Goal: Information Seeking & Learning: Learn about a topic

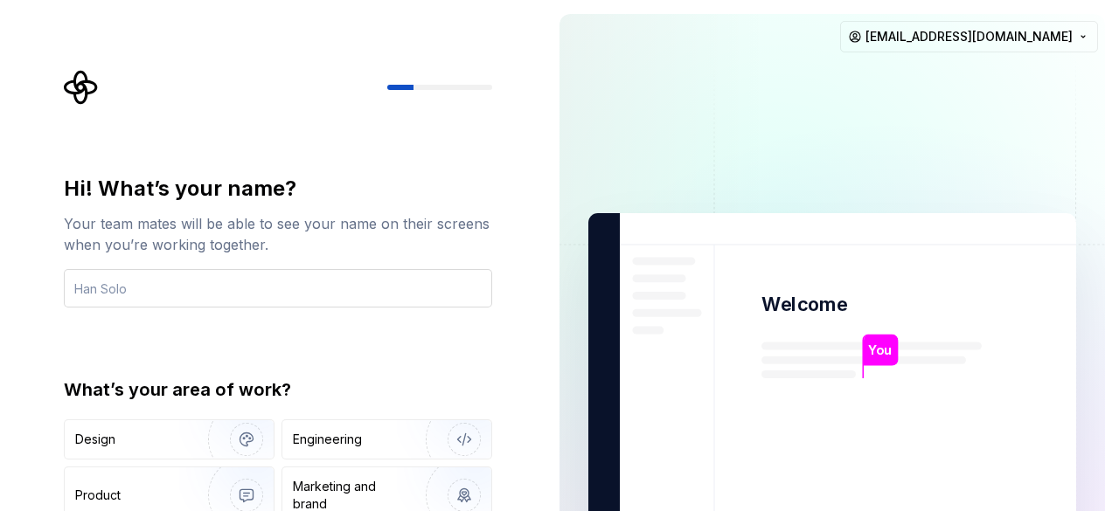
click at [380, 282] on input "text" at bounding box center [278, 288] width 428 height 38
type input "Harish"
click at [495, 384] on div "Hi! What’s your name? Your team mates will be able to see your name on their sc…" at bounding box center [283, 350] width 460 height 561
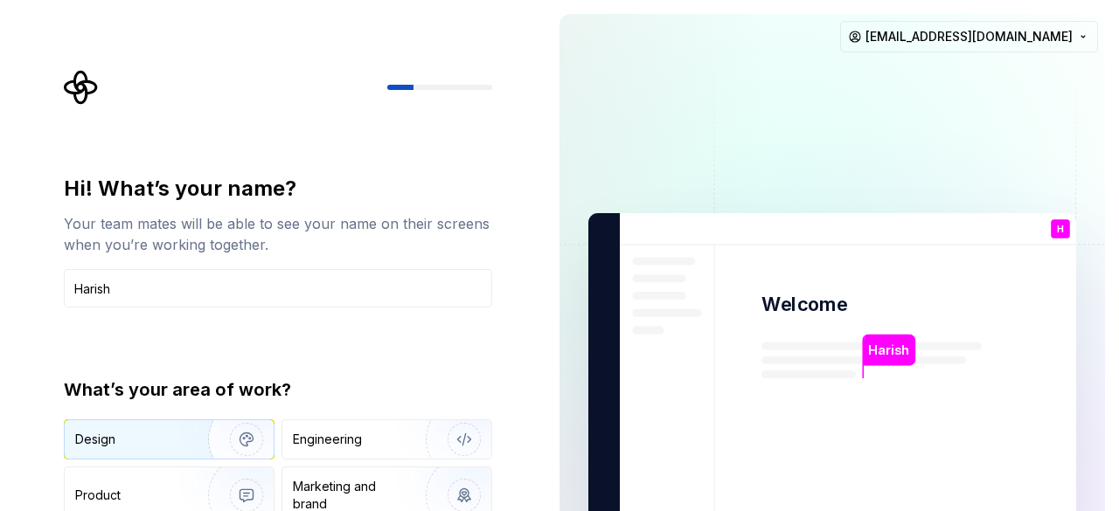
click at [104, 442] on div "Design" at bounding box center [95, 439] width 40 height 17
type button "Design"
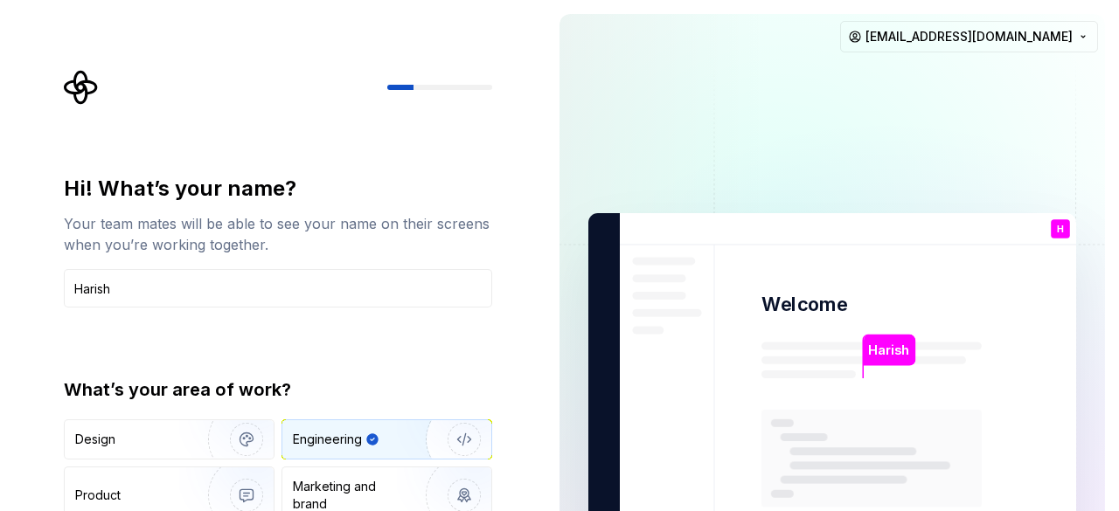
type button "Engineering"
type button "Product"
type button "Brand"
type button "Other"
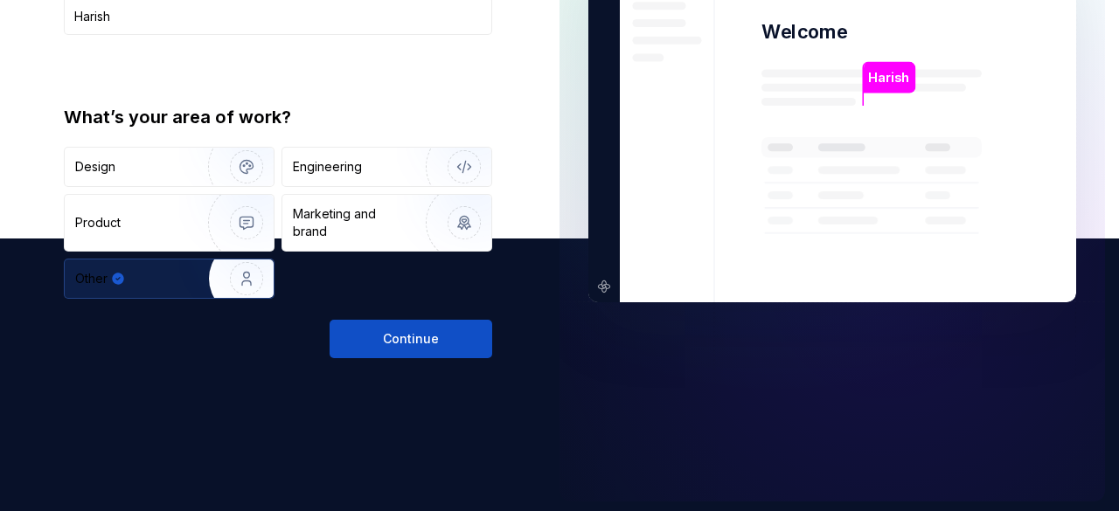
scroll to position [275, 0]
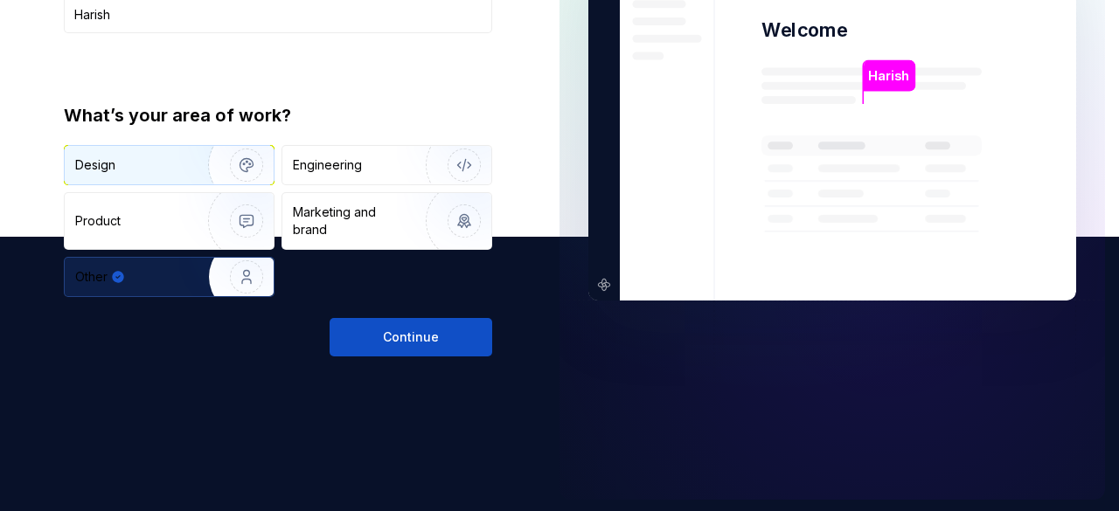
click at [145, 169] on div "Design" at bounding box center [130, 165] width 110 height 17
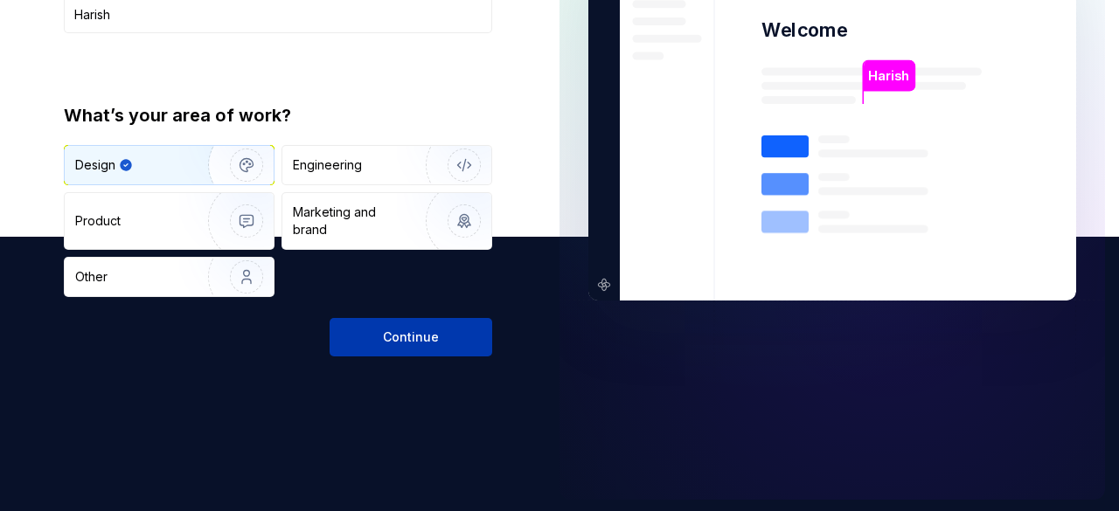
click at [386, 340] on span "Continue" at bounding box center [411, 337] width 56 height 17
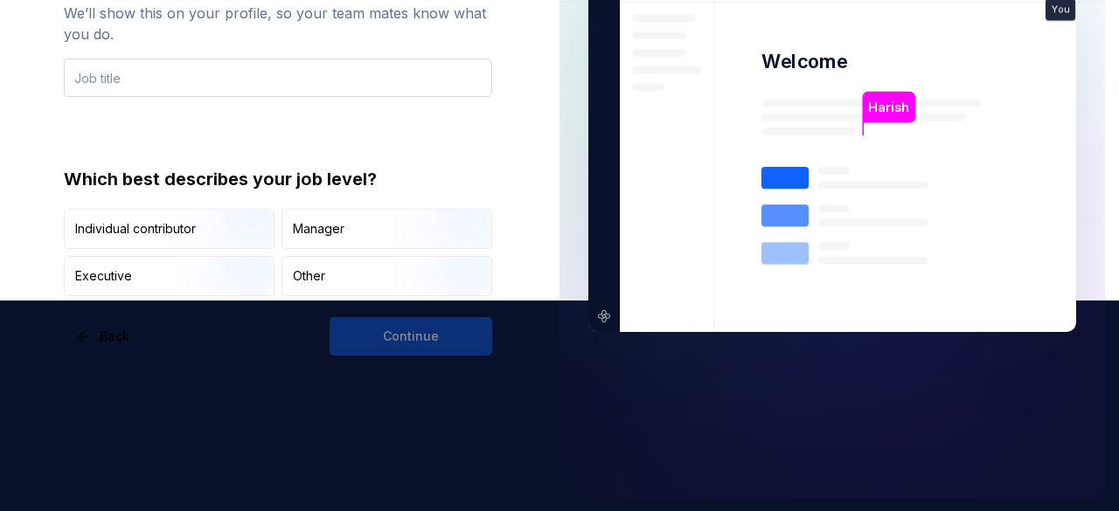
click at [156, 83] on input "text" at bounding box center [278, 78] width 428 height 38
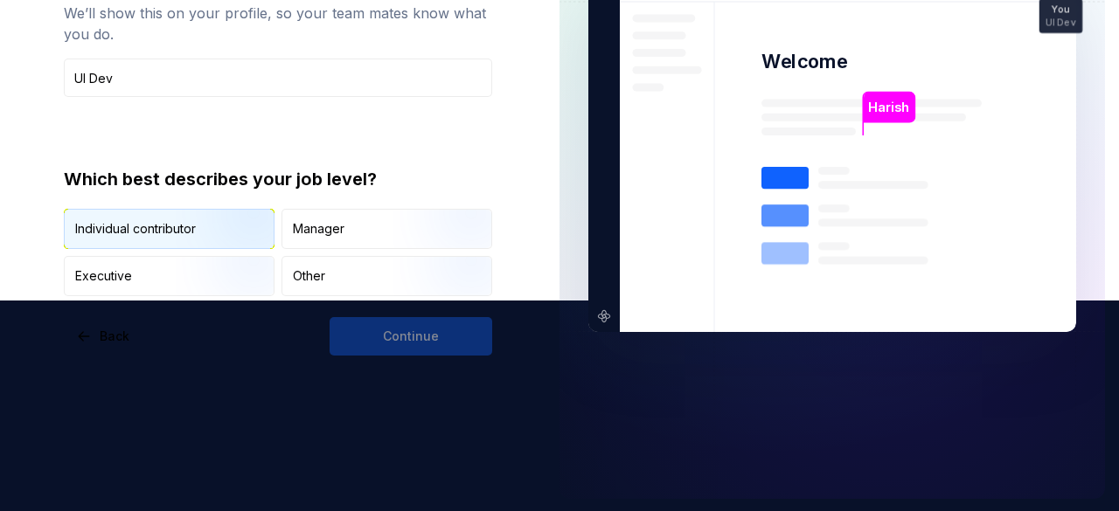
type input "UI Dev"
click at [205, 235] on img "button" at bounding box center [232, 250] width 112 height 117
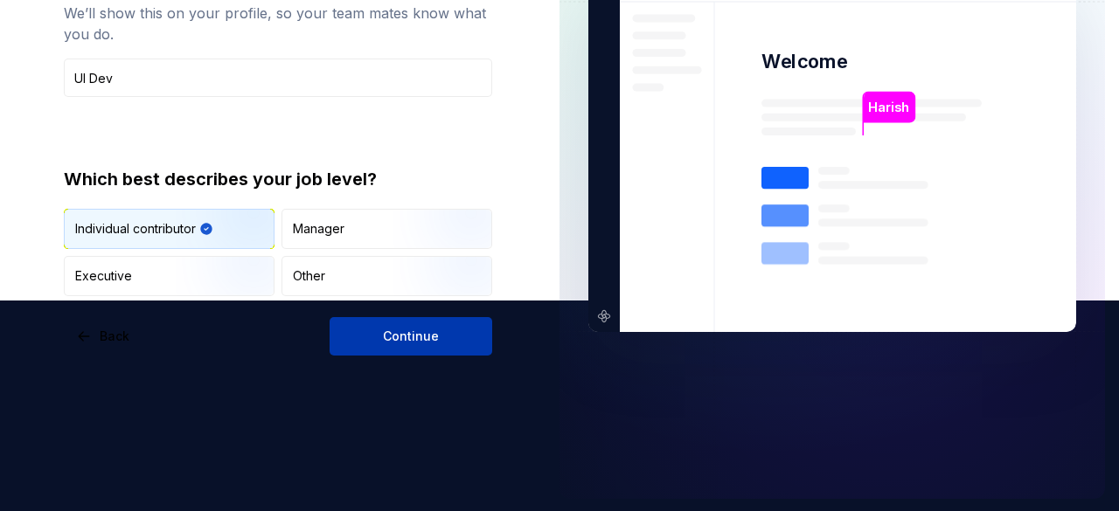
click at [367, 348] on button "Continue" at bounding box center [411, 336] width 163 height 38
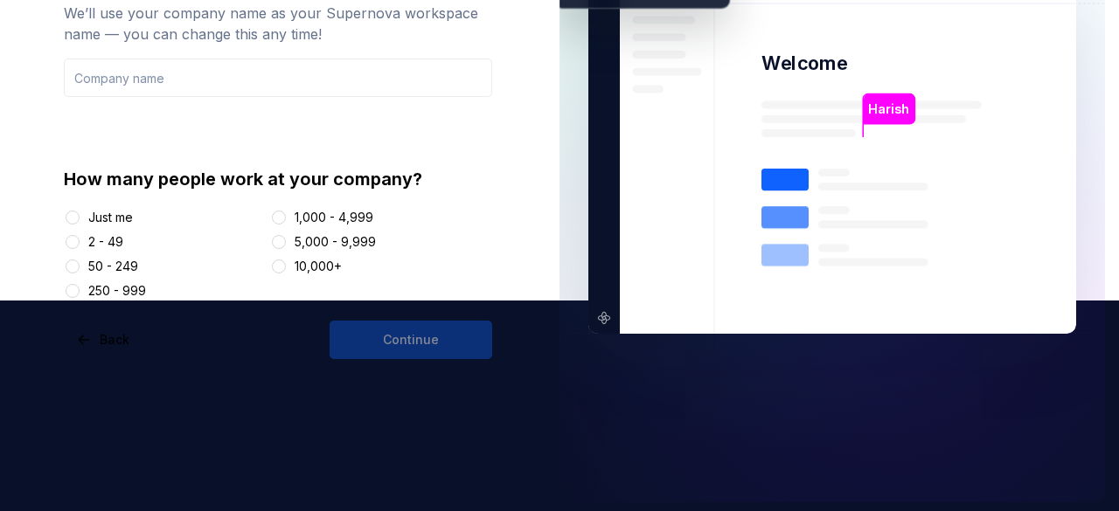
scroll to position [215, 0]
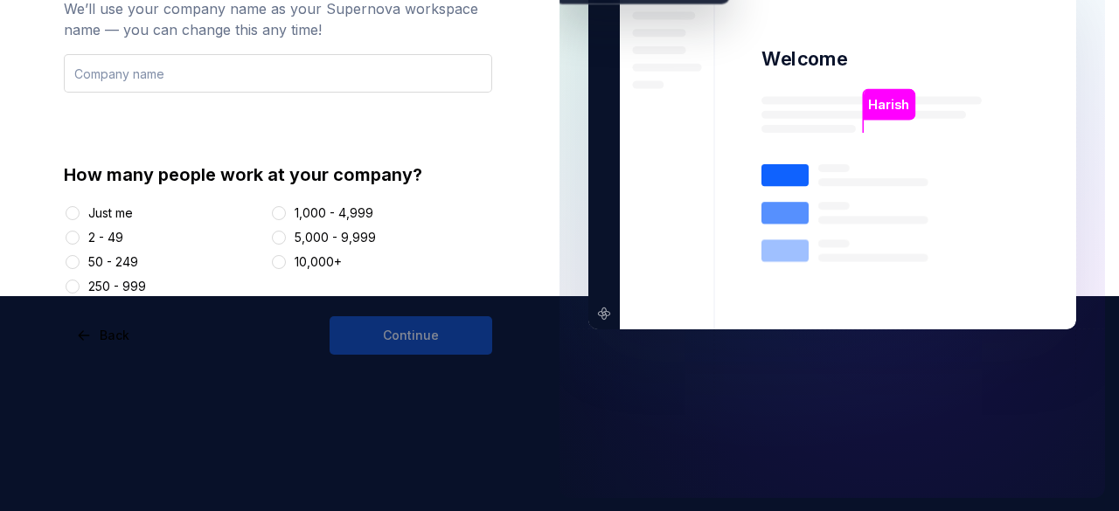
drag, startPoint x: 342, startPoint y: 71, endPoint x: 357, endPoint y: 60, distance: 18.2
click at [357, 60] on input "text" at bounding box center [278, 73] width 428 height 38
type input "Harish info"
click at [73, 212] on button "Just me" at bounding box center [73, 213] width 14 height 14
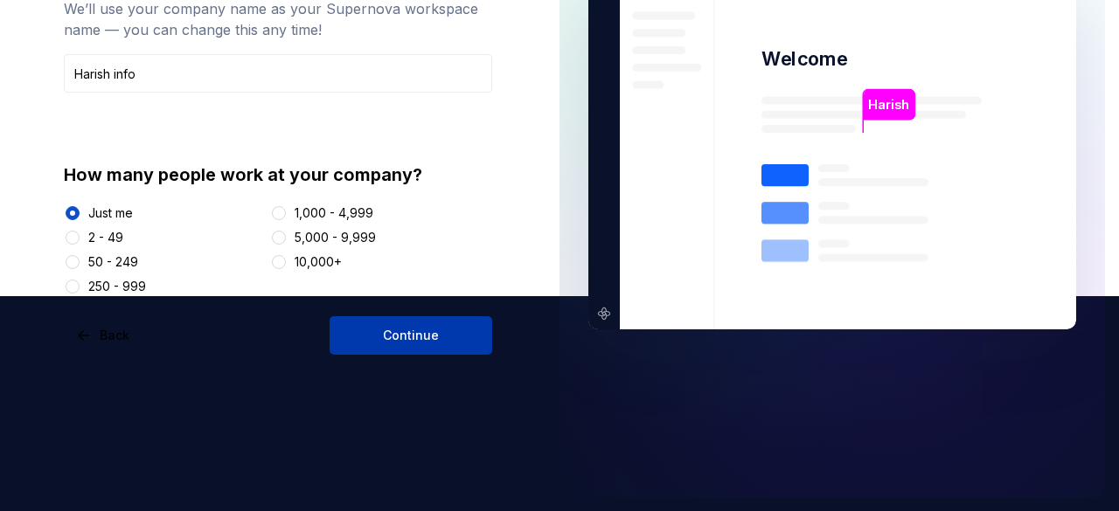
click at [358, 326] on button "Continue" at bounding box center [411, 336] width 163 height 38
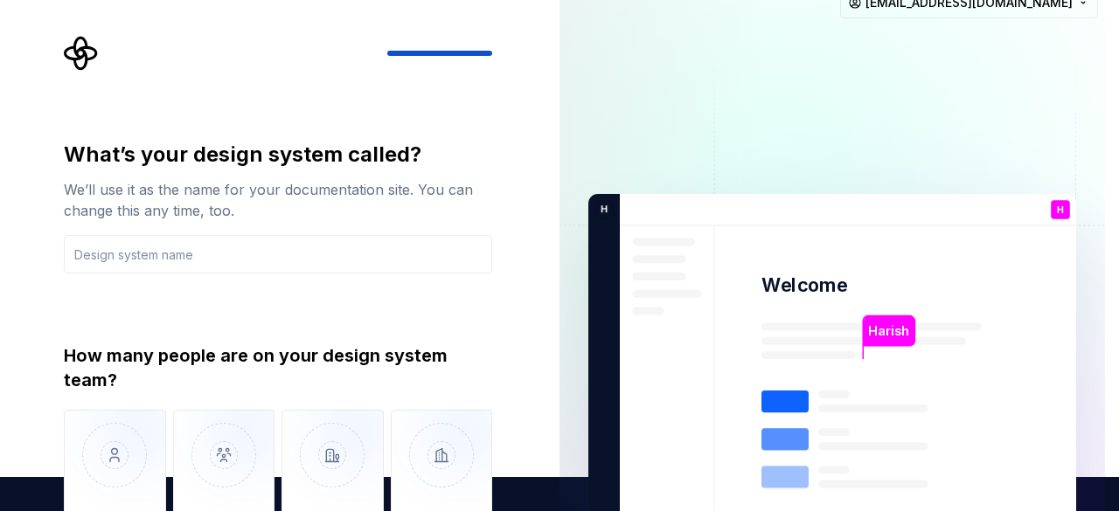
scroll to position [32, 0]
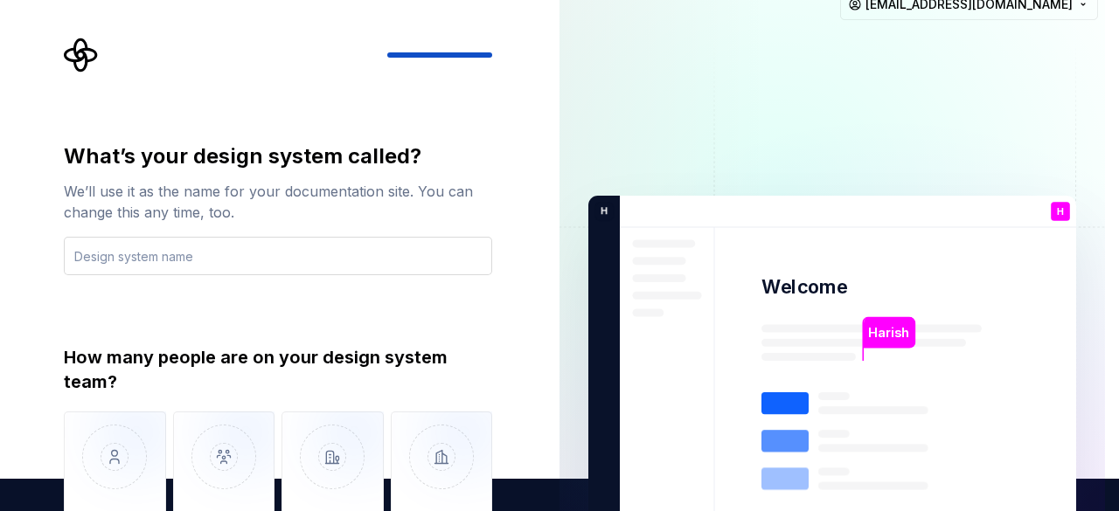
click at [318, 258] on input "text" at bounding box center [278, 256] width 428 height 38
type input "Prime theming"
click at [504, 240] on div "What’s your design system called? We’ll use it as the name for your documentati…" at bounding box center [283, 333] width 460 height 591
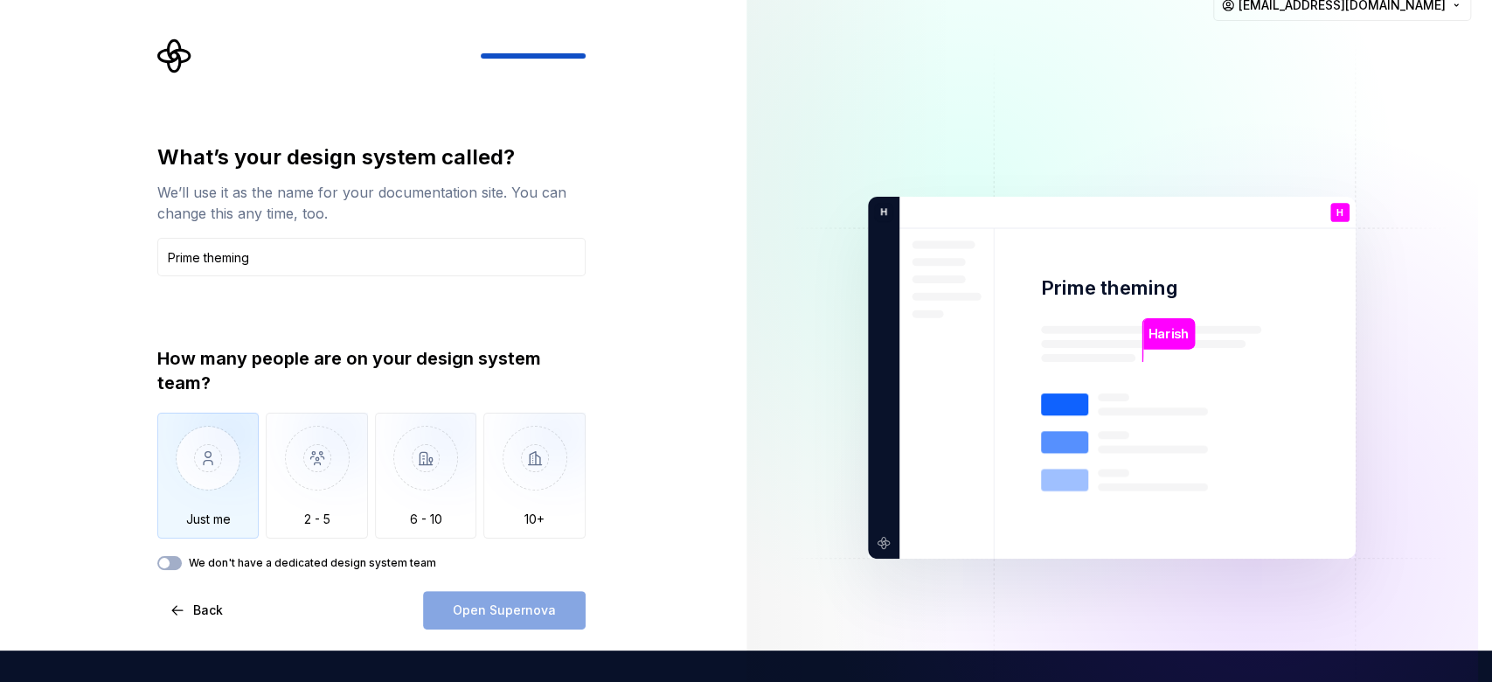
click at [219, 491] on img "button" at bounding box center [208, 471] width 102 height 117
click at [512, 511] on span "Open Supernova" at bounding box center [504, 610] width 103 height 17
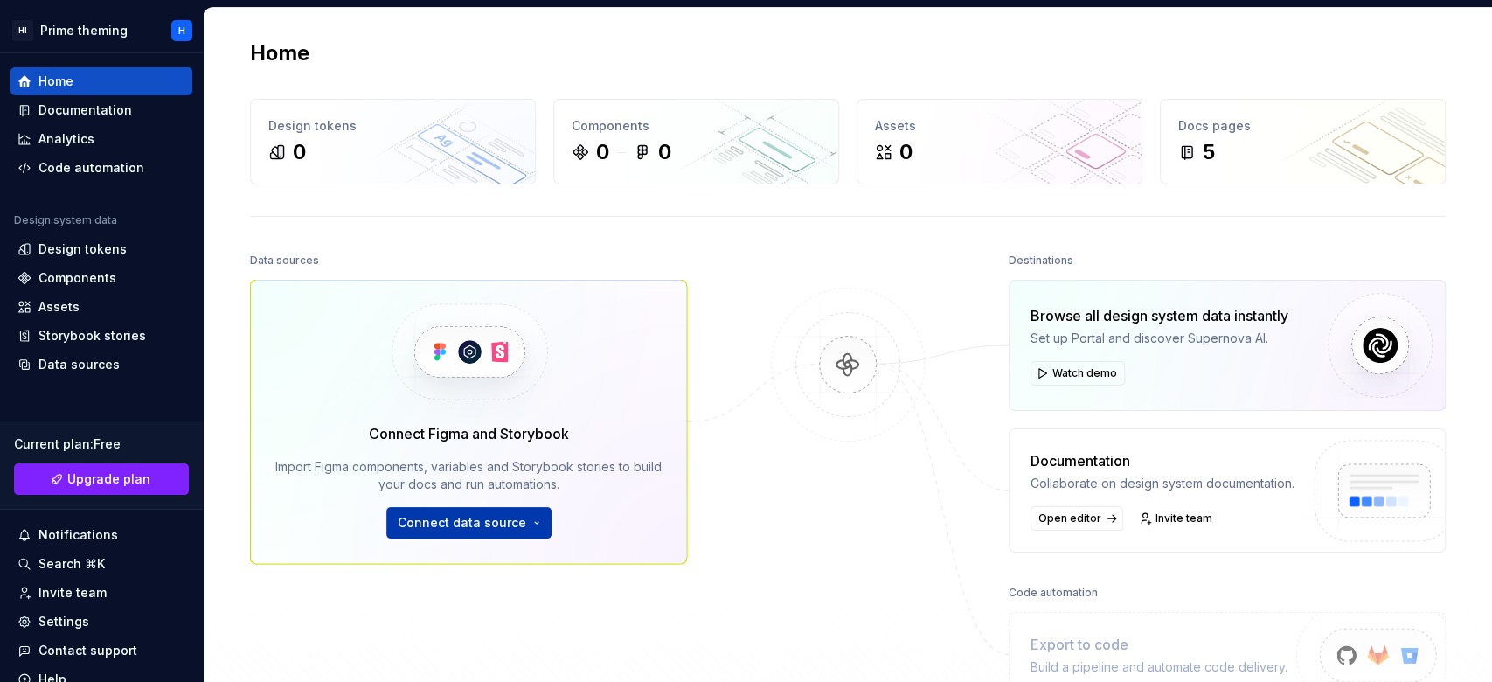
click at [525, 511] on button "Connect data source" at bounding box center [468, 522] width 165 height 31
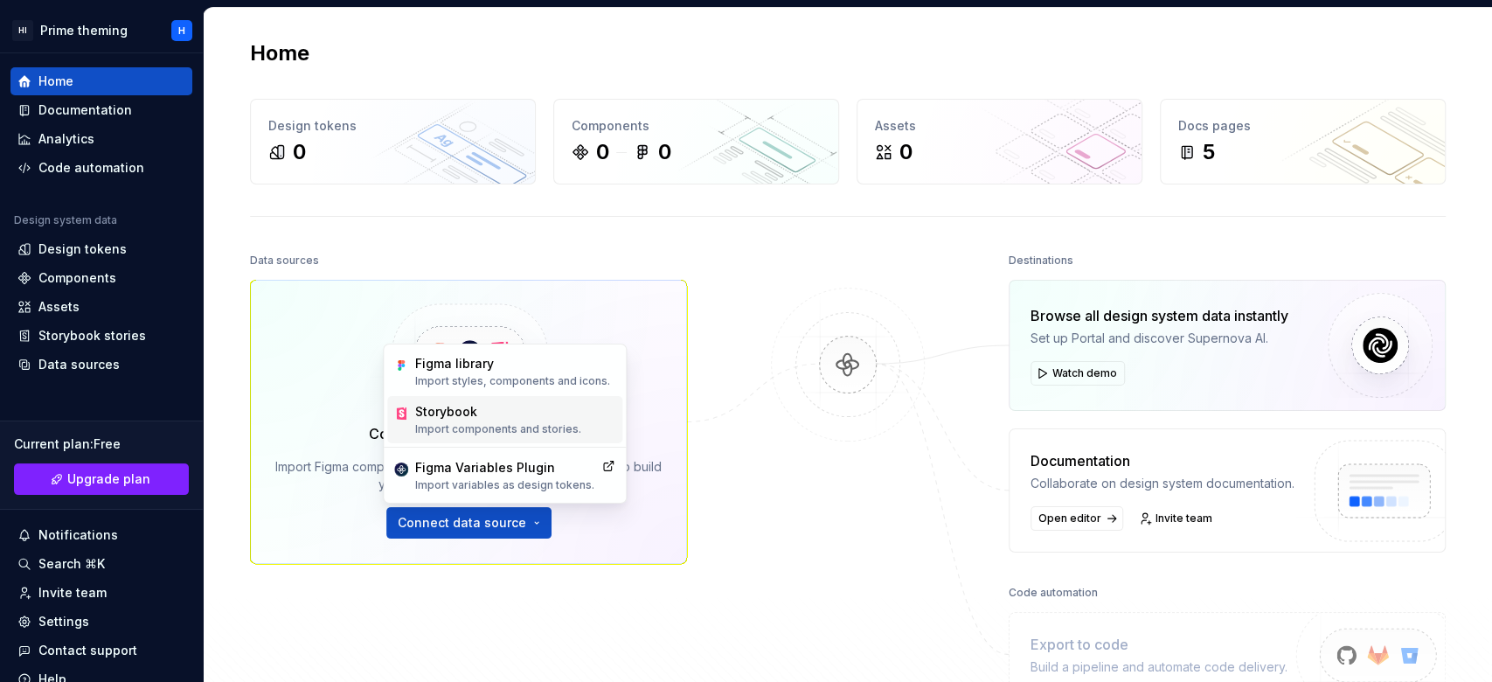
click at [487, 436] on div "Storybook Import components and stories." at bounding box center [504, 419] width 235 height 47
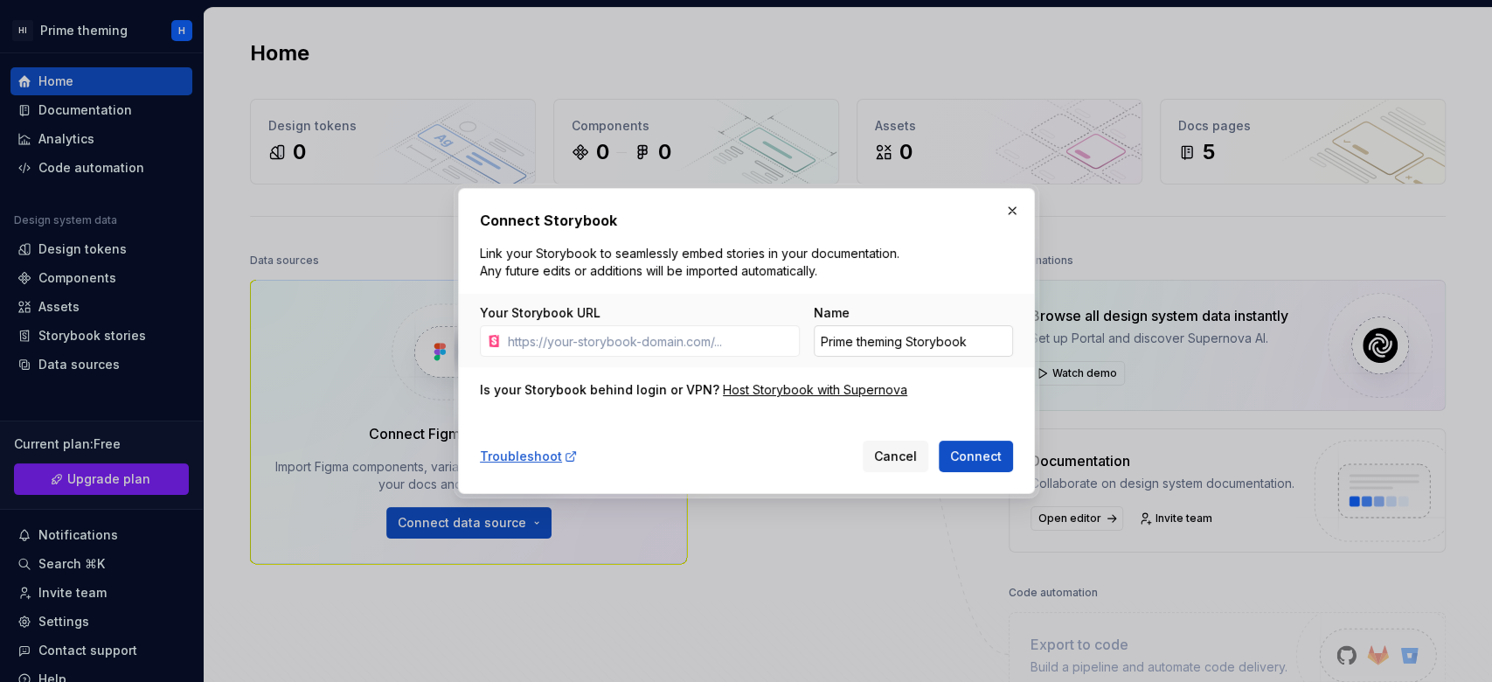
click at [972, 345] on input "Prime theming Storybook" at bounding box center [913, 340] width 199 height 31
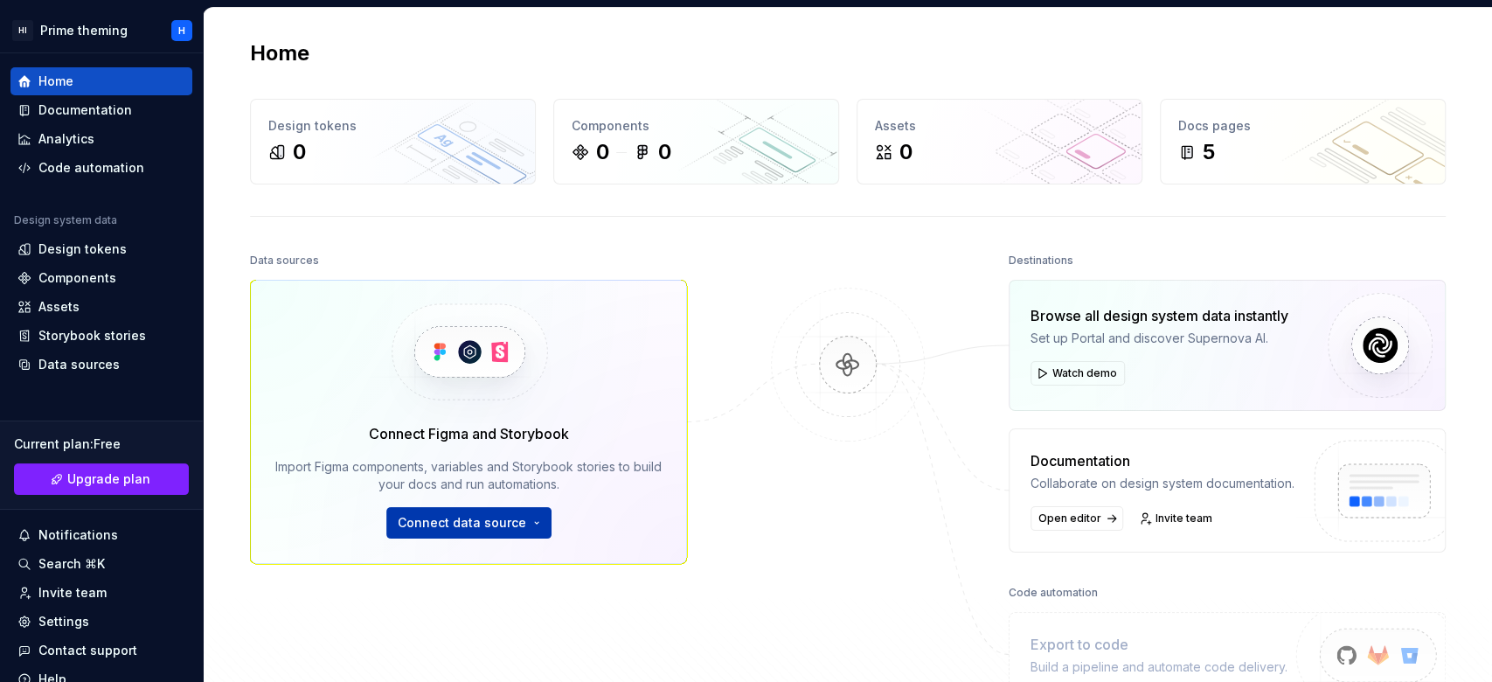
click at [428, 511] on span "Connect data source" at bounding box center [462, 522] width 129 height 17
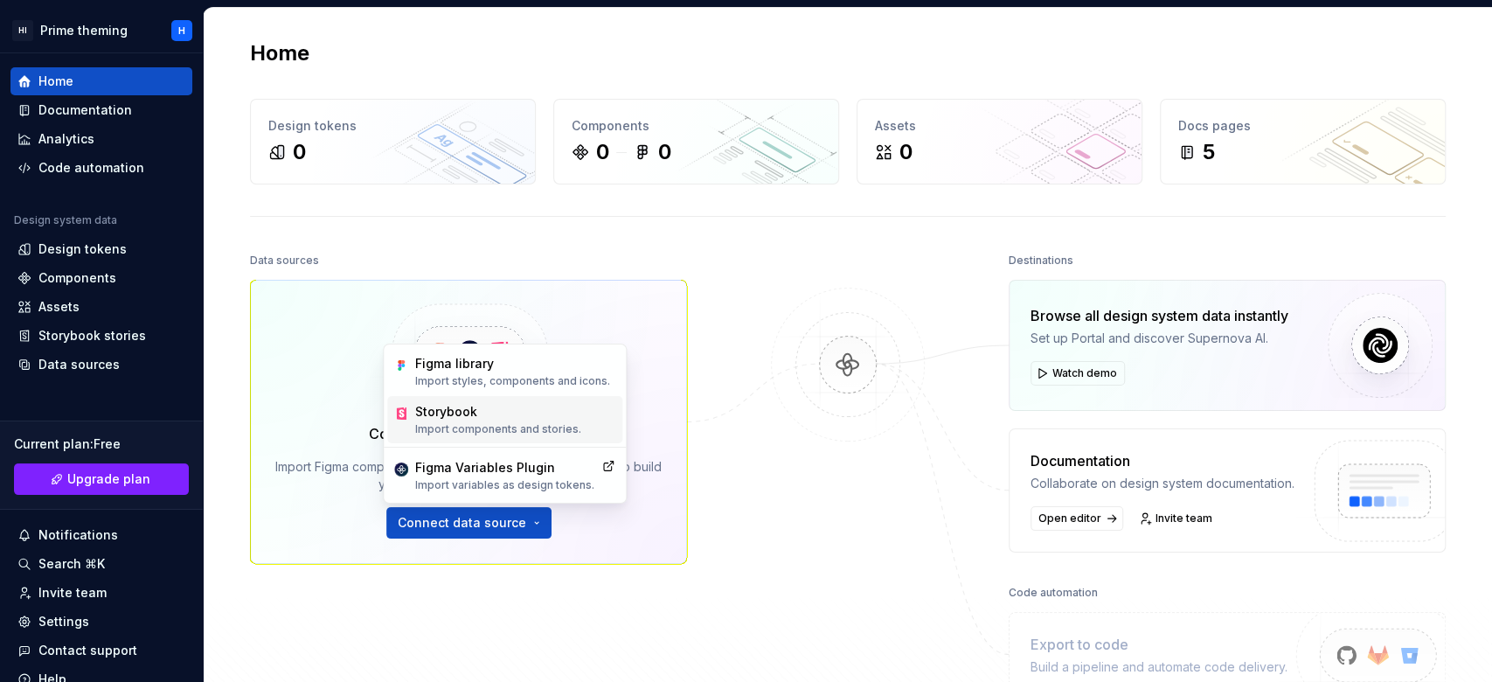
click at [487, 409] on div "Storybook" at bounding box center [498, 411] width 166 height 17
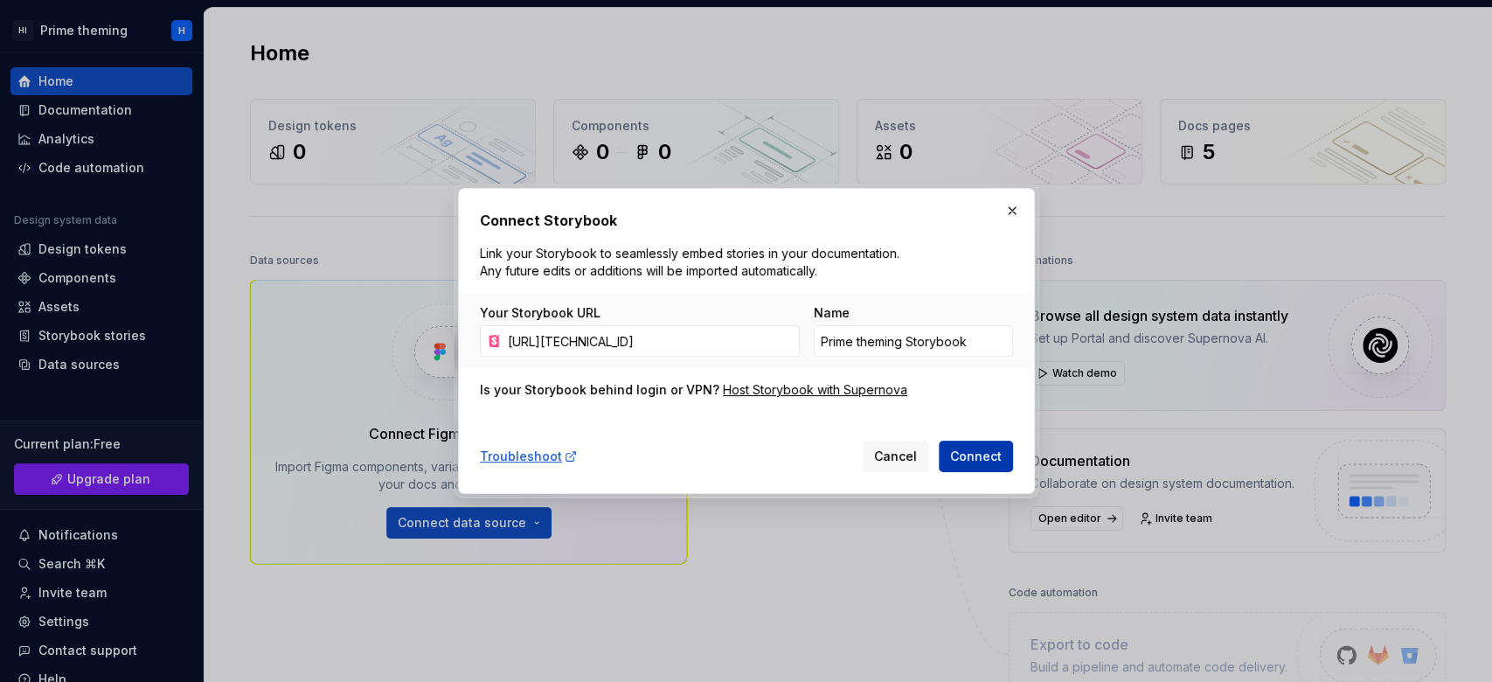
click at [966, 454] on span "Connect" at bounding box center [976, 456] width 52 height 17
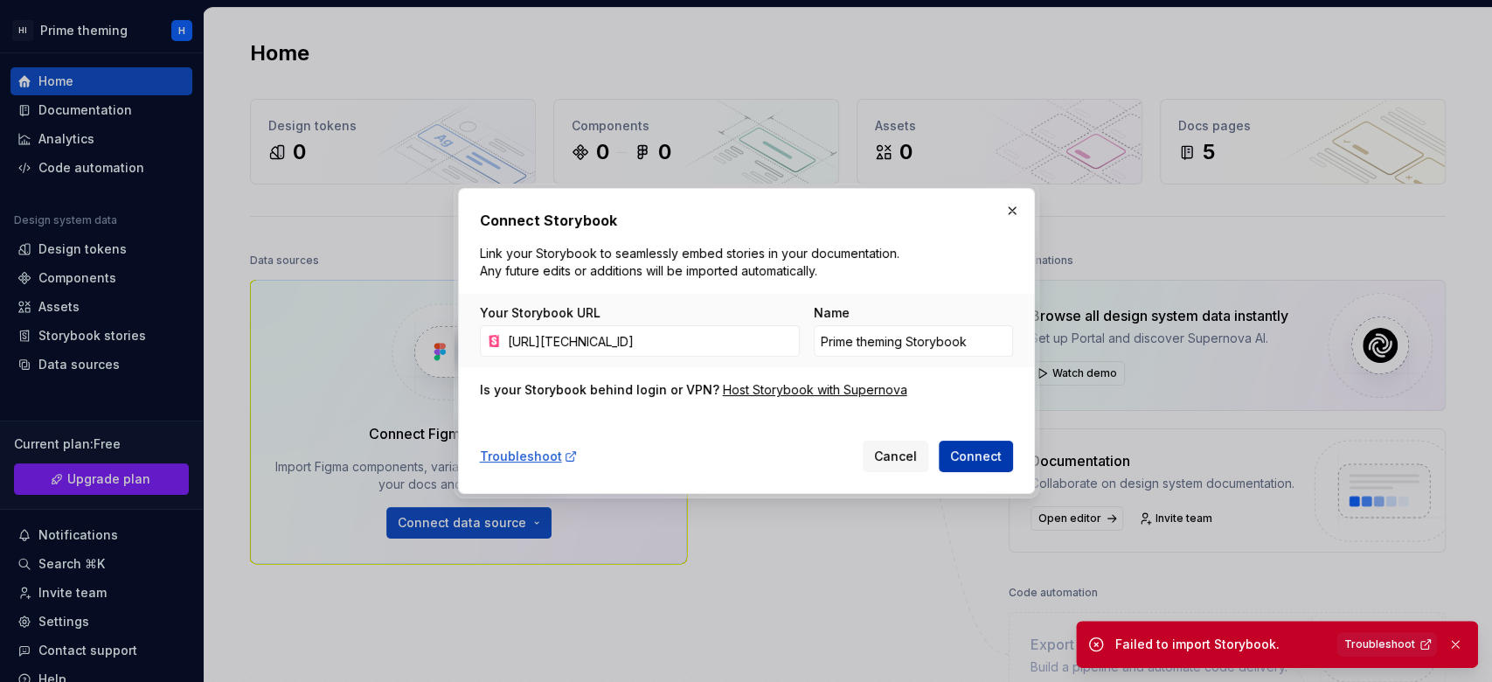
click at [976, 456] on span "Connect" at bounding box center [976, 456] width 52 height 17
click at [1118, 511] on button "button" at bounding box center [1455, 644] width 23 height 24
click at [797, 393] on div "Host Storybook with Supernova" at bounding box center [815, 389] width 184 height 17
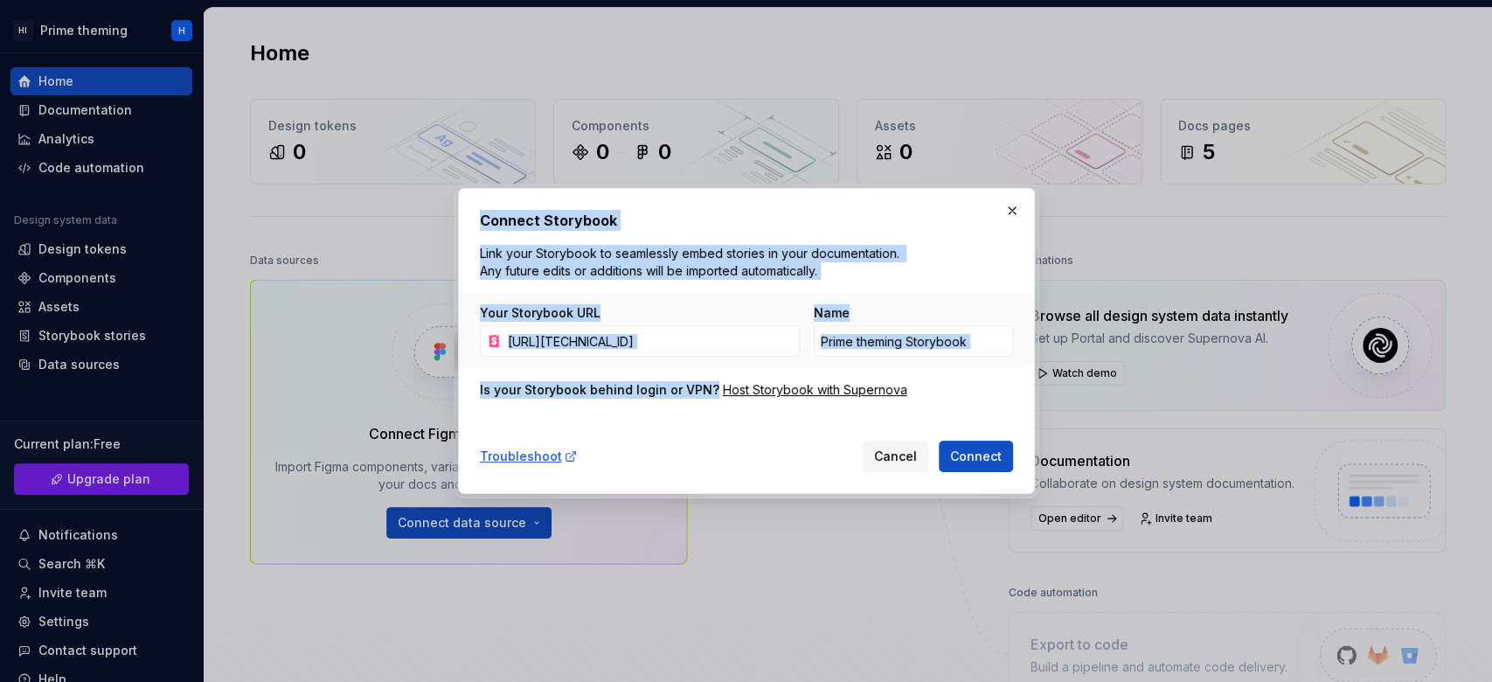
drag, startPoint x: 474, startPoint y: 214, endPoint x: 972, endPoint y: 484, distance: 566.9
click at [972, 484] on div "Connect Storybook Link your Storybook to seamlessly embed stories in your docum…" at bounding box center [746, 341] width 577 height 306
click at [967, 265] on div "Connect Storybook Link your Storybook to seamlessly embed stories in your docum…" at bounding box center [746, 341] width 533 height 262
drag, startPoint x: 474, startPoint y: 216, endPoint x: 912, endPoint y: 387, distance: 470.4
click at [912, 387] on div "Connect Storybook Link your Storybook to seamlessly embed stories in your docum…" at bounding box center [746, 341] width 577 height 306
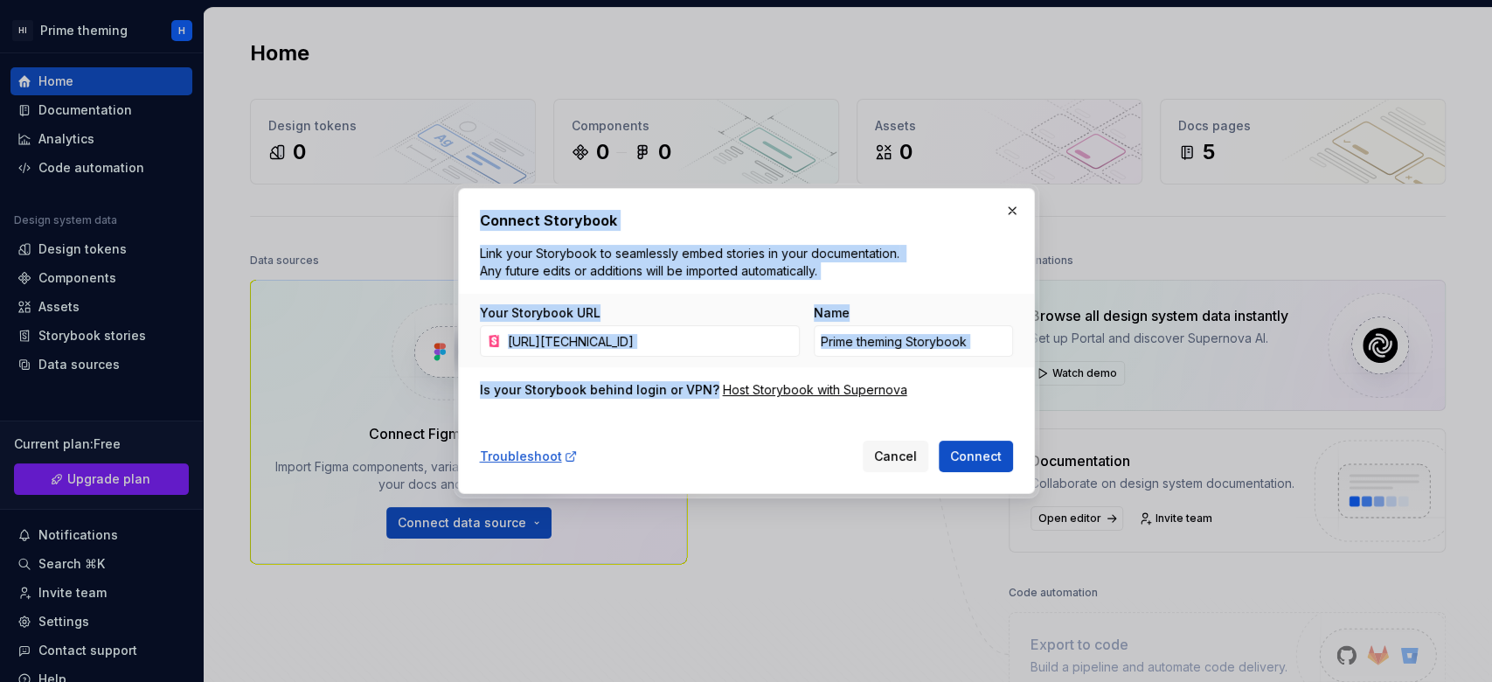
copy div "Connect Storybook Link your Storybook to seamlessly embed stories in your docum…"
click at [922, 300] on div "Your Storybook URL http://10.1.15.61:6006/ Name Prime theming Storybook" at bounding box center [746, 330] width 575 height 73
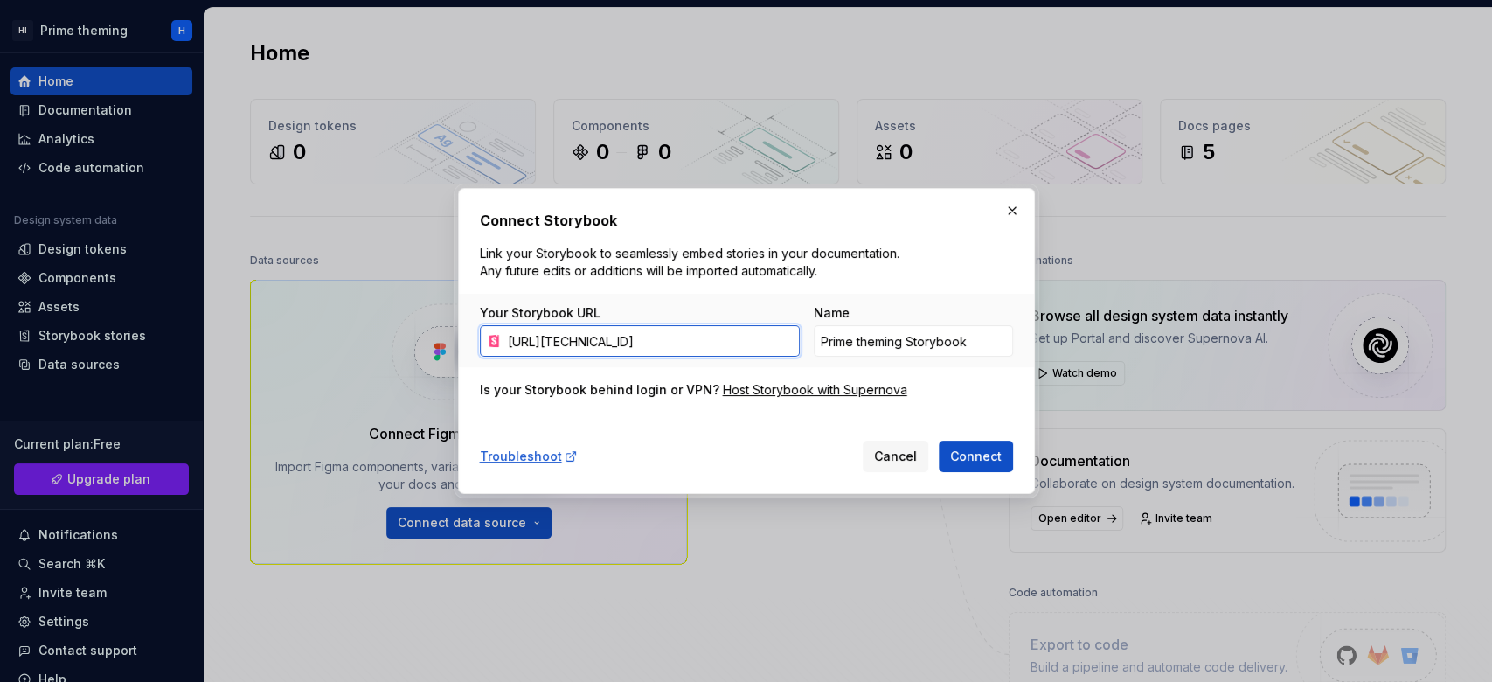
click at [643, 330] on input "http://10.1.15.61:6006/" at bounding box center [650, 340] width 299 height 31
click at [661, 344] on input "http://10.1.15.61:6006/" at bounding box center [650, 340] width 299 height 31
paste input "s://68b6e1c5f2f638ac2163d8fd-ixguqcyrpo.chromatic.com"
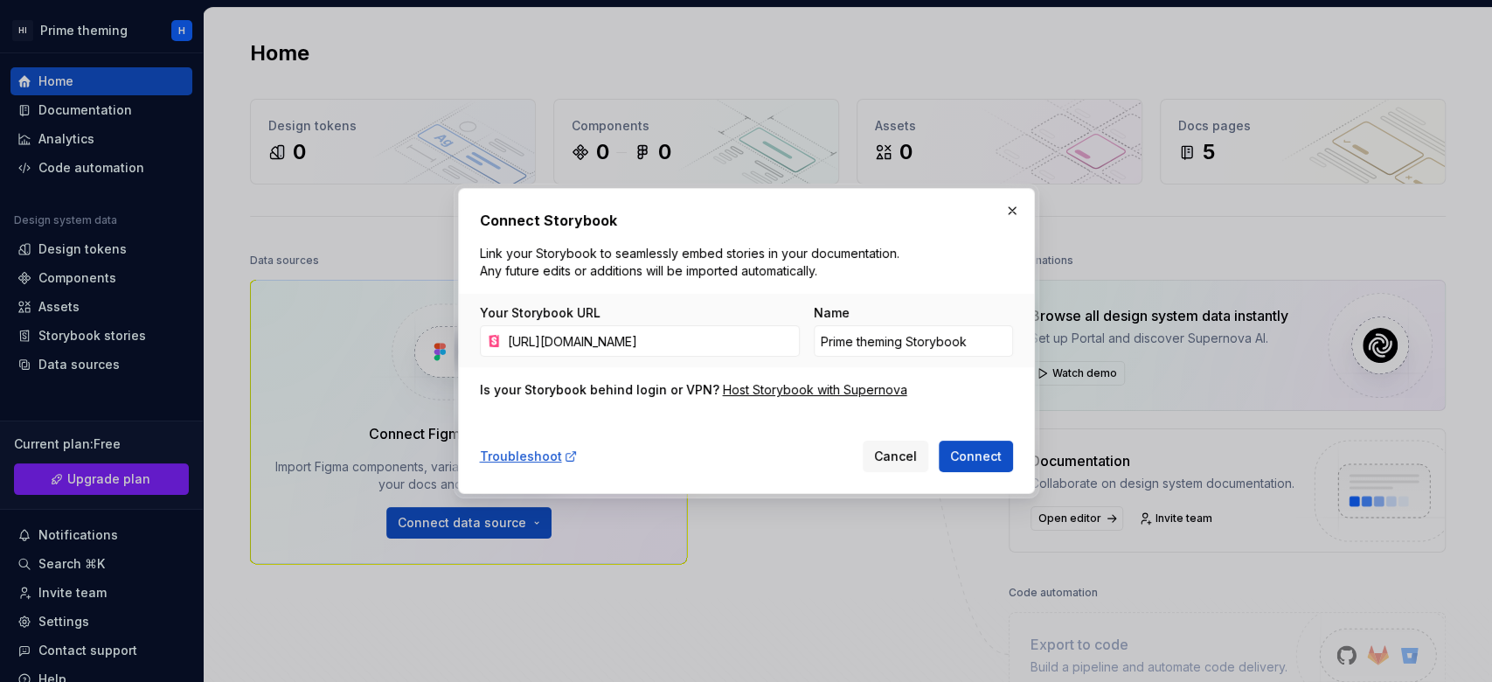
click at [966, 444] on button "Connect" at bounding box center [976, 456] width 74 height 31
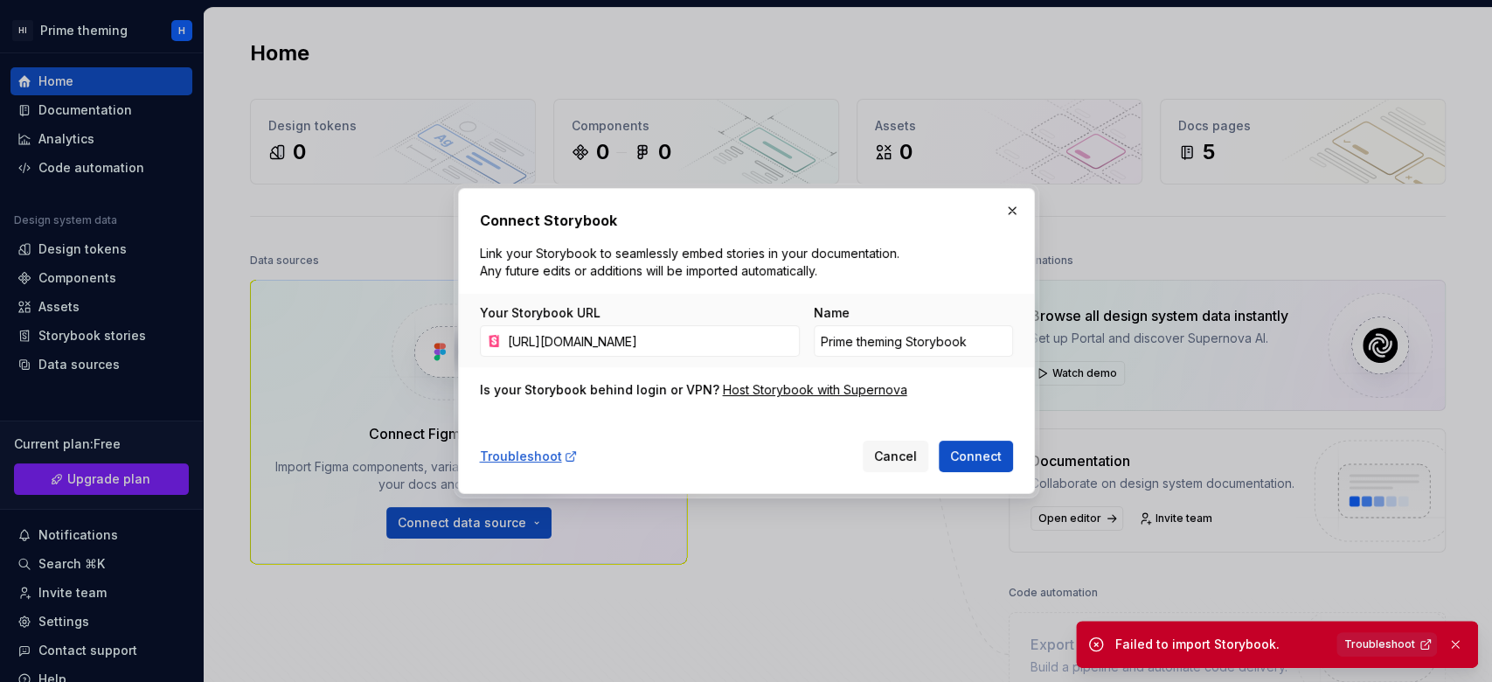
click at [1118, 511] on link "Troubleshoot" at bounding box center [1387, 644] width 101 height 24
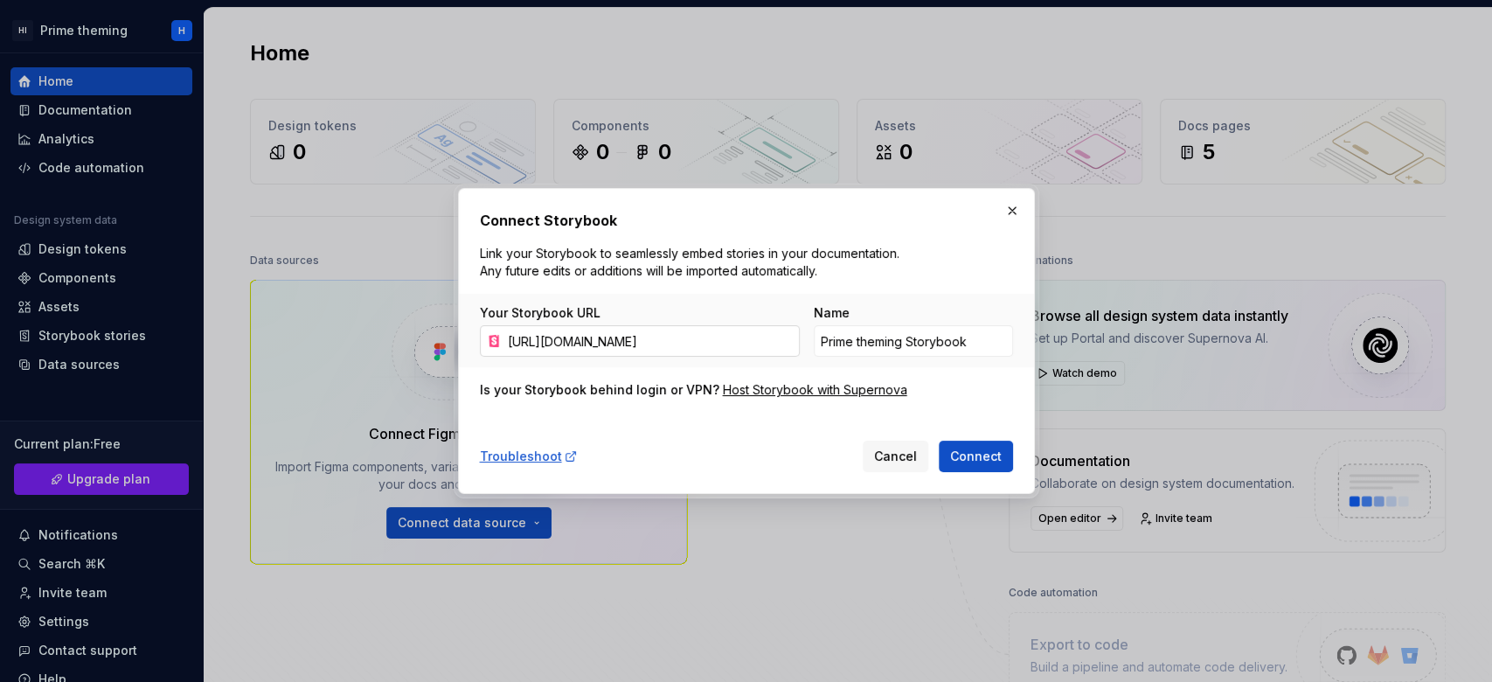
click at [735, 336] on input "https://68b6e1c5f2f638ac2163d8fd-ixguqcyrpo.chromatic.com/" at bounding box center [650, 340] width 299 height 31
paste input "storybook.supernova.io/design-systems/520895/alias/prime-theming/index.html?aut…"
type input "https://storybook.supernova.io/design-systems/520895/alias/prime-theming/index.…"
click at [1002, 464] on button "Connect" at bounding box center [976, 456] width 74 height 31
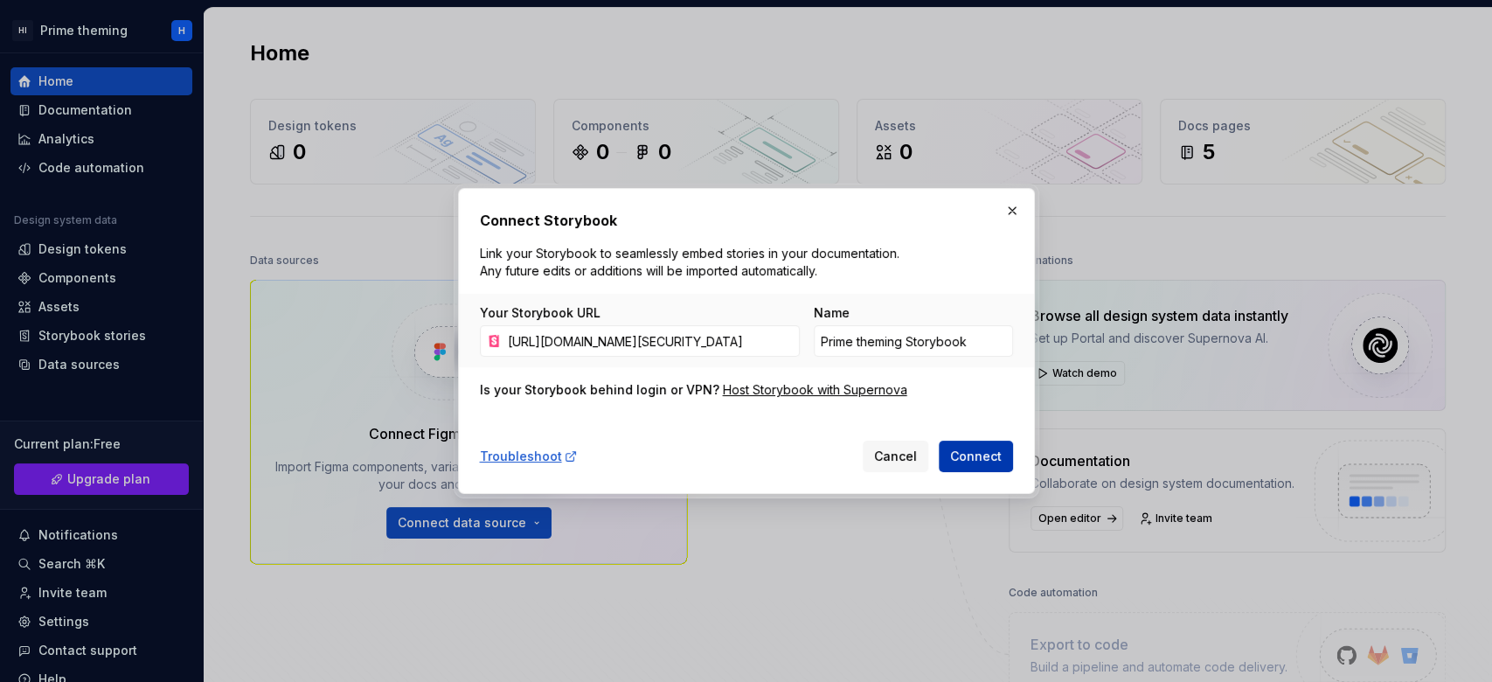
scroll to position [0, 0]
click at [958, 460] on span "Connect" at bounding box center [976, 456] width 52 height 17
click at [965, 451] on span "Connect" at bounding box center [976, 456] width 52 height 17
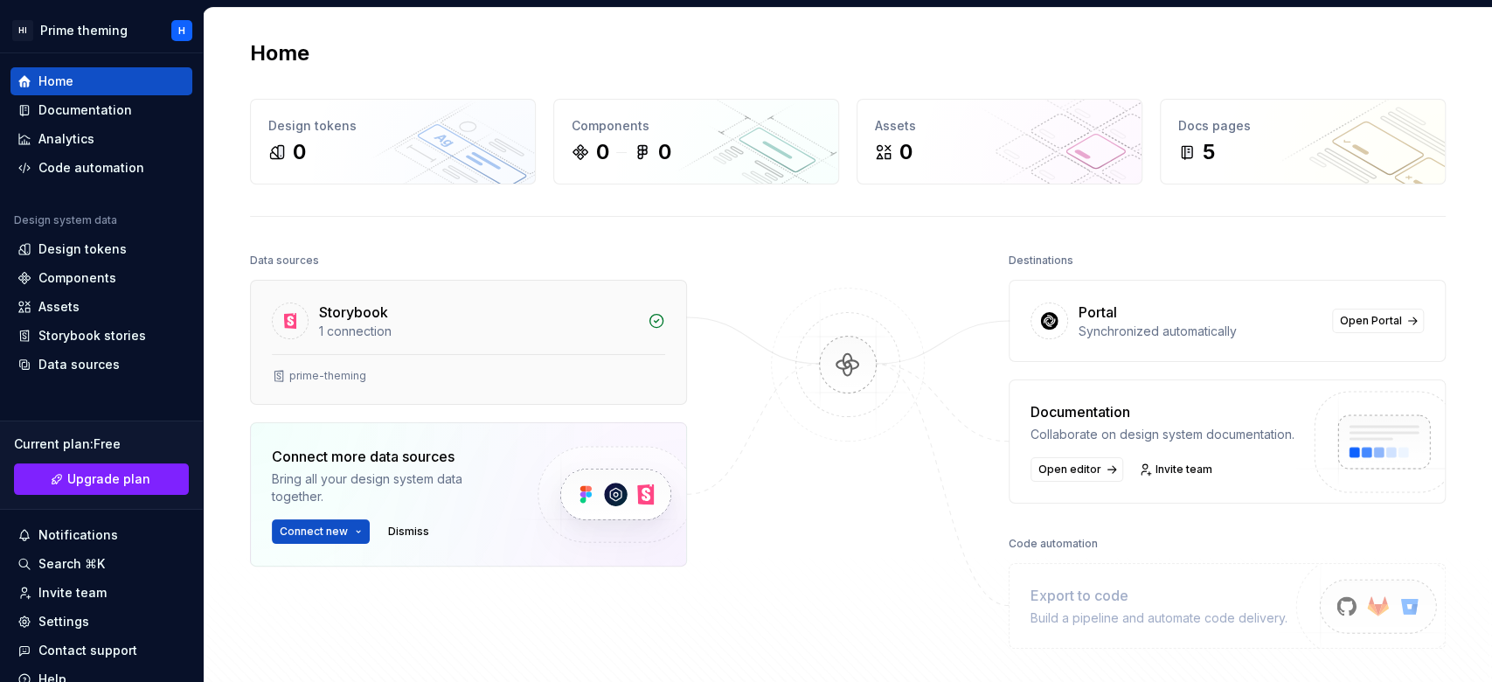
click at [323, 313] on div "Storybook" at bounding box center [353, 312] width 69 height 21
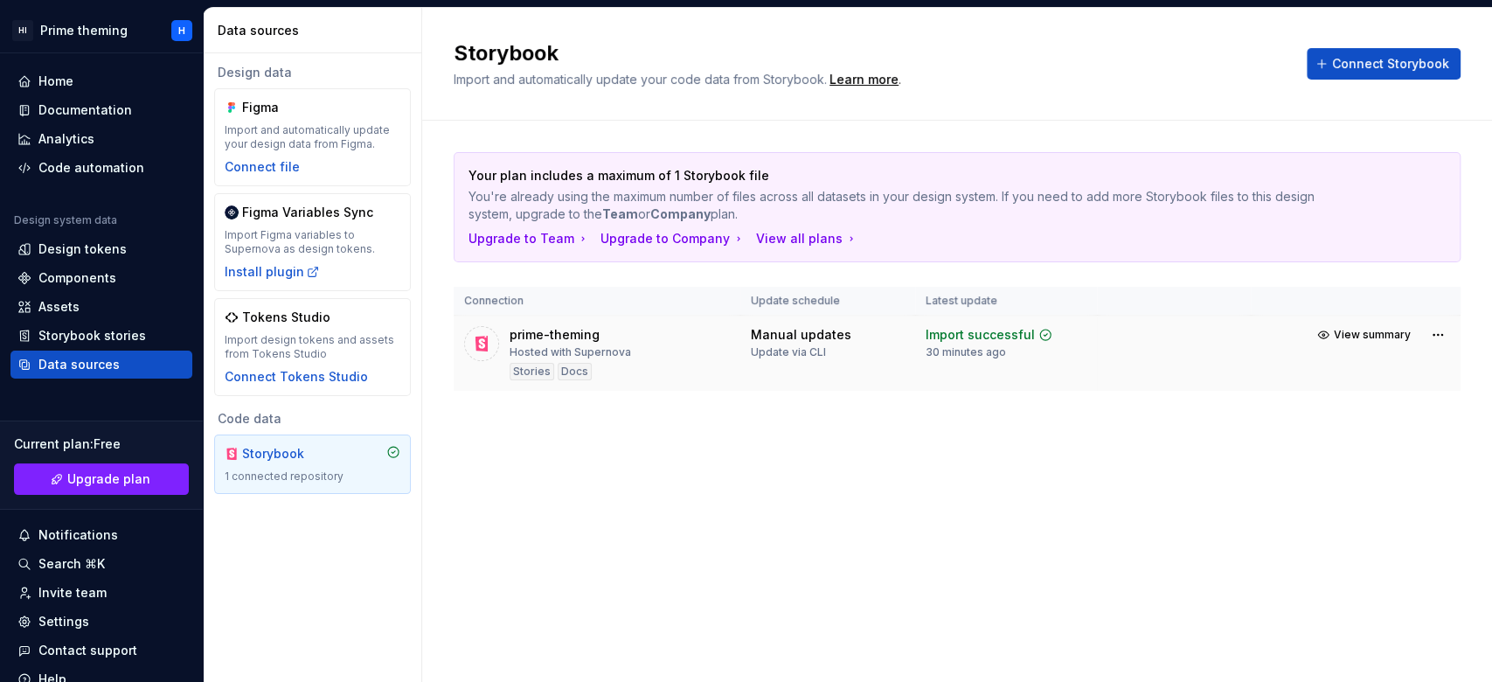
click at [593, 339] on div "prime-theming" at bounding box center [555, 334] width 90 height 17
click at [264, 460] on div "Storybook" at bounding box center [284, 453] width 84 height 17
click at [76, 319] on div "Assets" at bounding box center [101, 307] width 182 height 28
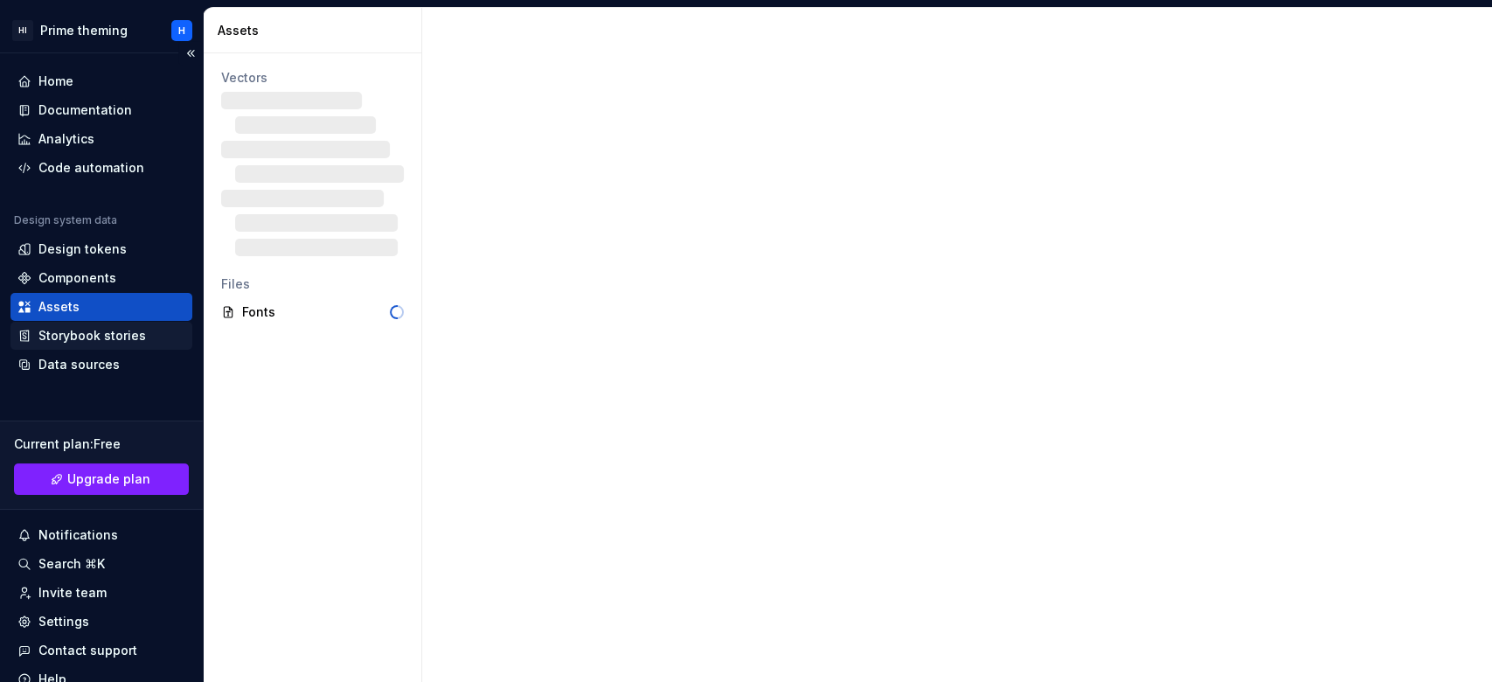
click at [80, 335] on div "Storybook stories" at bounding box center [92, 335] width 108 height 17
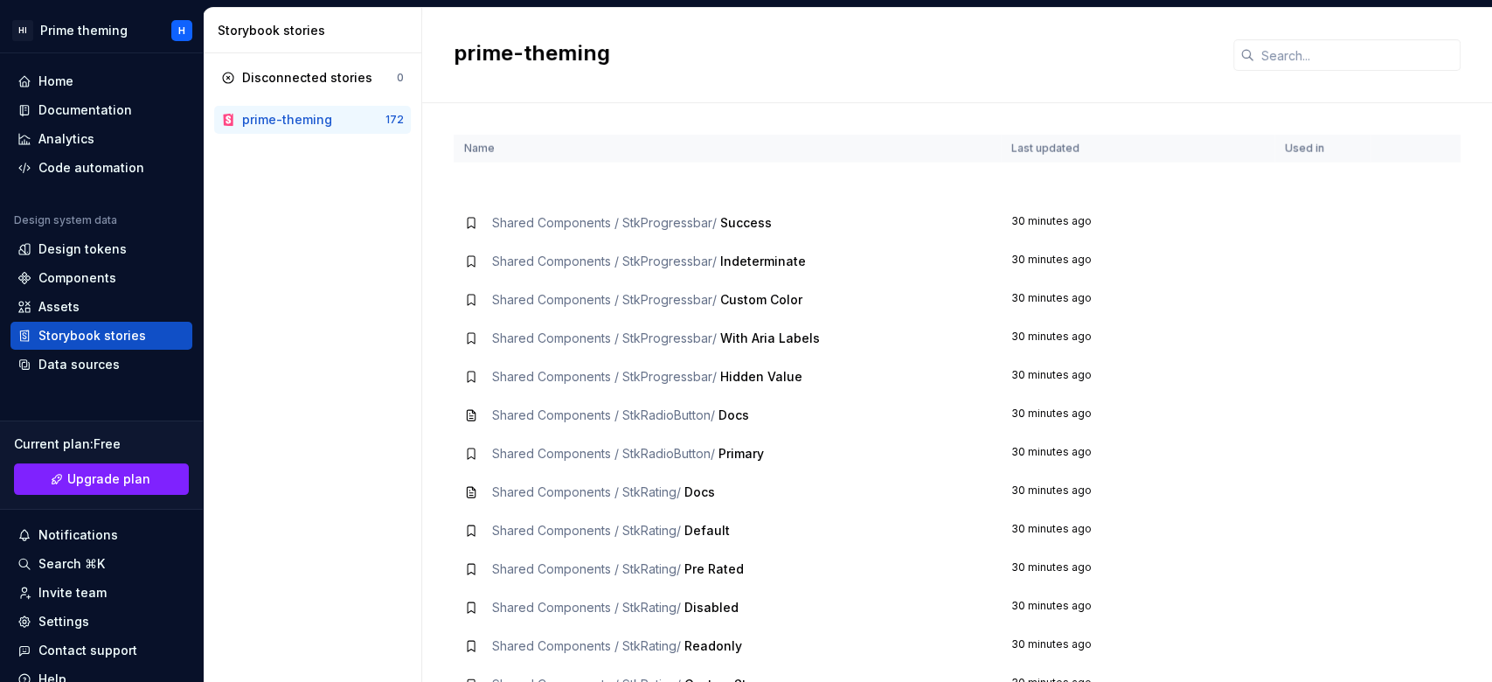
scroll to position [3148, 0]
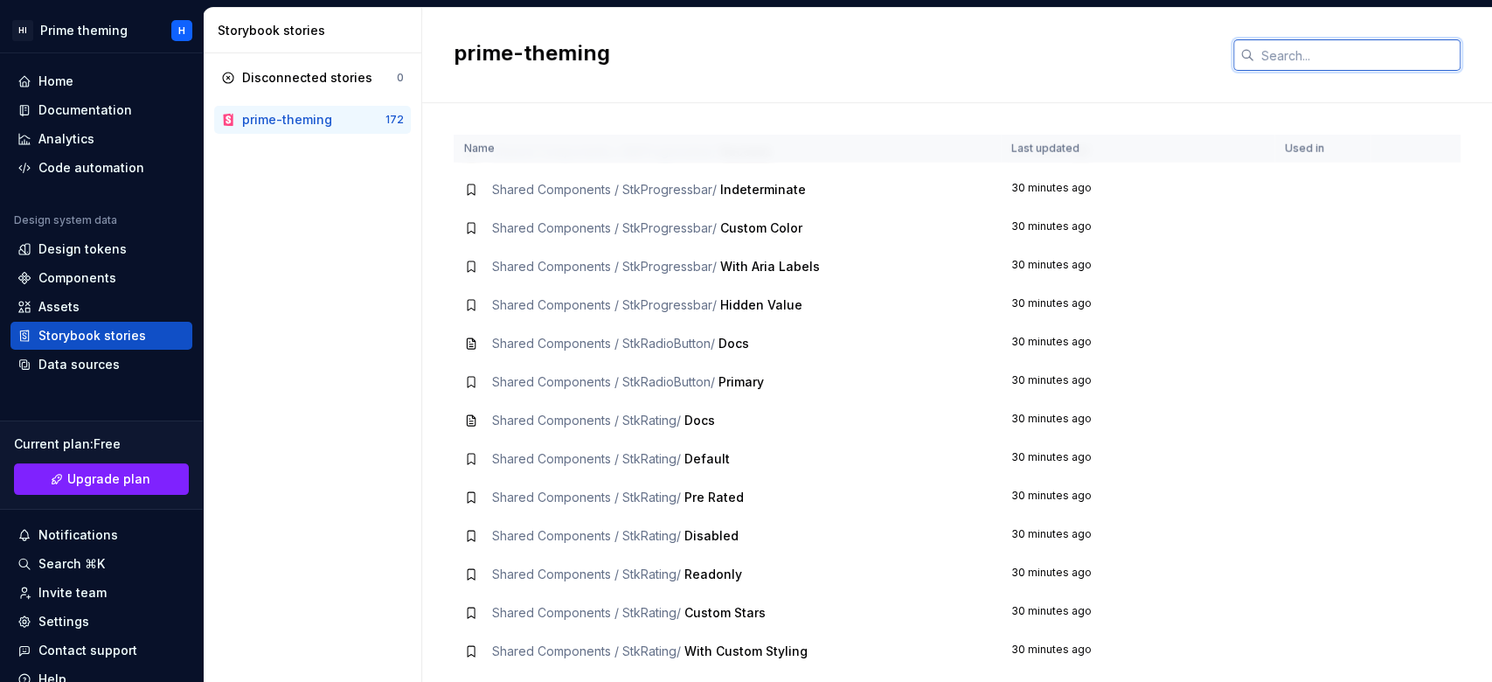
click at [1118, 54] on input "text" at bounding box center [1358, 54] width 206 height 31
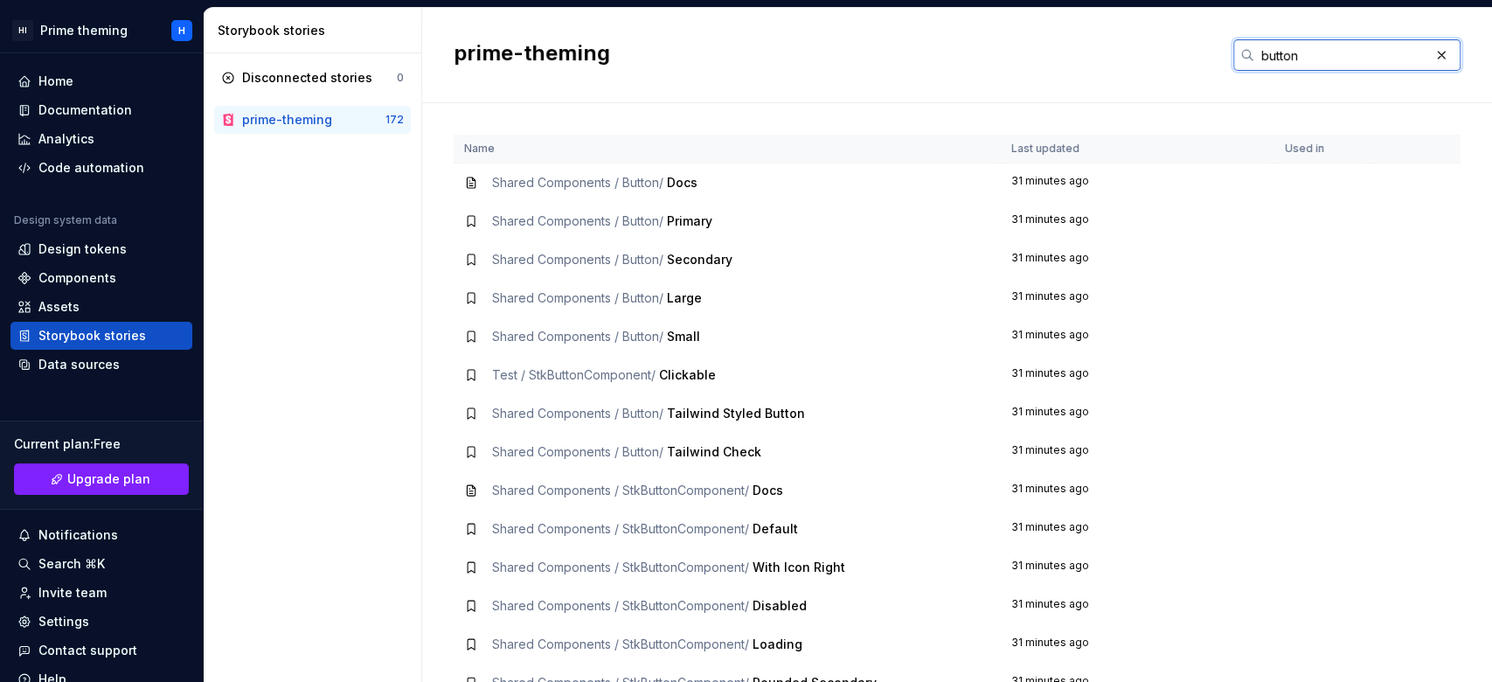
scroll to position [116, 0]
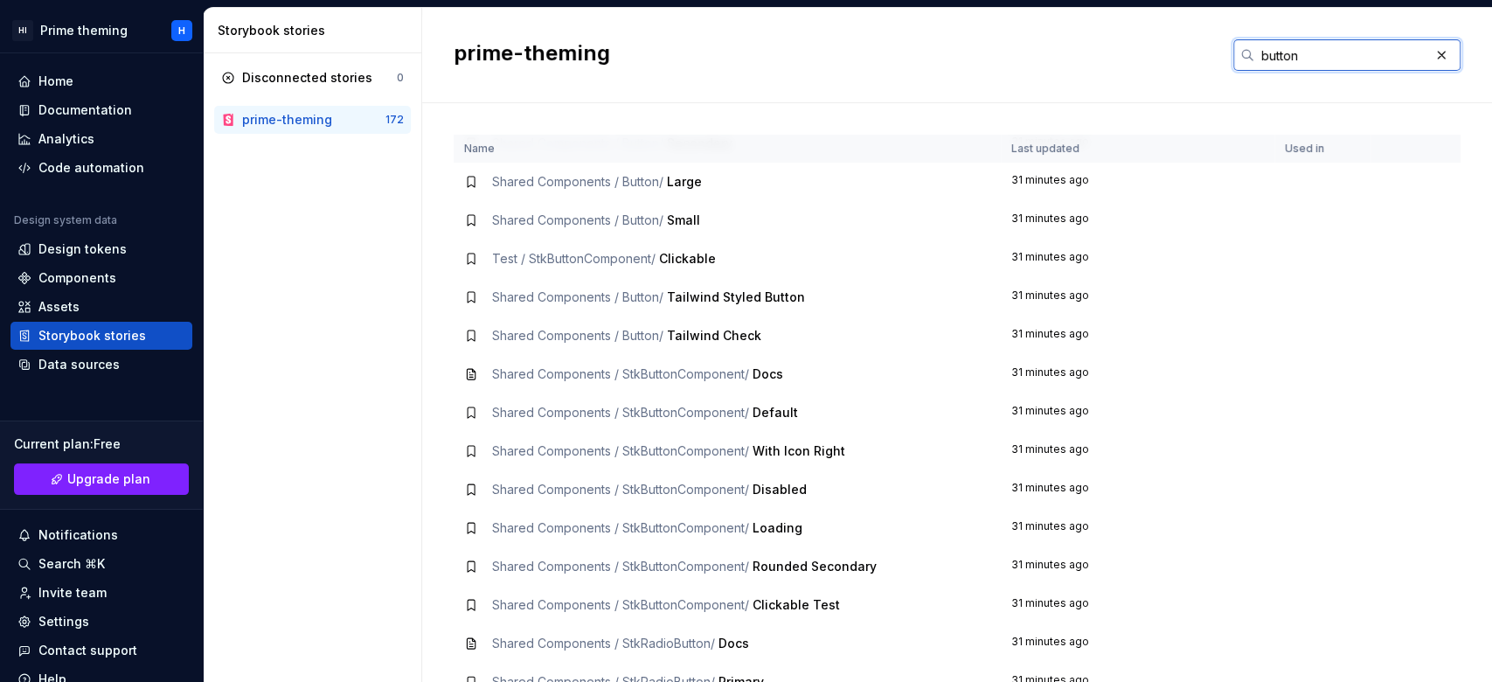
type input "button"
click at [774, 366] on span "Docs" at bounding box center [768, 373] width 31 height 15
click at [472, 374] on icon at bounding box center [471, 374] width 8 height 10
click at [1035, 372] on td "31 minutes ago" at bounding box center [1138, 374] width 274 height 38
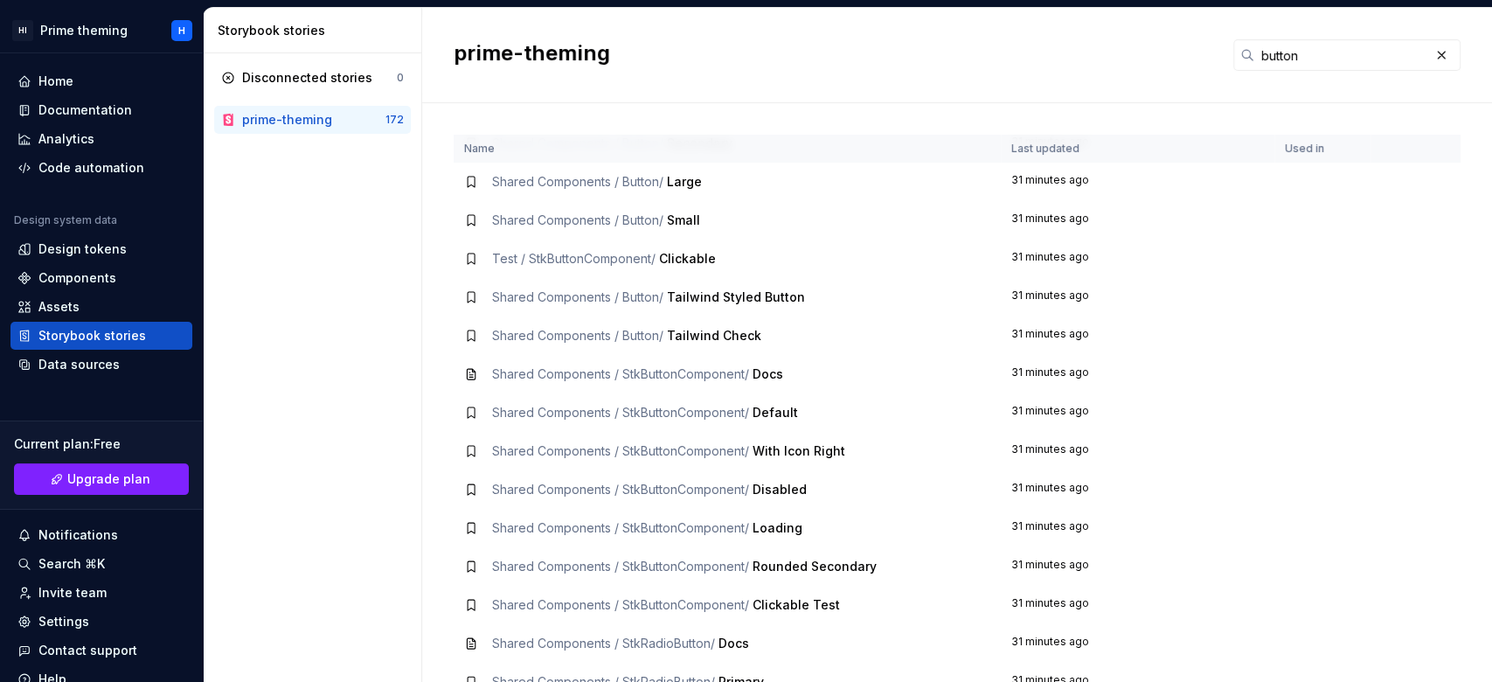
click at [288, 323] on div "Disconnected stories 0 prime-theming 172" at bounding box center [313, 367] width 218 height 629
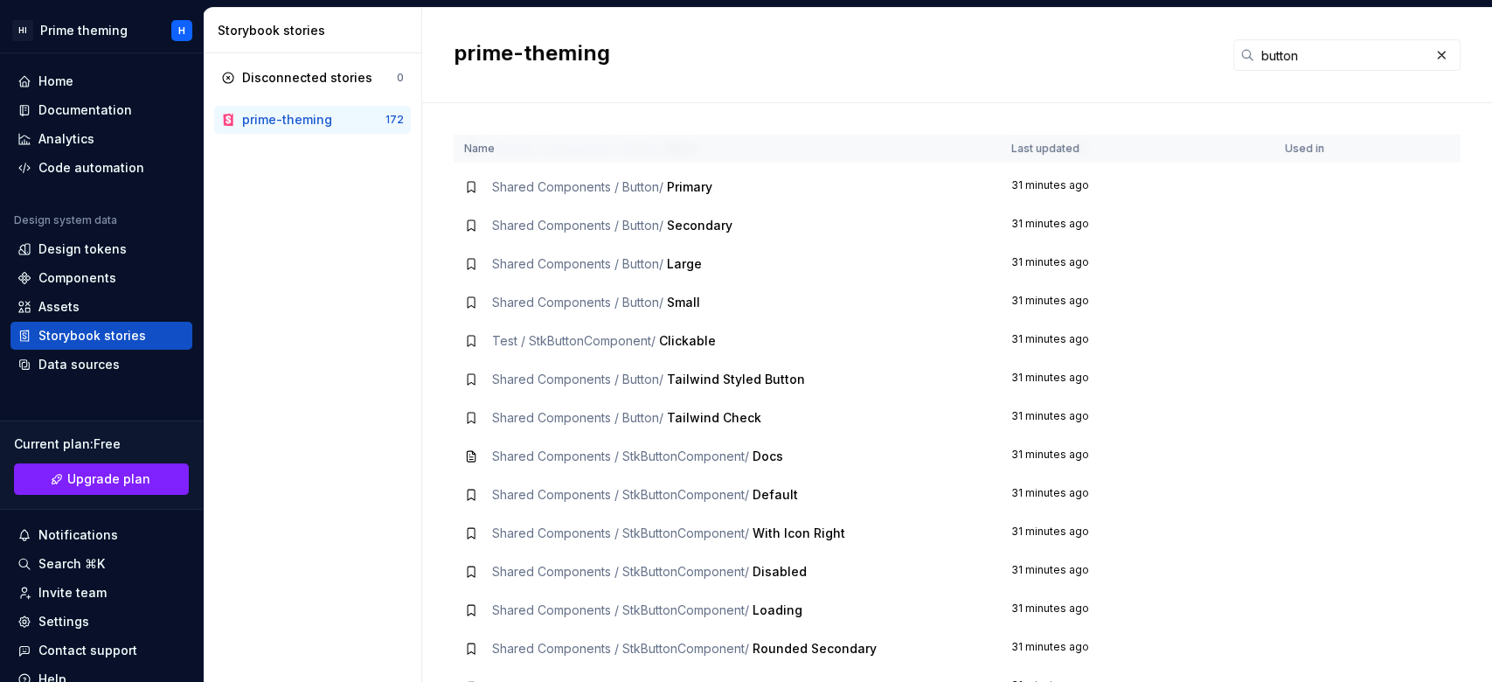
scroll to position [0, 0]
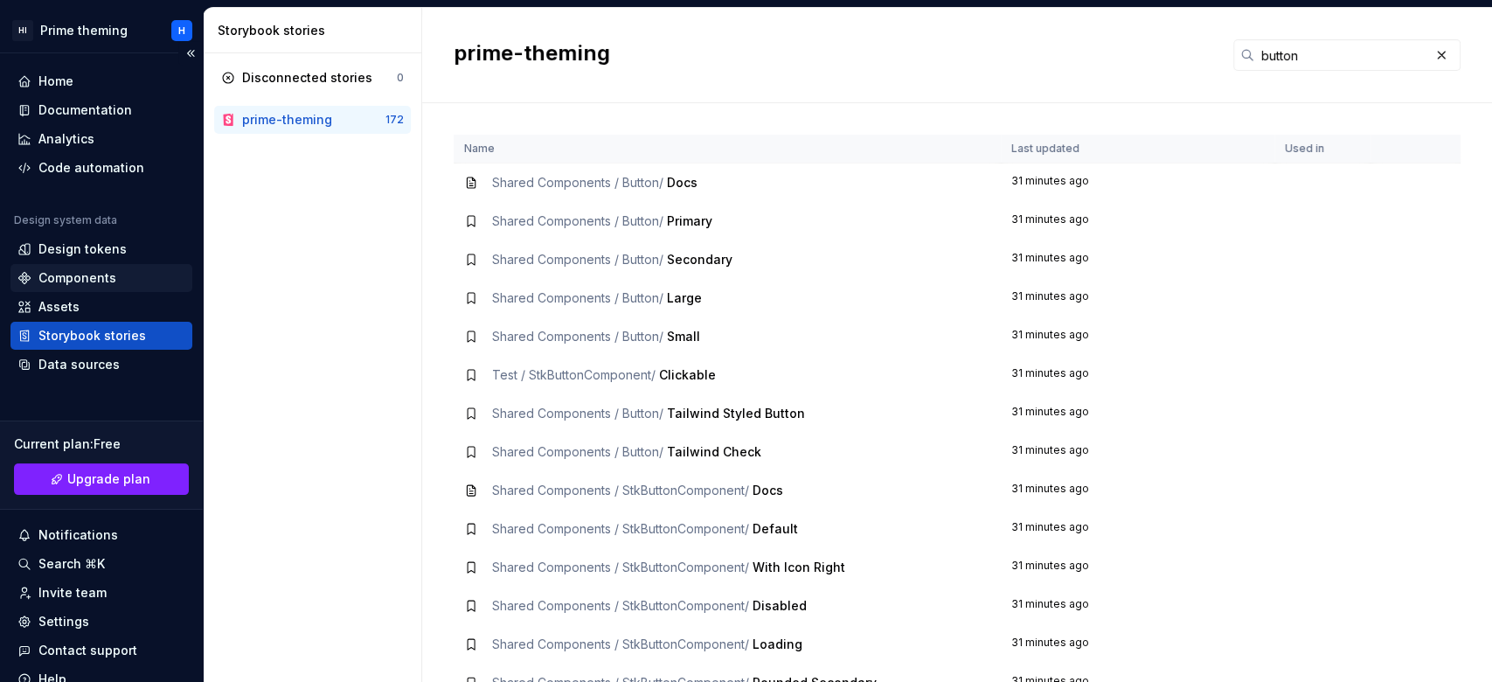
click at [72, 271] on div "Components" at bounding box center [77, 277] width 78 height 17
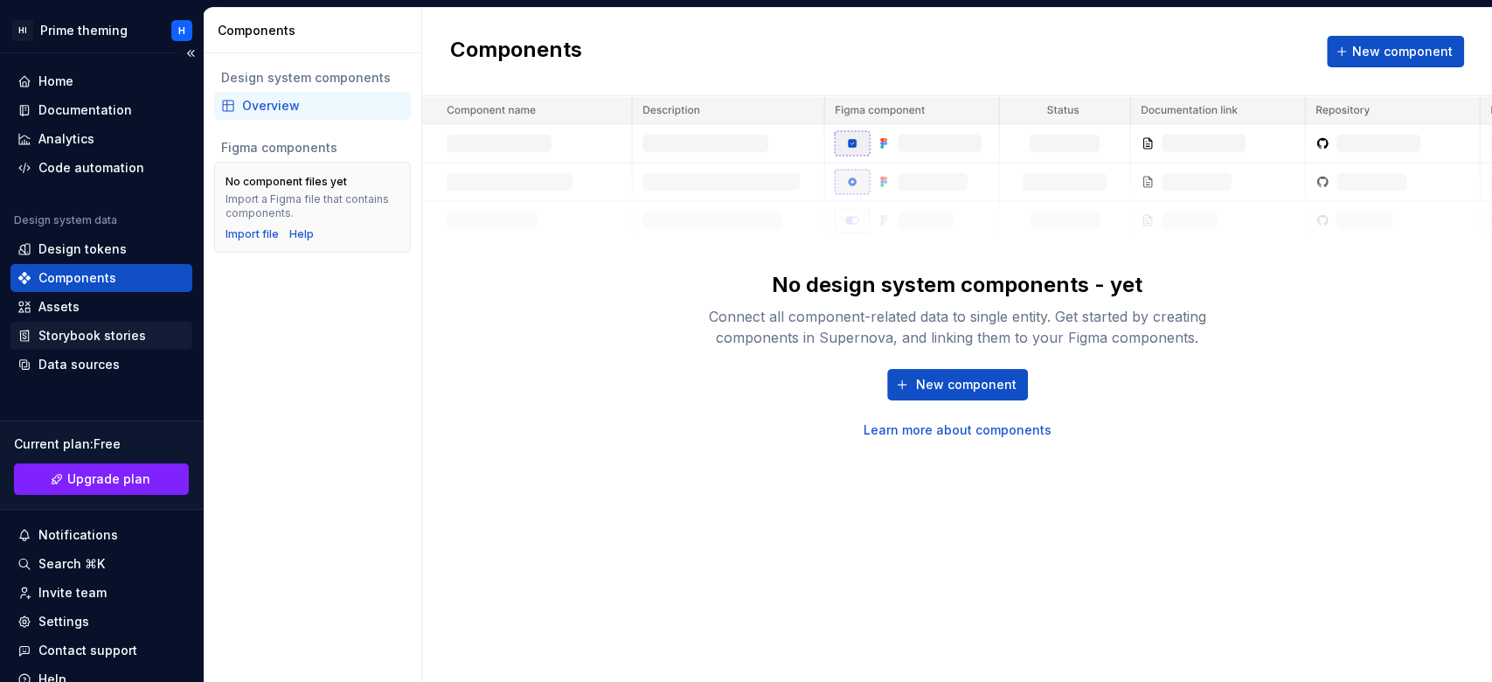
click at [99, 344] on div "Storybook stories" at bounding box center [101, 336] width 182 height 28
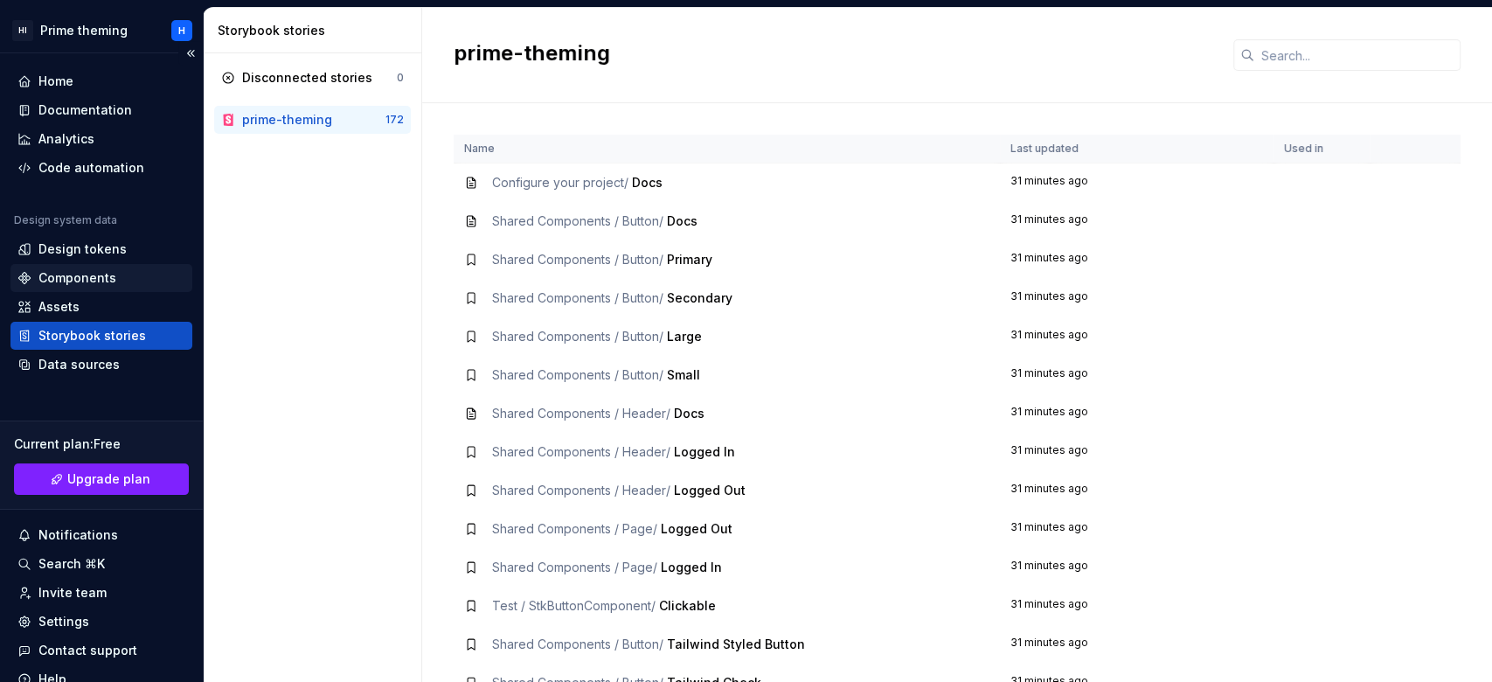
click at [78, 278] on div "Components" at bounding box center [77, 277] width 78 height 17
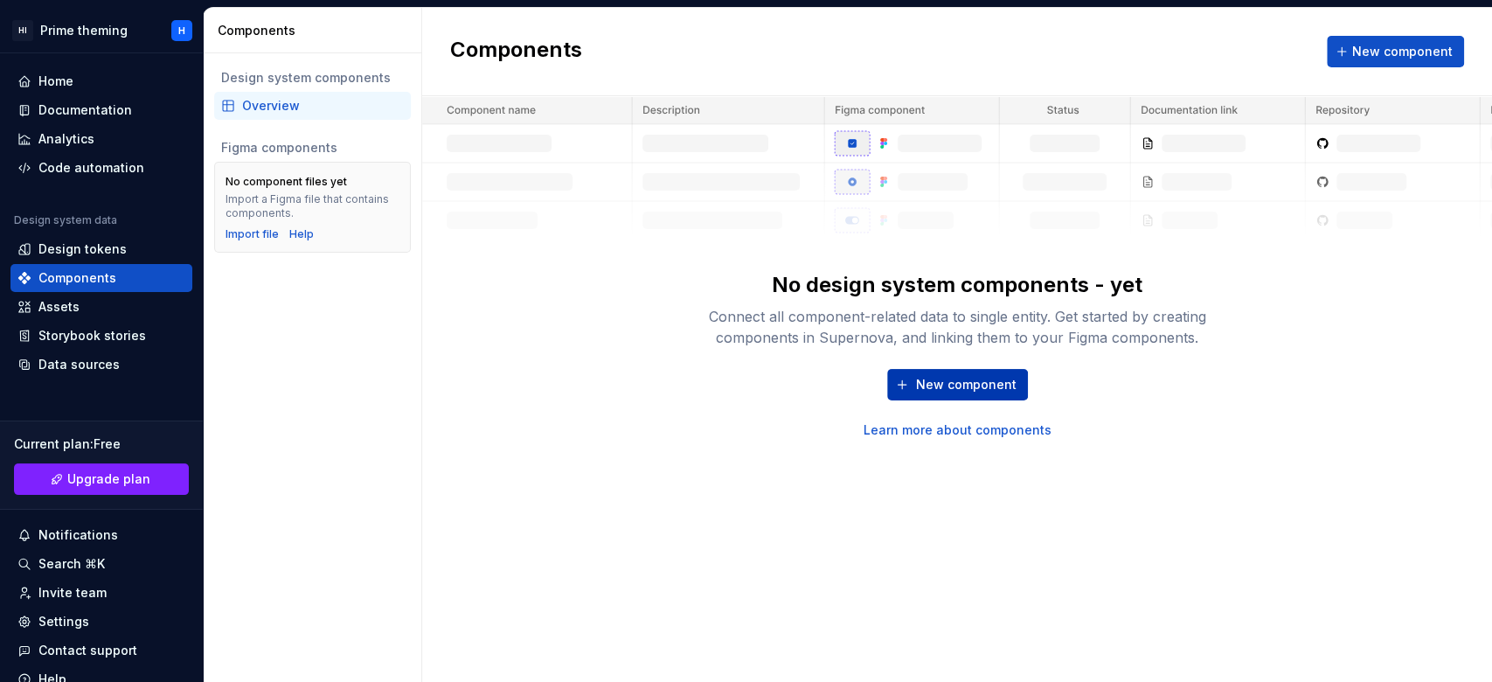
click at [962, 383] on span "New component" at bounding box center [966, 384] width 101 height 17
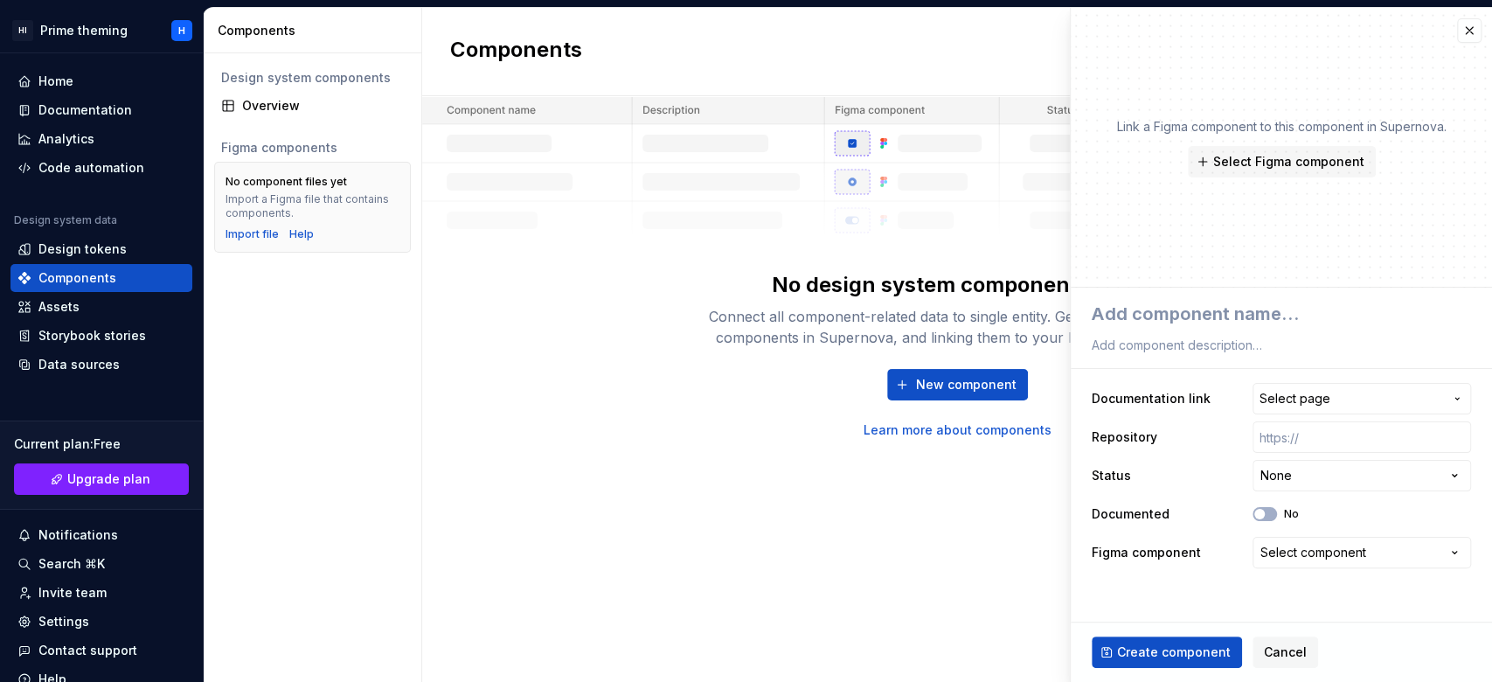
click at [674, 433] on div "No design system components - yet Connect all component-related data to single …" at bounding box center [957, 267] width 1070 height 343
click at [1118, 21] on button "button" at bounding box center [1469, 30] width 24 height 24
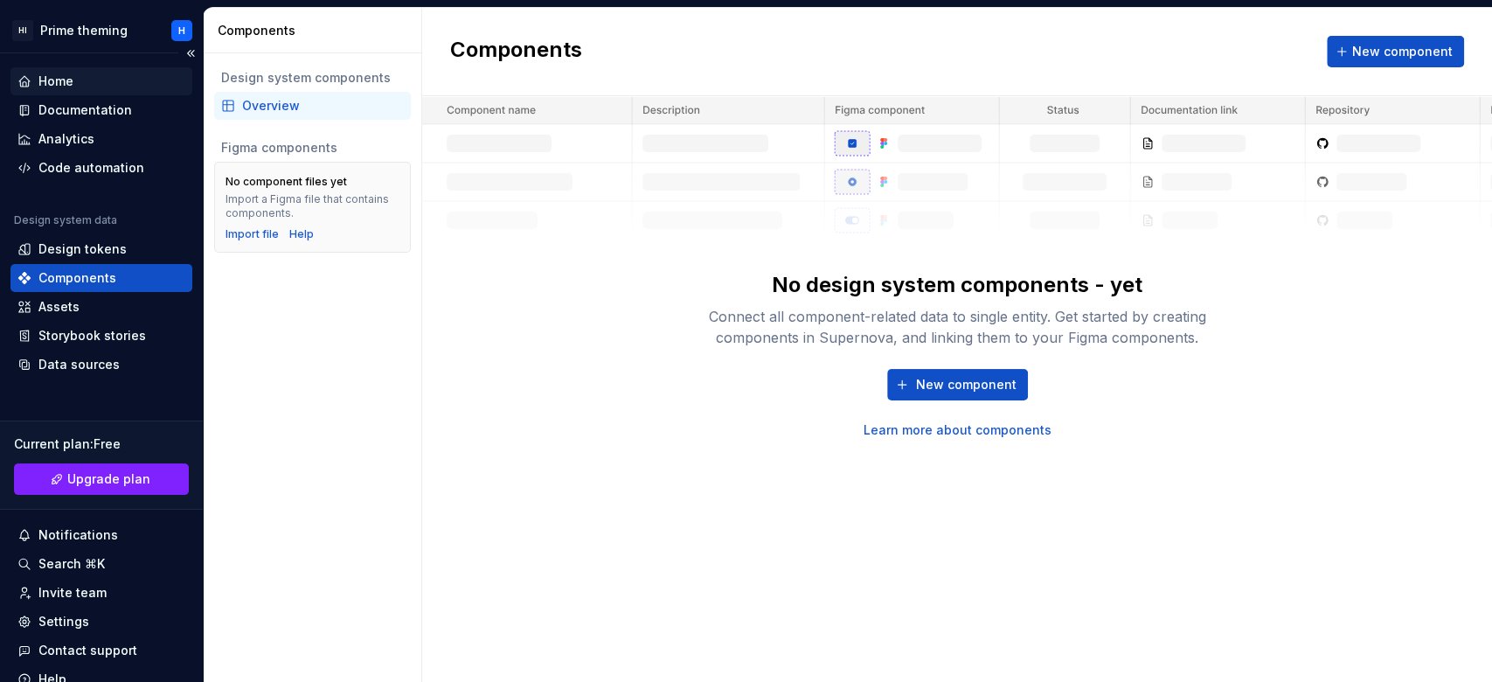
click at [77, 88] on div "Home" at bounding box center [101, 81] width 168 height 17
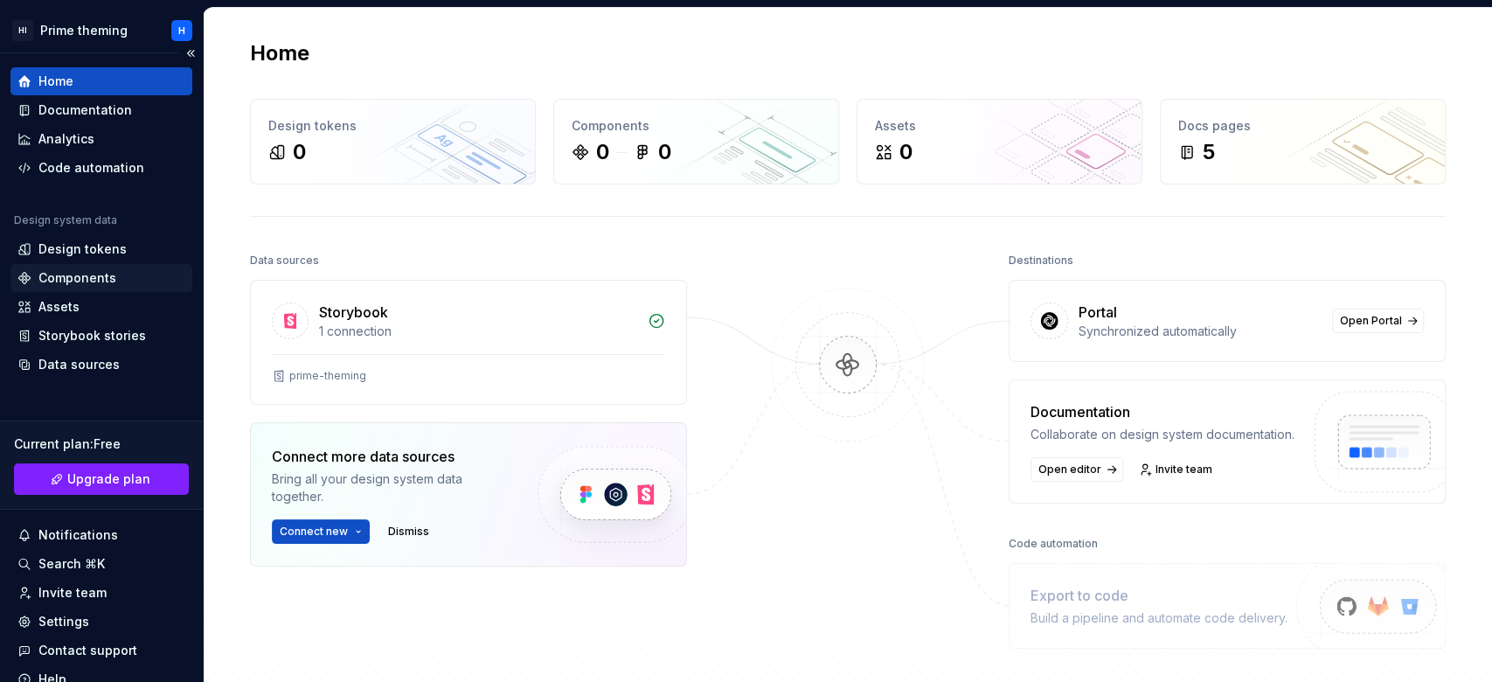
click at [106, 276] on div "Components" at bounding box center [77, 277] width 78 height 17
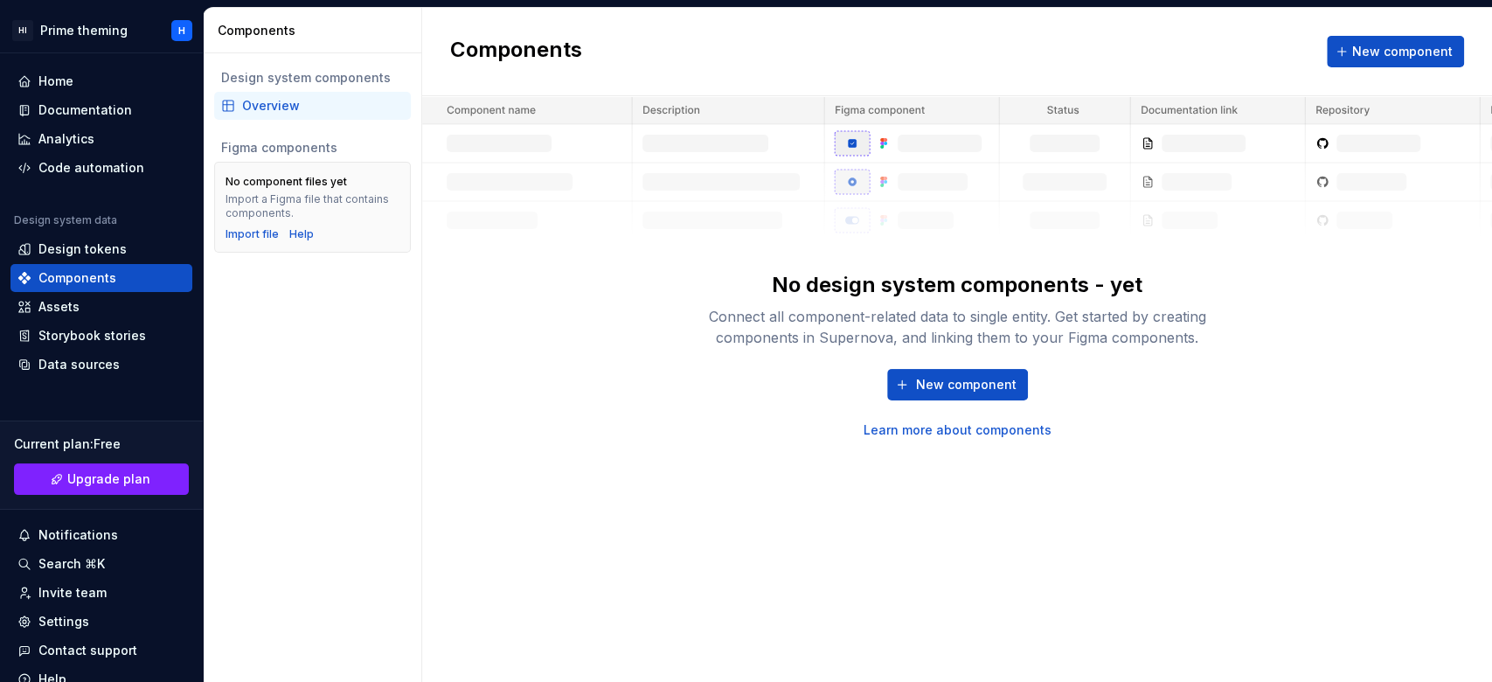
click at [294, 102] on div "Overview" at bounding box center [323, 105] width 162 height 17
click at [926, 373] on button "New component" at bounding box center [957, 384] width 141 height 31
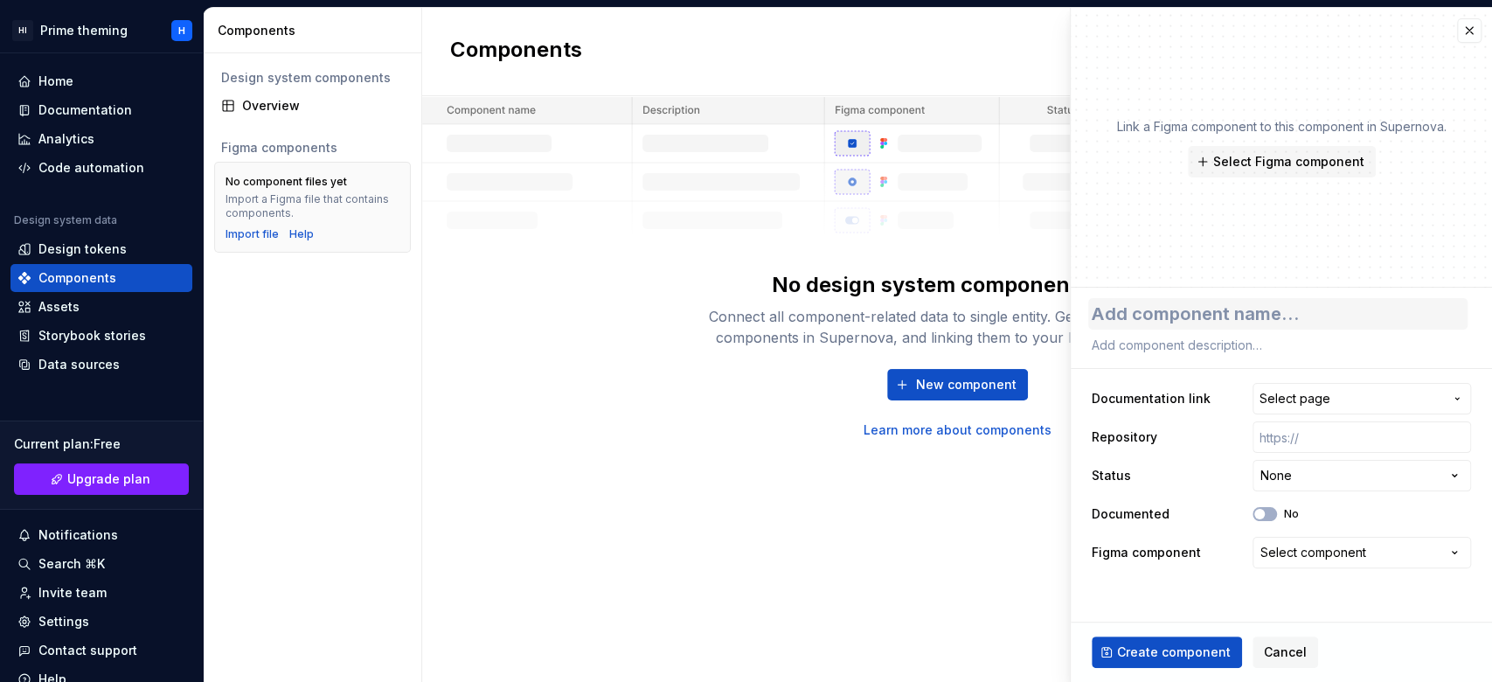
click at [1118, 319] on textarea at bounding box center [1278, 313] width 379 height 31
type textarea "*"
type textarea "b"
type textarea "*"
type textarea "bu"
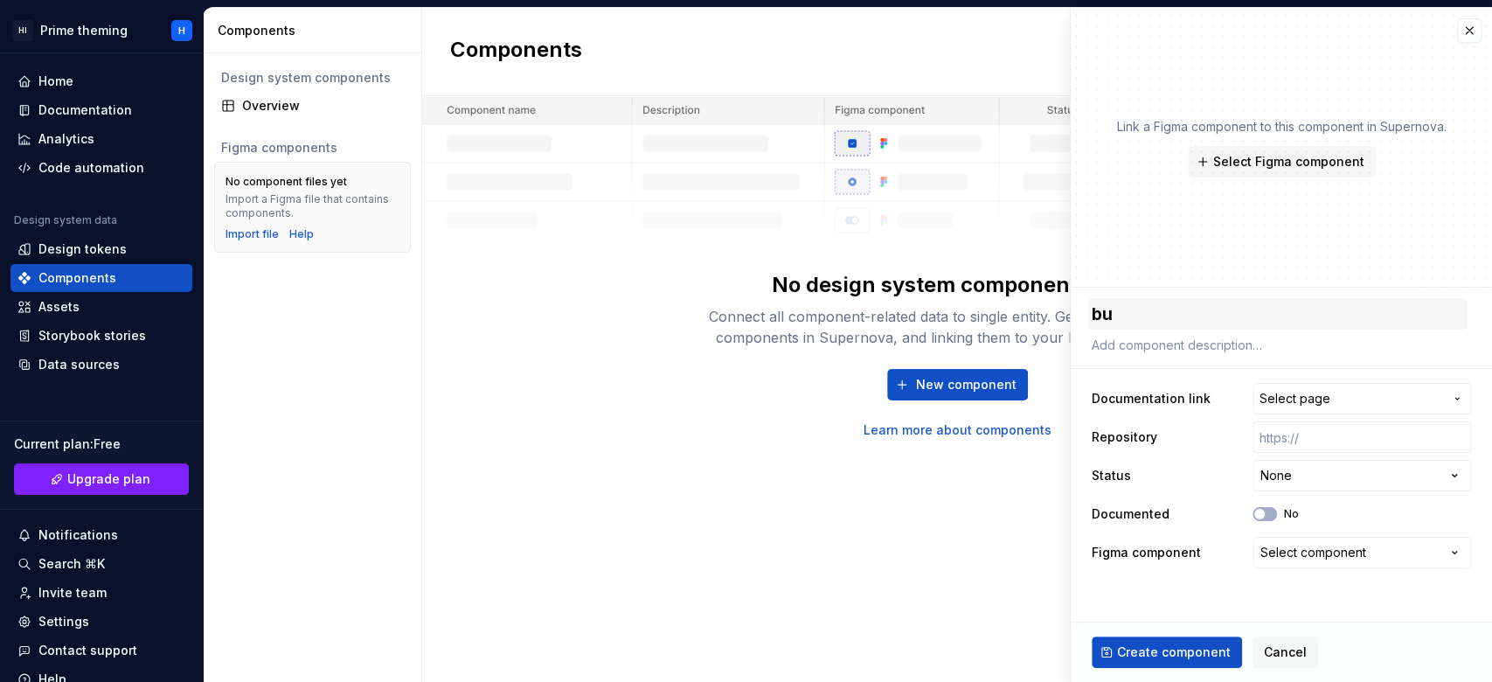
type textarea "*"
type textarea "but"
type textarea "*"
type textarea "butt"
type textarea "*"
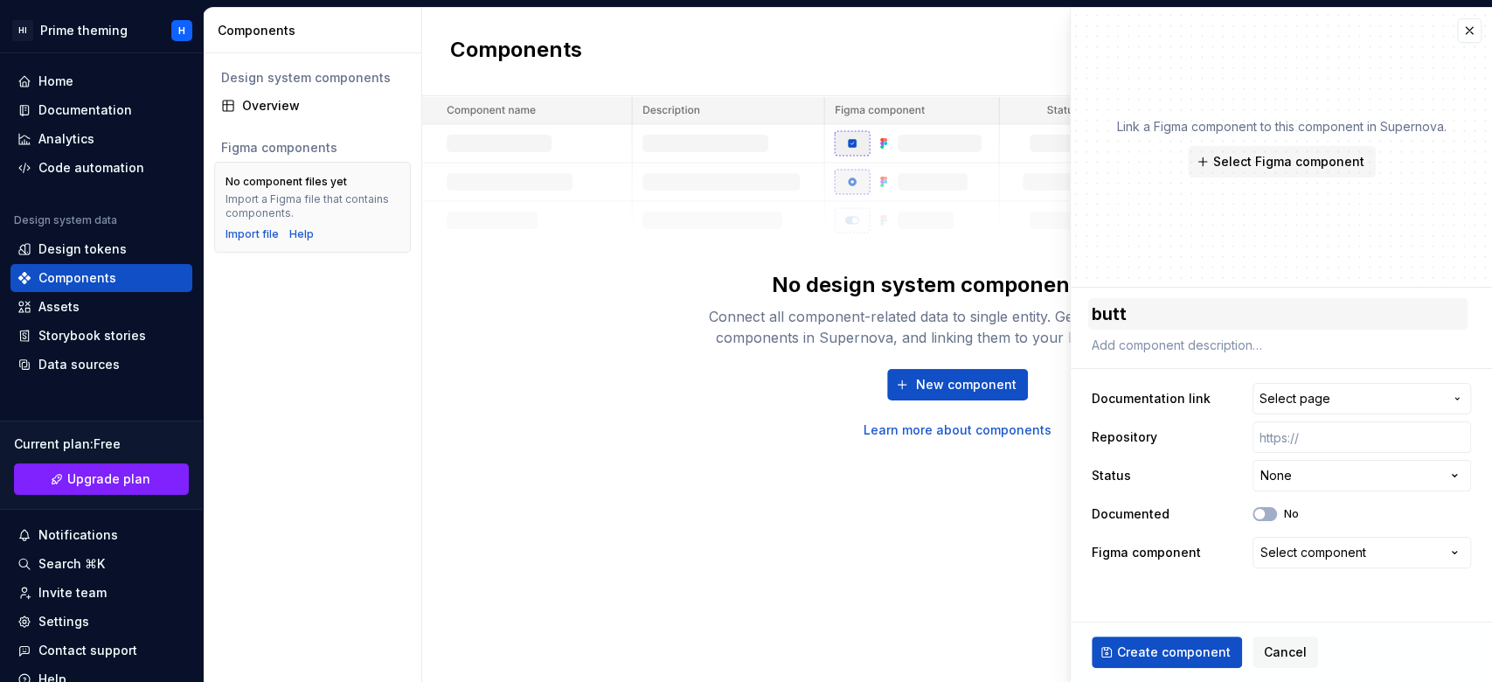
type textarea "butto"
type textarea "*"
type textarea "button"
click at [1118, 399] on button "Select page" at bounding box center [1362, 398] width 219 height 31
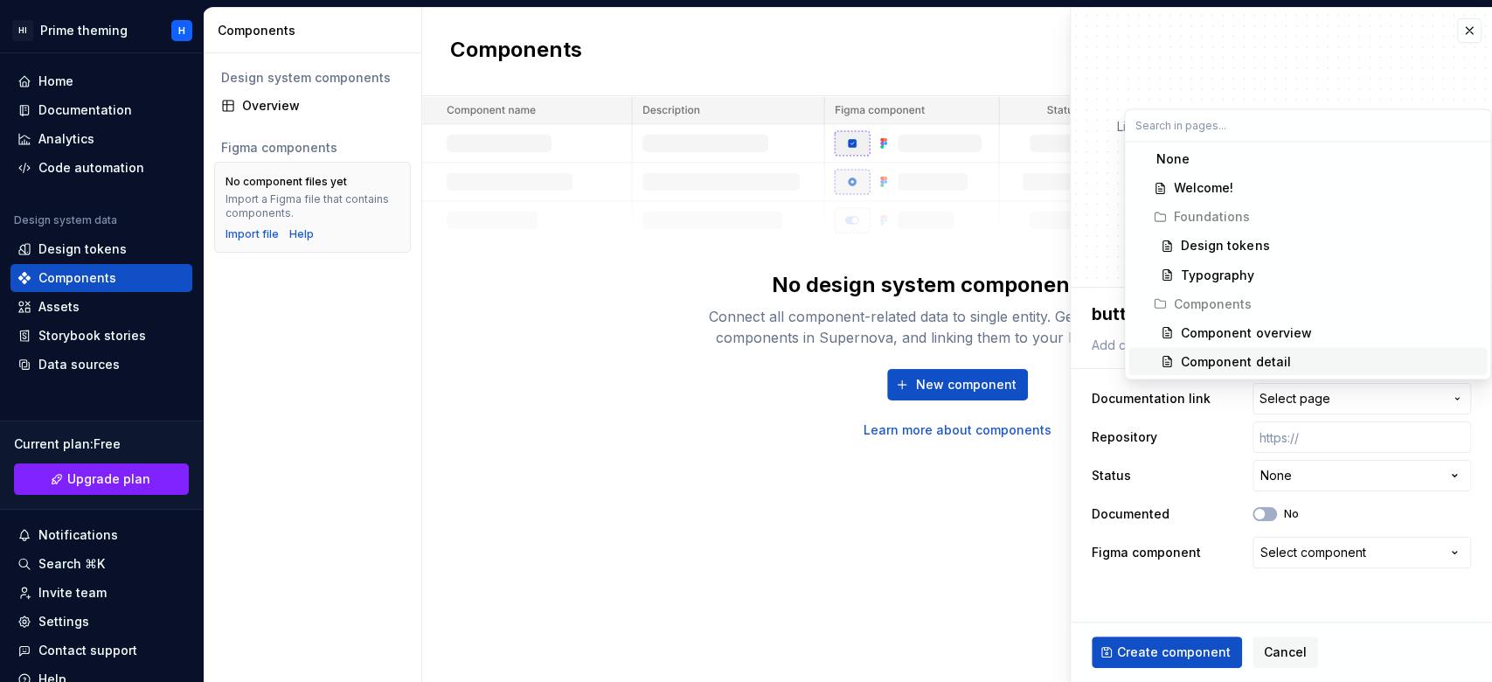
click at [916, 511] on html "**********" at bounding box center [746, 341] width 1492 height 682
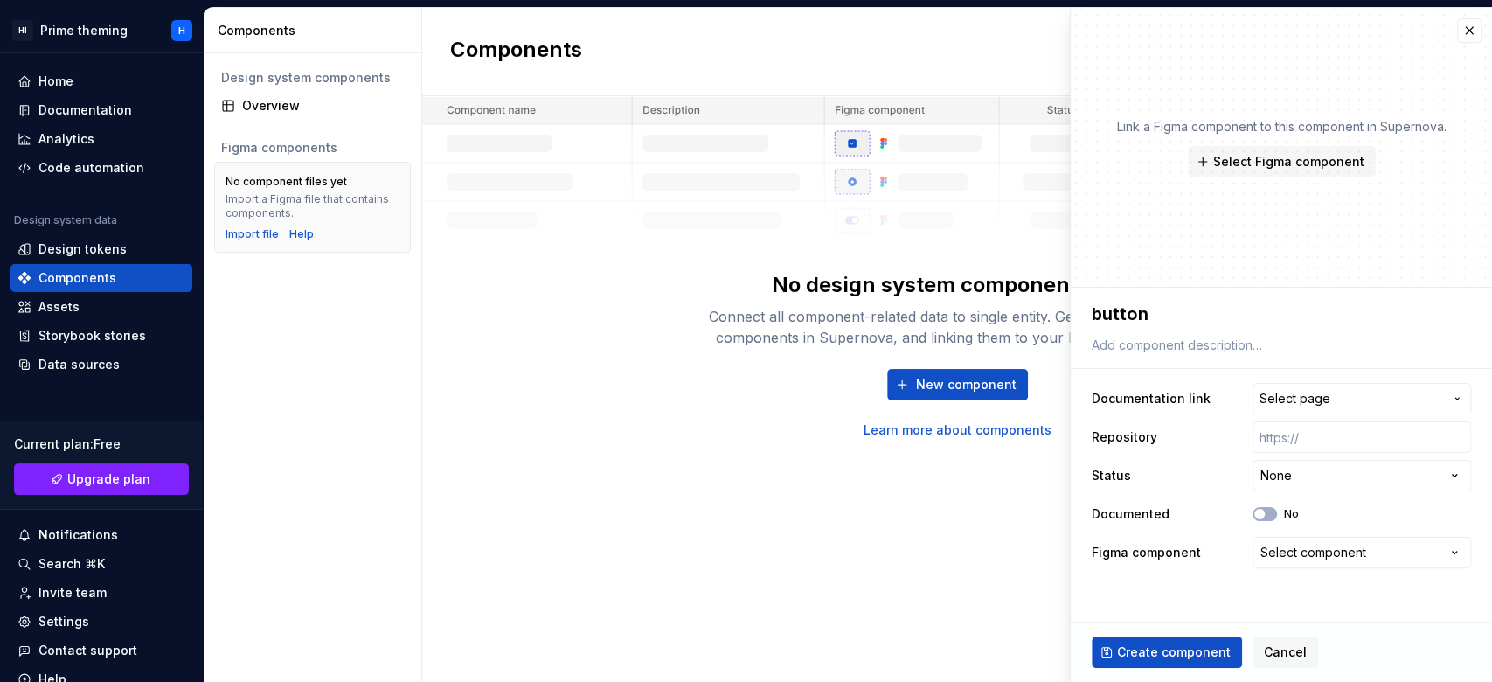
click at [927, 506] on div "Components New component No design system components - yet Connect all componen…" at bounding box center [957, 345] width 1070 height 674
click at [1118, 19] on button "button" at bounding box center [1469, 30] width 24 height 24
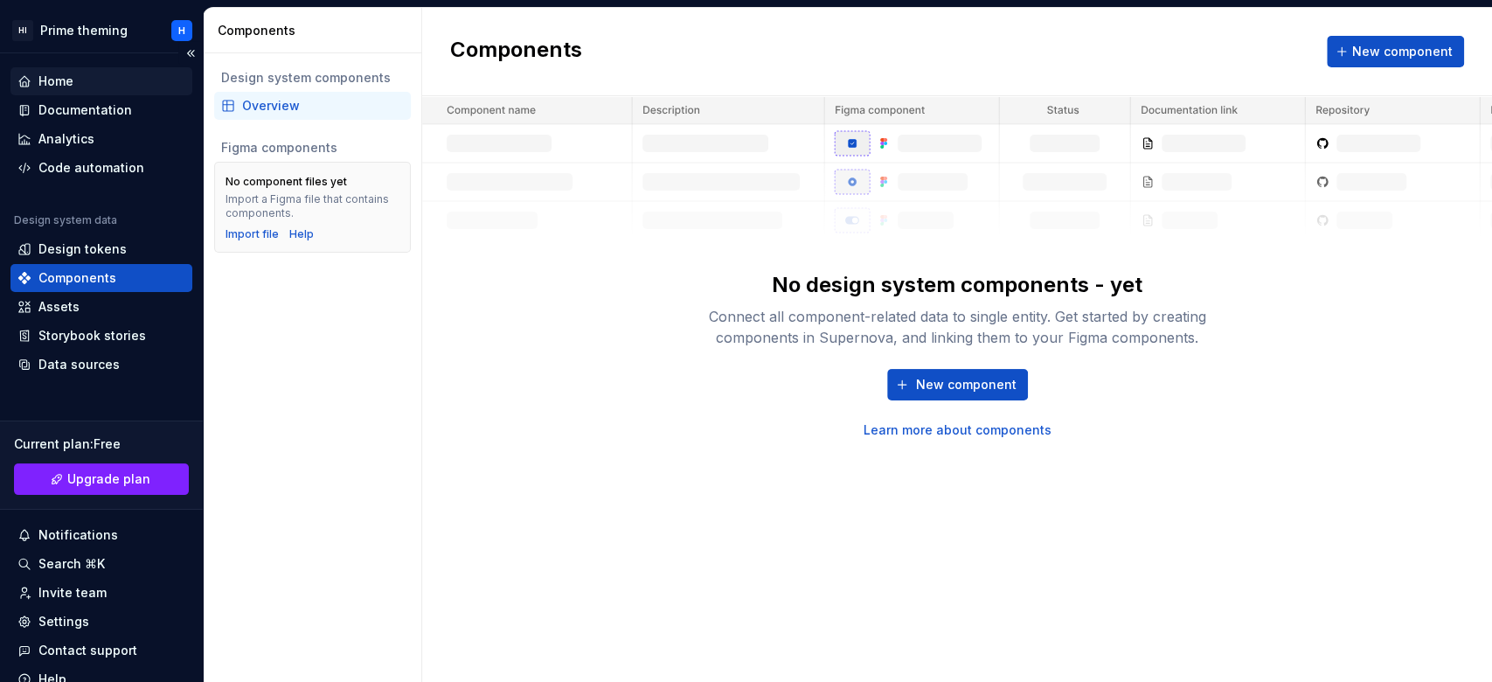
click at [87, 68] on div "Home" at bounding box center [101, 81] width 182 height 28
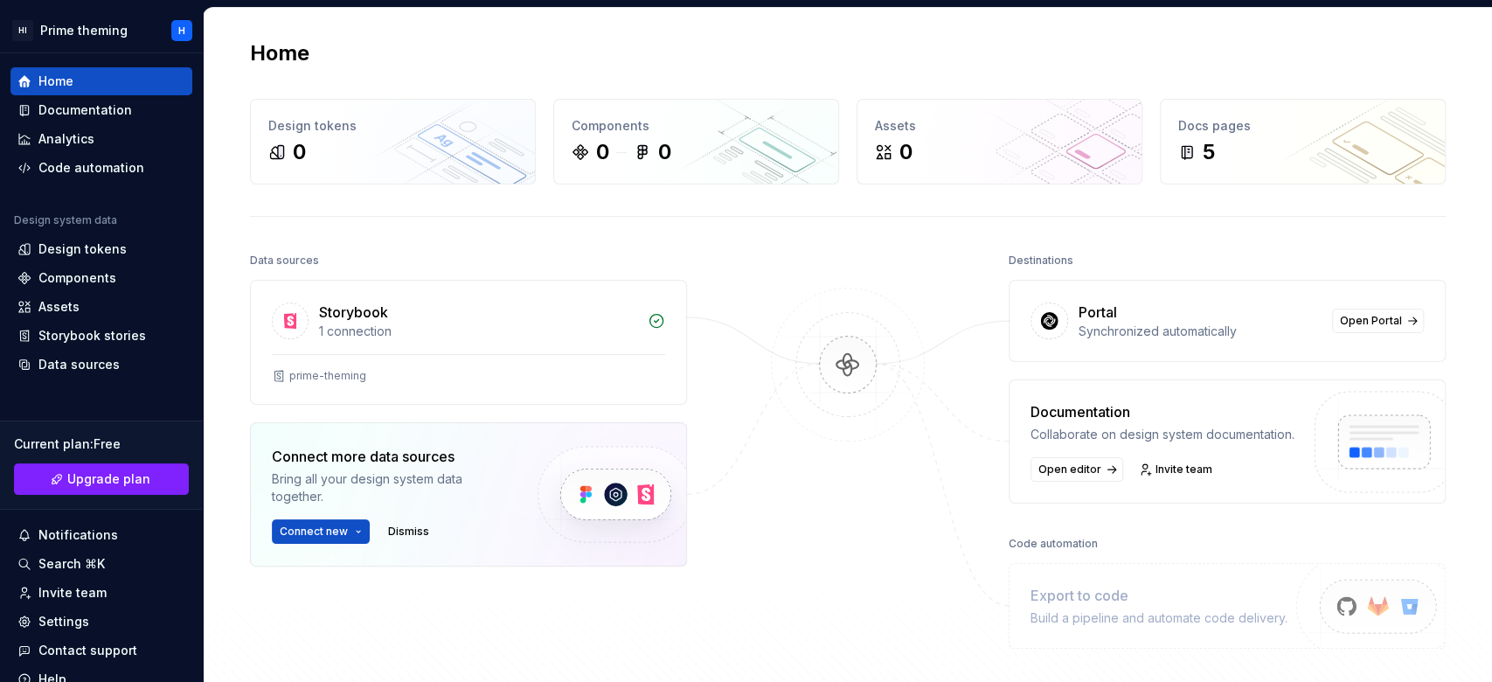
click at [585, 487] on img at bounding box center [615, 494] width 214 height 143
click at [354, 511] on button "Connect new" at bounding box center [321, 531] width 98 height 24
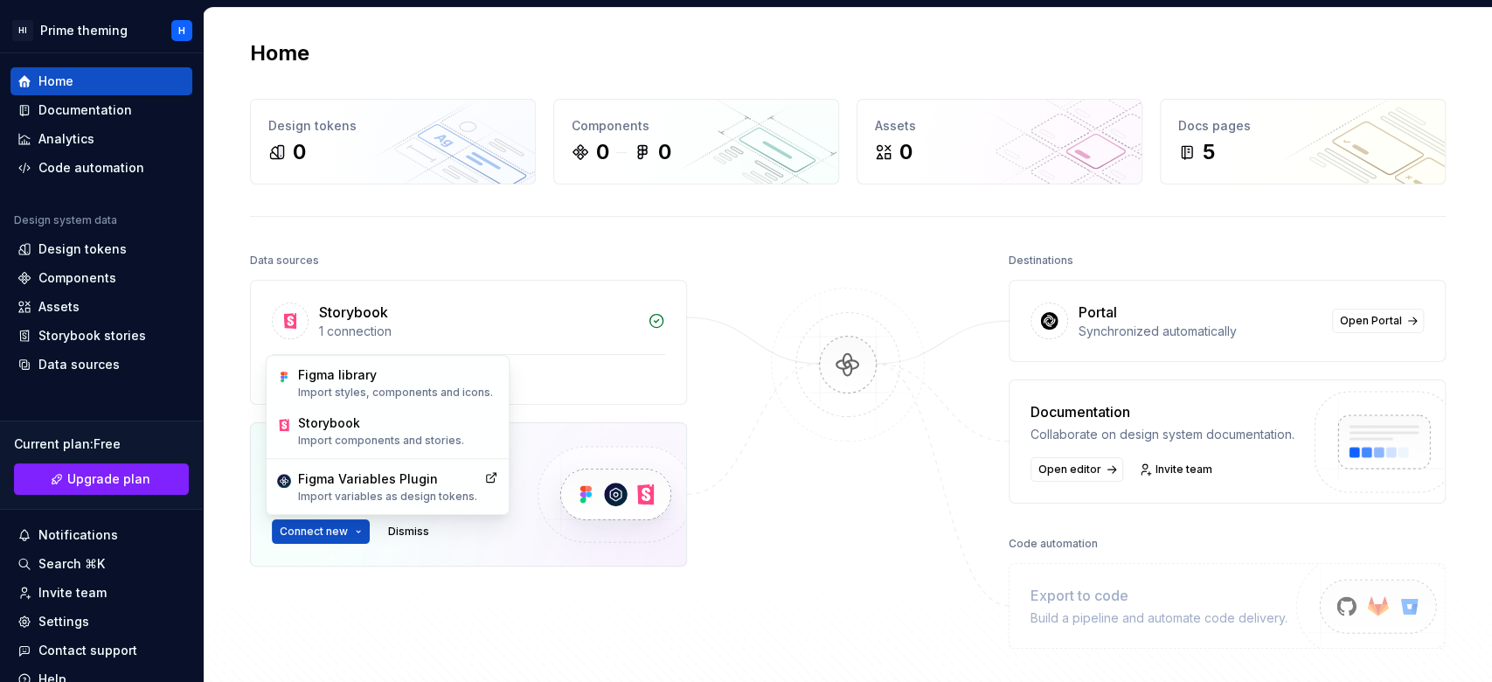
click at [407, 511] on div "Connect more data sources Bring all your design system data together. Connect n…" at bounding box center [468, 494] width 437 height 144
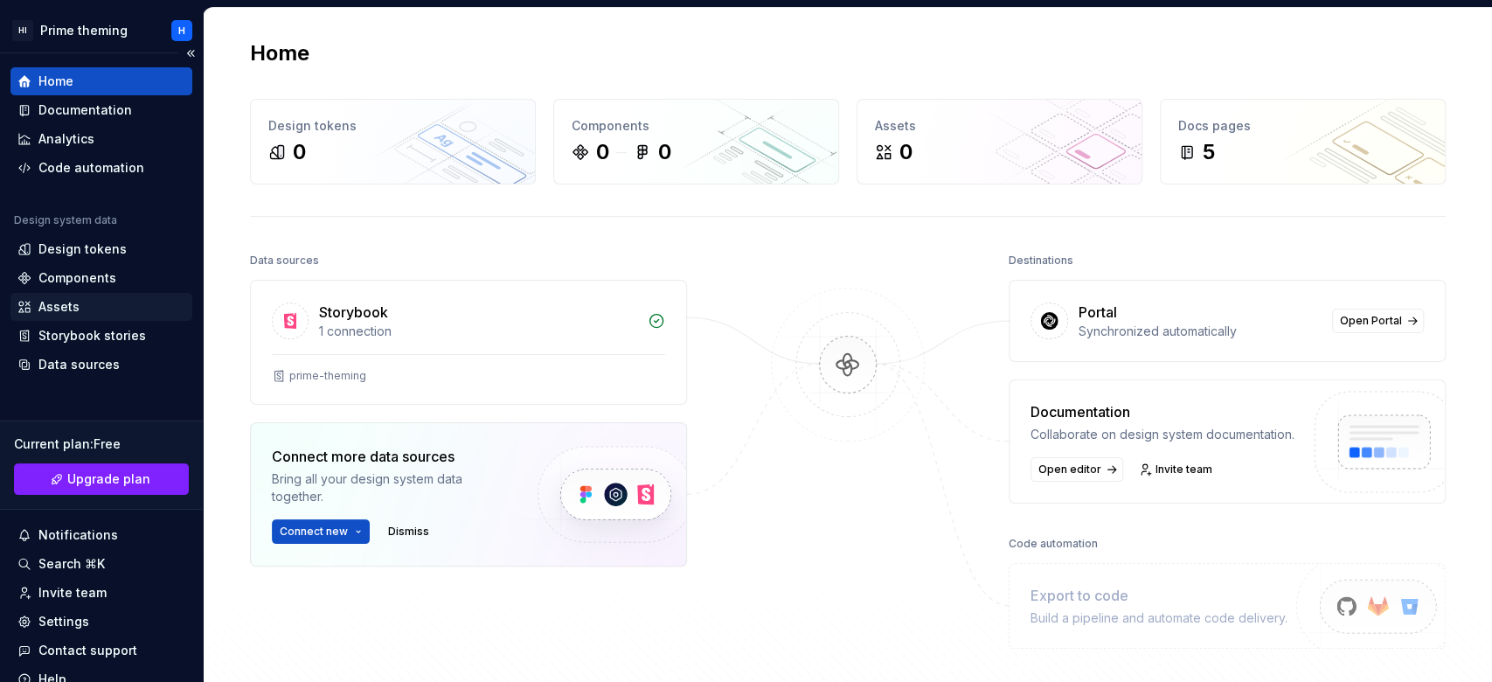
click at [94, 311] on div "Assets" at bounding box center [101, 306] width 168 height 17
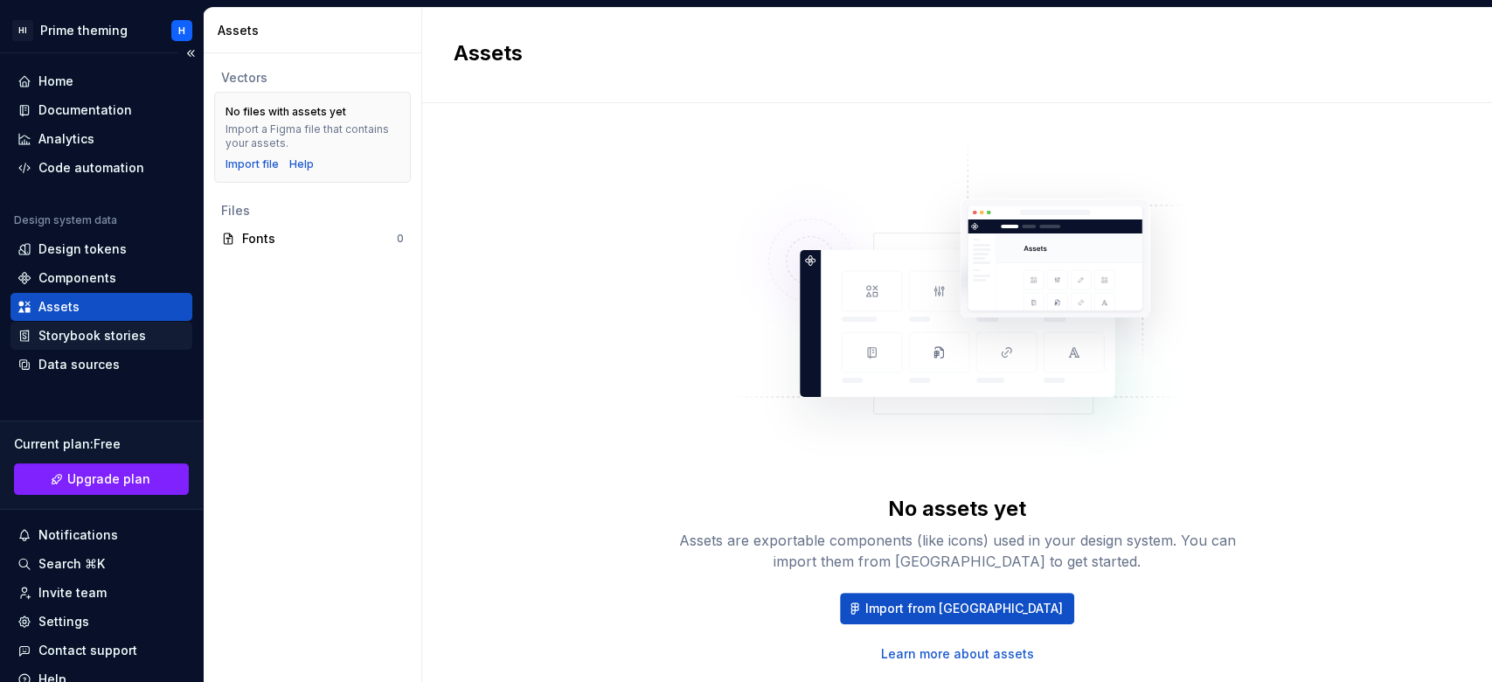
click at [97, 339] on div "Storybook stories" at bounding box center [92, 335] width 108 height 17
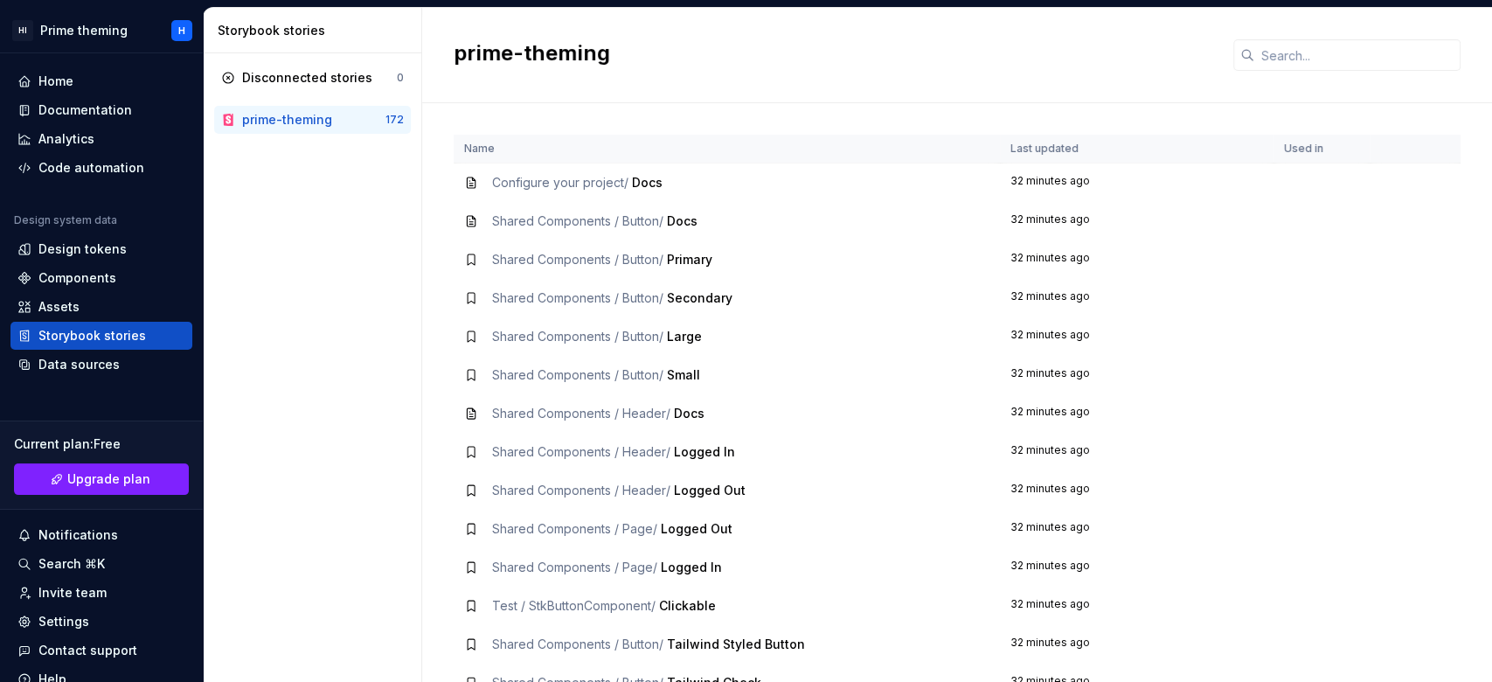
click at [785, 332] on div "Shared Components / Button / Large" at bounding box center [726, 336] width 525 height 17
click at [631, 236] on td "Shared Components / Button / Docs" at bounding box center [727, 221] width 546 height 38
click at [335, 87] on div "Disconnected stories 0" at bounding box center [312, 78] width 197 height 28
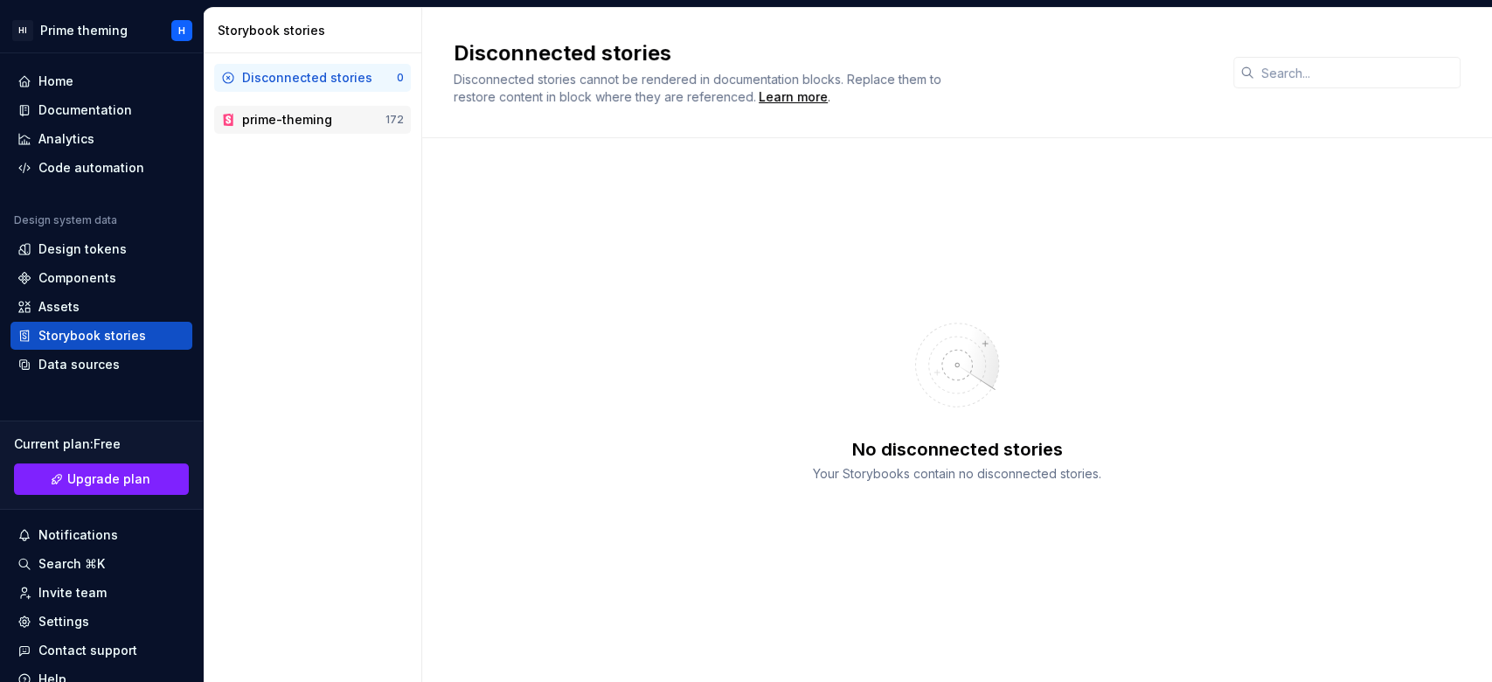
click at [324, 113] on div "prime-theming" at bounding box center [287, 119] width 90 height 17
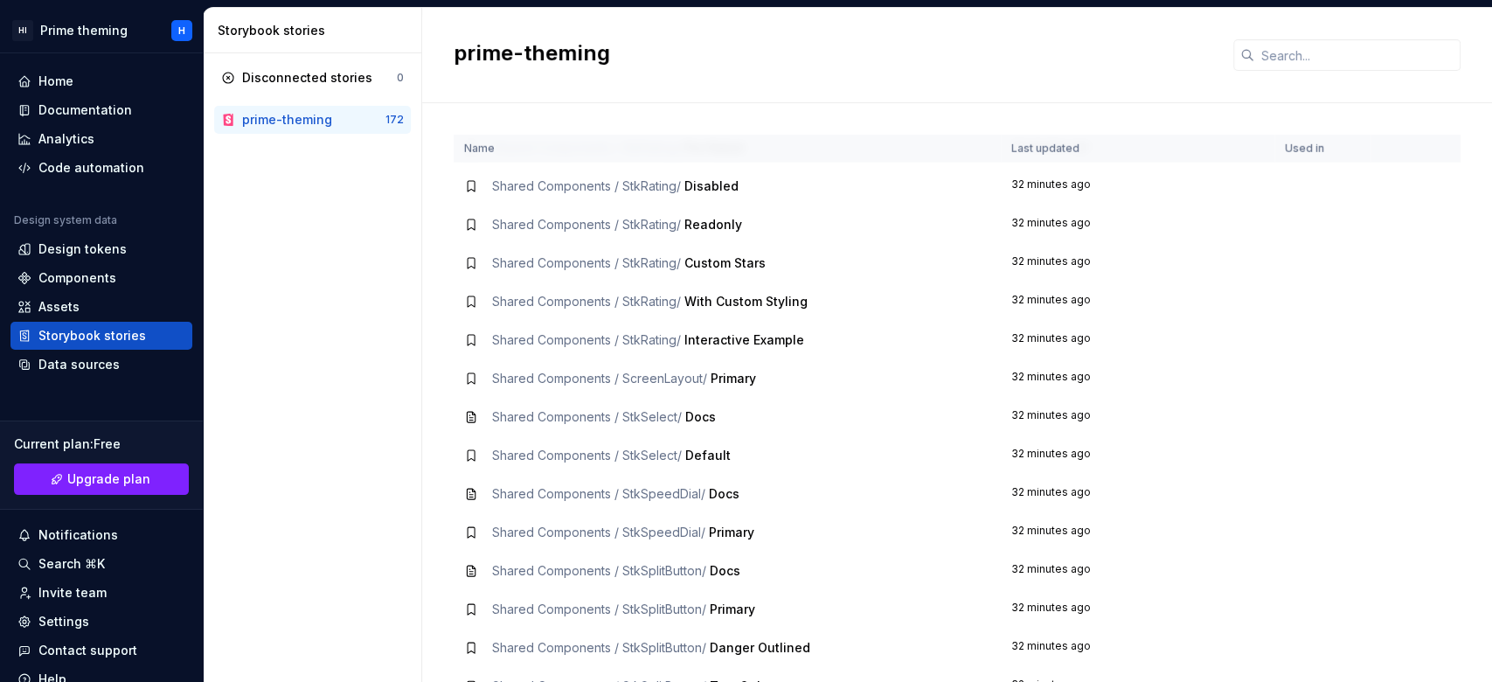
scroll to position [2914, 0]
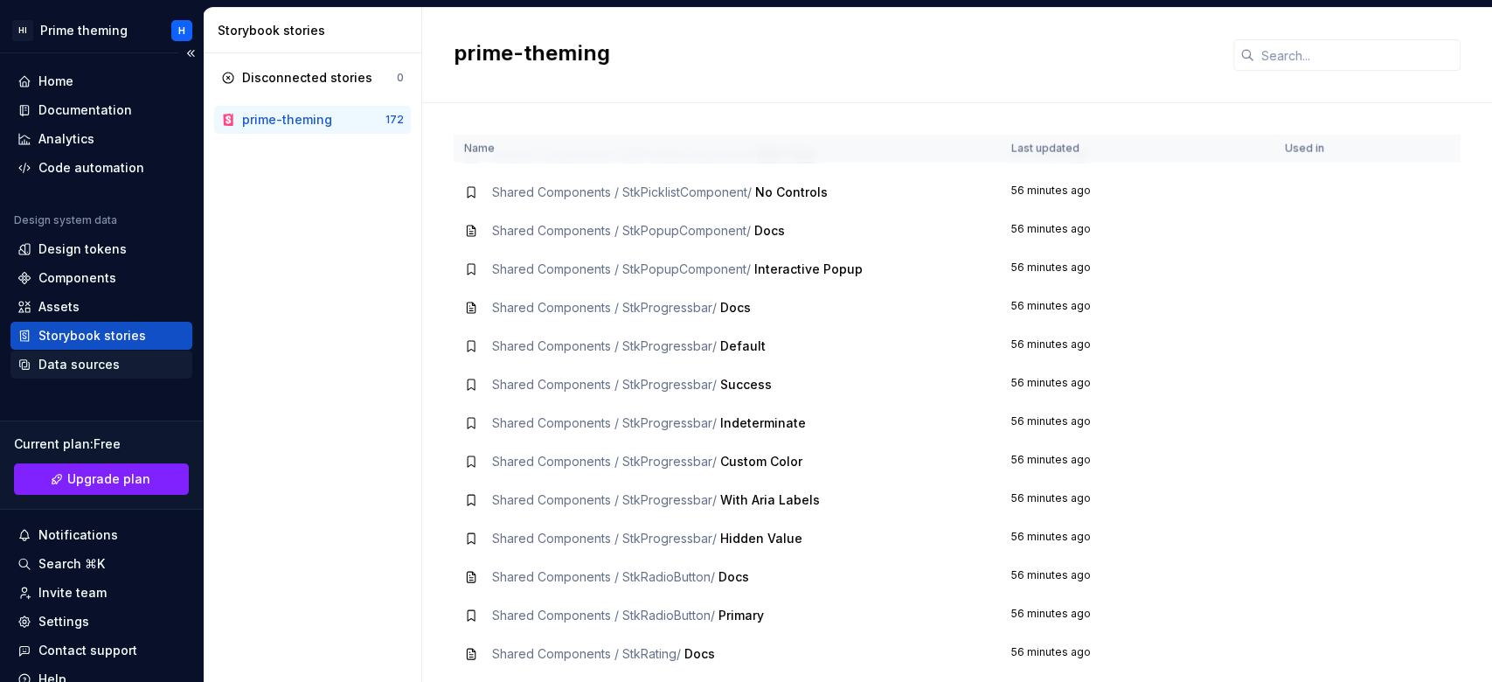
click at [108, 374] on div "Data sources" at bounding box center [101, 365] width 182 height 28
click at [105, 367] on div "Data sources" at bounding box center [78, 364] width 81 height 17
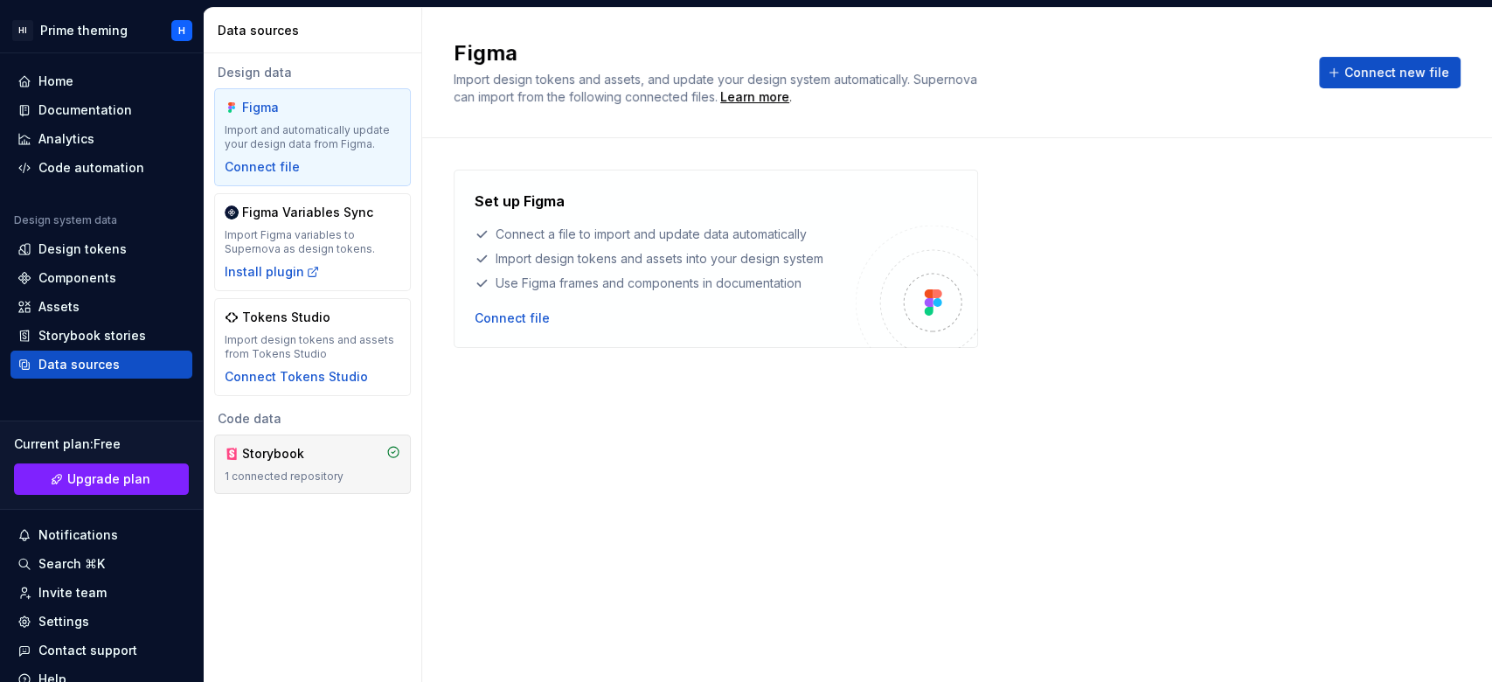
click at [350, 486] on div "Storybook 1 connected repository" at bounding box center [312, 464] width 197 height 59
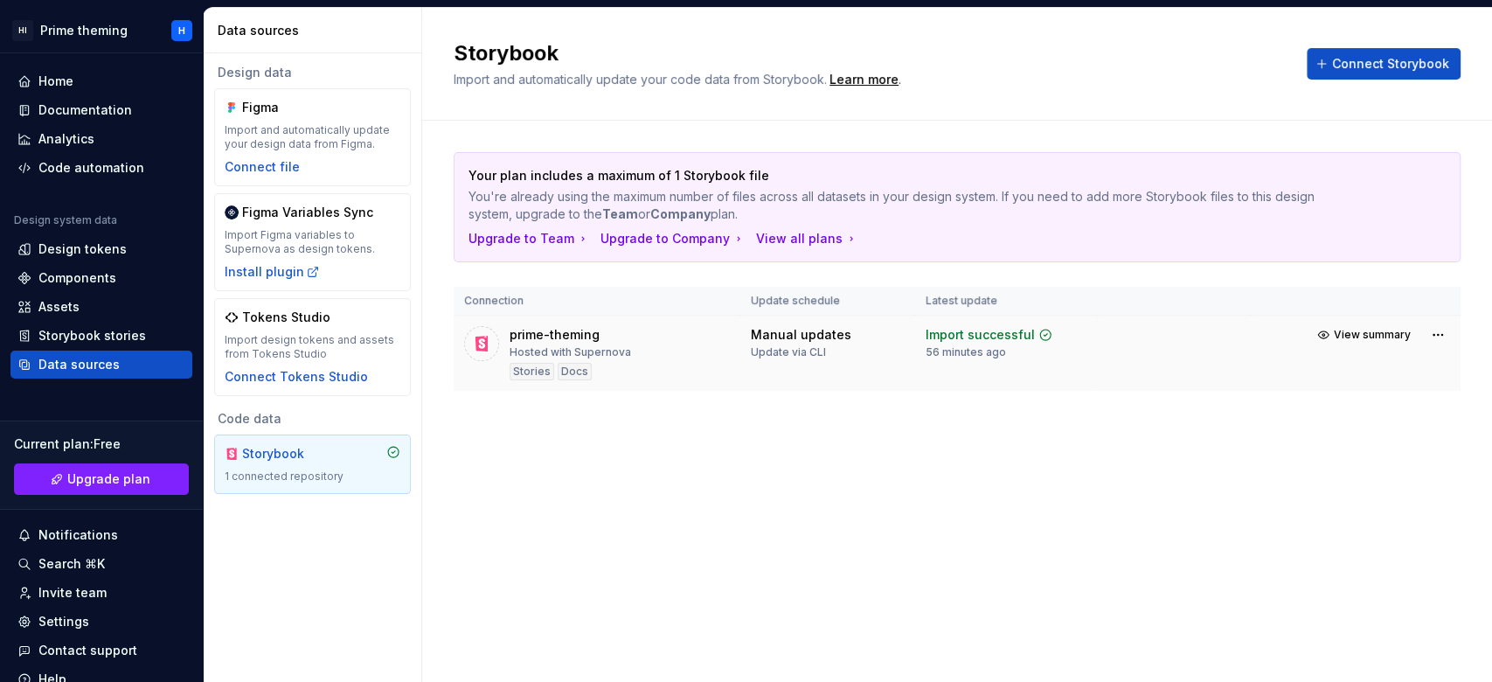
click at [659, 352] on div "prime-theming Hosted with Supernova Stories Docs" at bounding box center [597, 353] width 266 height 54
click at [534, 369] on div "Stories" at bounding box center [532, 371] width 45 height 17
click at [704, 370] on div "prime-theming Hosted with Supernova Stories Docs" at bounding box center [597, 353] width 266 height 54
click at [1118, 344] on button "View summary" at bounding box center [1365, 335] width 107 height 24
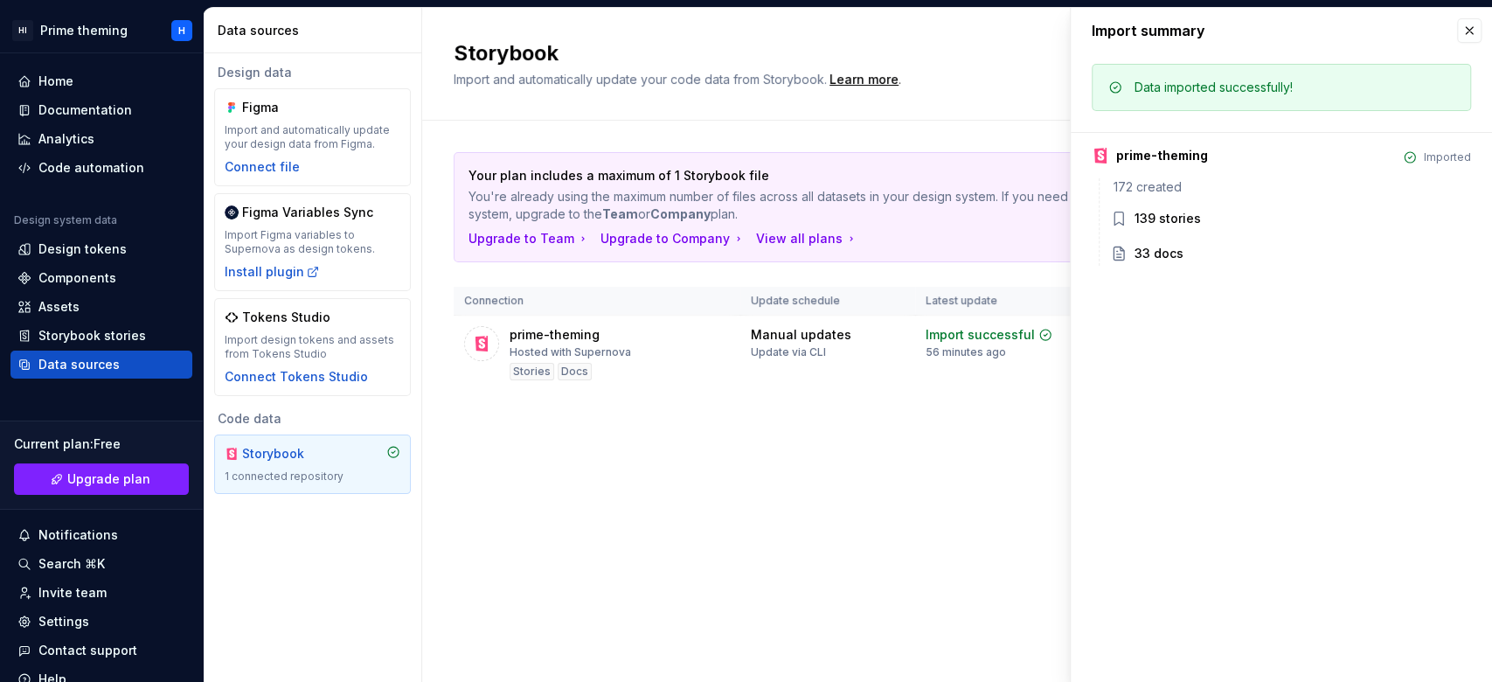
click at [1118, 216] on div "139 stories" at bounding box center [1168, 218] width 66 height 17
click at [1118, 259] on div "33 docs" at bounding box center [1159, 253] width 49 height 17
click at [1118, 21] on button "button" at bounding box center [1469, 30] width 24 height 24
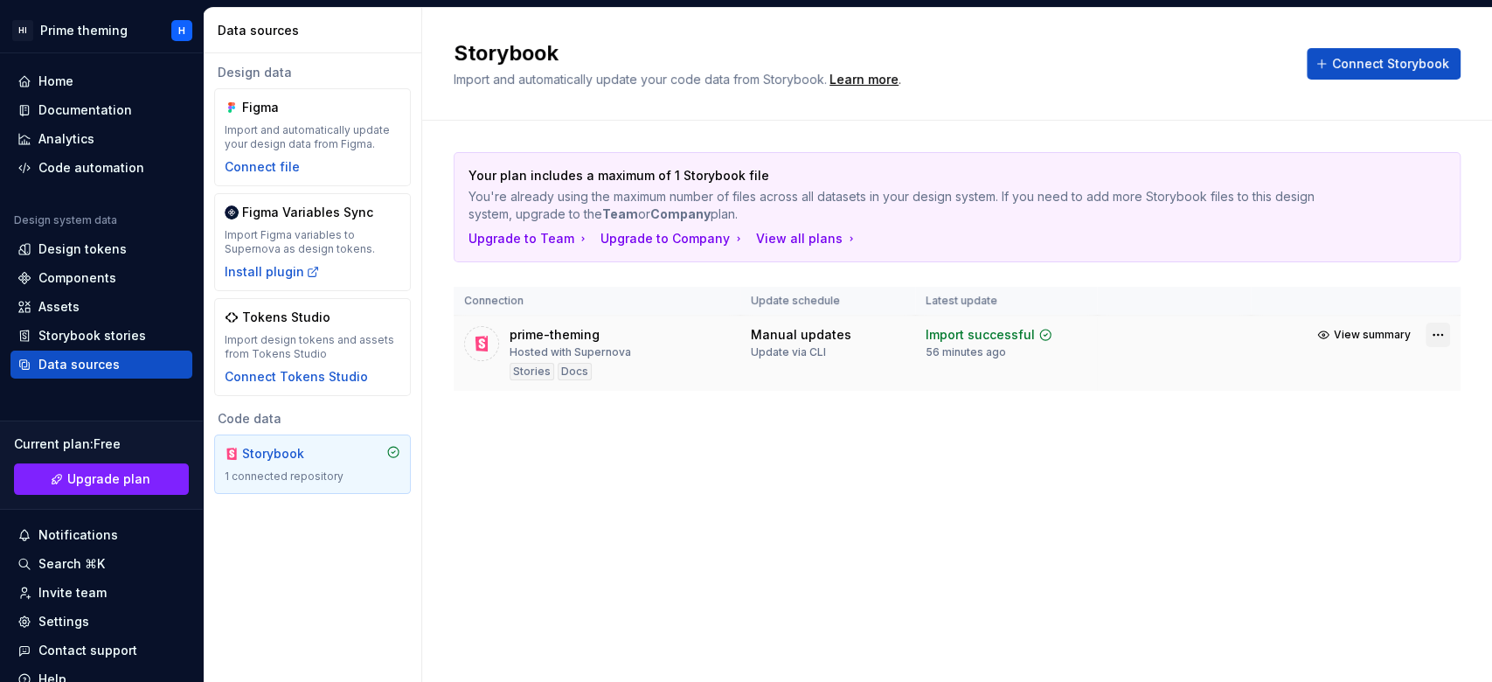
click at [1118, 334] on html "HI Prime theming H Home Documentation Analytics Code automation Design system d…" at bounding box center [746, 341] width 1492 height 682
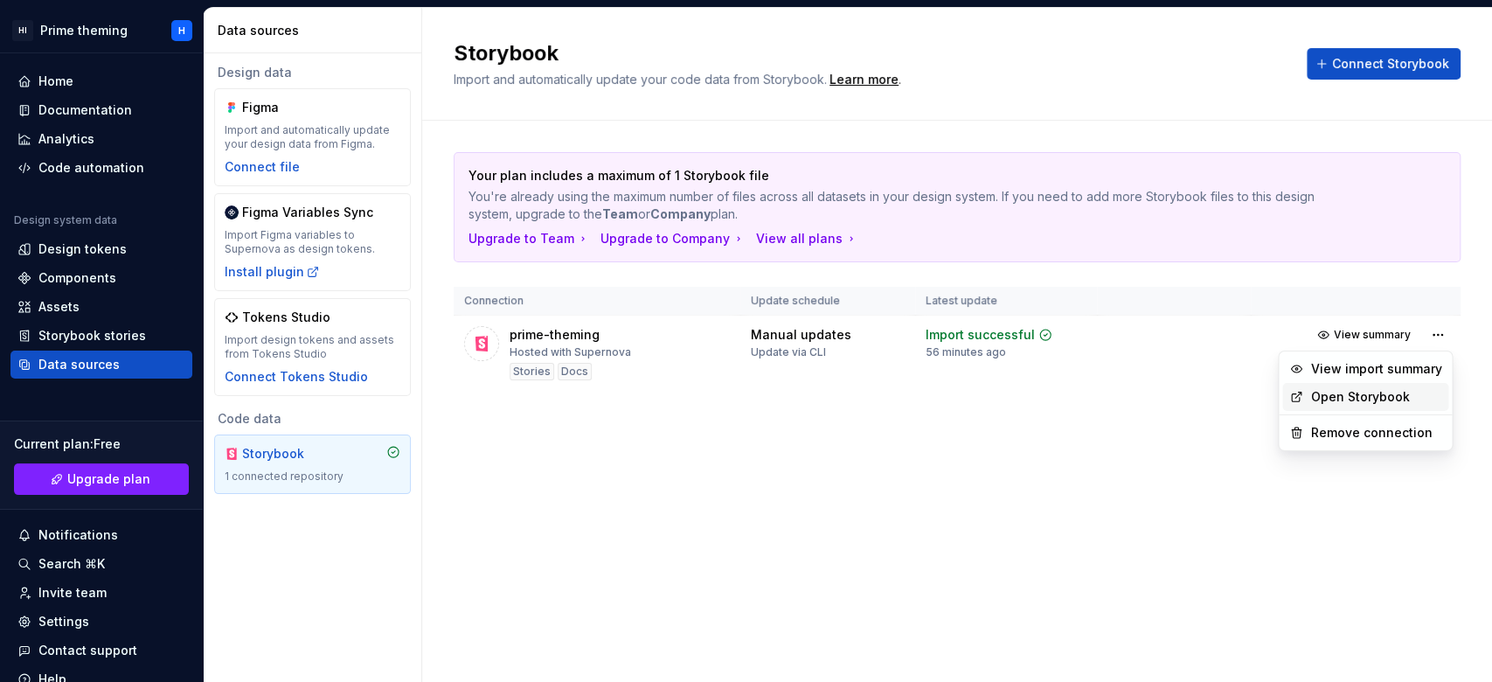
click at [1118, 397] on link "Open Storybook" at bounding box center [1376, 396] width 131 height 17
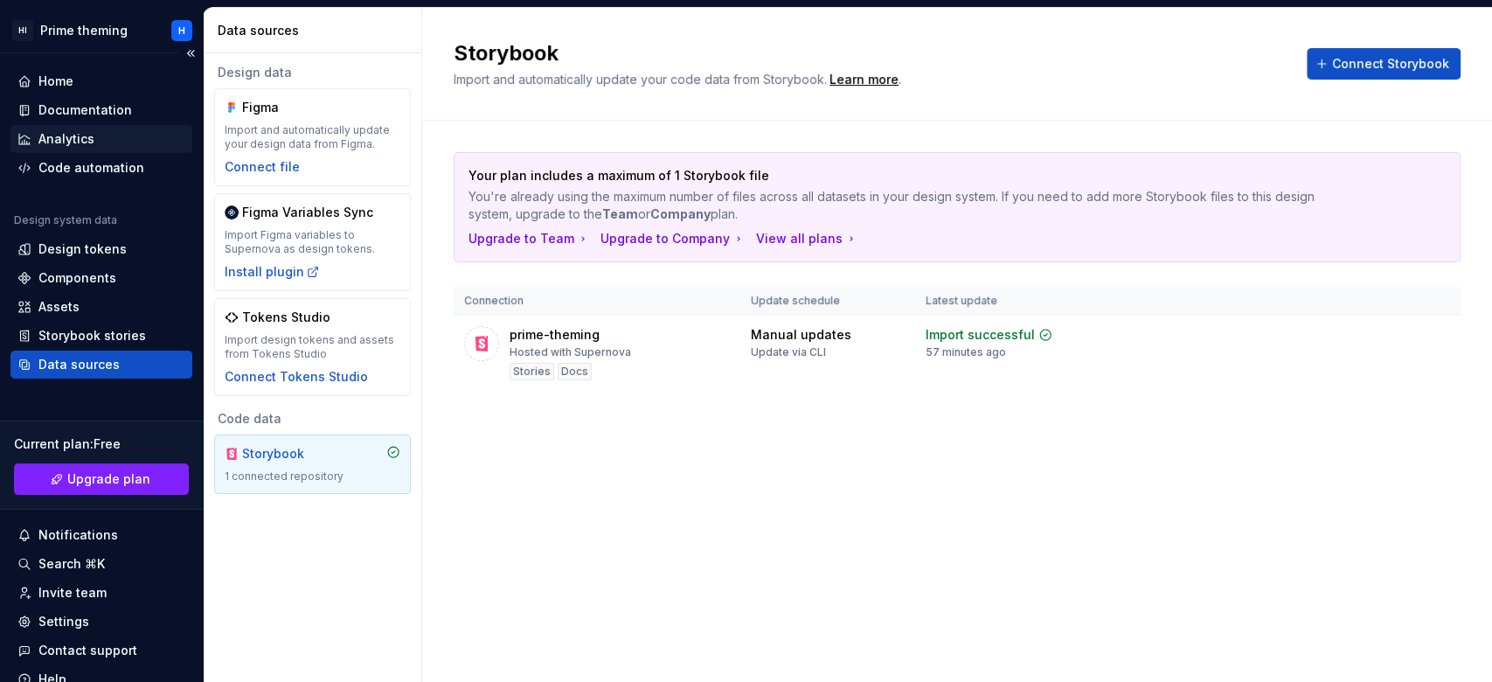
click at [63, 130] on div "Analytics" at bounding box center [66, 138] width 56 height 17
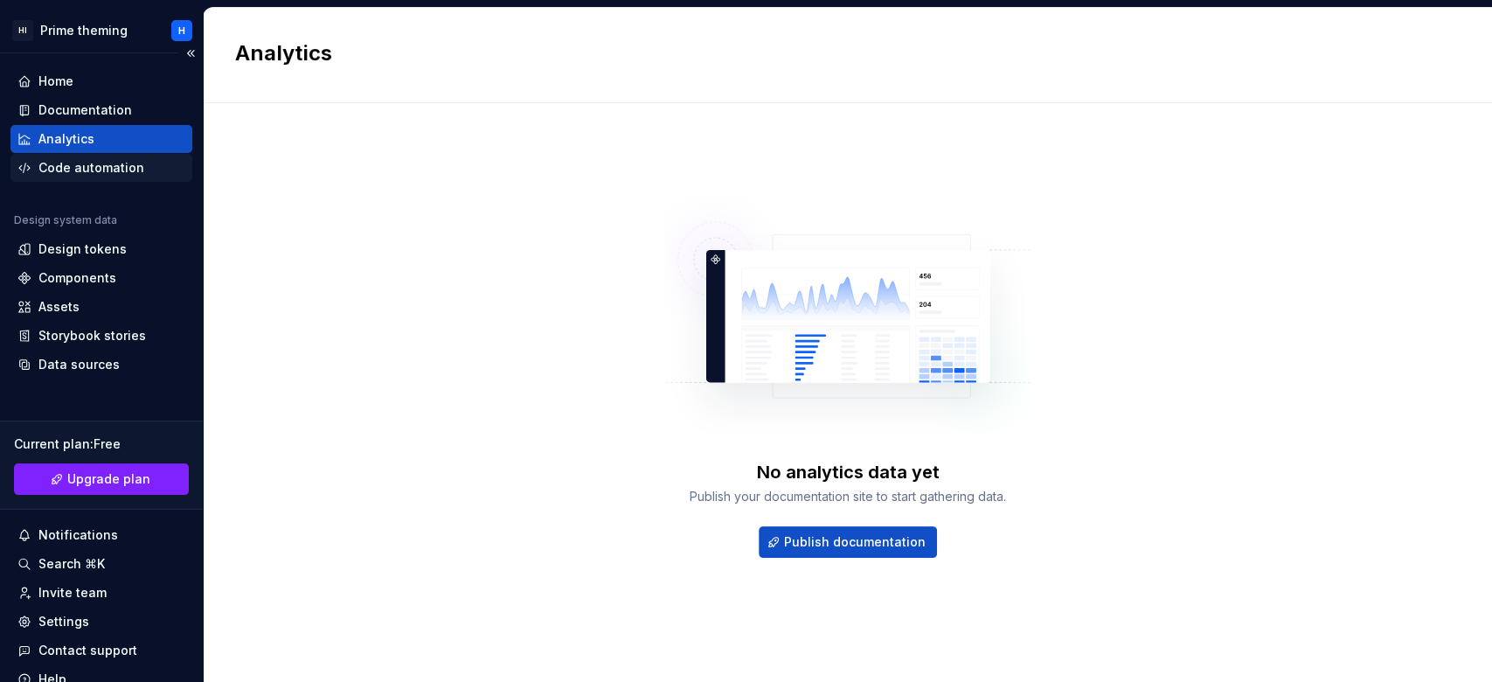
click at [108, 165] on div "Code automation" at bounding box center [91, 167] width 106 height 17
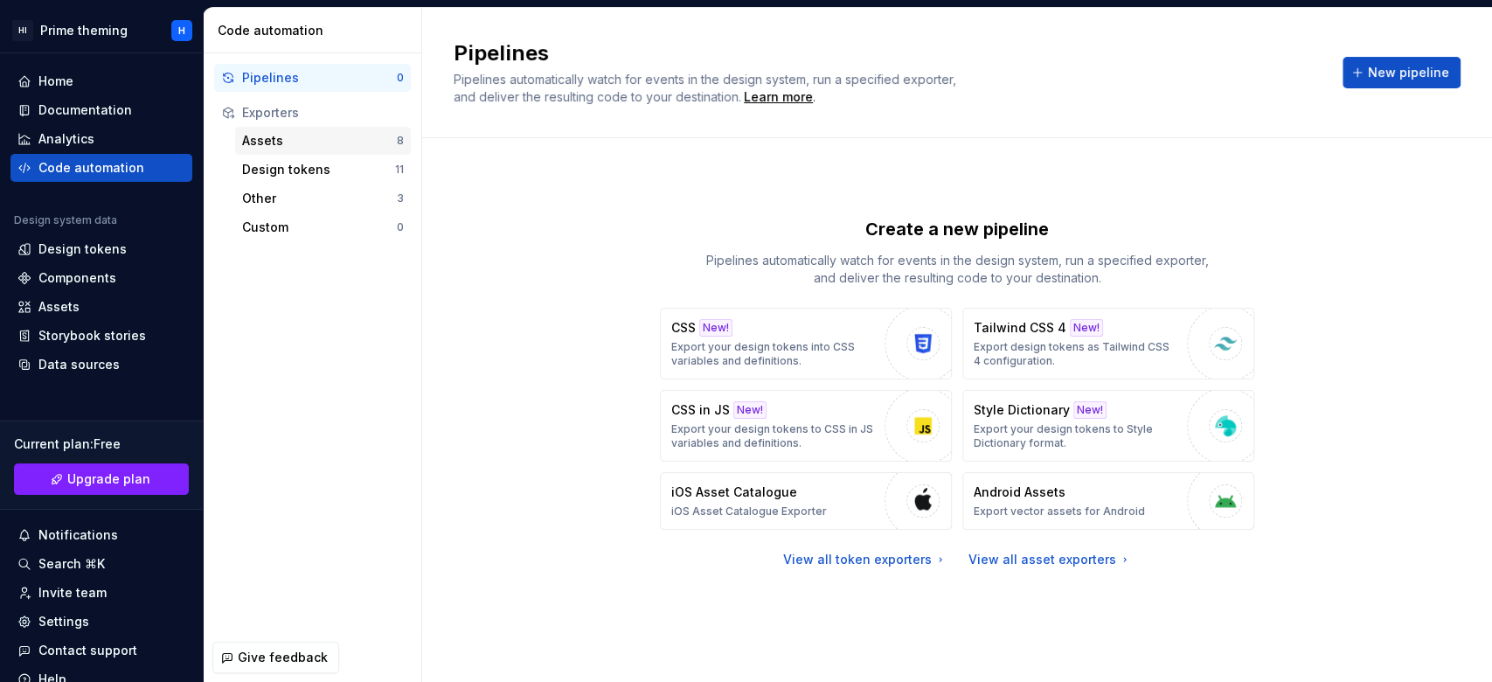
click at [326, 142] on div "Assets" at bounding box center [319, 140] width 155 height 17
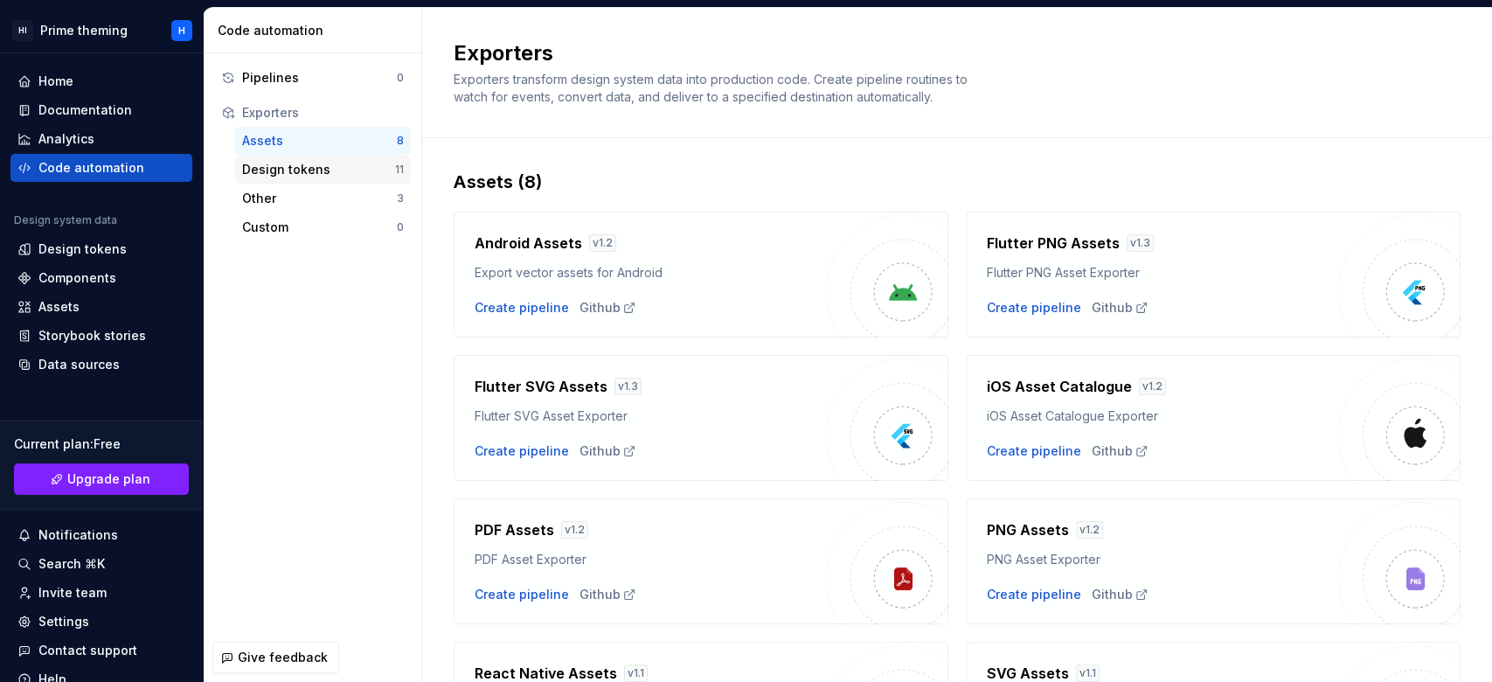
click at [286, 177] on div "Design tokens" at bounding box center [318, 169] width 153 height 17
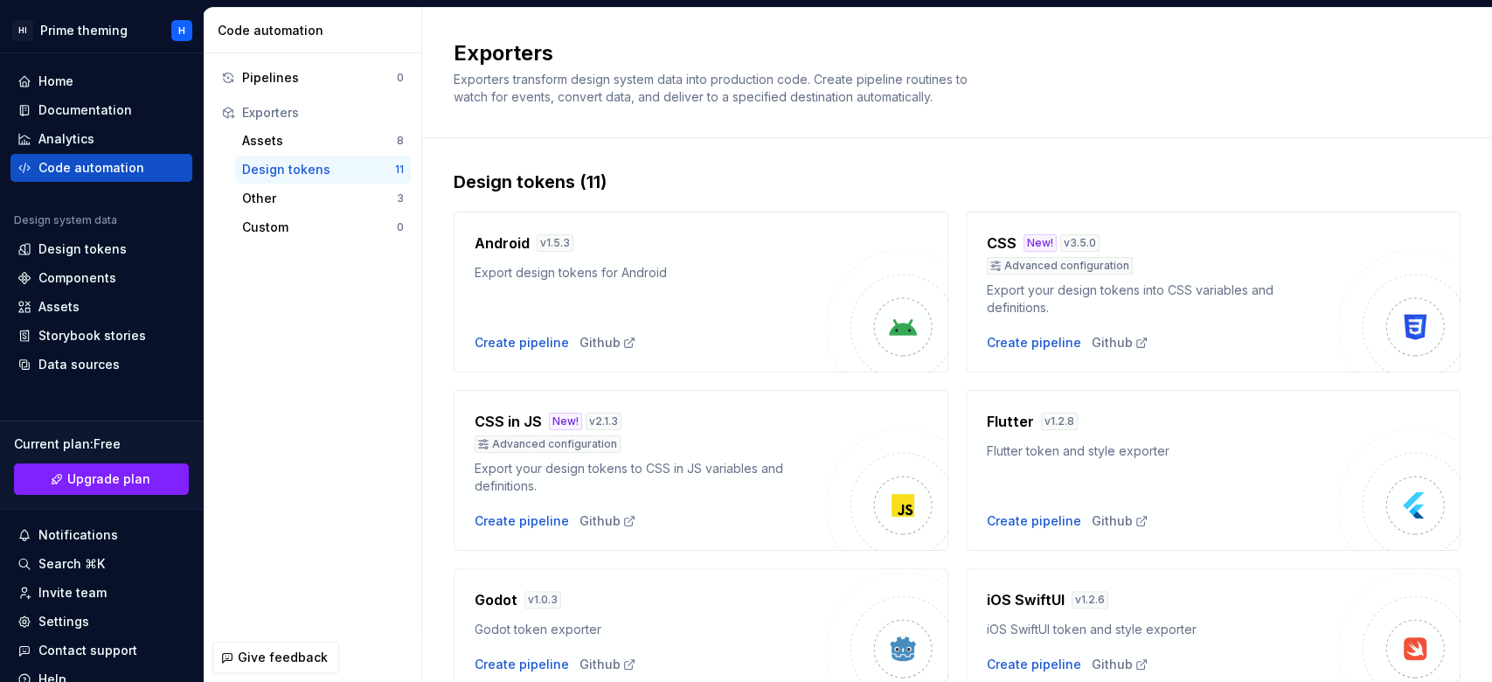
scroll to position [560, 0]
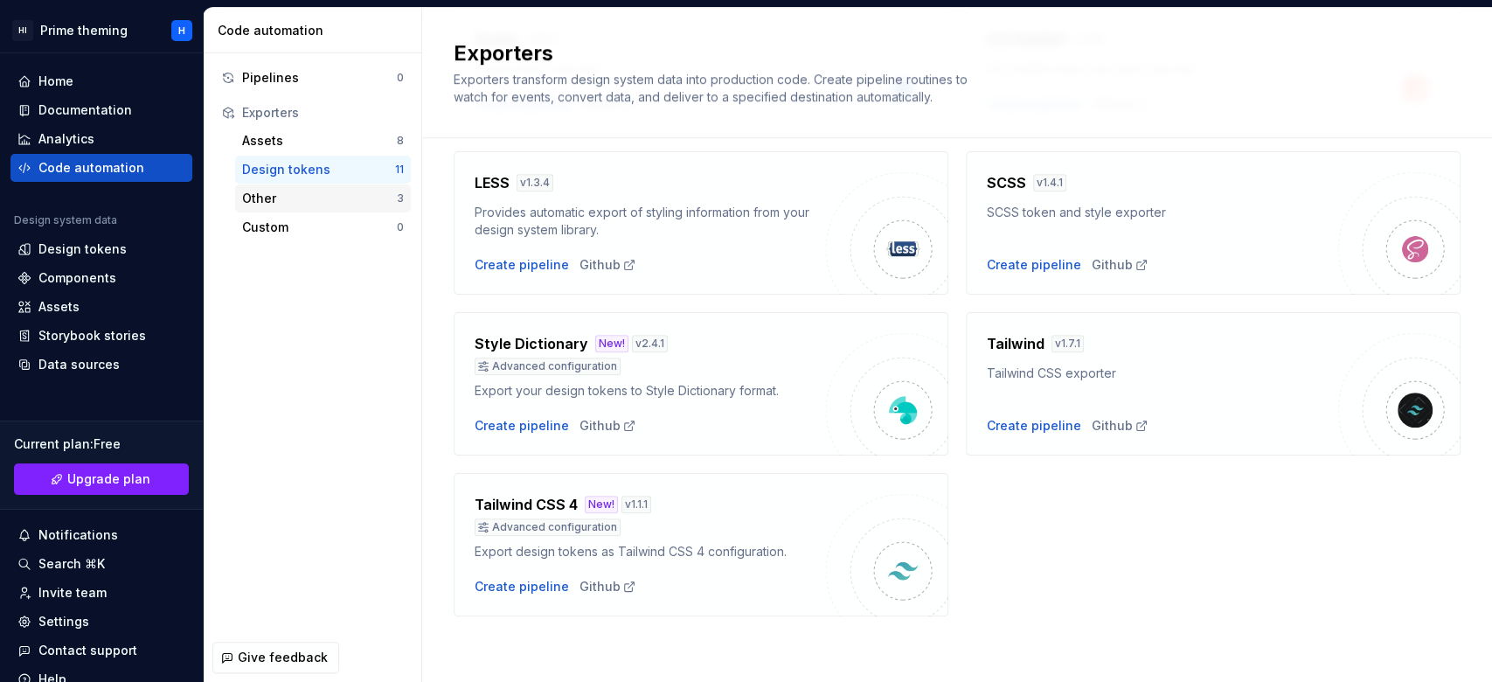
click at [310, 196] on div "Other" at bounding box center [319, 198] width 155 height 17
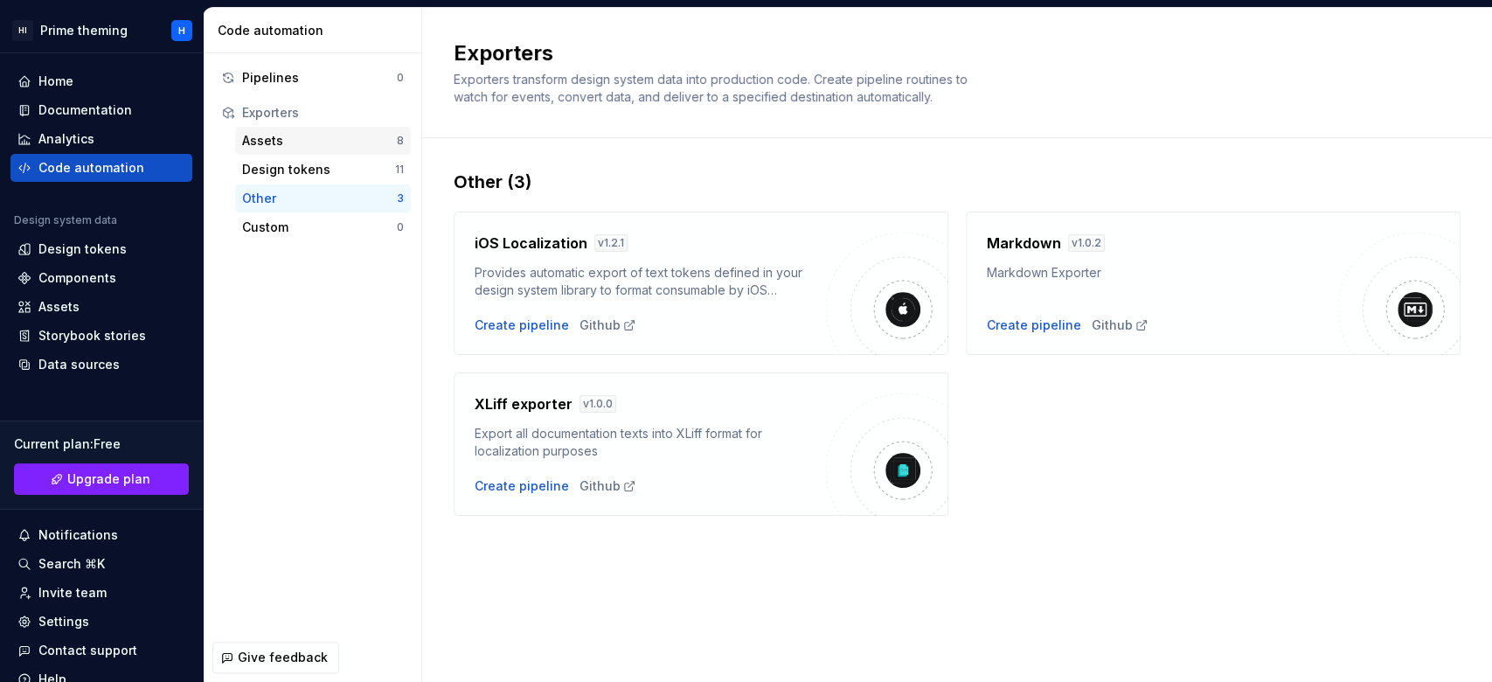
click at [308, 145] on div "Assets" at bounding box center [319, 140] width 155 height 17
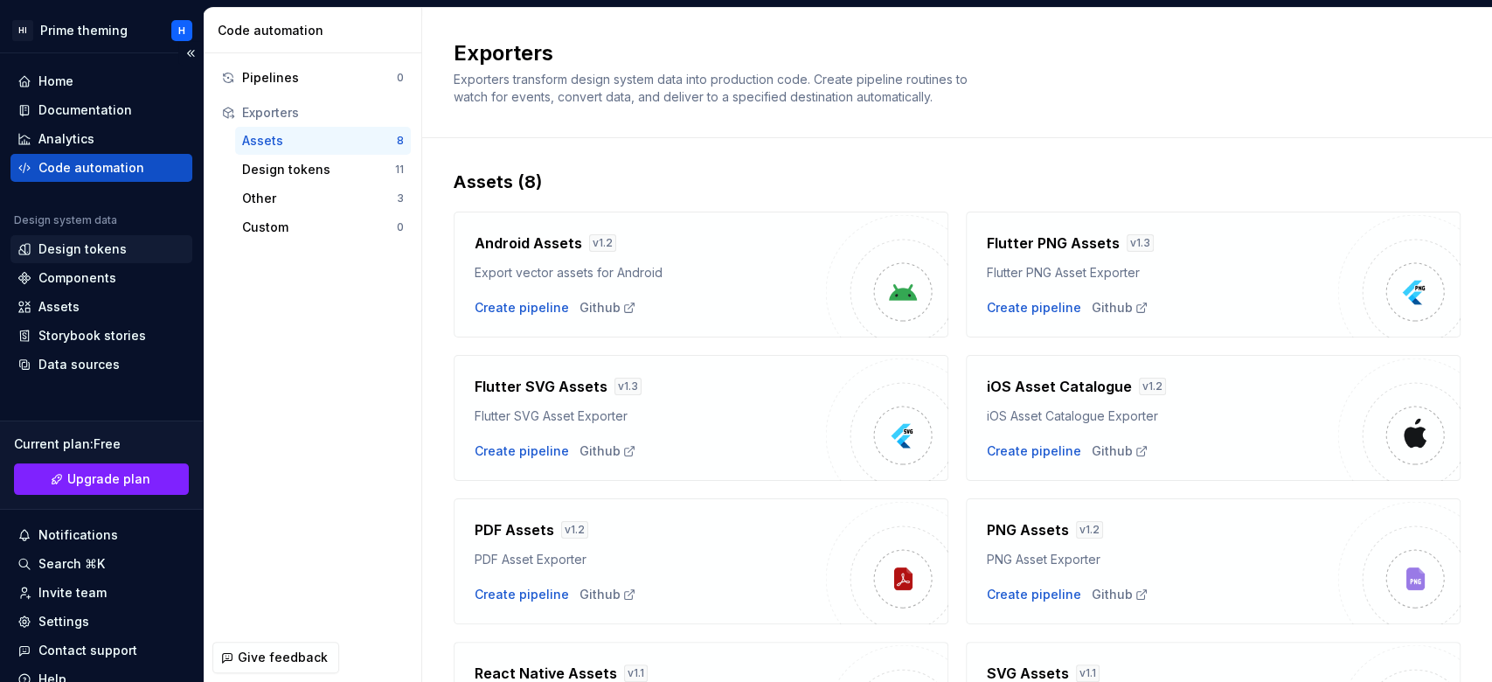
click at [62, 246] on div "Design tokens" at bounding box center [82, 248] width 88 height 17
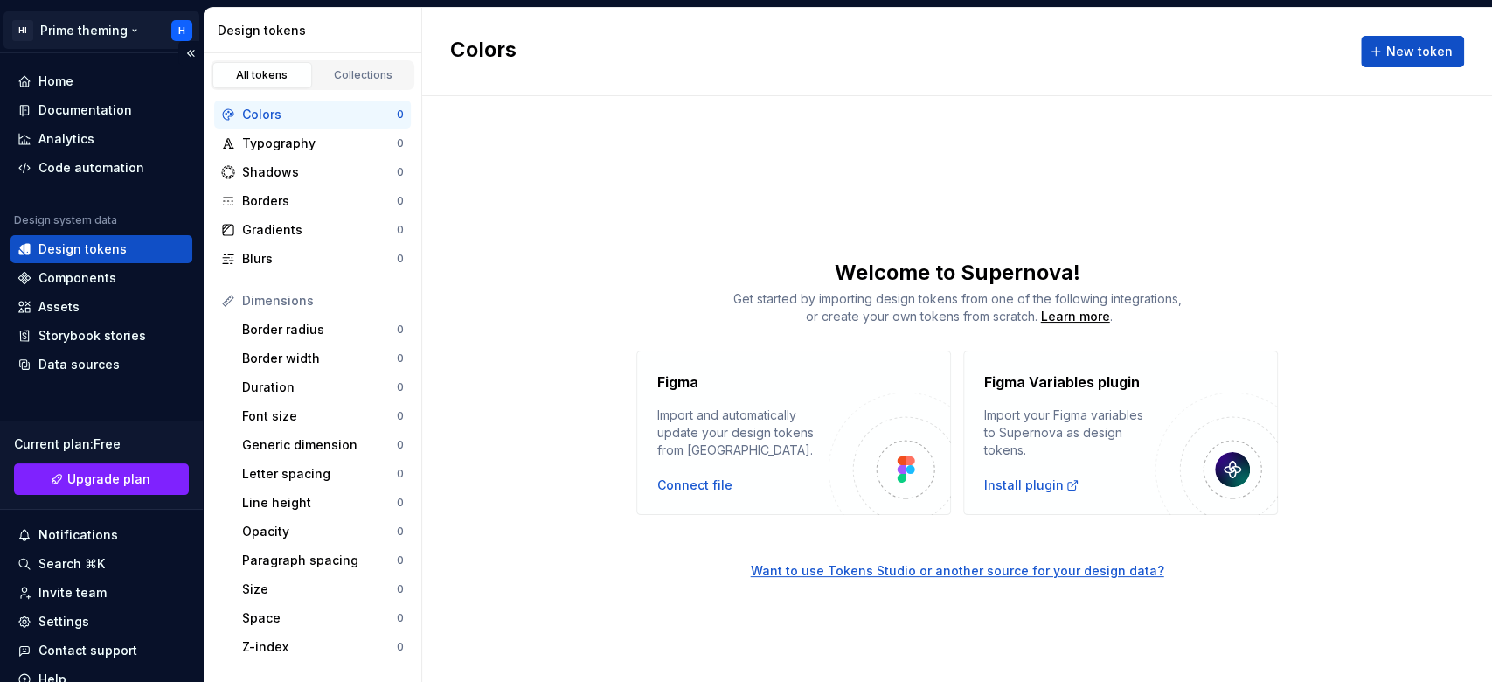
click at [81, 31] on html "HI Prime theming H Home Documentation Analytics Code automation Design system d…" at bounding box center [746, 341] width 1492 height 682
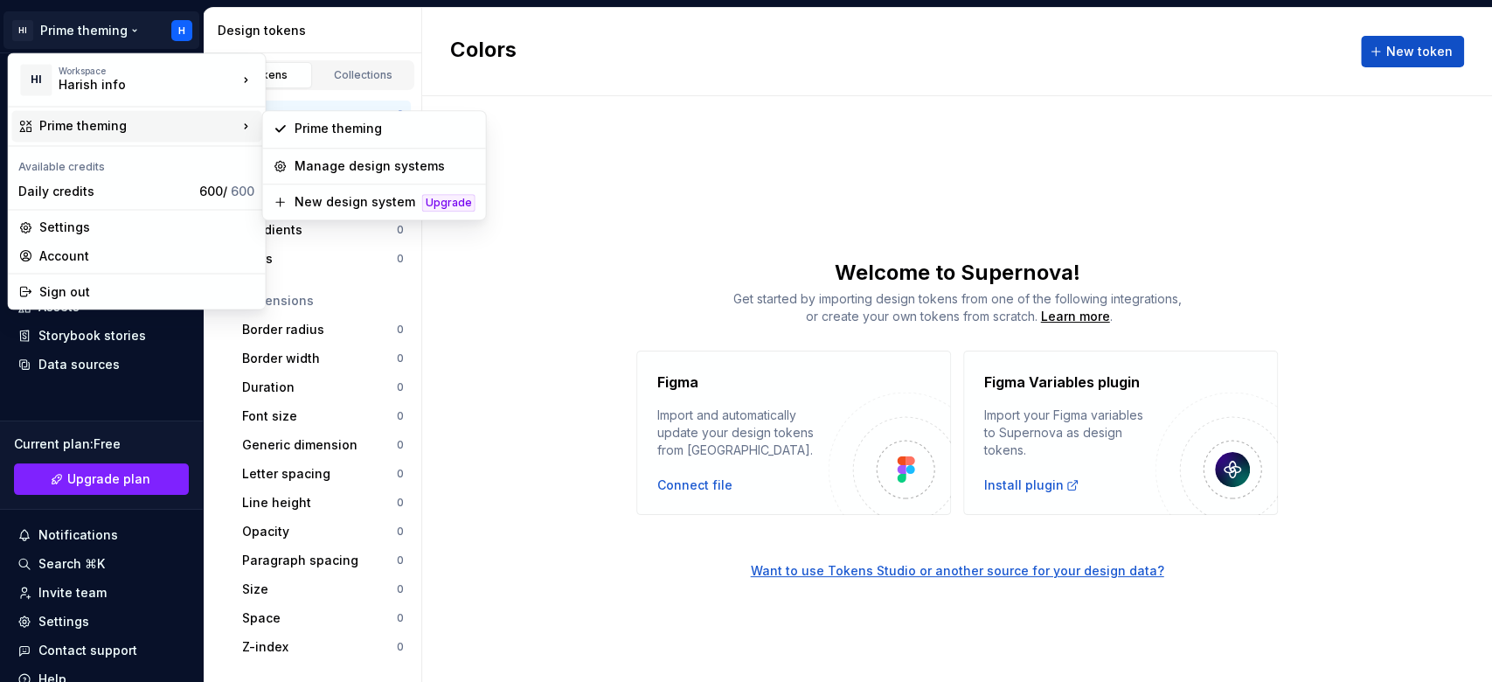
click at [99, 128] on div "Prime theming" at bounding box center [138, 125] width 198 height 17
click at [354, 135] on div "Prime theming" at bounding box center [385, 128] width 181 height 17
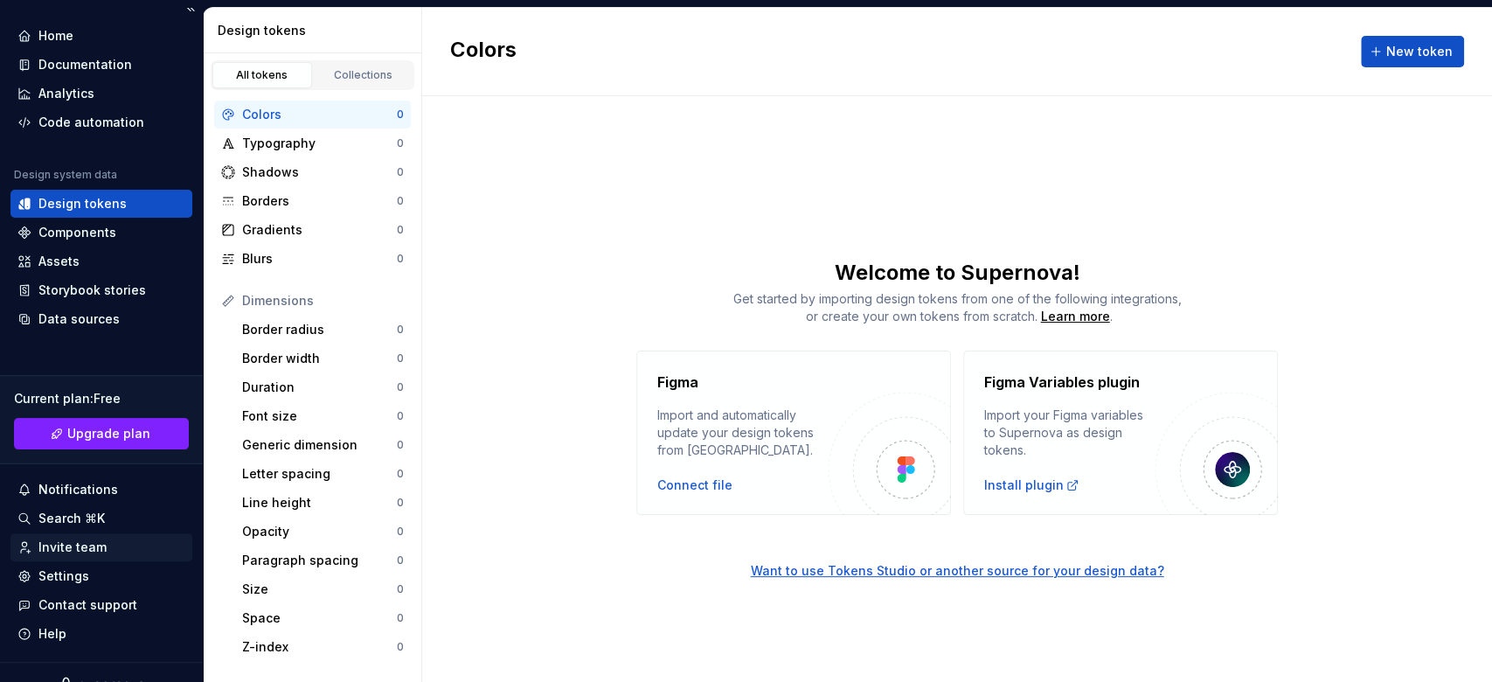
scroll to position [70, 0]
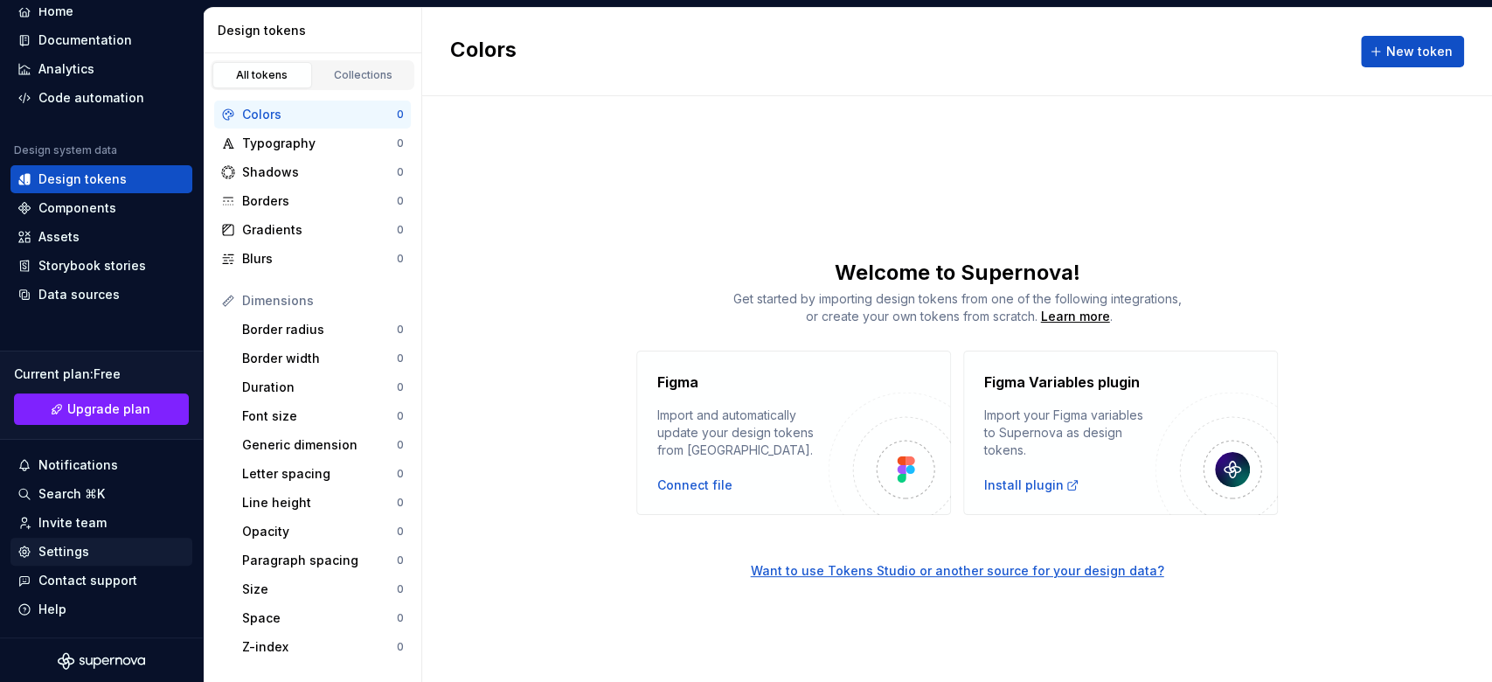
click at [103, 511] on div "Settings" at bounding box center [101, 551] width 168 height 17
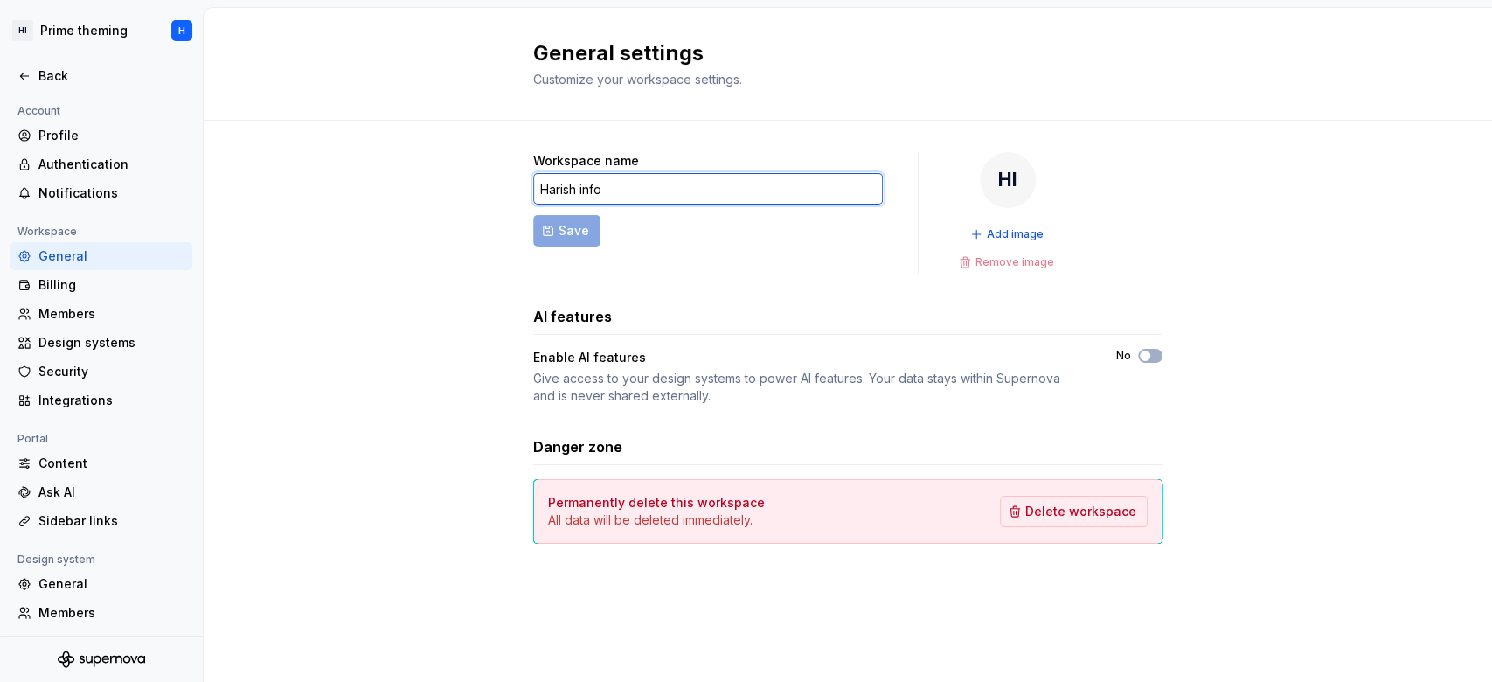
drag, startPoint x: 657, startPoint y: 177, endPoint x: 419, endPoint y: 196, distance: 238.5
click at [419, 196] on div "Workspace name Harish info Save HI Add image Remove image AI features Enable AI…" at bounding box center [848, 366] width 1289 height 490
click at [343, 497] on div "Workspace name Harish info Save HI Add image Remove image AI features Enable AI…" at bounding box center [848, 366] width 1289 height 490
click at [838, 182] on input "Harish info" at bounding box center [708, 188] width 350 height 31
click at [50, 129] on div "Profile" at bounding box center [111, 135] width 147 height 17
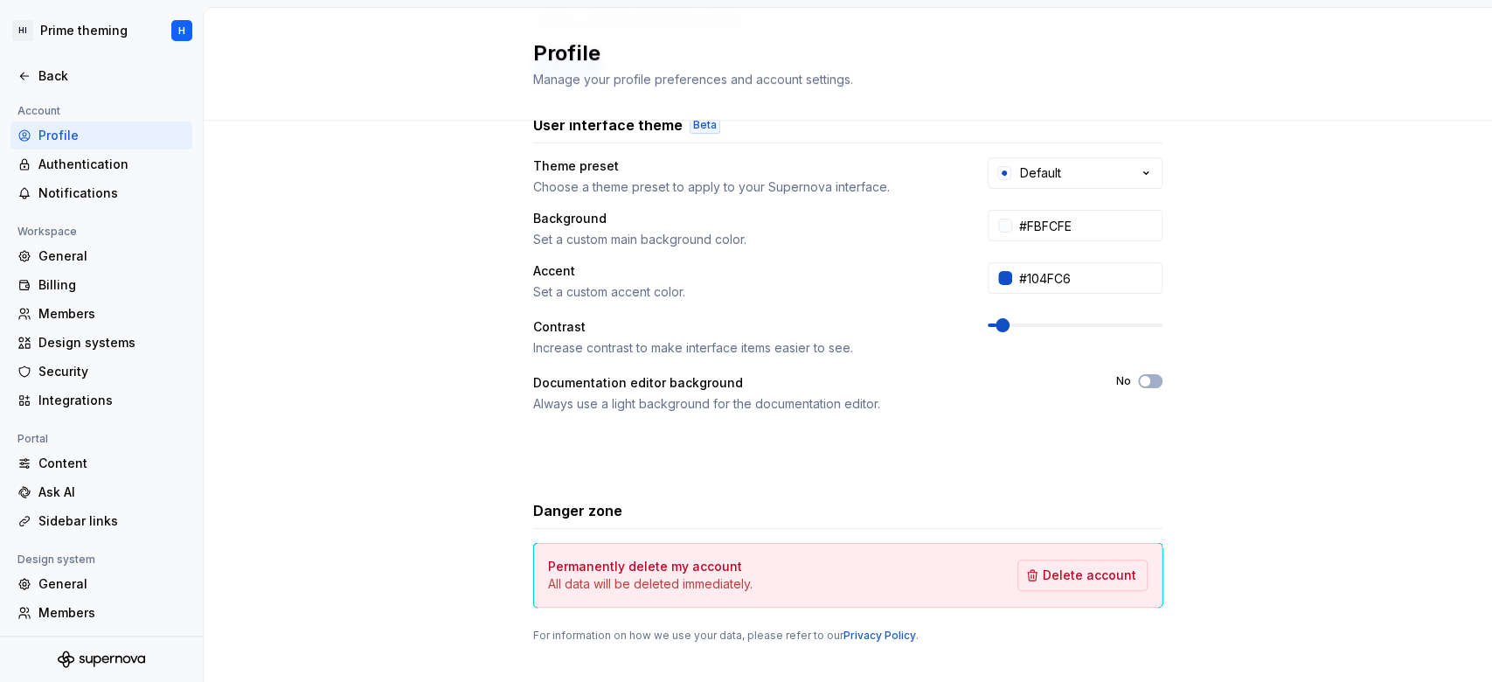
scroll to position [319, 0]
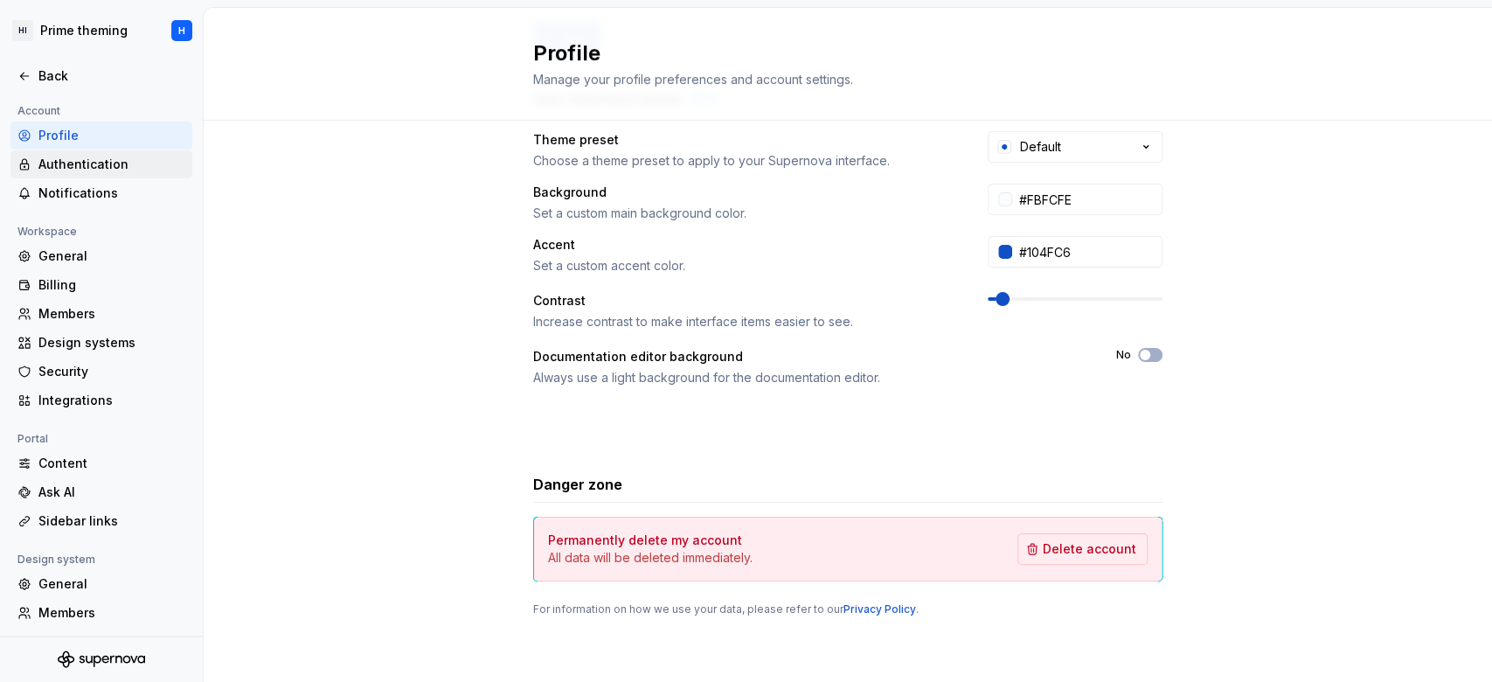
click at [108, 172] on div "Authentication" at bounding box center [111, 164] width 147 height 17
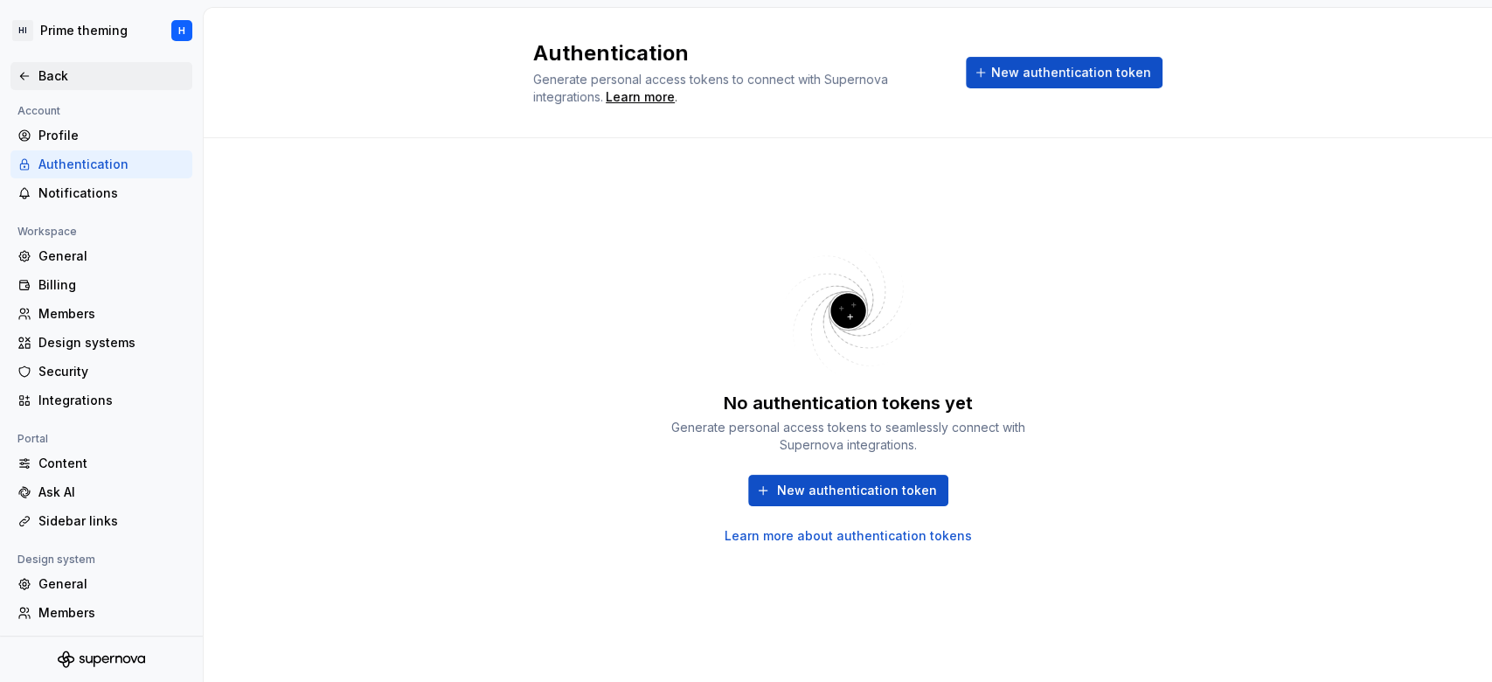
click at [55, 72] on div "Back" at bounding box center [111, 75] width 147 height 17
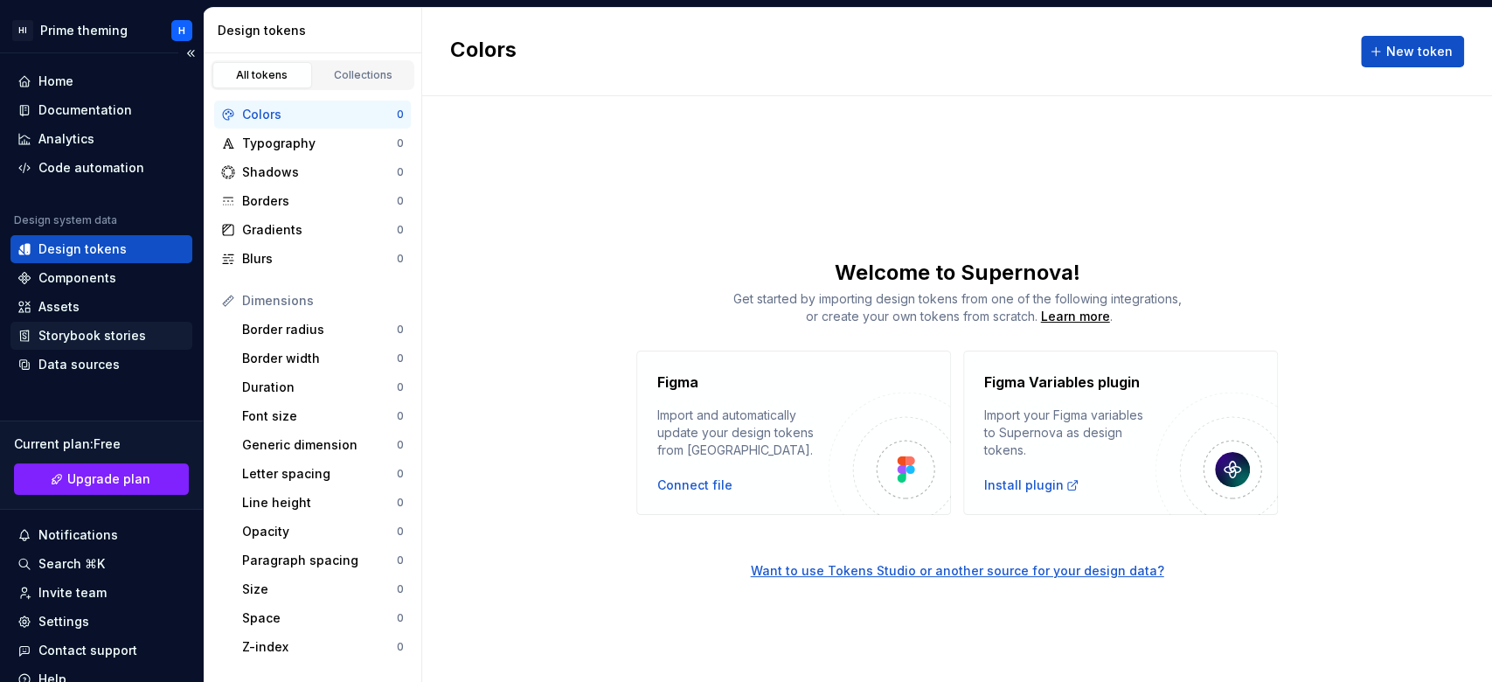
click at [94, 330] on div "Storybook stories" at bounding box center [92, 335] width 108 height 17
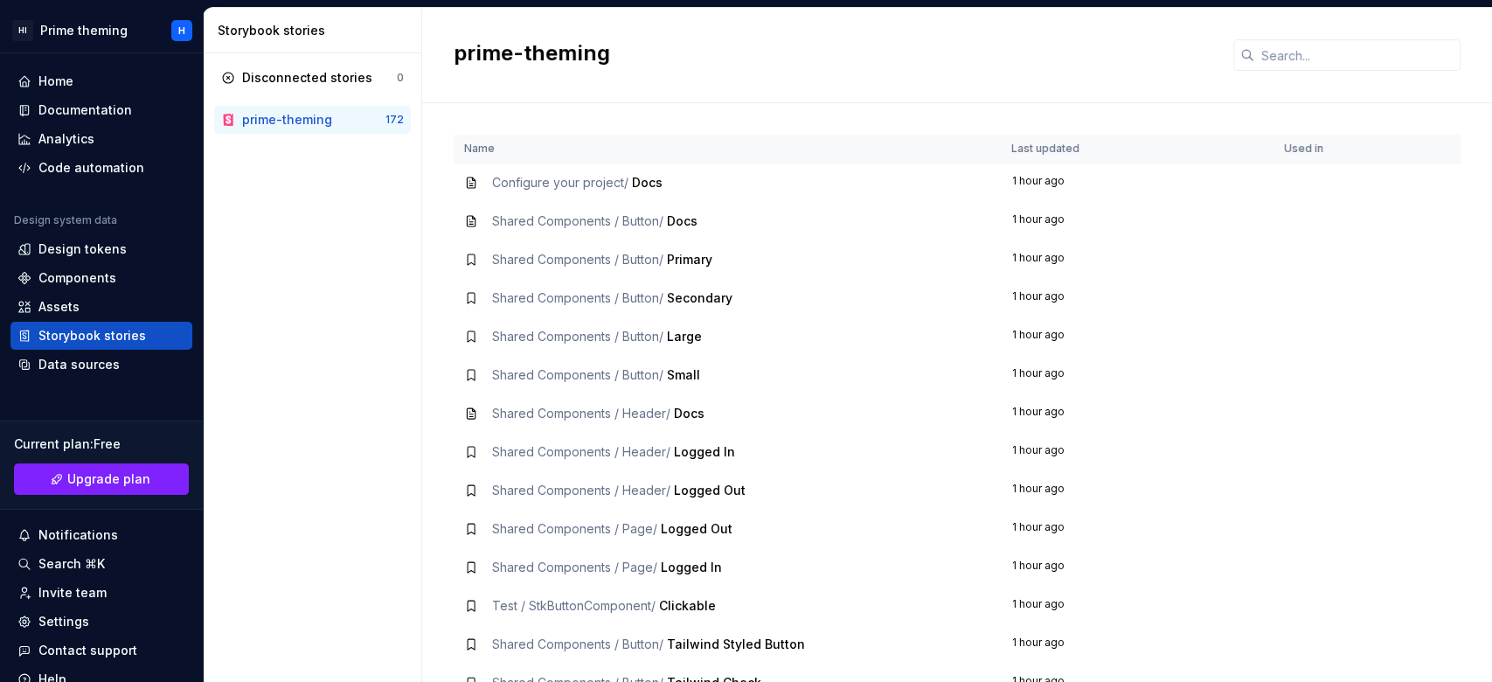
click at [473, 182] on icon at bounding box center [471, 183] width 14 height 14
click at [239, 120] on div "prime-theming" at bounding box center [303, 119] width 164 height 17
drag, startPoint x: 1325, startPoint y: 190, endPoint x: 669, endPoint y: 235, distance: 657.3
click at [633, 226] on span "Shared Components / Button /" at bounding box center [577, 220] width 171 height 15
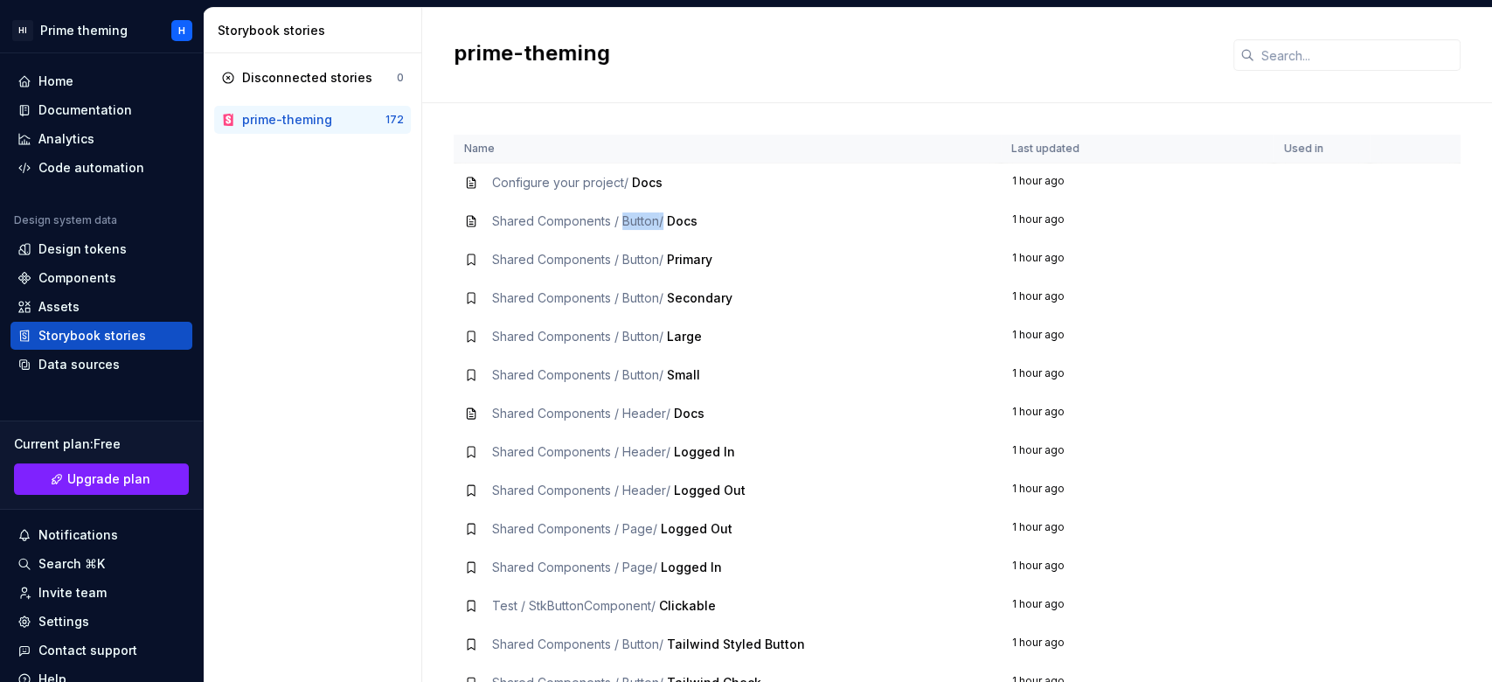
click at [633, 225] on span "Shared Components / Button /" at bounding box center [577, 220] width 171 height 15
click at [276, 357] on div "Disconnected stories 0 prime-theming 172" at bounding box center [313, 367] width 218 height 629
click at [81, 254] on div "Design tokens" at bounding box center [82, 248] width 88 height 17
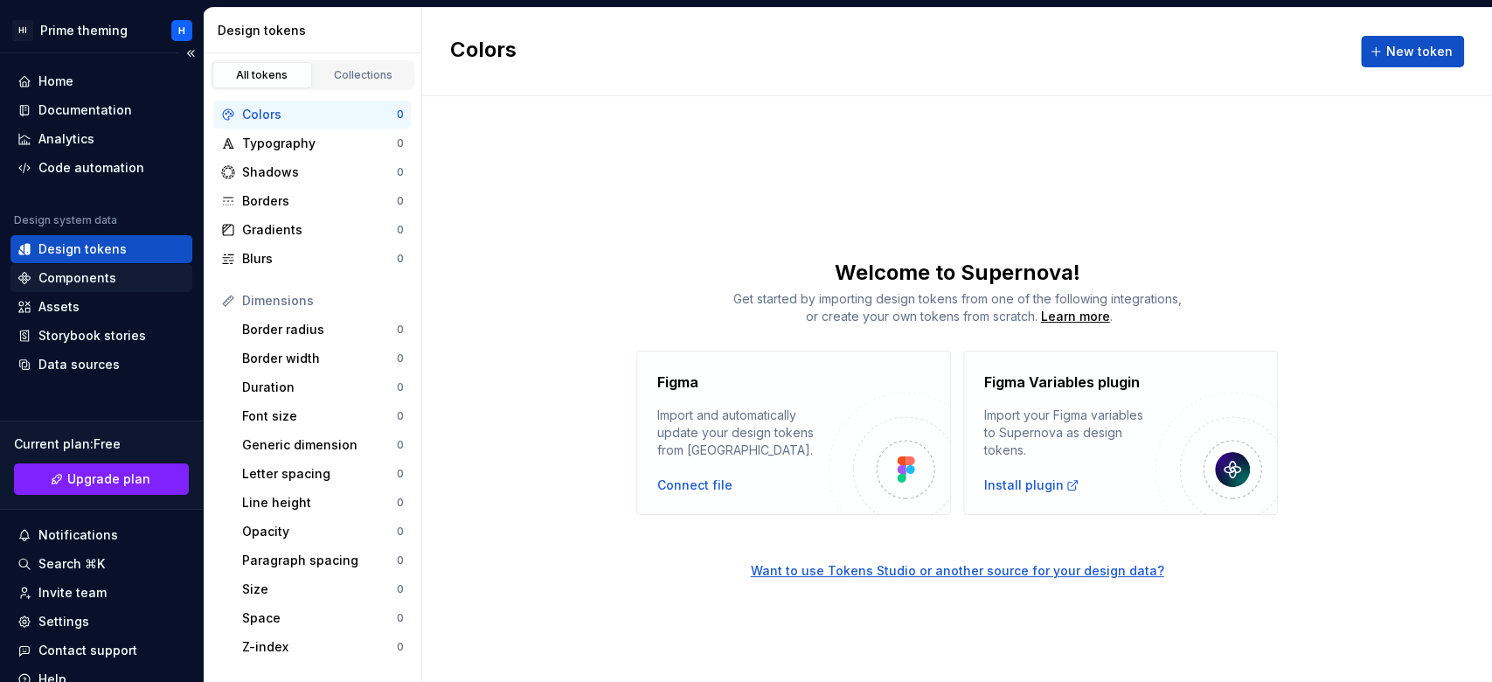
click at [96, 282] on div "Components" at bounding box center [77, 277] width 78 height 17
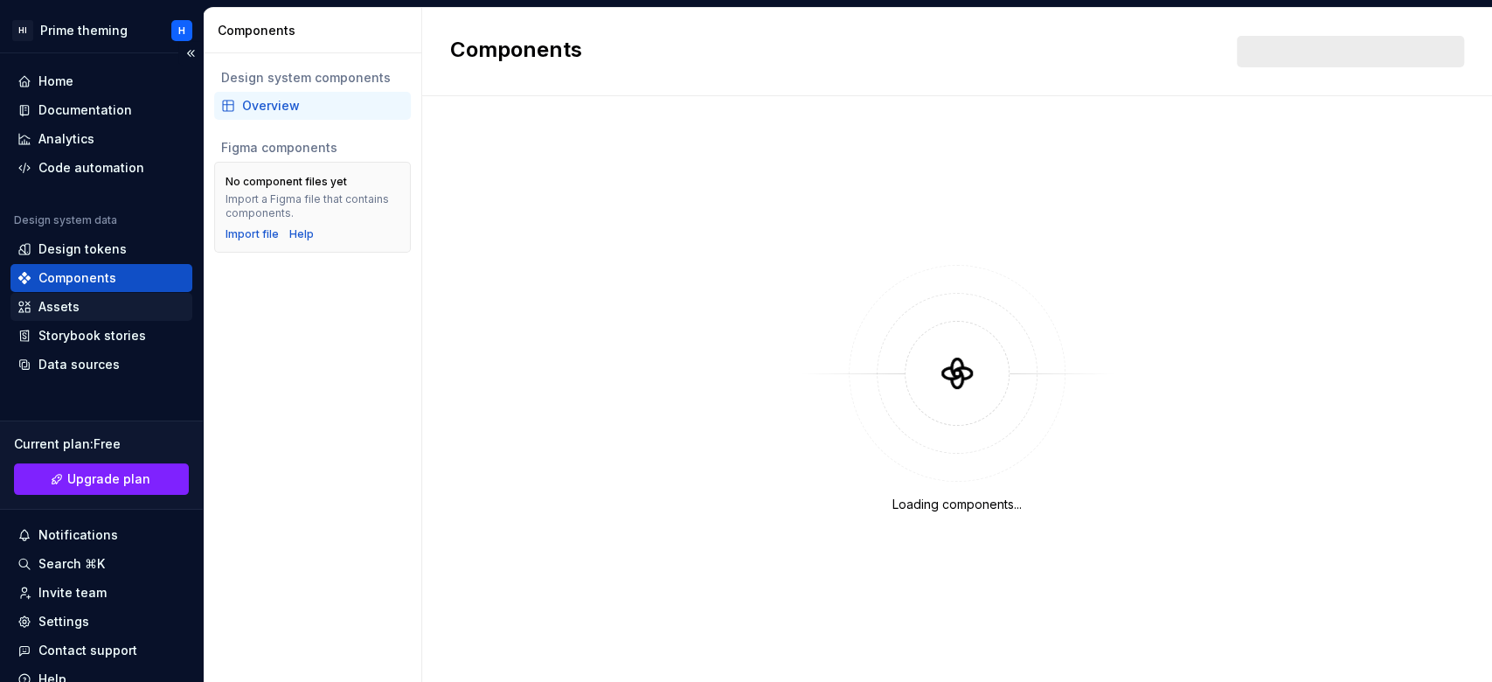
click at [57, 302] on div "Assets" at bounding box center [58, 306] width 41 height 17
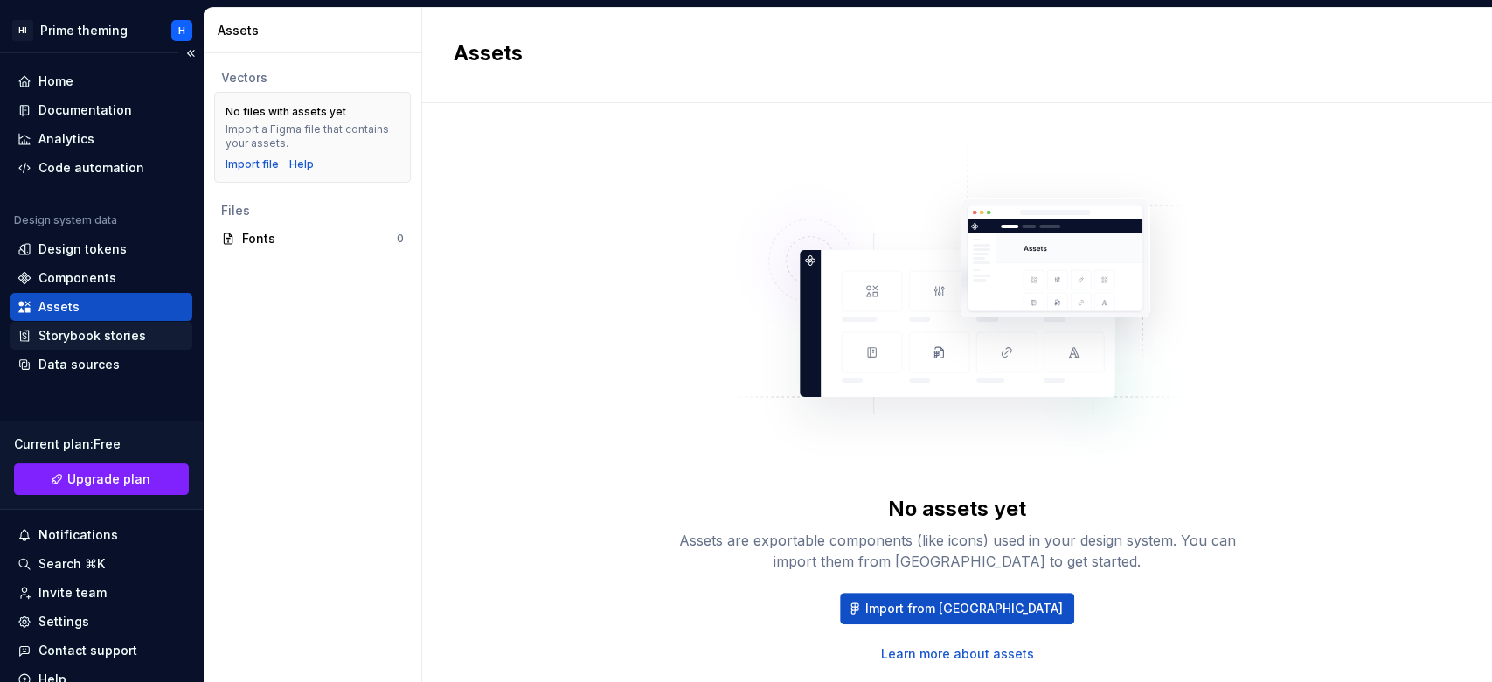
click at [118, 331] on div "Storybook stories" at bounding box center [92, 335] width 108 height 17
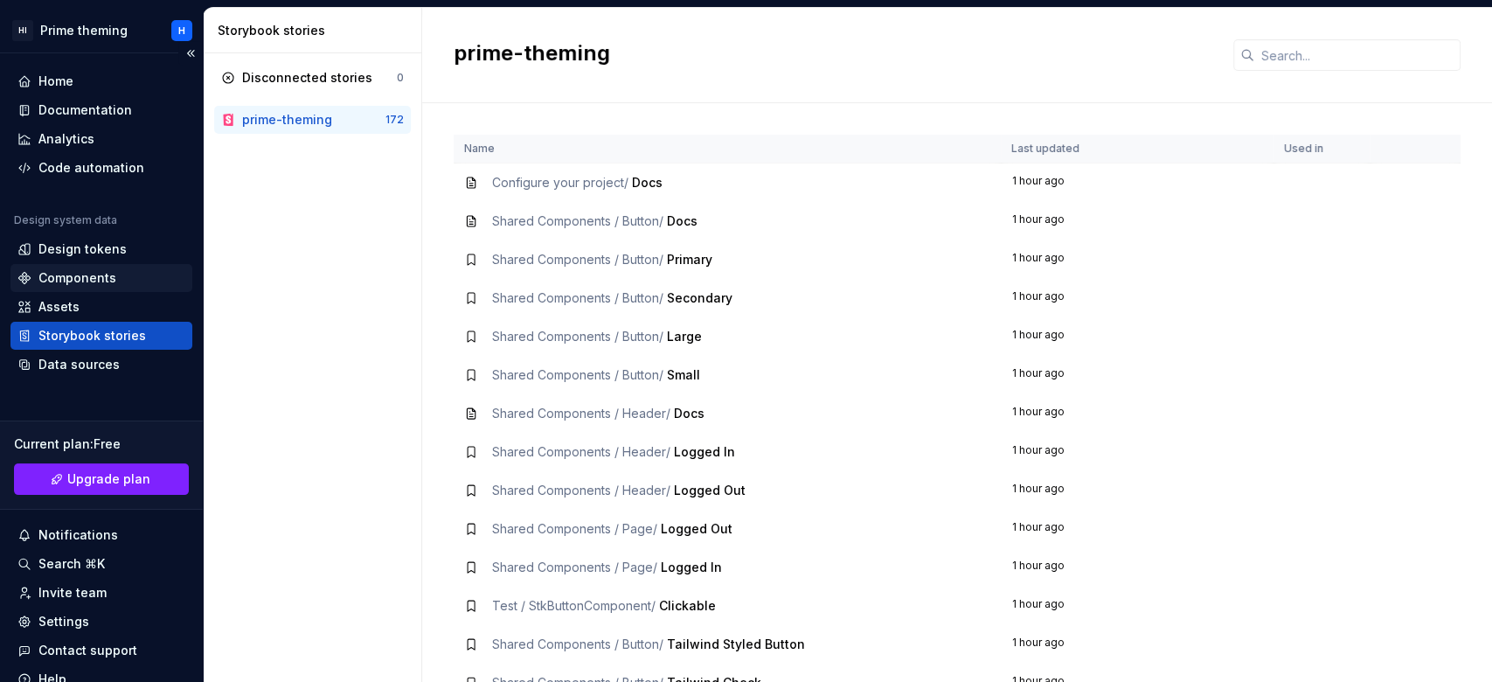
click at [138, 276] on div "Components" at bounding box center [101, 277] width 168 height 17
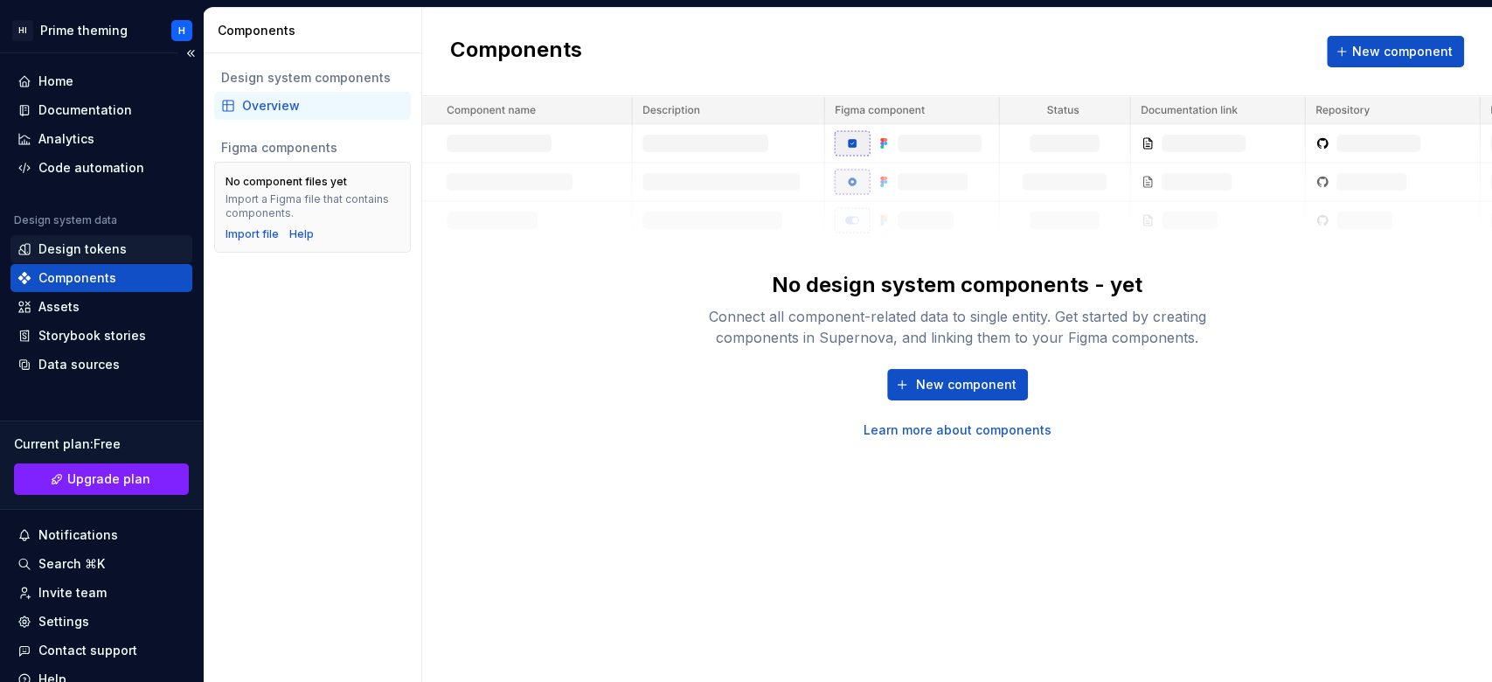
click at [117, 247] on div "Design tokens" at bounding box center [82, 248] width 88 height 17
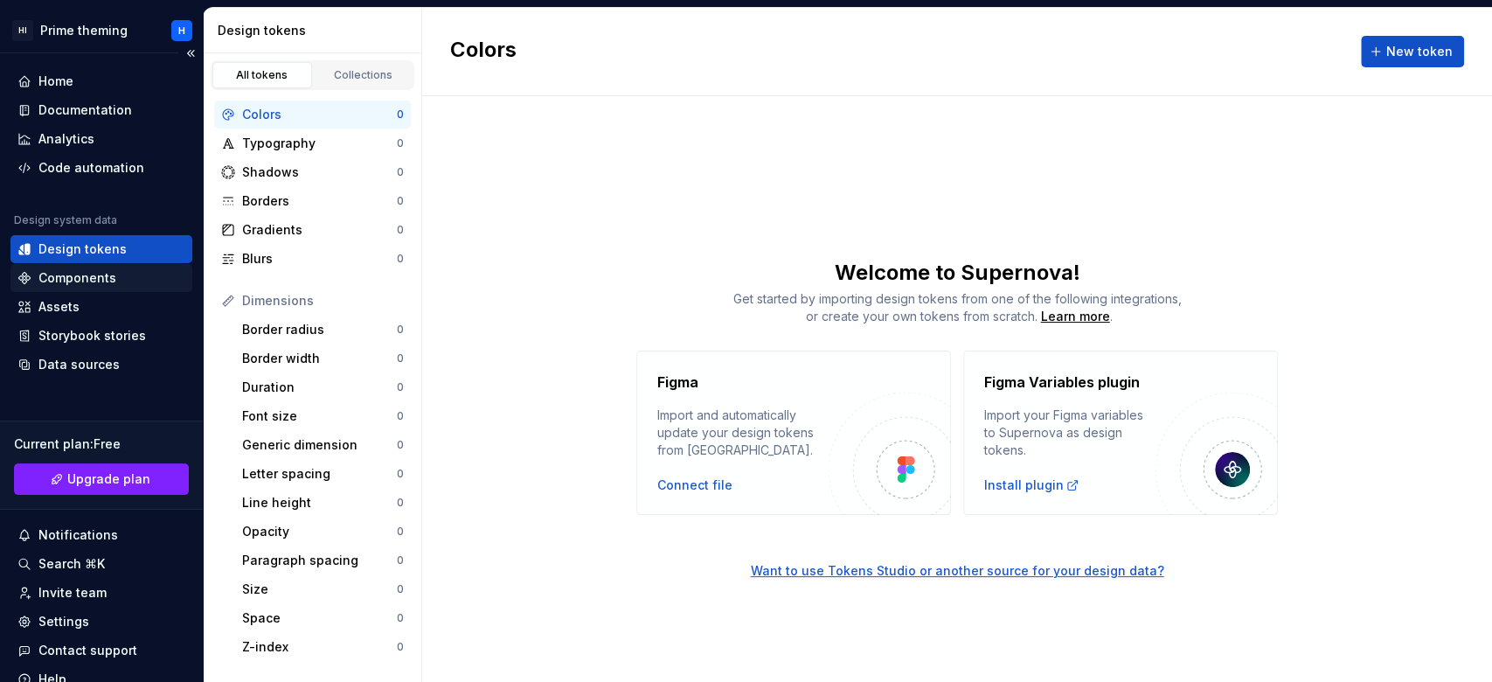
click at [42, 271] on div "Components" at bounding box center [77, 277] width 78 height 17
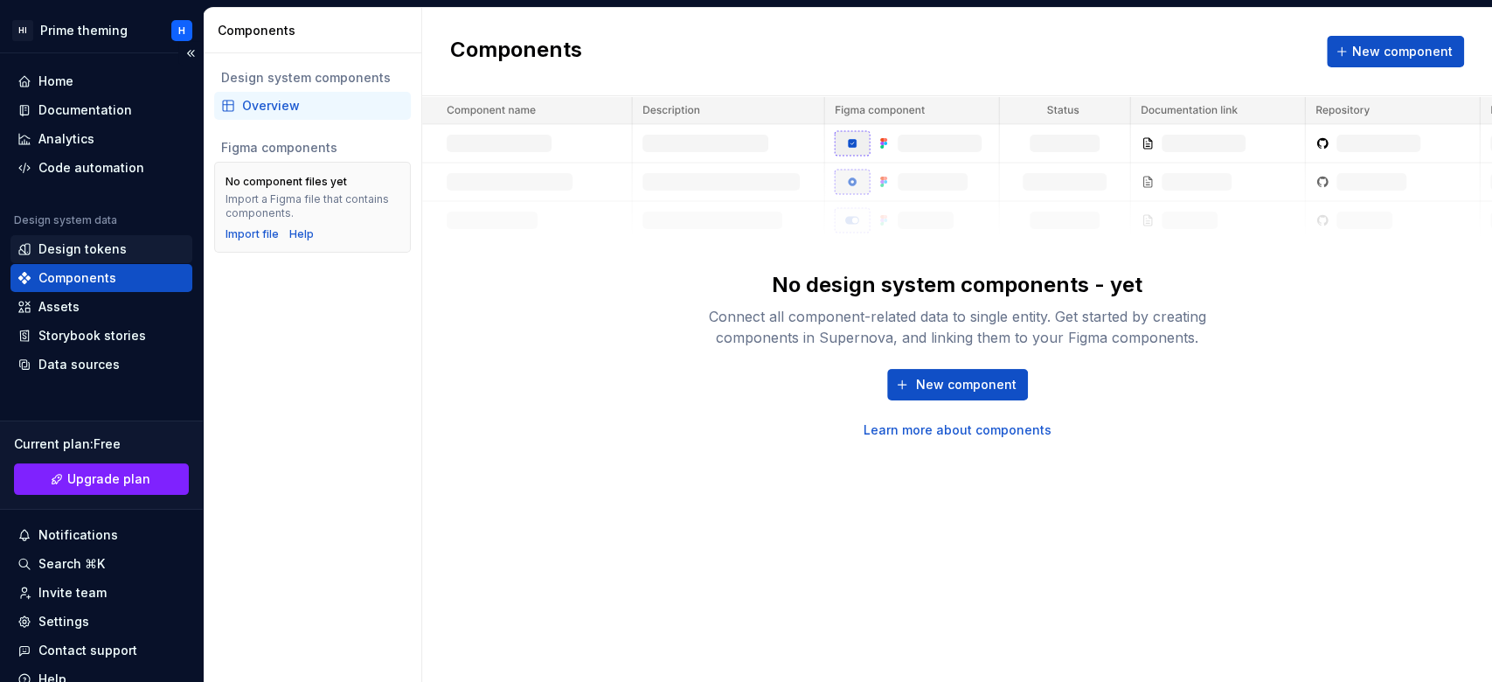
click at [53, 246] on div "Design tokens" at bounding box center [82, 248] width 88 height 17
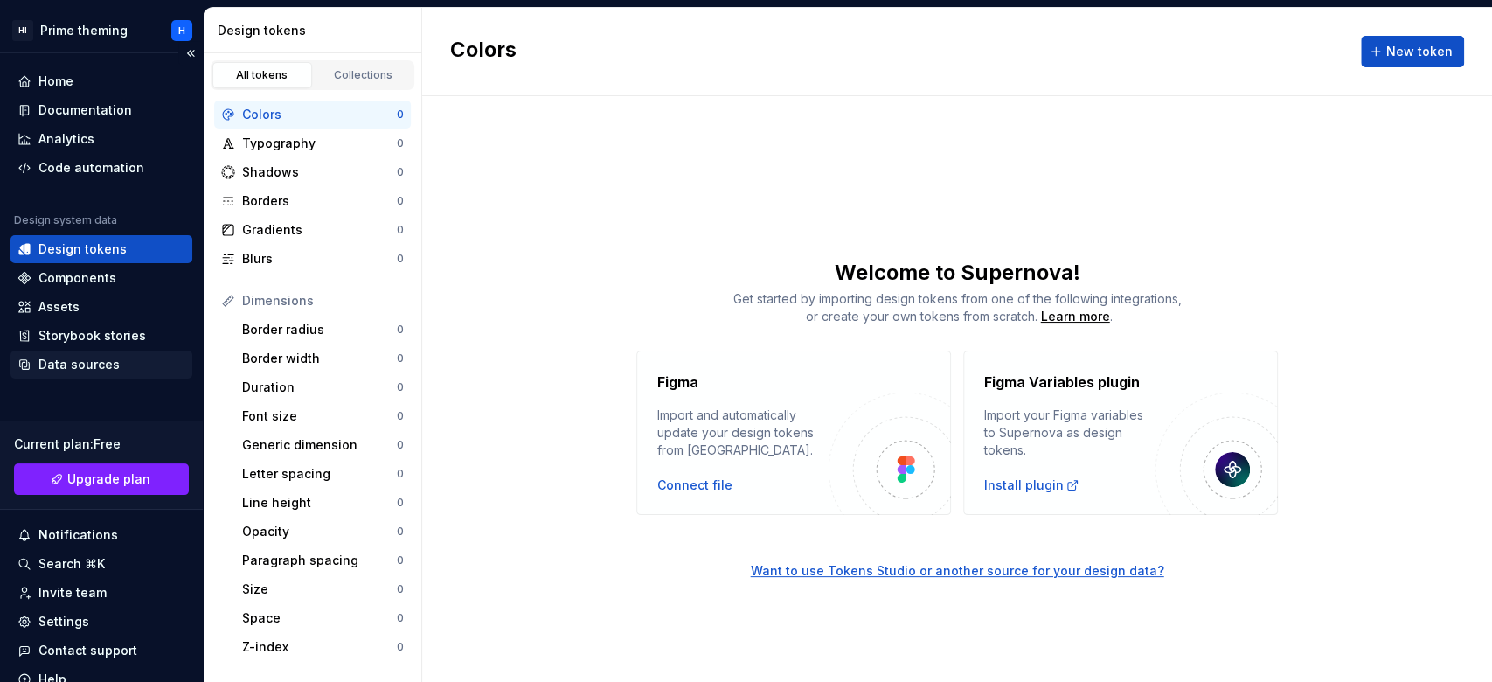
click at [122, 358] on div "Data sources" at bounding box center [101, 364] width 168 height 17
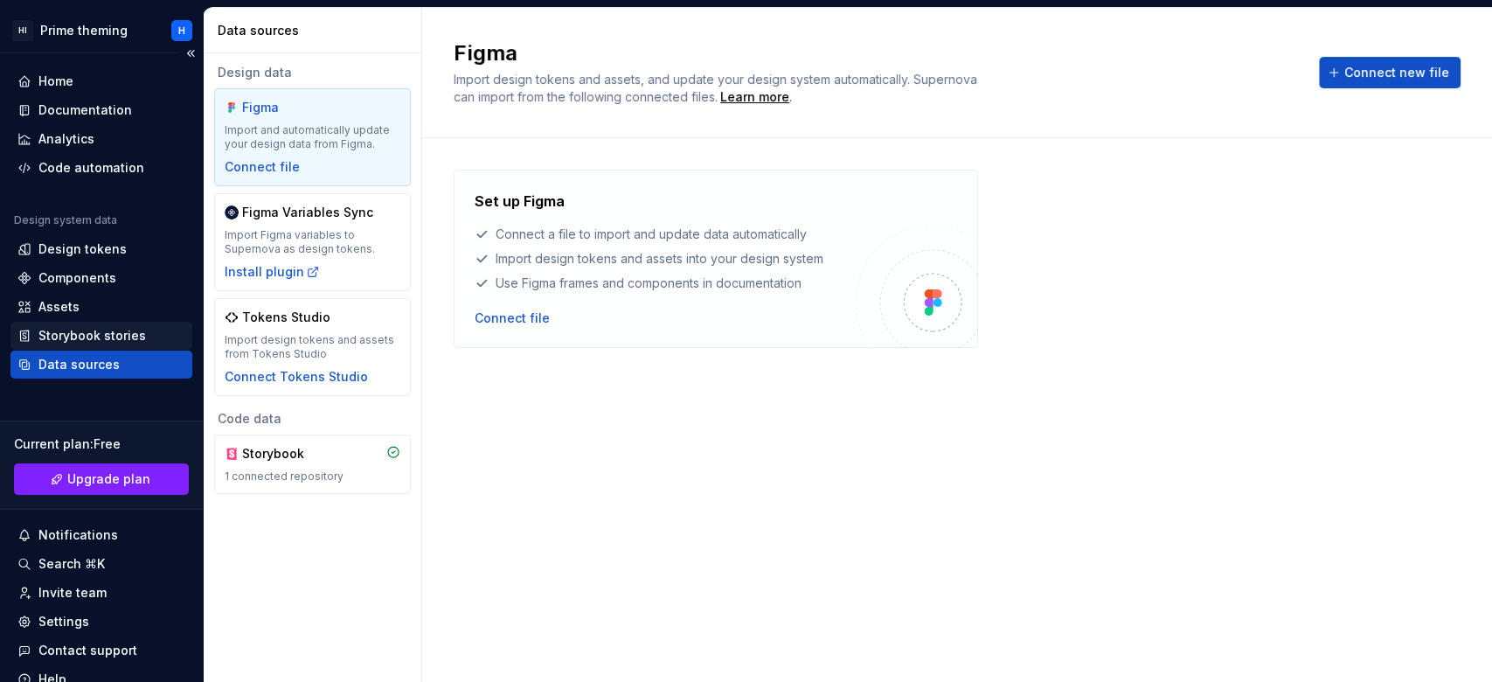
click at [94, 332] on div "Storybook stories" at bounding box center [92, 335] width 108 height 17
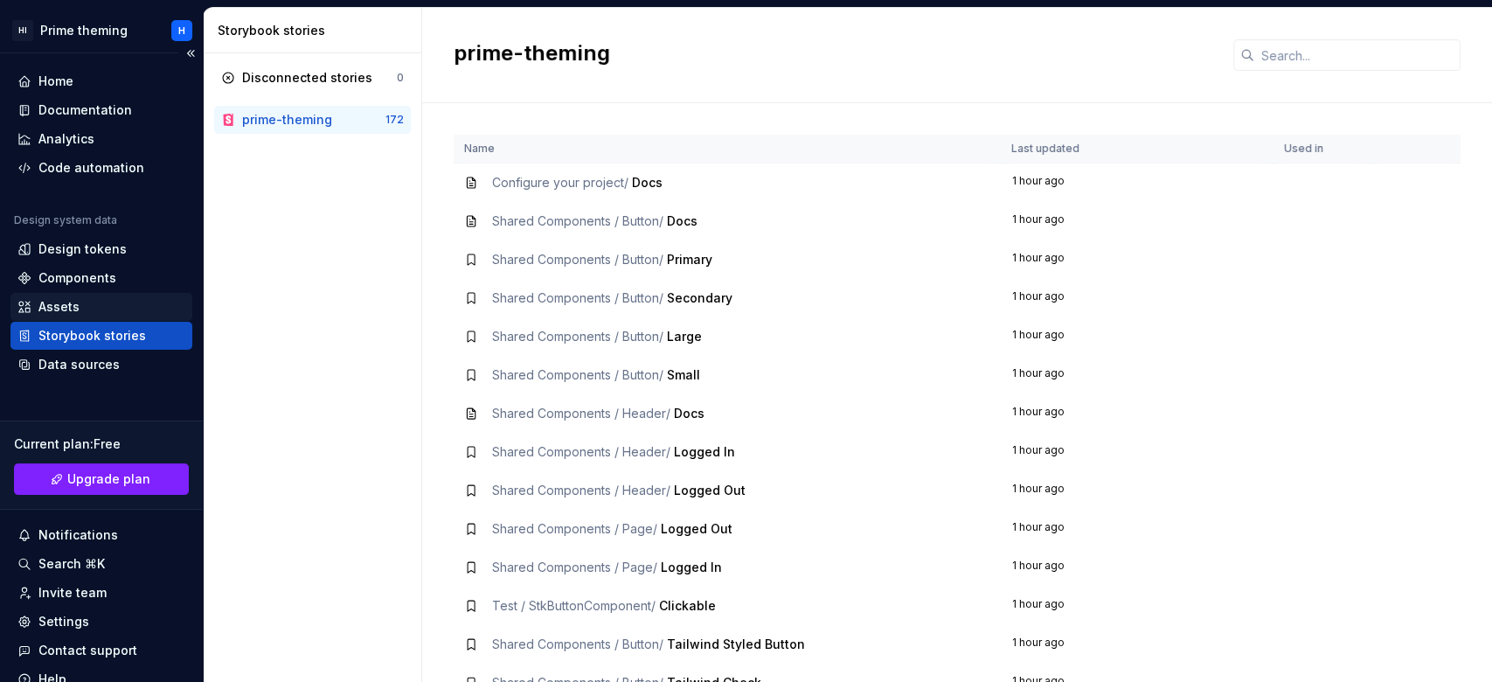
click at [86, 310] on div "Assets" at bounding box center [101, 306] width 168 height 17
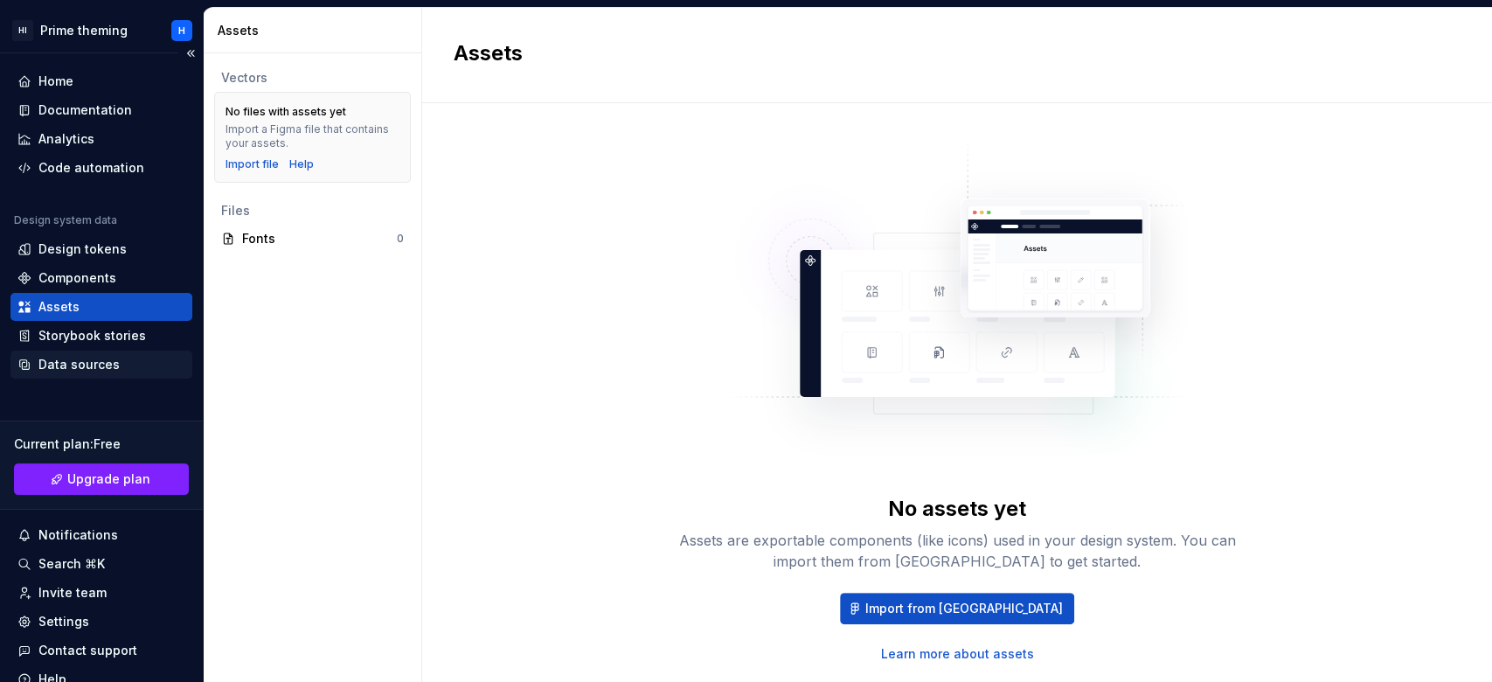
click at [122, 364] on div "Data sources" at bounding box center [101, 364] width 168 height 17
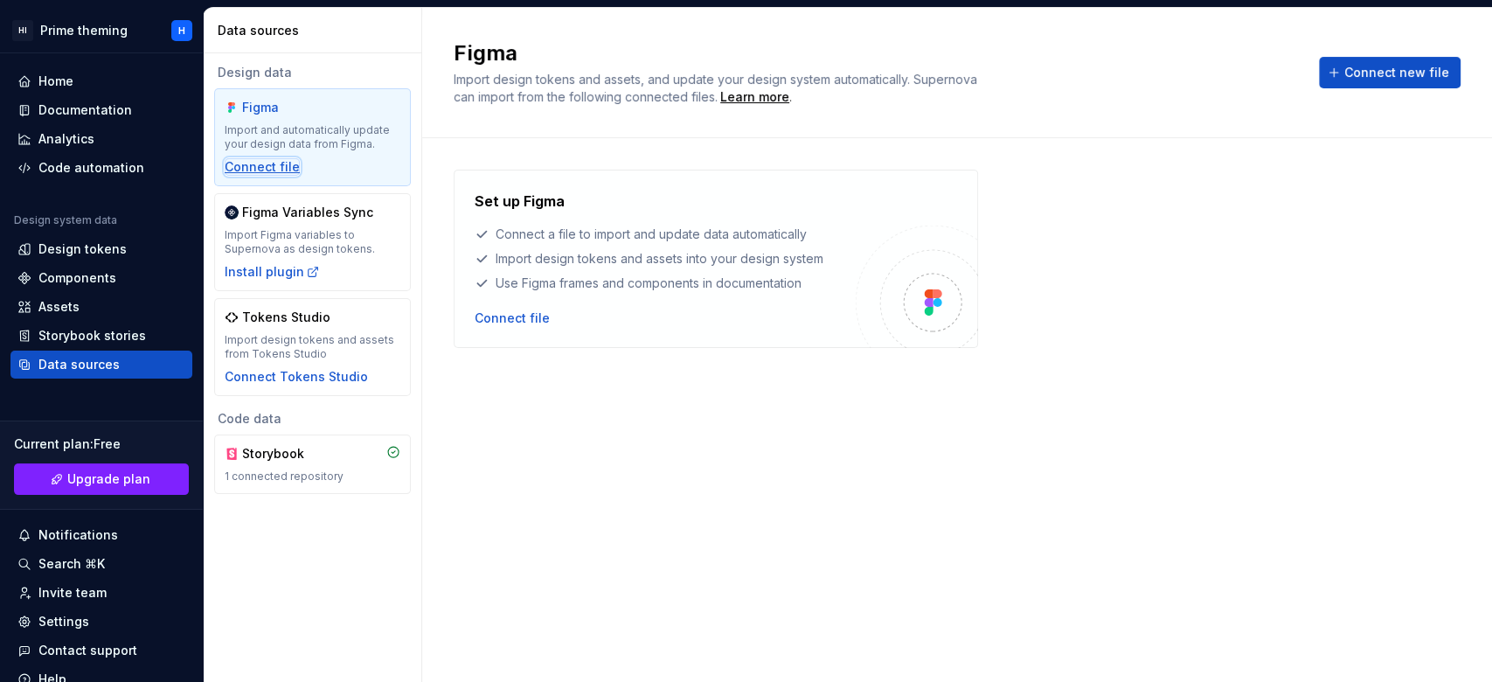
click at [282, 164] on div "Connect file" at bounding box center [262, 166] width 75 height 17
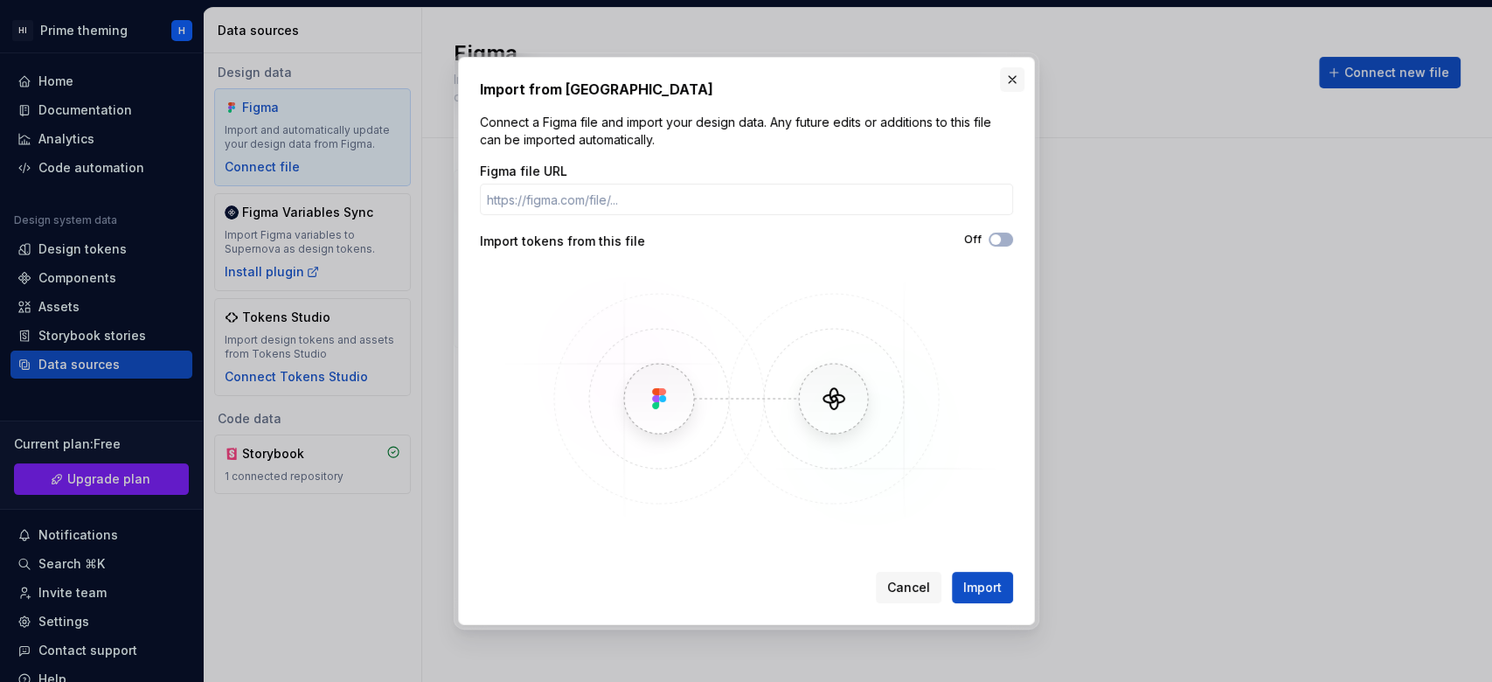
click at [1005, 86] on button "button" at bounding box center [1012, 79] width 24 height 24
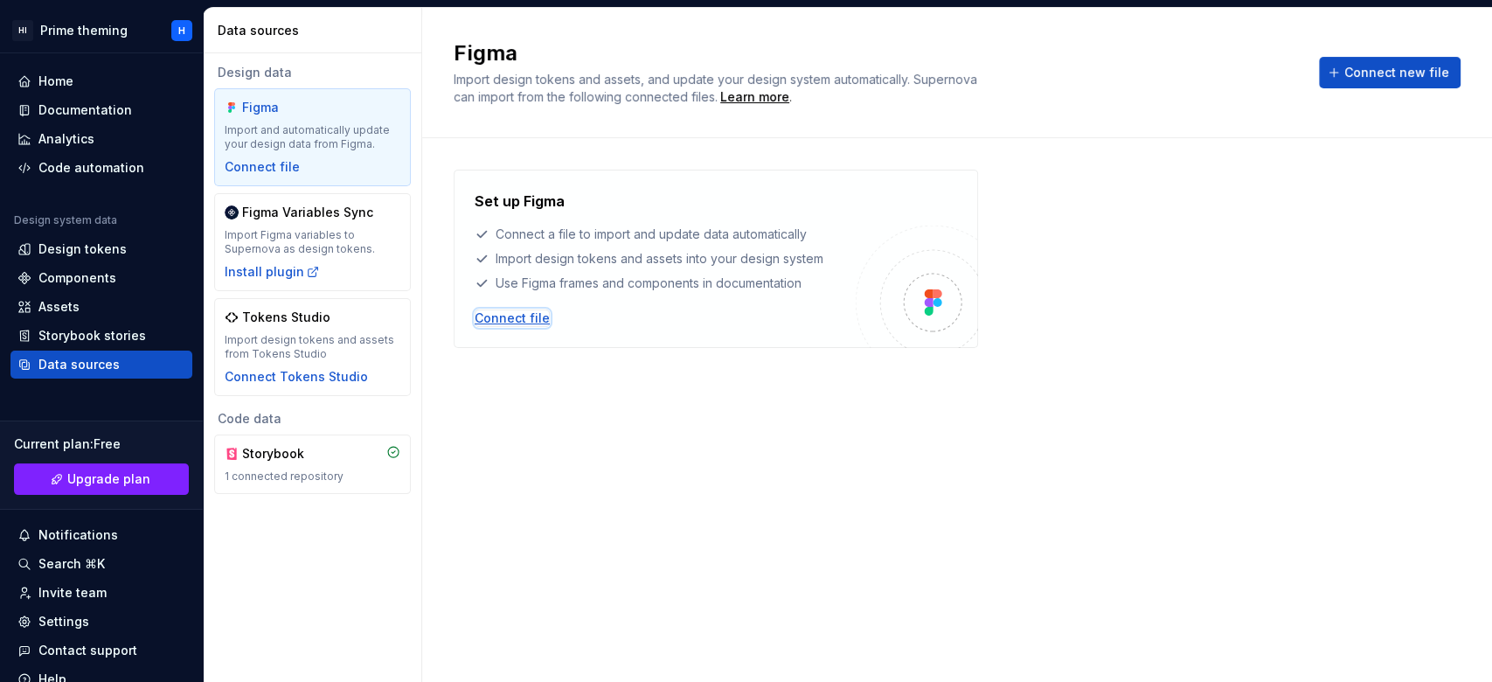
click at [525, 312] on div "Connect file" at bounding box center [512, 318] width 75 height 17
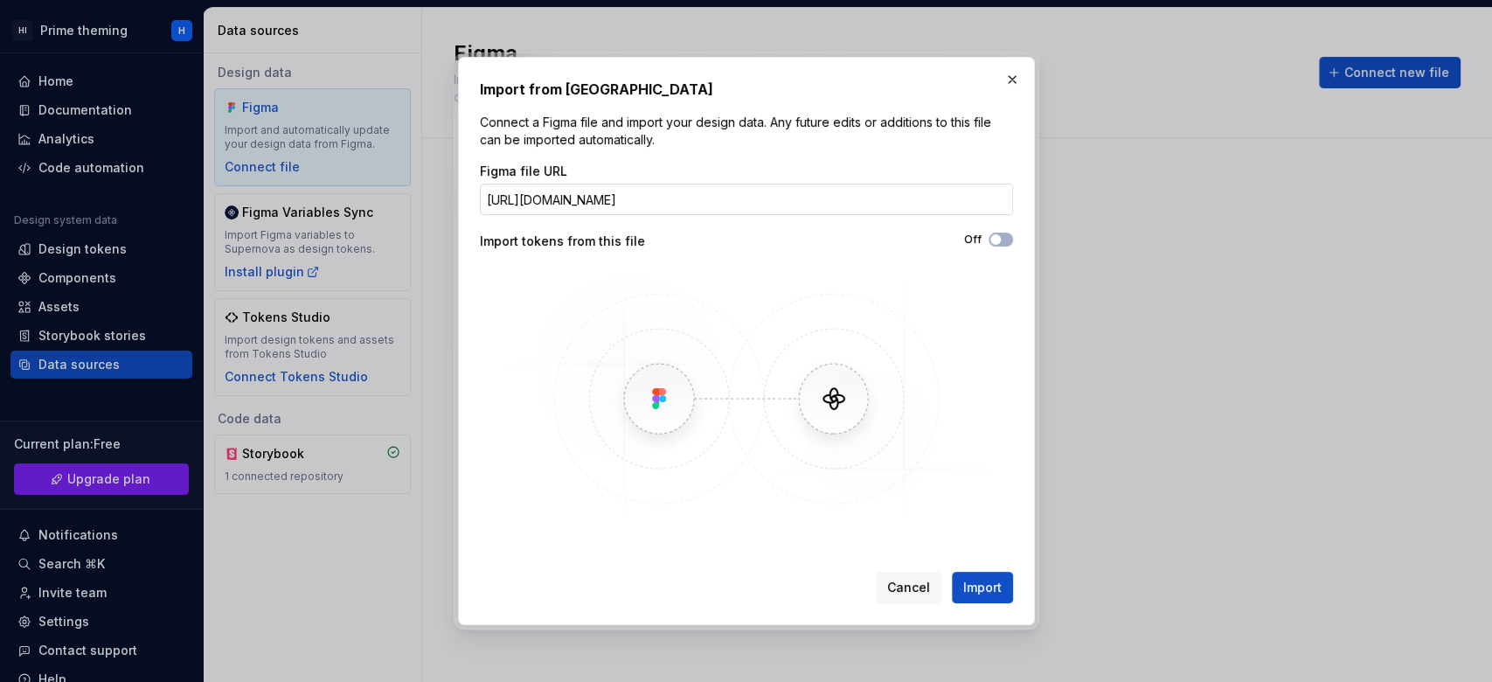
scroll to position [0, 133]
click at [553, 201] on input "https://www.figma.com/board/hh9sZPboeBN4hzppsg7g4X/AUSIEX-FIGMA-TOKENS?t=F4JFyw…" at bounding box center [746, 199] width 533 height 31
click at [998, 239] on span "button" at bounding box center [996, 239] width 10 height 10
click at [1003, 511] on button "Import" at bounding box center [982, 587] width 61 height 31
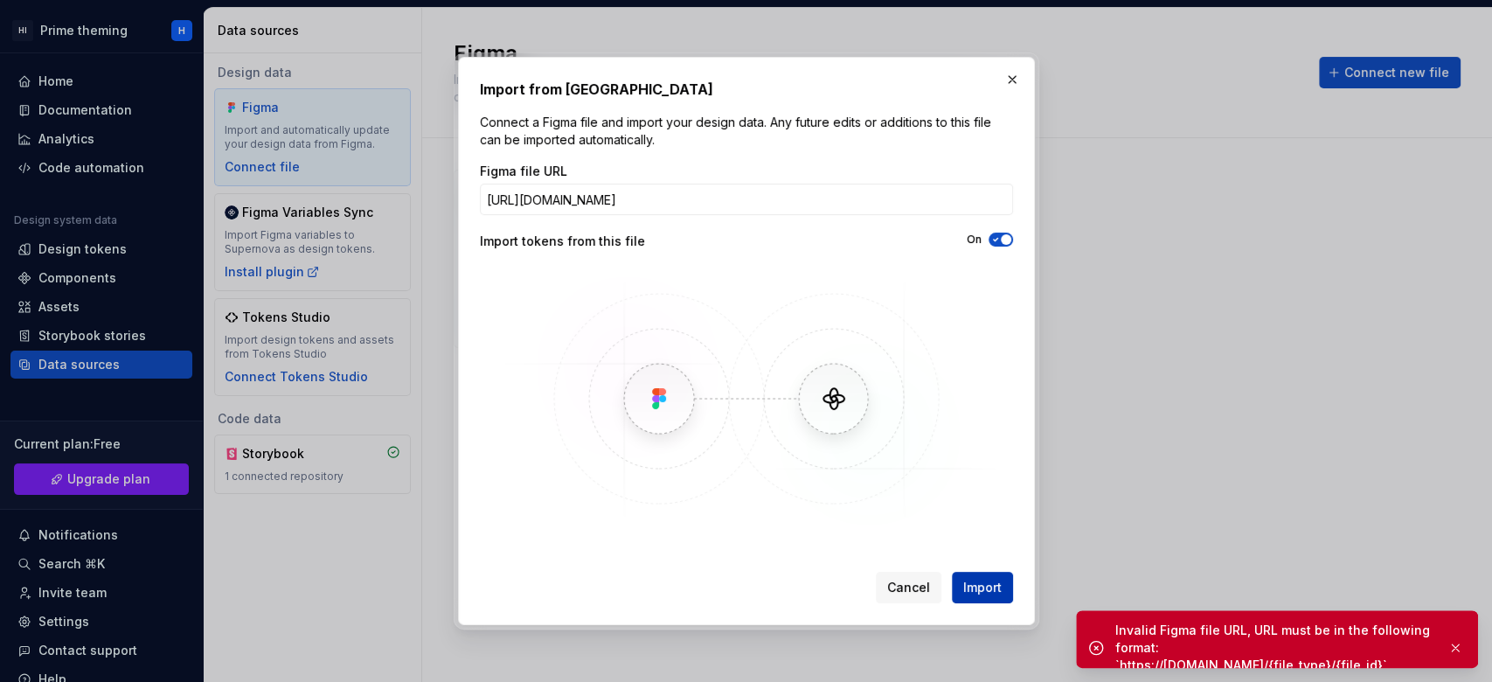
click at [998, 511] on span "Import" at bounding box center [982, 587] width 38 height 17
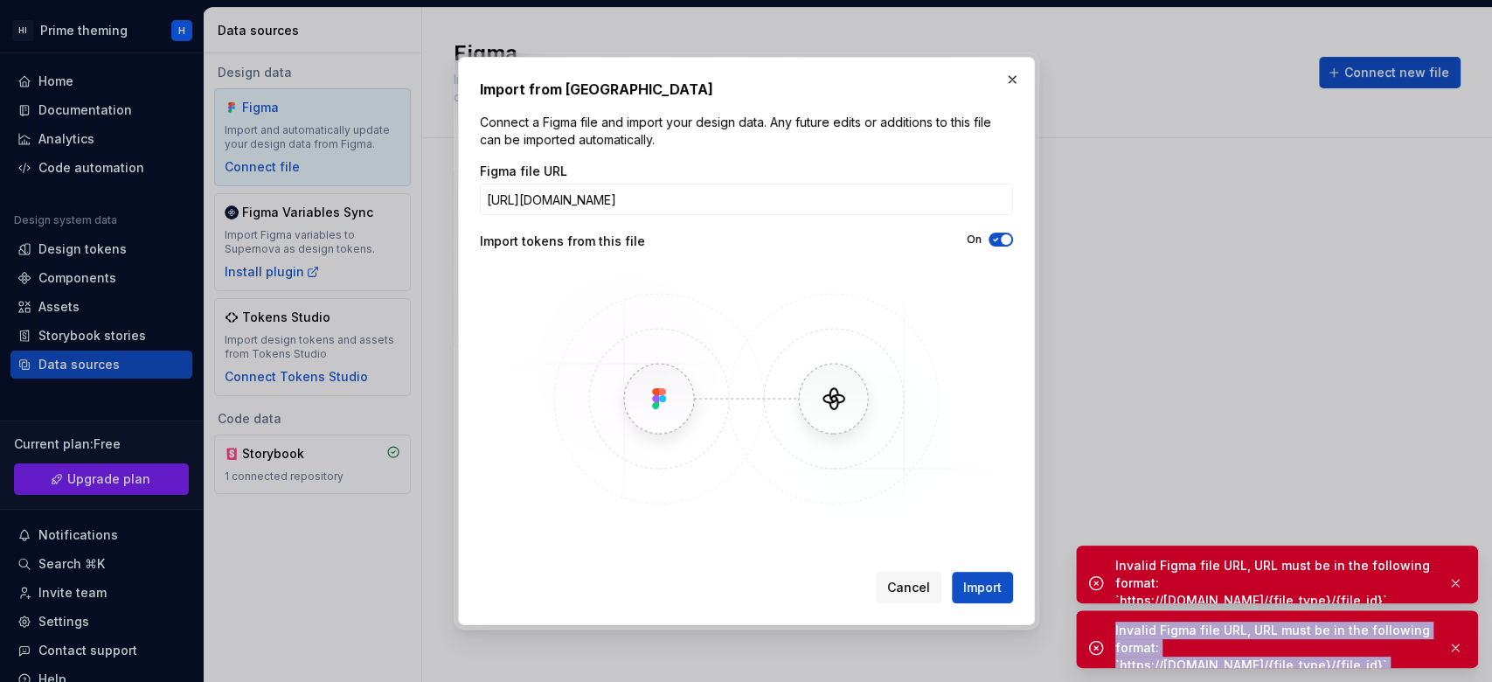
drag, startPoint x: 1112, startPoint y: 633, endPoint x: 1454, endPoint y: 661, distance: 343.0
click at [1118, 511] on div "Invalid Figma file URL, URL must be in the following format: `https://www.figma…" at bounding box center [1277, 647] width 402 height 75
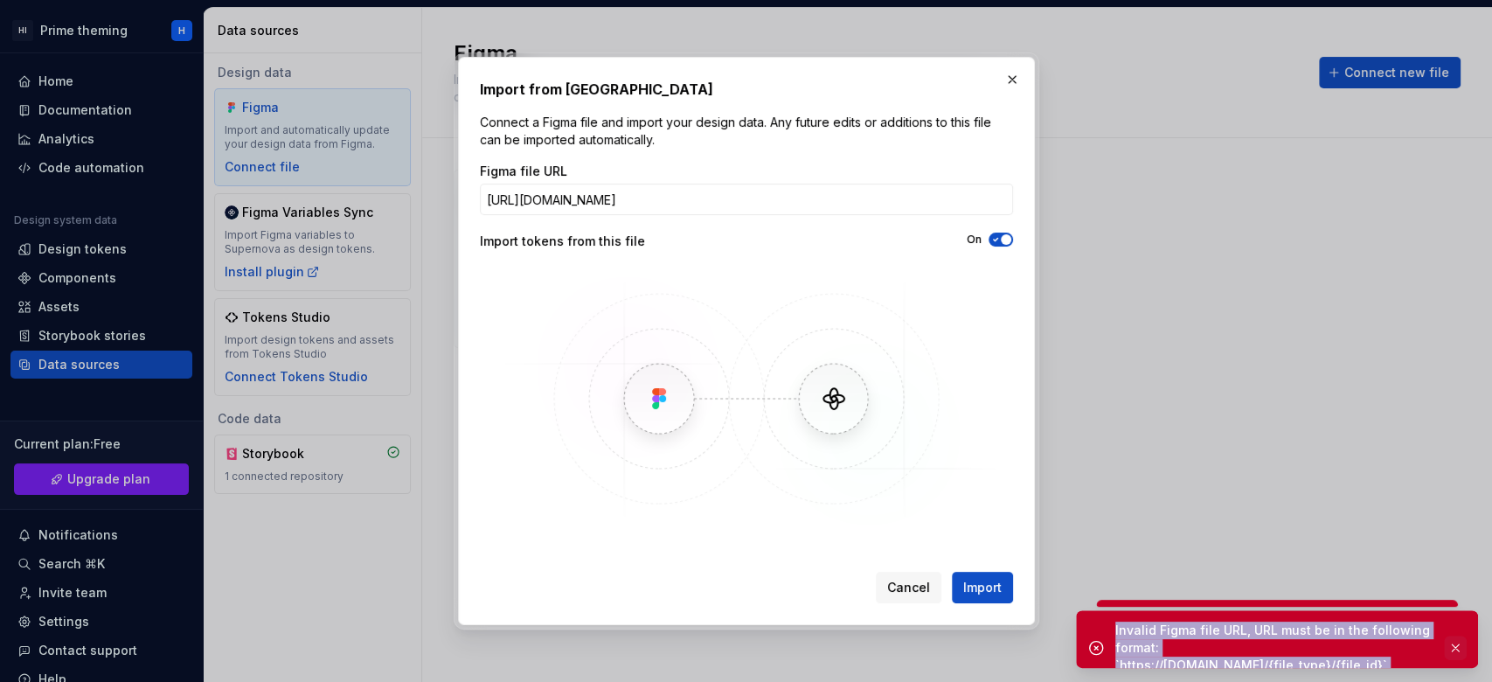
copy div "Invalid Figma file URL, URL must be in the following format: `https://www.figma…"
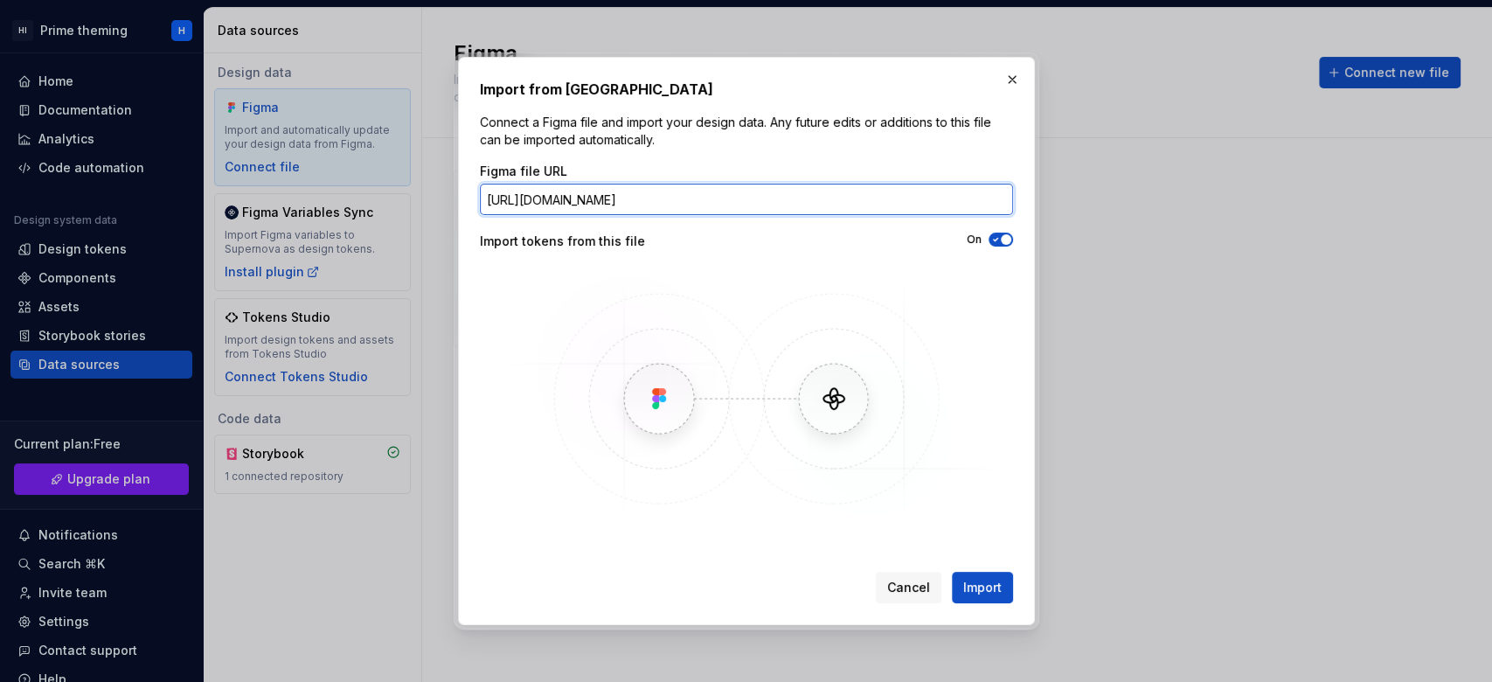
click at [940, 195] on input "https://www.figma.com/board/hh9sZPboeBN4hzppsg7g4X/AUSIEX-FIGMA-TOKENS?t=F4JFyw…" at bounding box center [746, 199] width 533 height 31
paste input "file/Rfb8BMbg2wexSGyPS3vQJn/Untitled"
type input "https://www.figma.com/file/Rfb8BMbg2wexSGyPS3vQJn/Untitled"
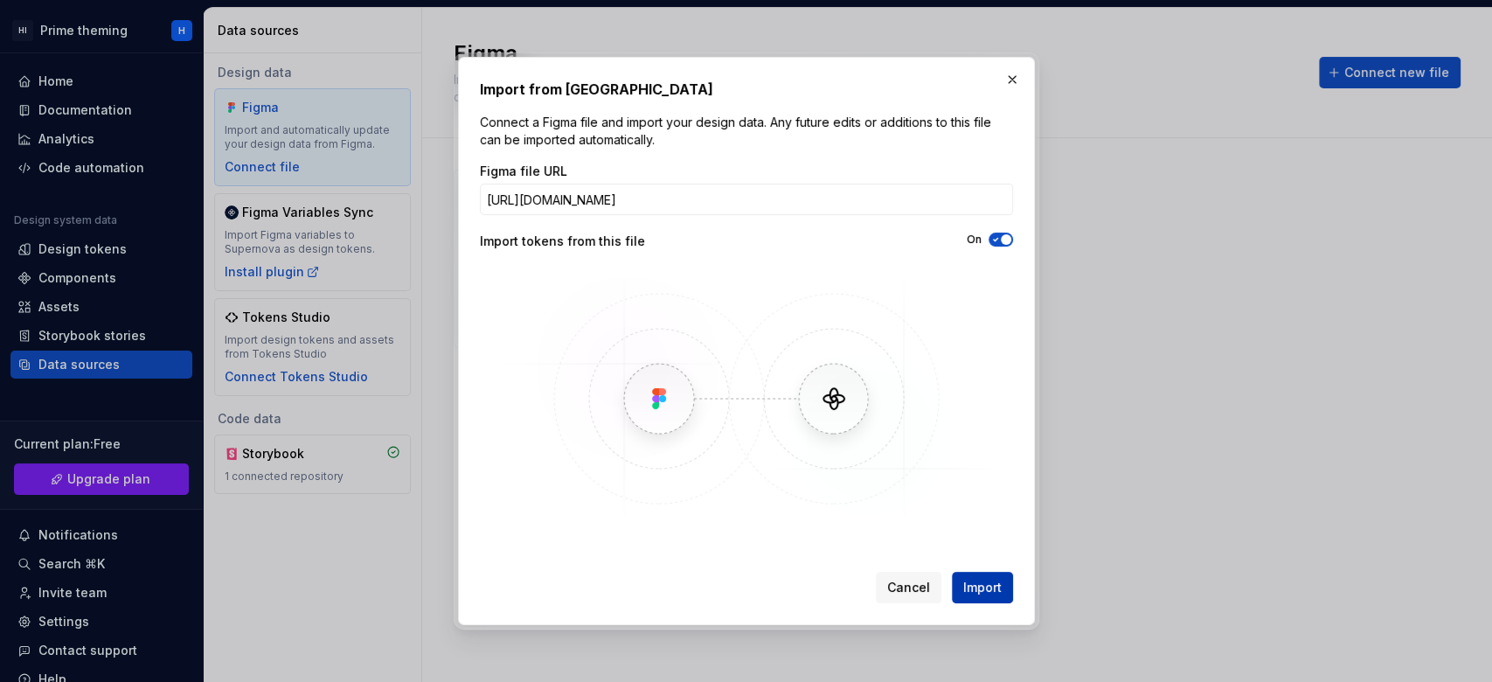
click at [999, 511] on span "Import" at bounding box center [982, 587] width 38 height 17
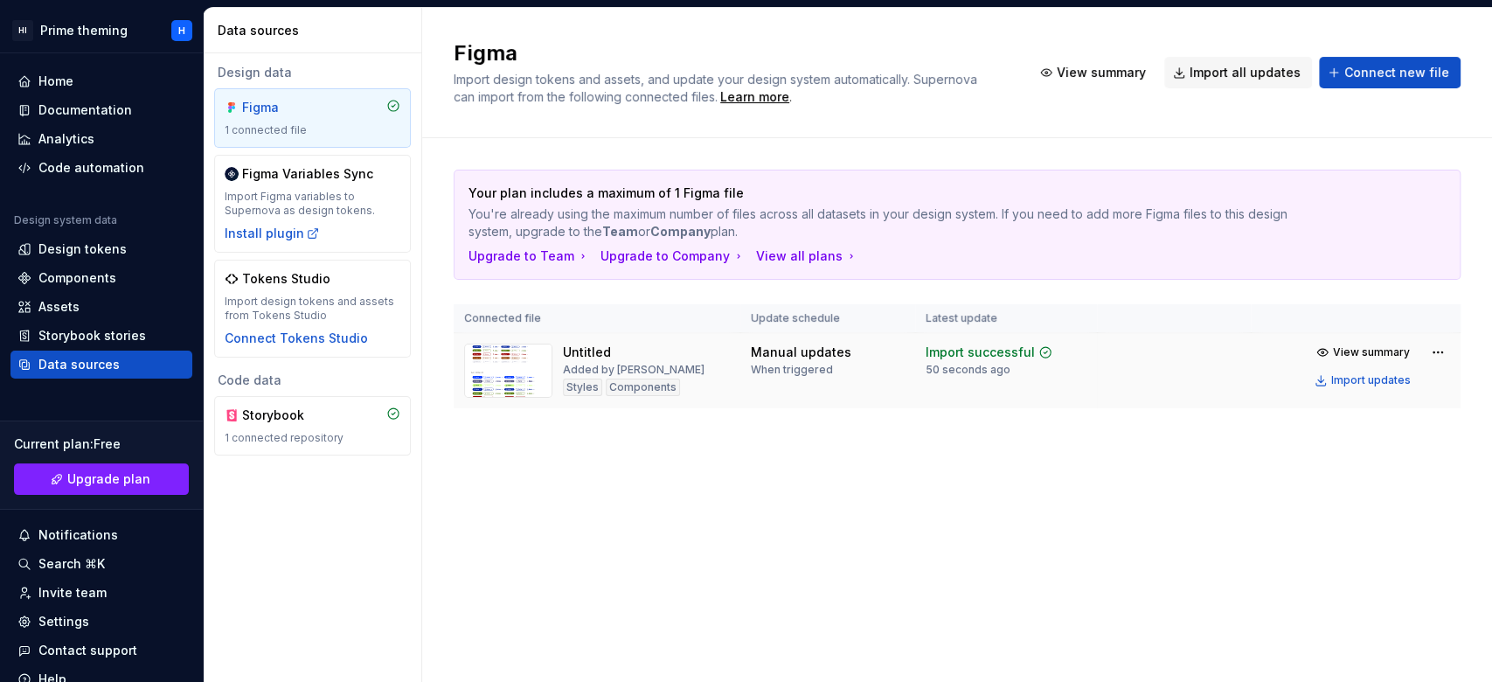
click at [490, 368] on img at bounding box center [508, 371] width 88 height 54
click at [1118, 351] on html "HI Prime theming H Home Documentation Analytics Code automation Design system d…" at bounding box center [746, 341] width 1492 height 682
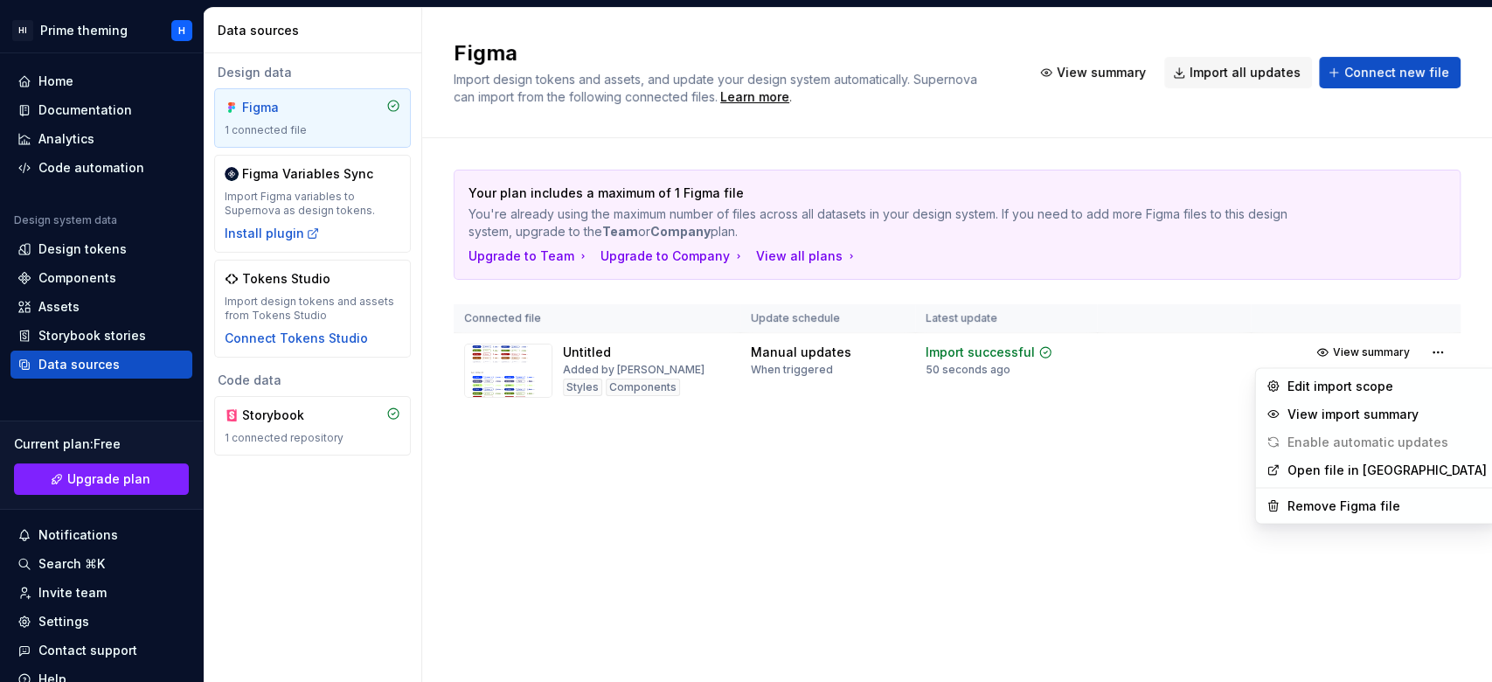
click at [935, 511] on html "HI Prime theming H Home Documentation Analytics Code automation Design system d…" at bounding box center [746, 341] width 1492 height 682
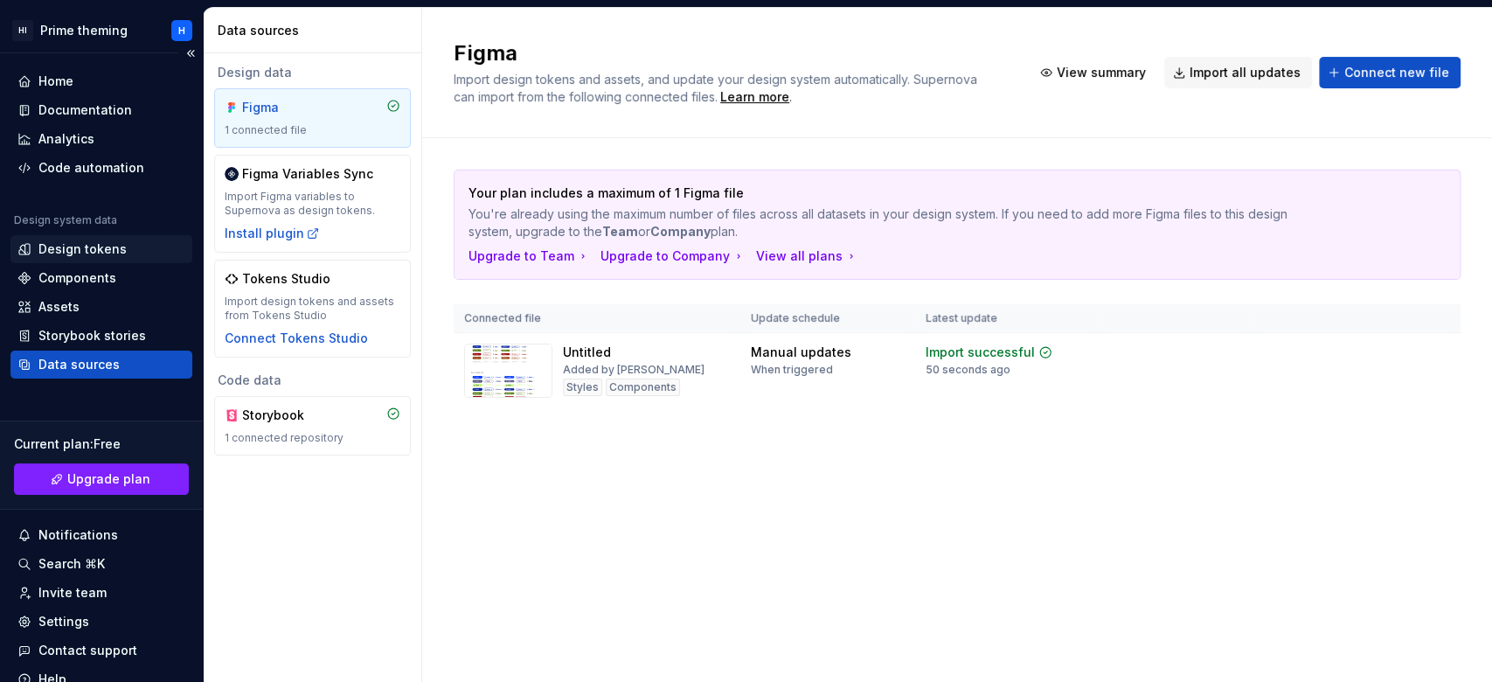
click at [60, 253] on div "Design tokens" at bounding box center [82, 248] width 88 height 17
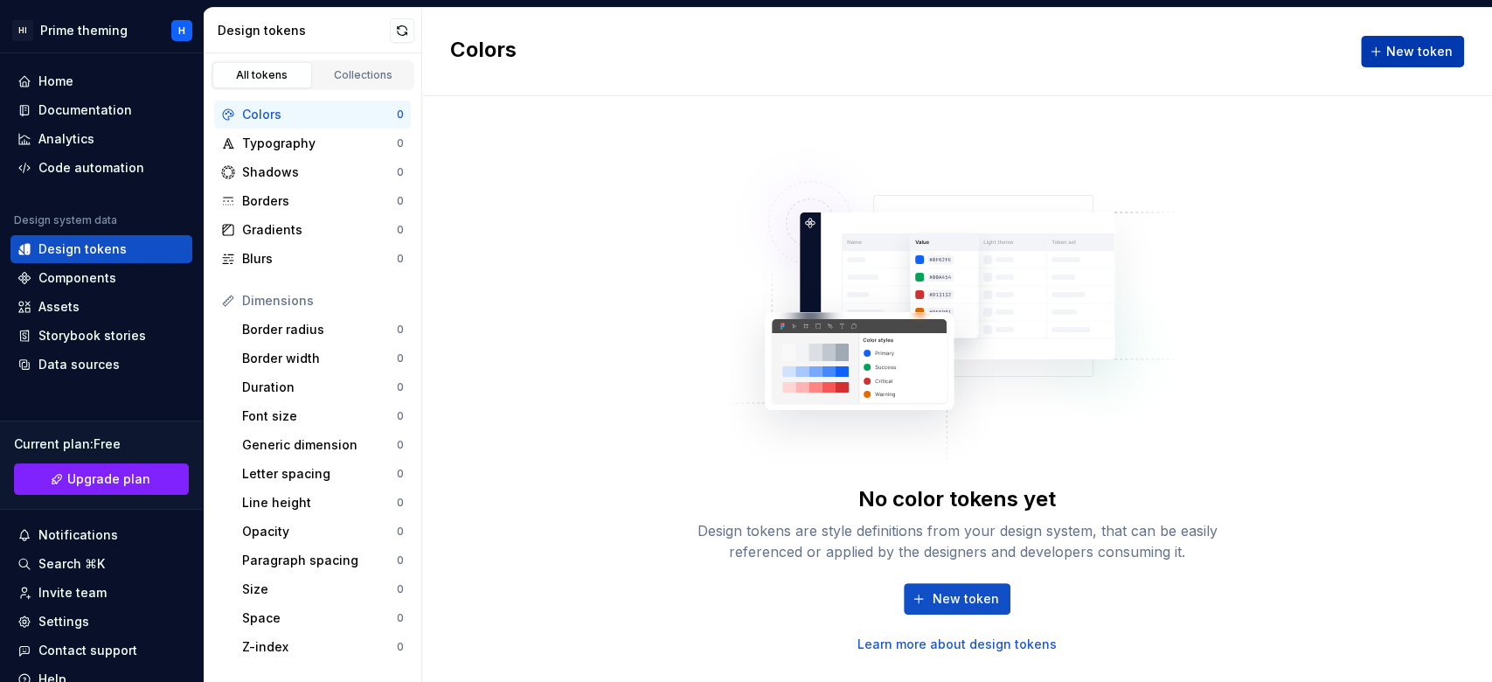
click at [1118, 55] on span "New token" at bounding box center [1420, 51] width 66 height 17
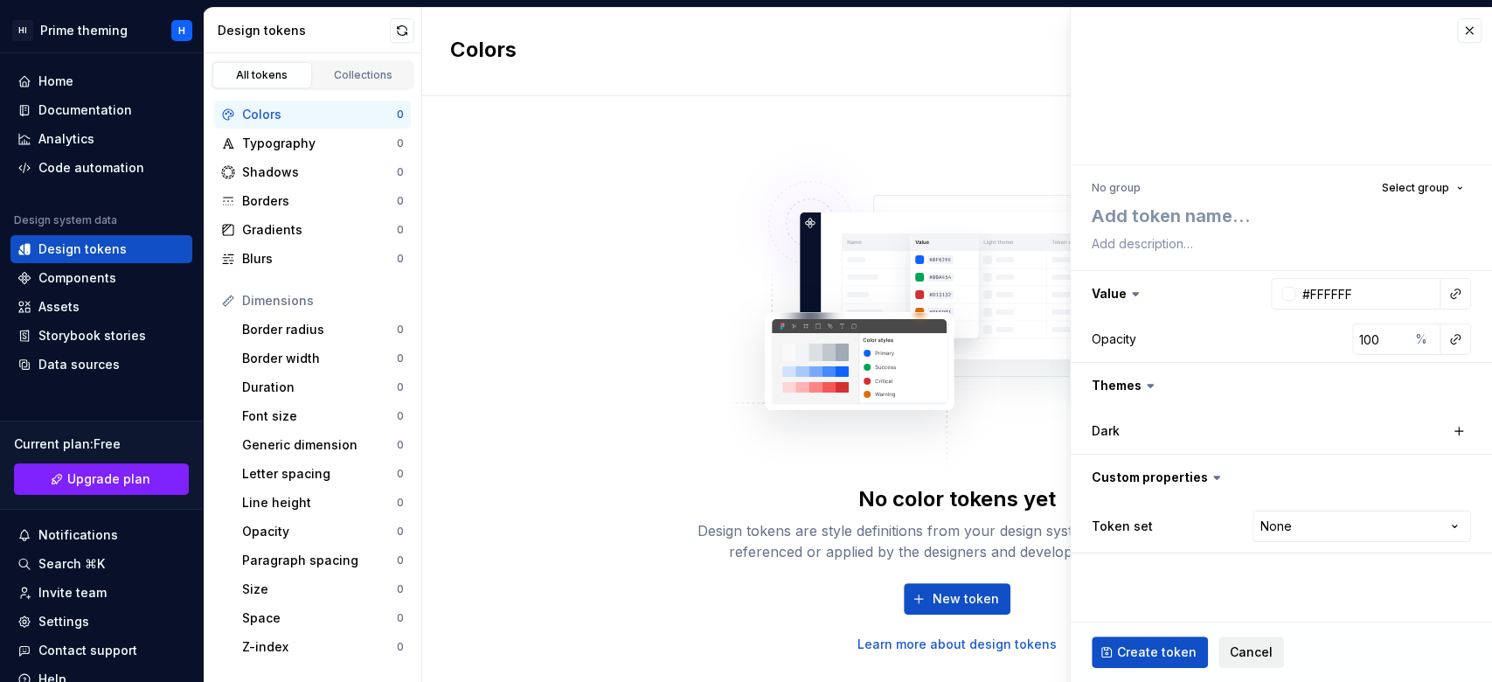
click at [1118, 511] on span "Cancel" at bounding box center [1251, 651] width 43 height 17
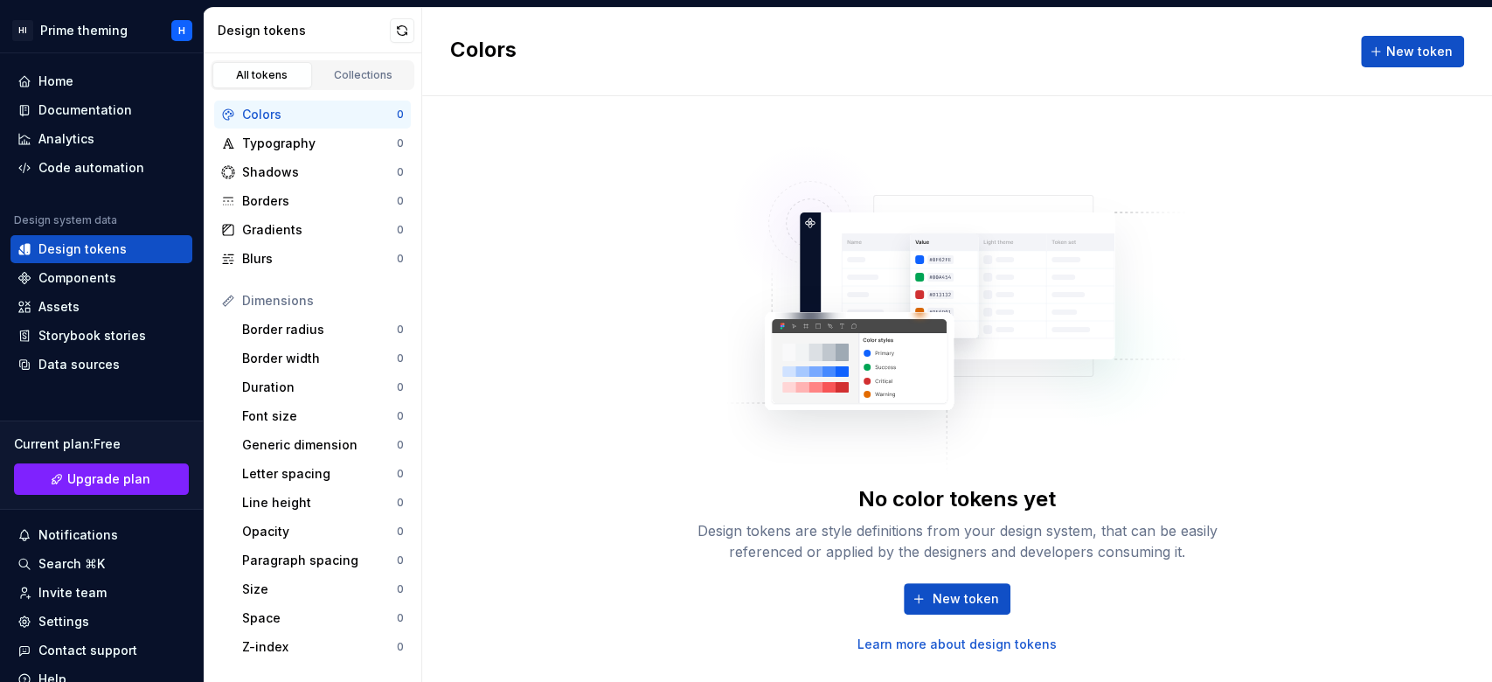
click at [675, 373] on div "No color tokens yet Design tokens are style definitions from your design system…" at bounding box center [957, 389] width 1070 height 586
click at [399, 28] on button "button" at bounding box center [402, 30] width 24 height 24
click at [119, 276] on div "Components" at bounding box center [101, 277] width 168 height 17
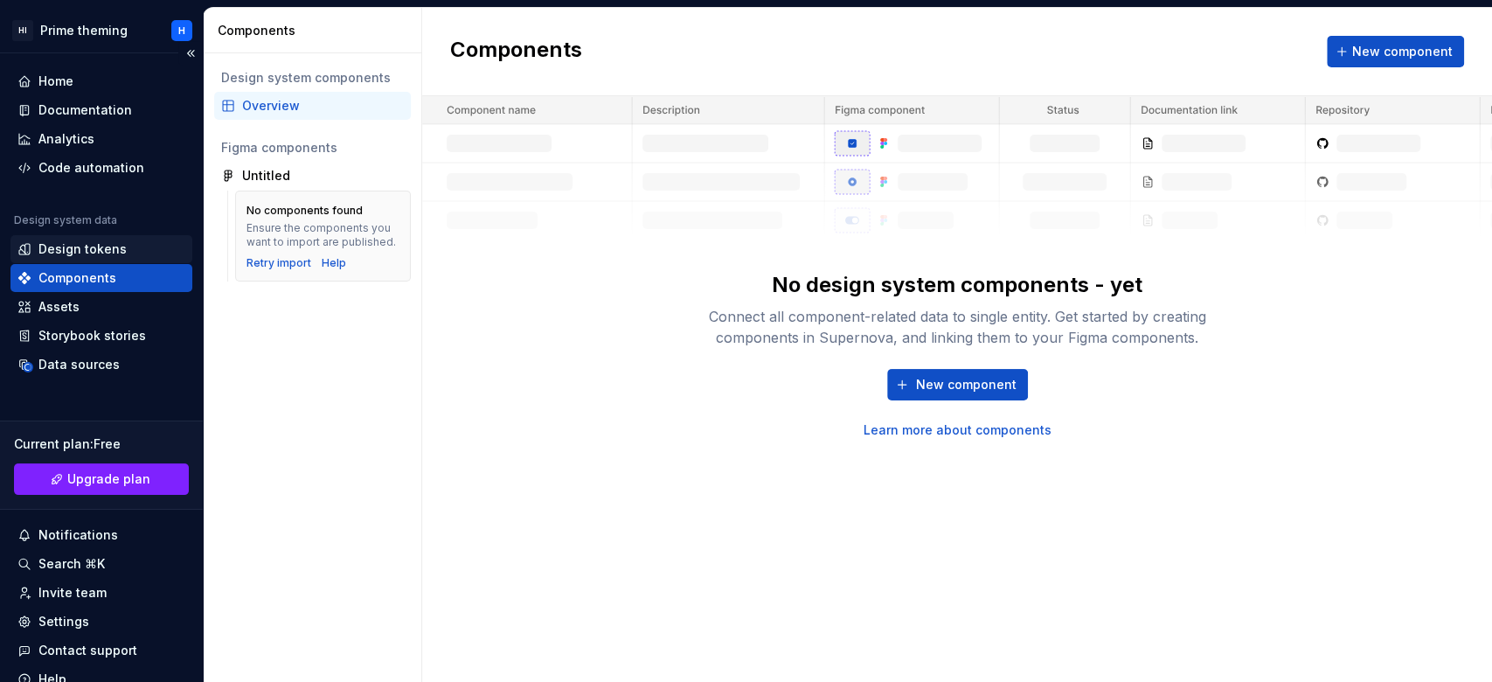
click at [65, 242] on div "Design tokens" at bounding box center [82, 248] width 88 height 17
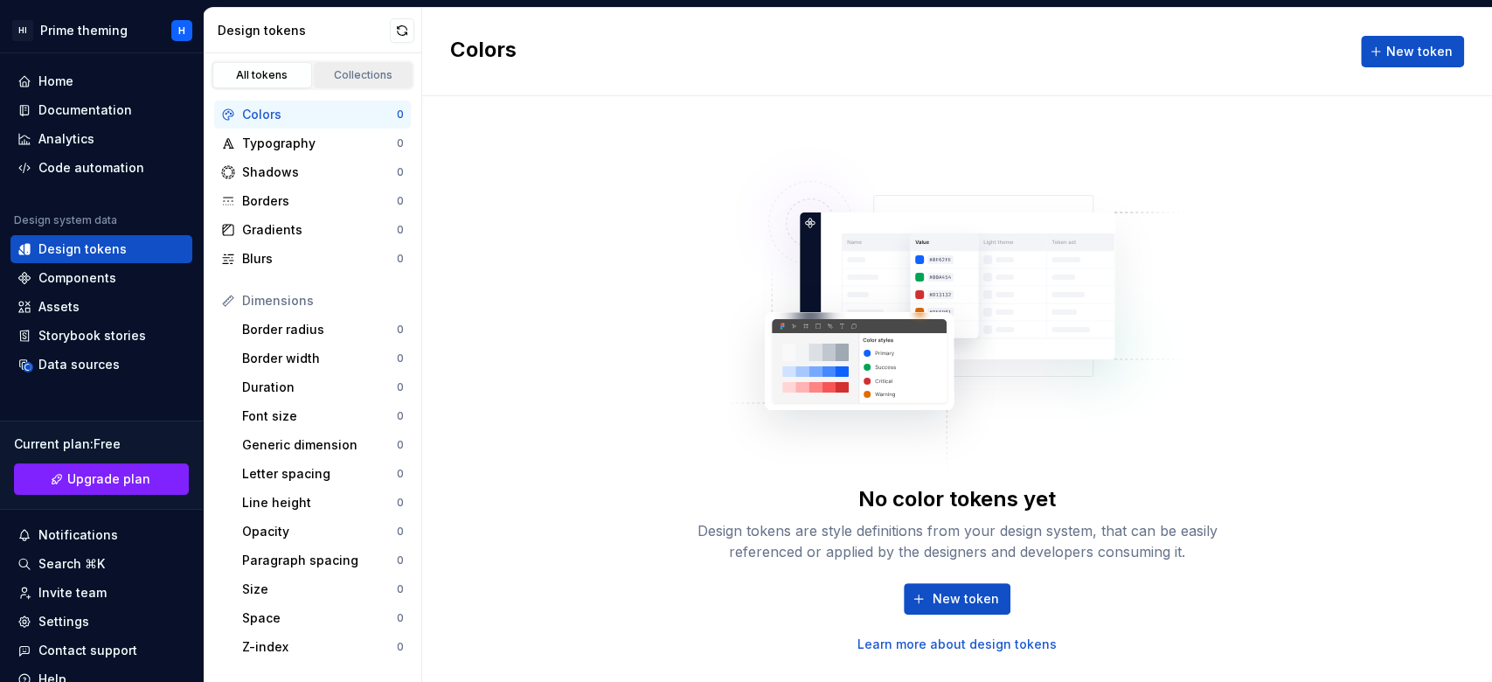
click at [356, 83] on link "Collections" at bounding box center [364, 75] width 100 height 26
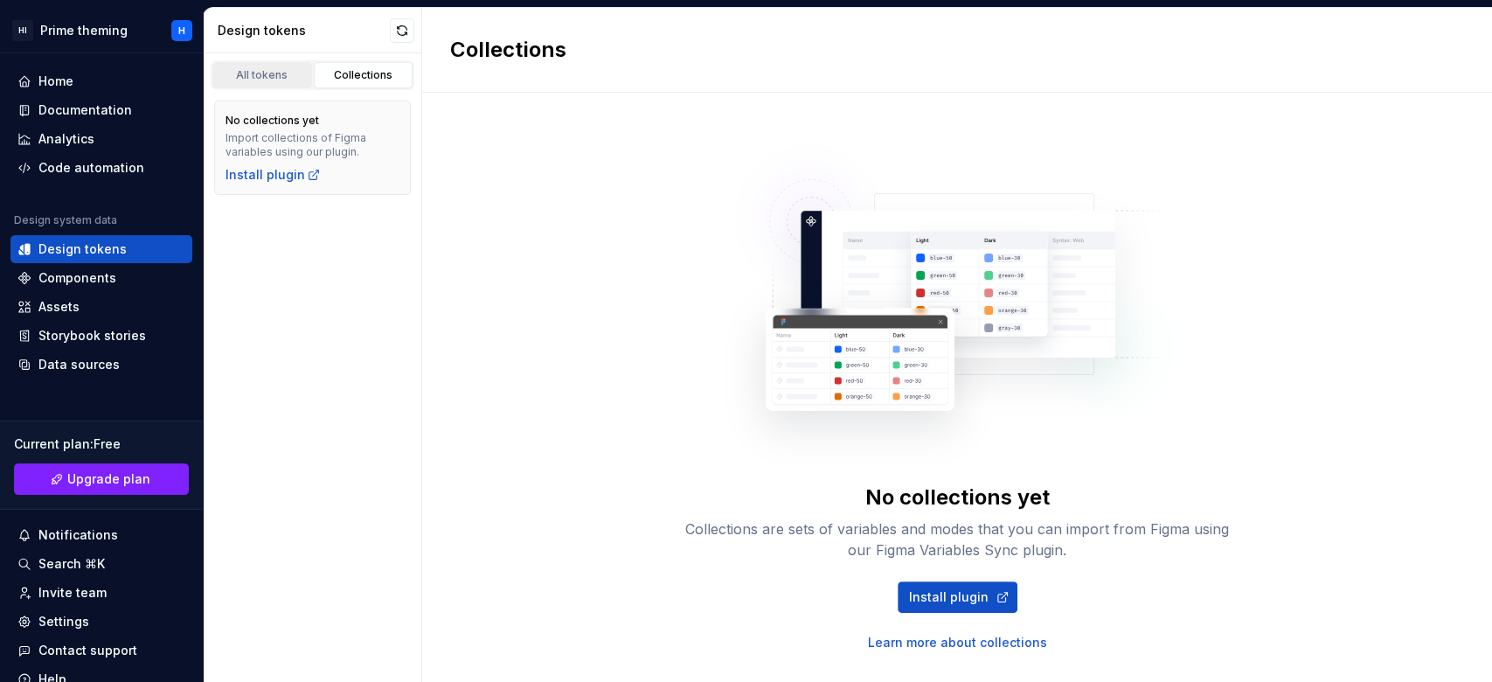
click at [274, 77] on div "All tokens" at bounding box center [262, 75] width 87 height 14
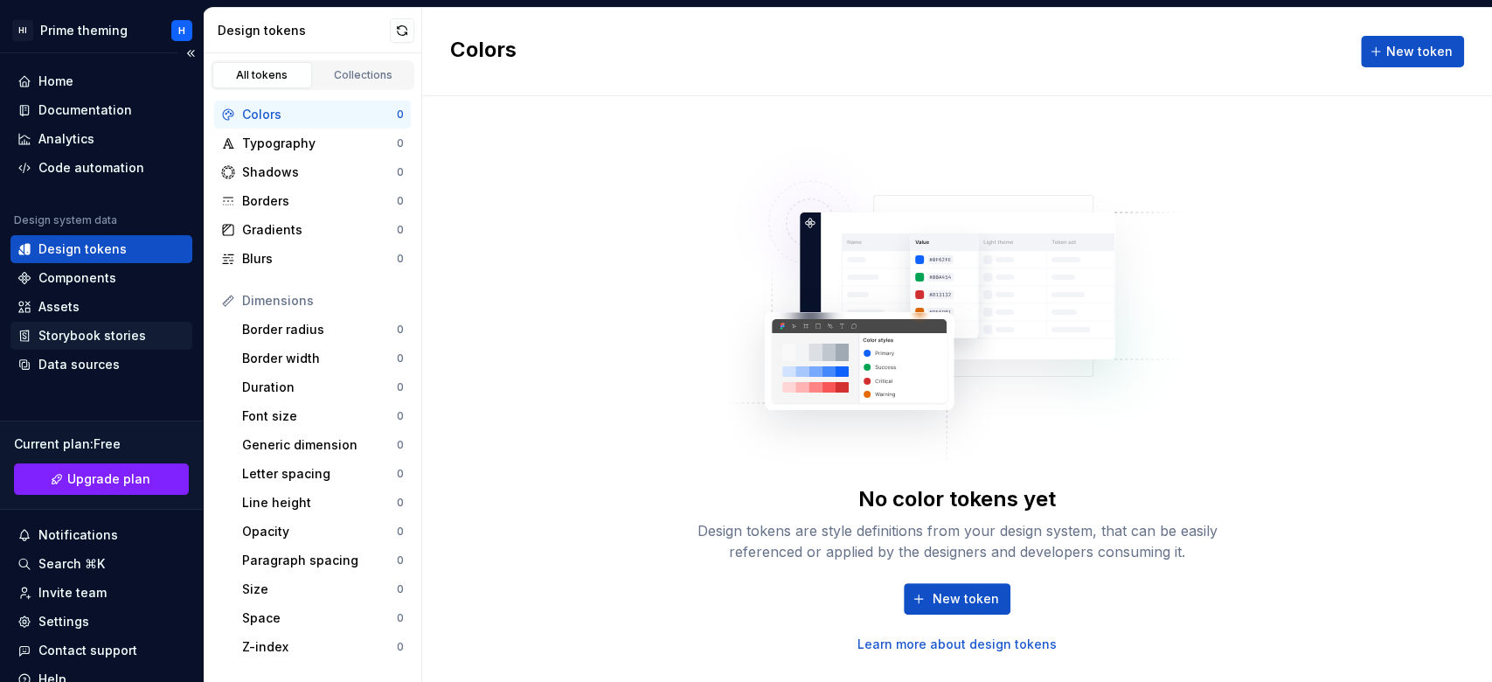
click at [157, 340] on div "Storybook stories" at bounding box center [101, 335] width 168 height 17
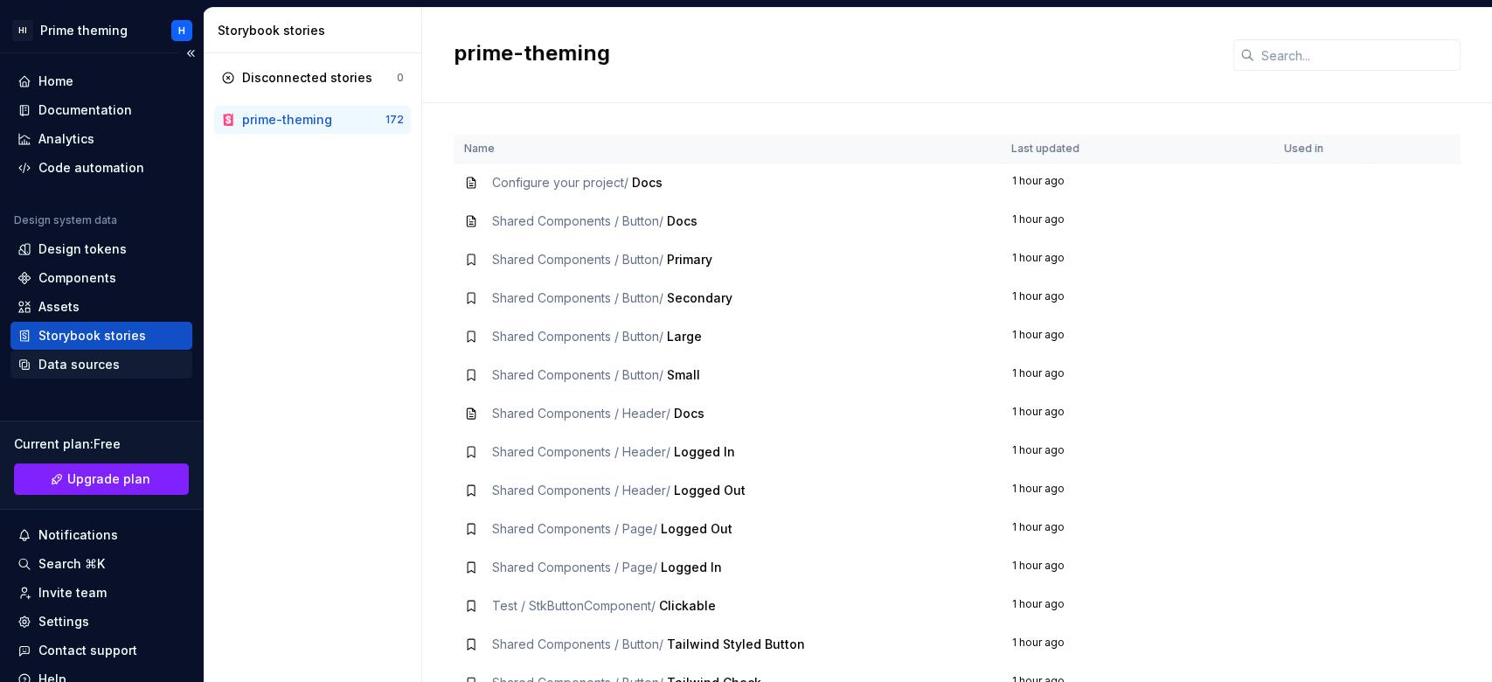
click at [85, 358] on div "Data sources" at bounding box center [78, 364] width 81 height 17
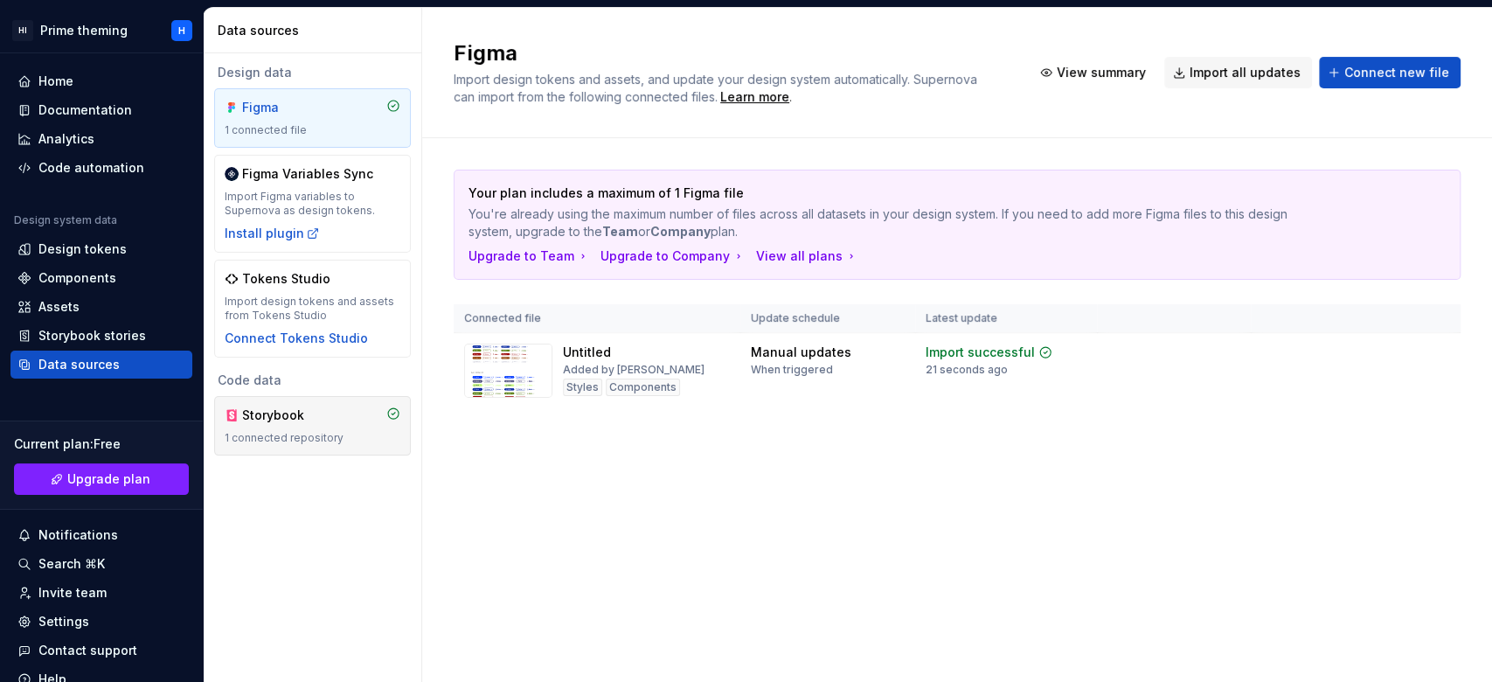
click at [230, 418] on icon at bounding box center [232, 414] width 6 height 10
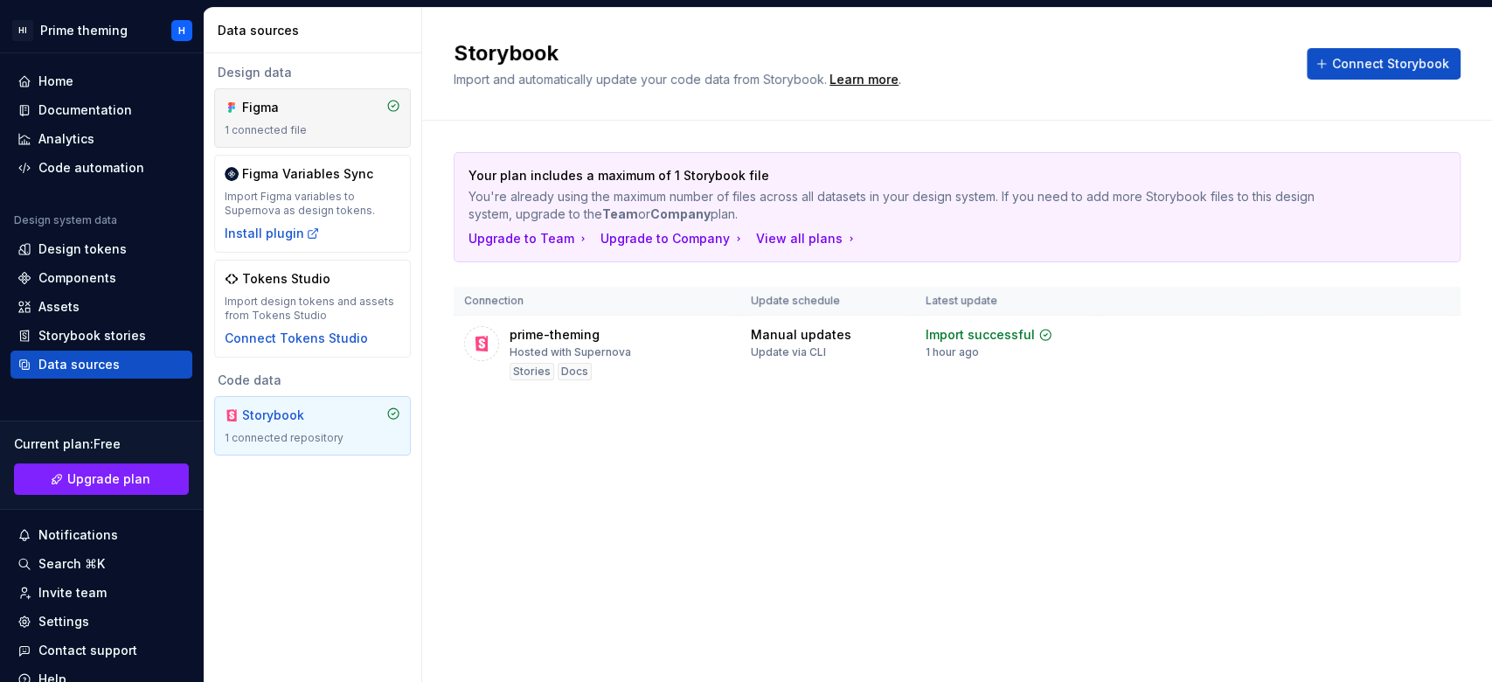
click at [296, 107] on div "Figma" at bounding box center [284, 107] width 84 height 17
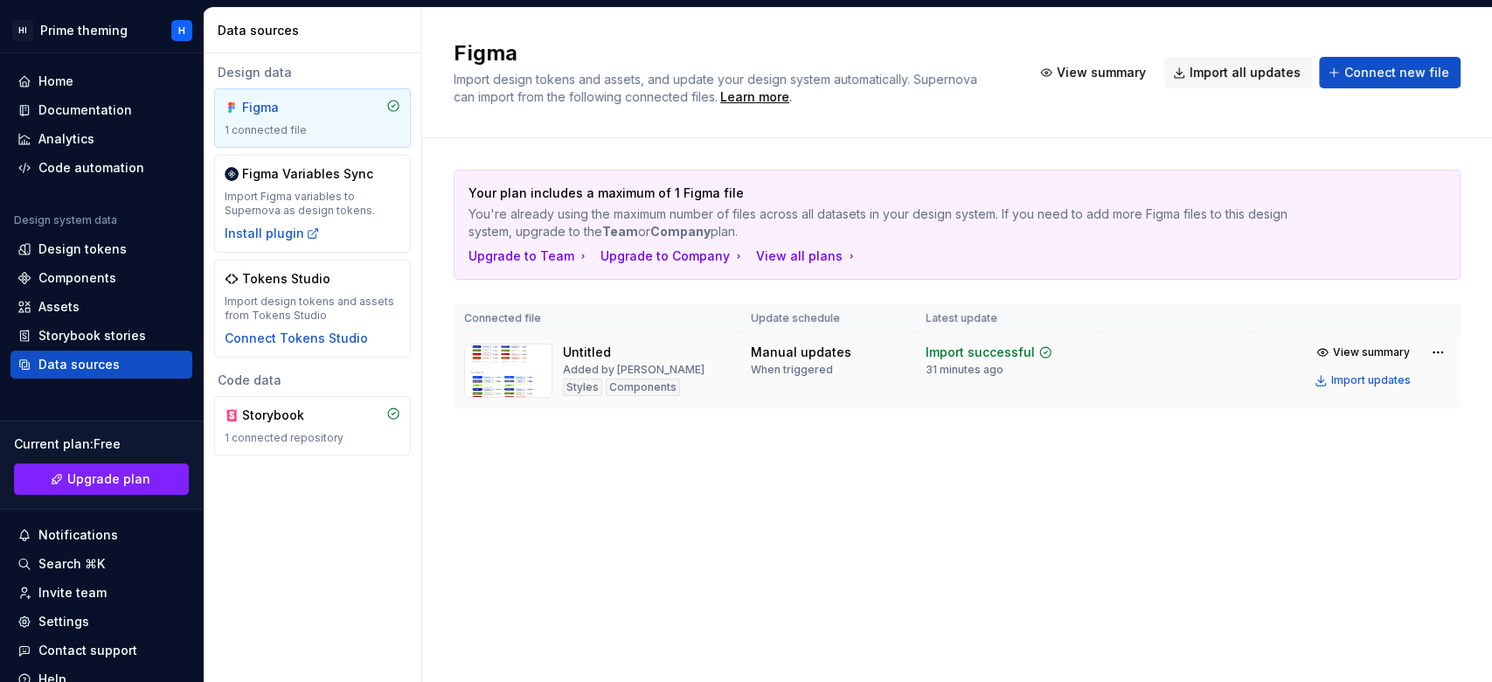
click at [508, 391] on img at bounding box center [508, 371] width 88 height 54
click at [644, 388] on div "Components" at bounding box center [643, 387] width 74 height 17
click at [834, 438] on div "Your plan includes a maximum of 1 Figma file You're already using the maximum n…" at bounding box center [957, 306] width 1007 height 337
click at [826, 390] on td "Manual updates When triggered" at bounding box center [828, 371] width 175 height 76
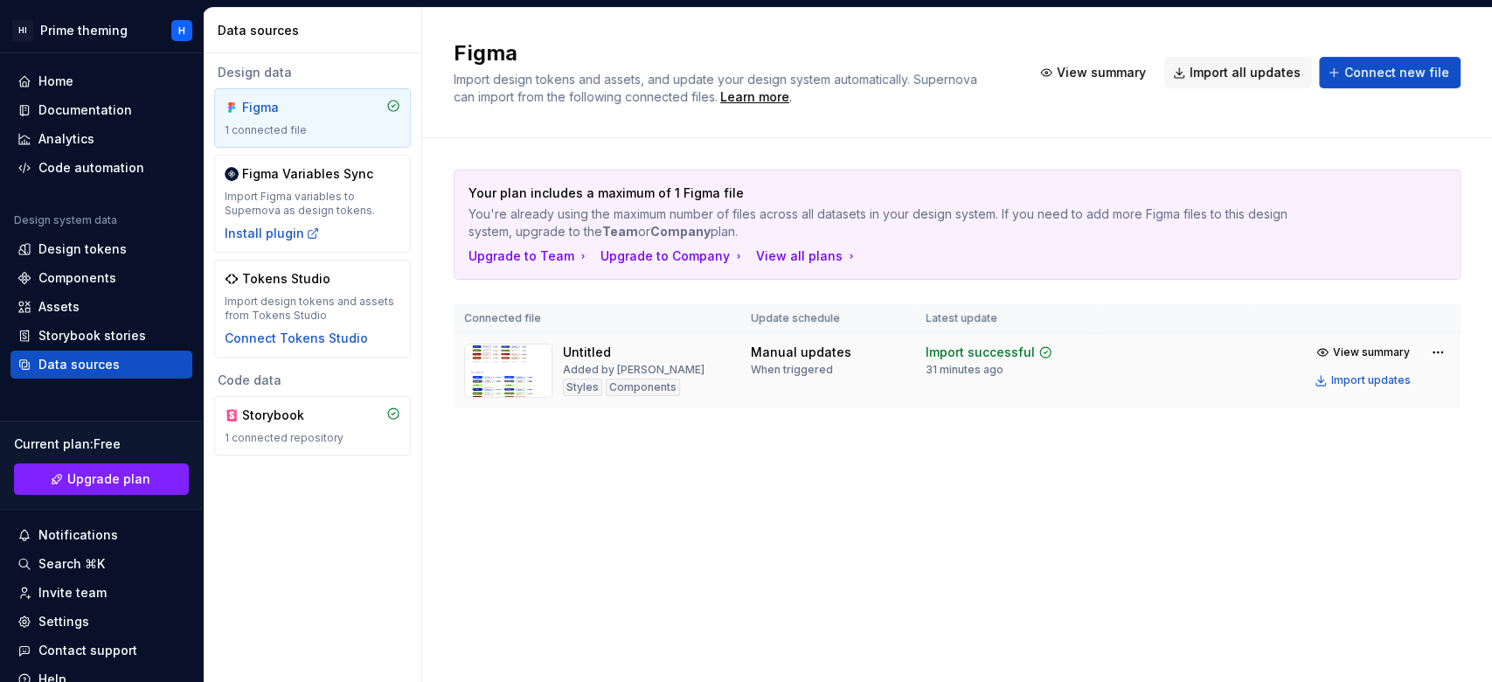
click at [826, 390] on td "Manual updates When triggered" at bounding box center [828, 371] width 175 height 76
click at [871, 423] on div "Your plan includes a maximum of 1 Figma file You're already using the maximum n…" at bounding box center [957, 306] width 1007 height 337
click at [303, 437] on div "1 connected repository" at bounding box center [313, 438] width 176 height 14
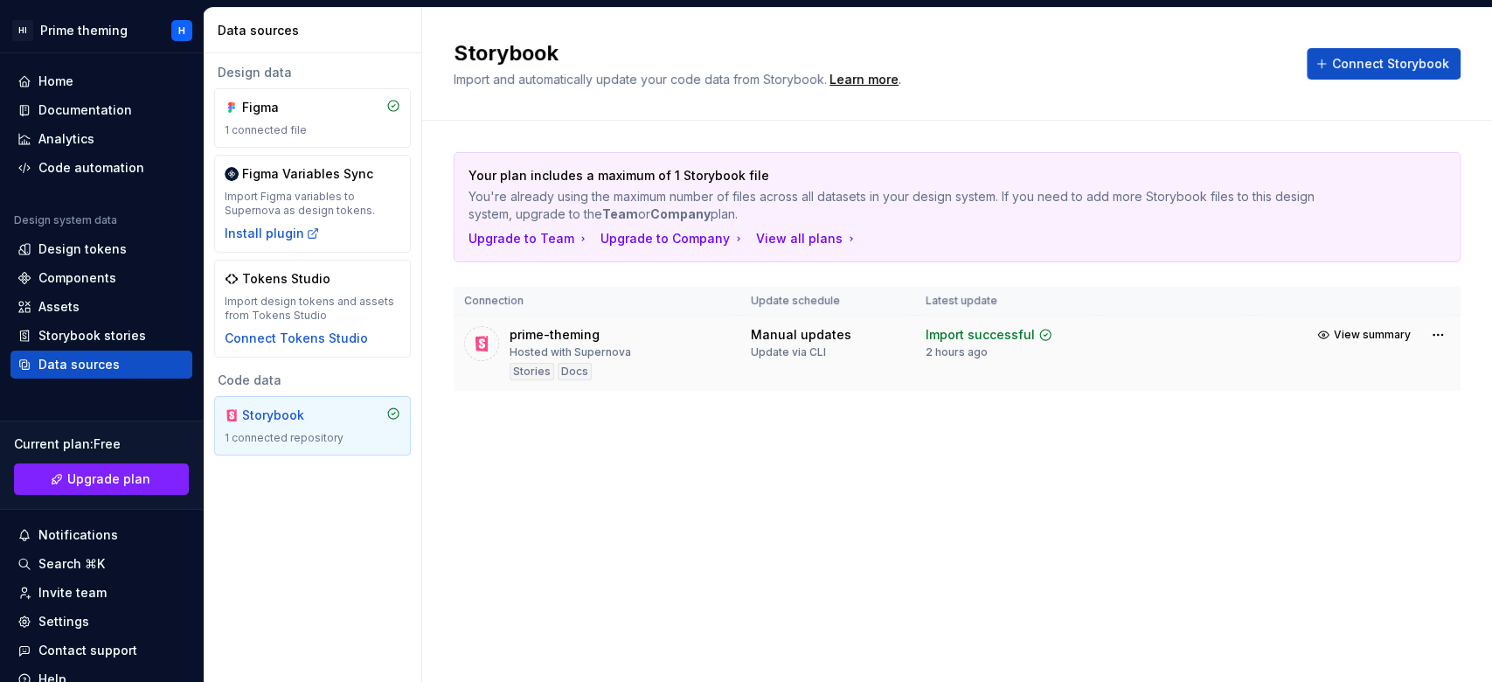
click at [567, 365] on div "Docs" at bounding box center [575, 371] width 34 height 17
click at [1118, 340] on button "View summary" at bounding box center [1365, 335] width 107 height 24
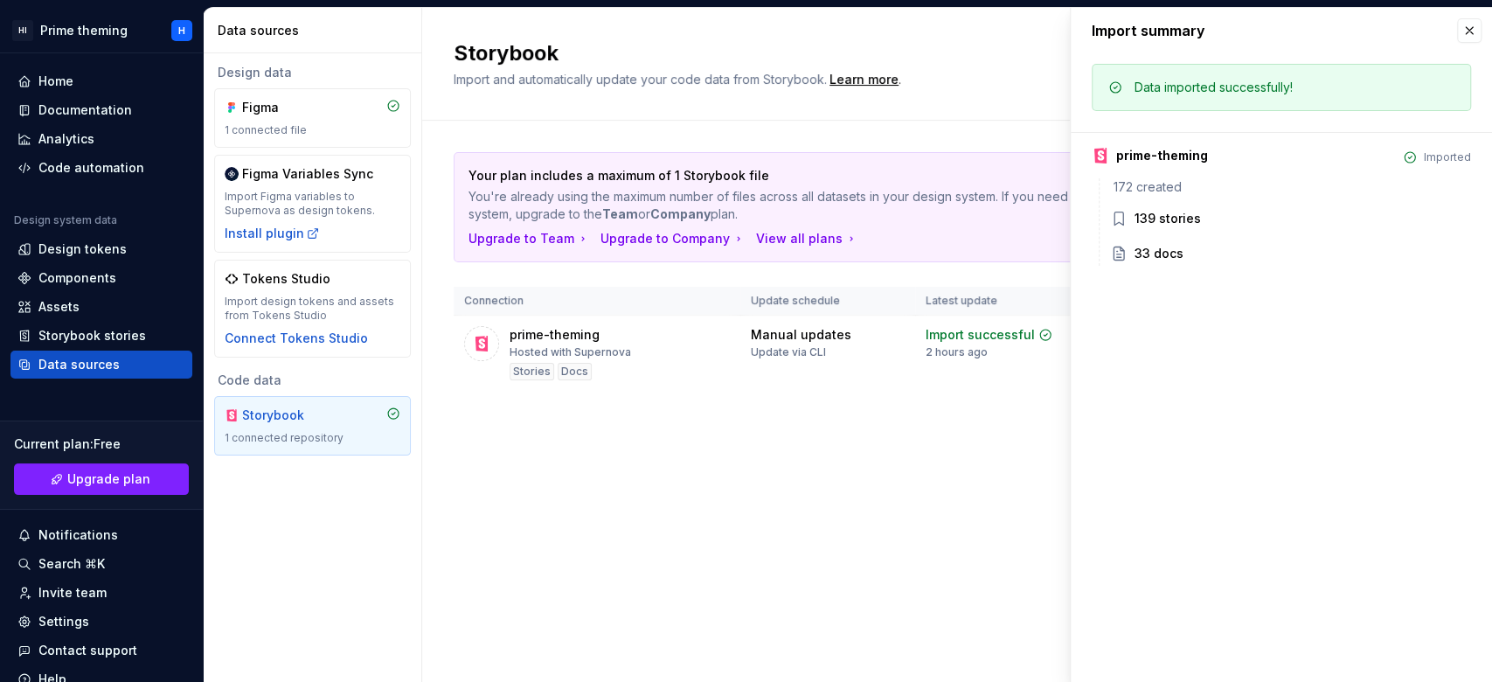
click at [1118, 214] on icon at bounding box center [1118, 218] width 17 height 17
click at [801, 470] on div "Storybook Import and automatically update your code data from Storybook. Learn …" at bounding box center [957, 345] width 1070 height 674
click at [85, 269] on div "Components" at bounding box center [77, 277] width 78 height 17
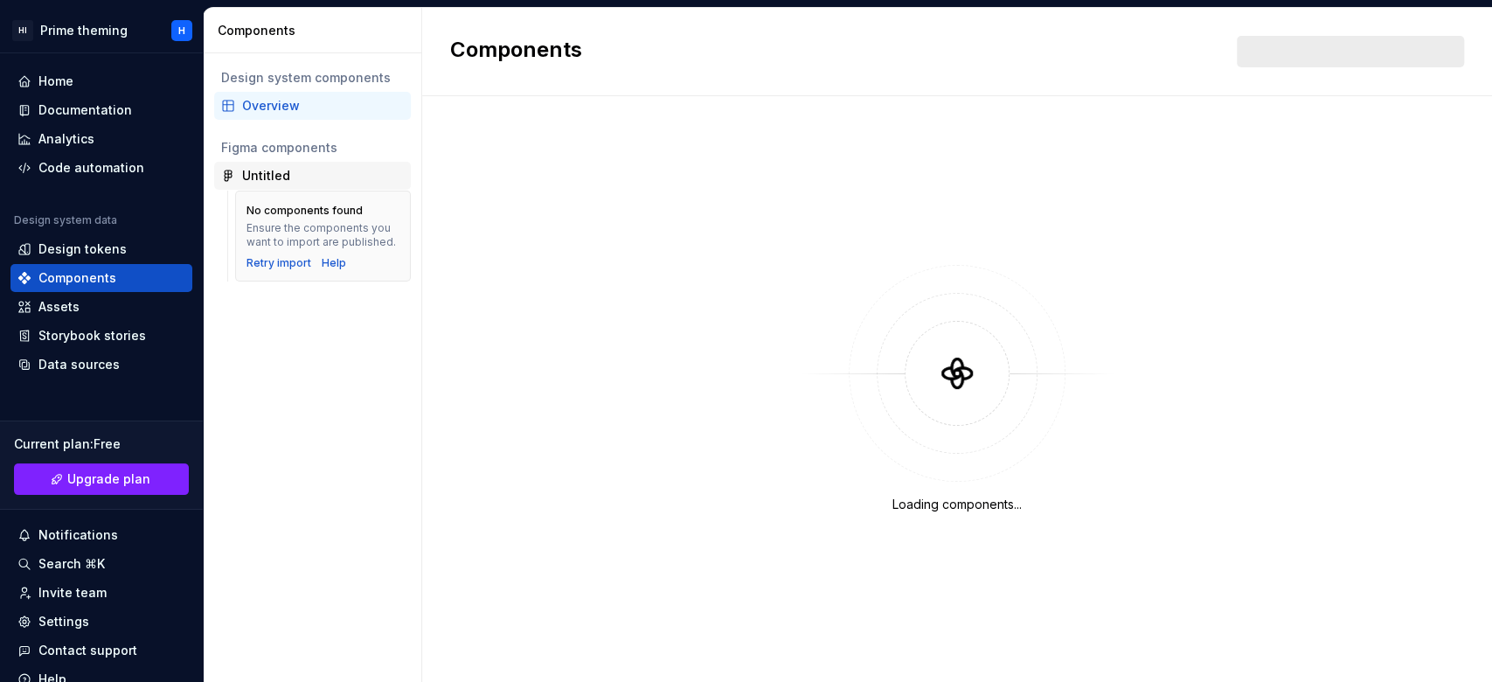
click at [296, 173] on div "Untitled" at bounding box center [323, 175] width 162 height 17
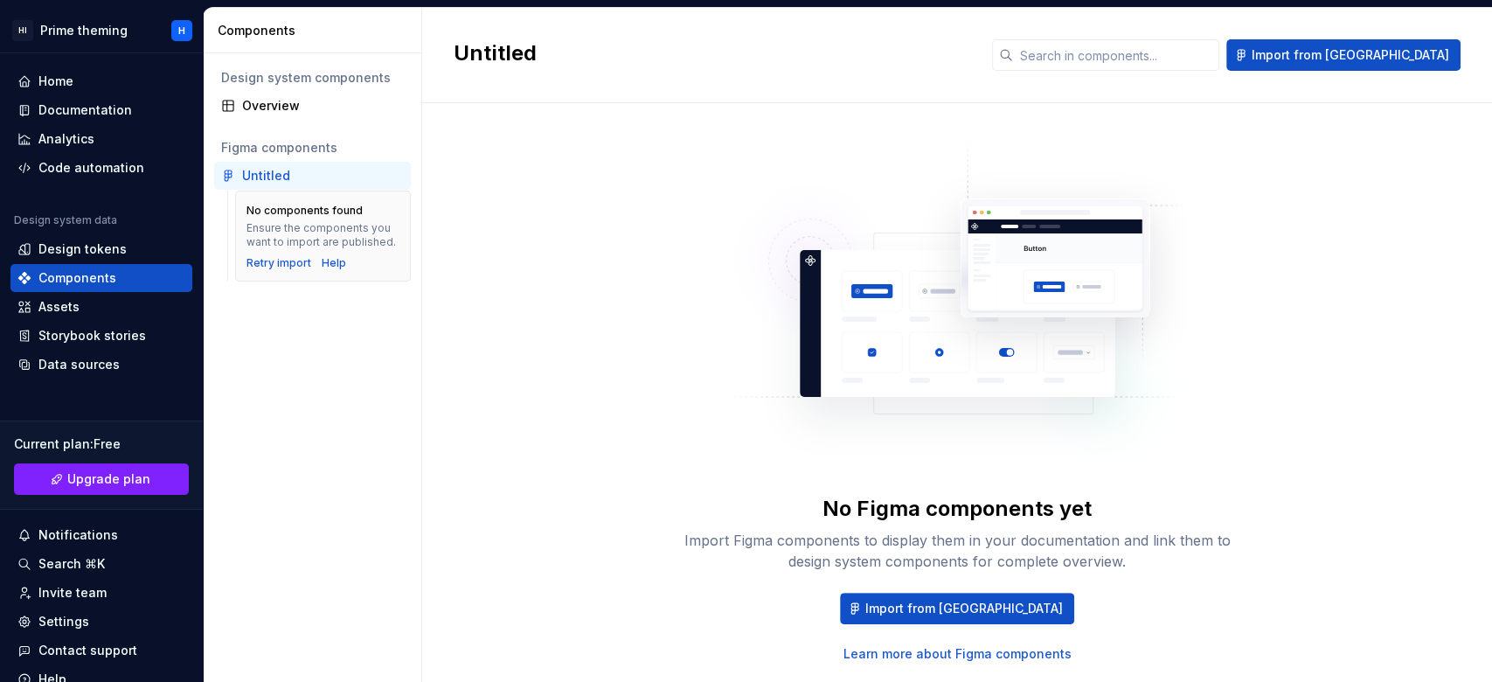
click at [296, 173] on div "Untitled" at bounding box center [323, 175] width 162 height 17
click at [282, 97] on div "Overview" at bounding box center [323, 105] width 162 height 17
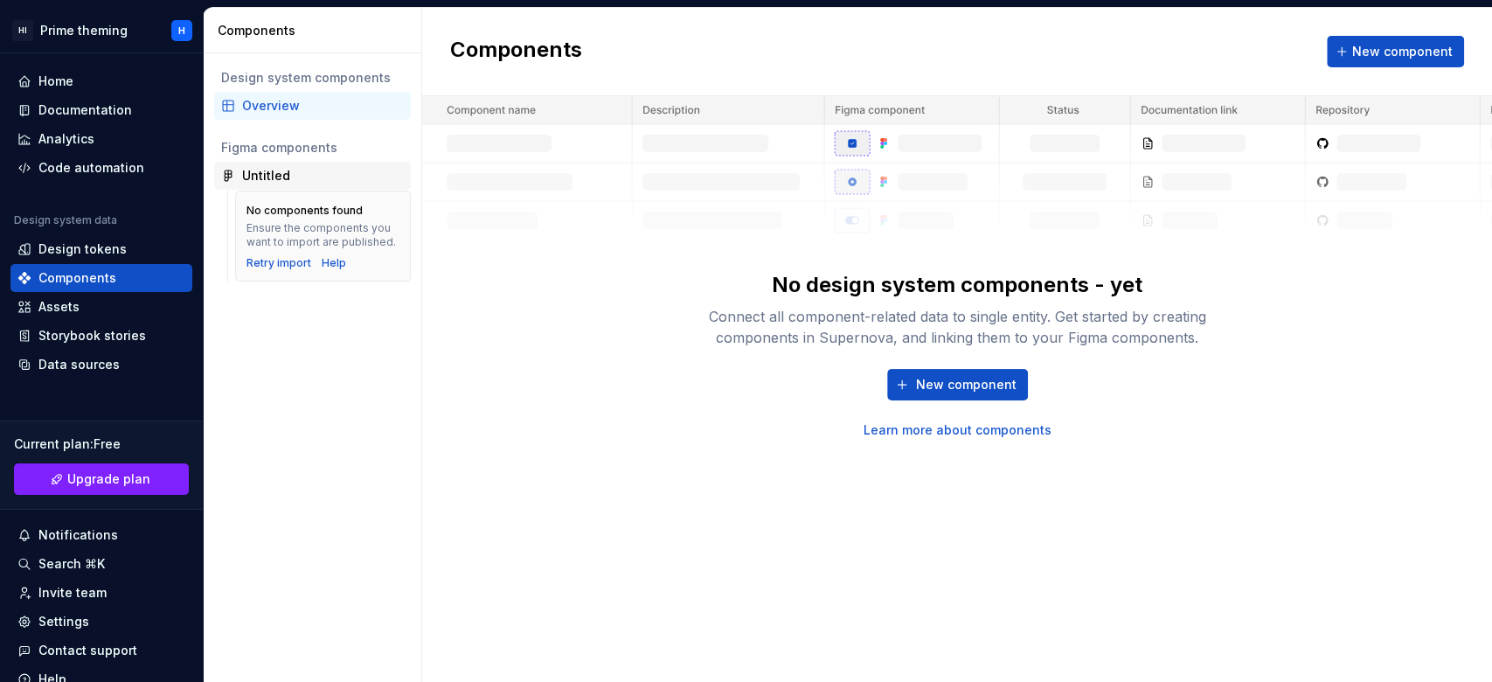
click at [265, 167] on div "Untitled" at bounding box center [266, 175] width 48 height 17
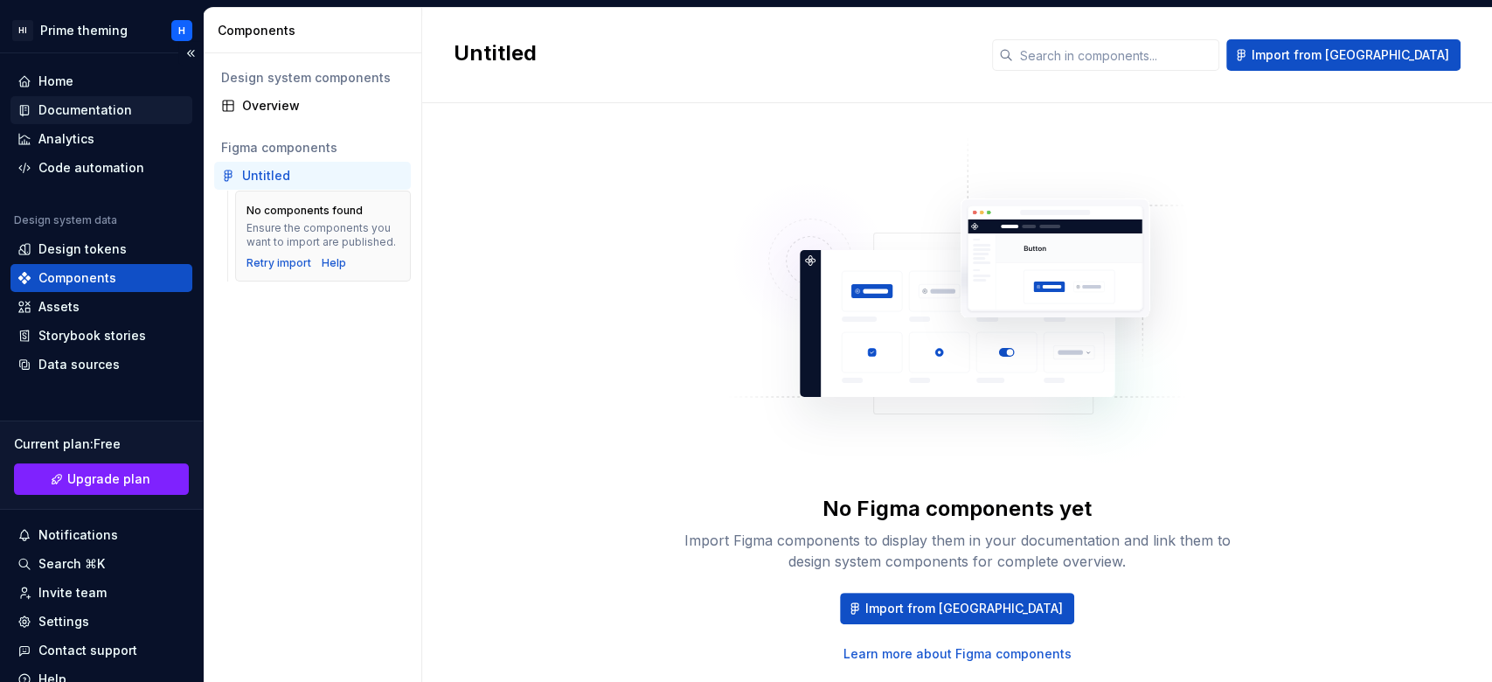
click at [81, 113] on div "Documentation" at bounding box center [85, 109] width 94 height 17
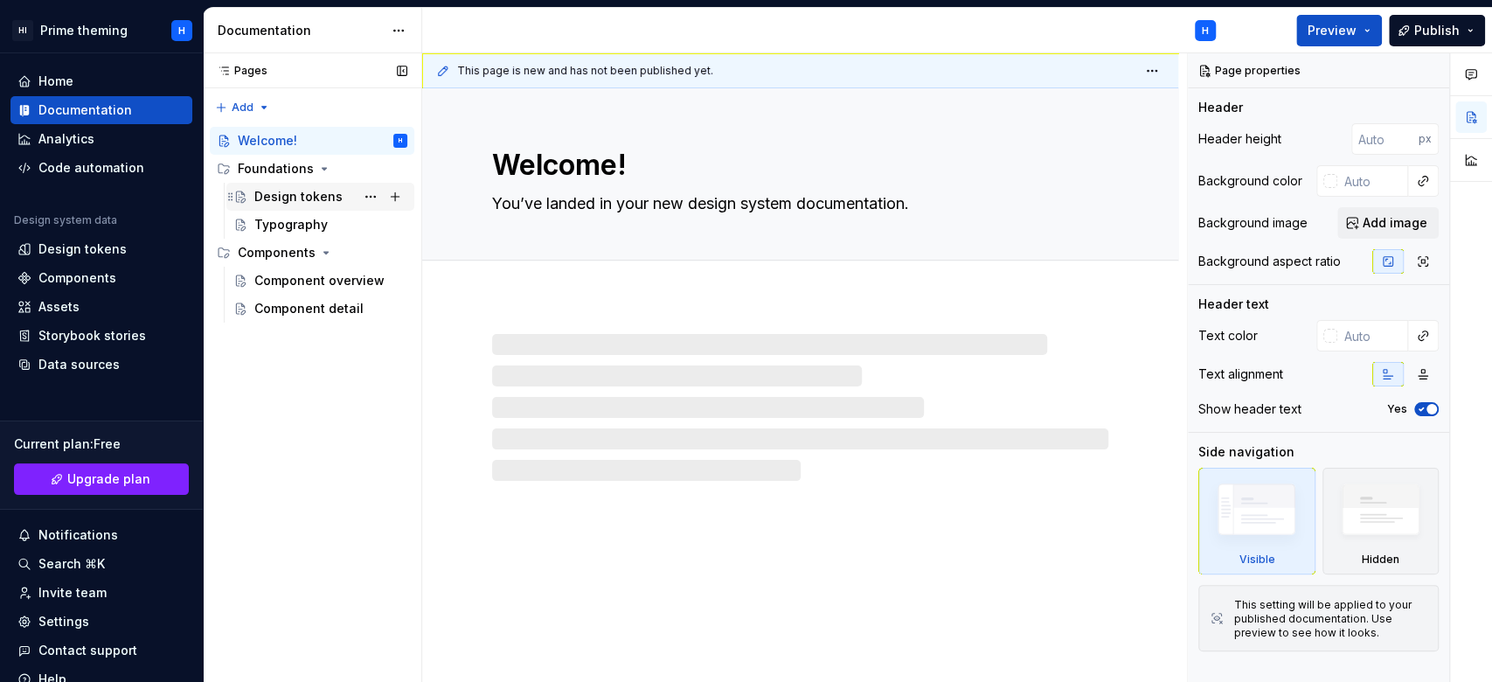
click at [307, 194] on div "Design tokens" at bounding box center [298, 196] width 88 height 17
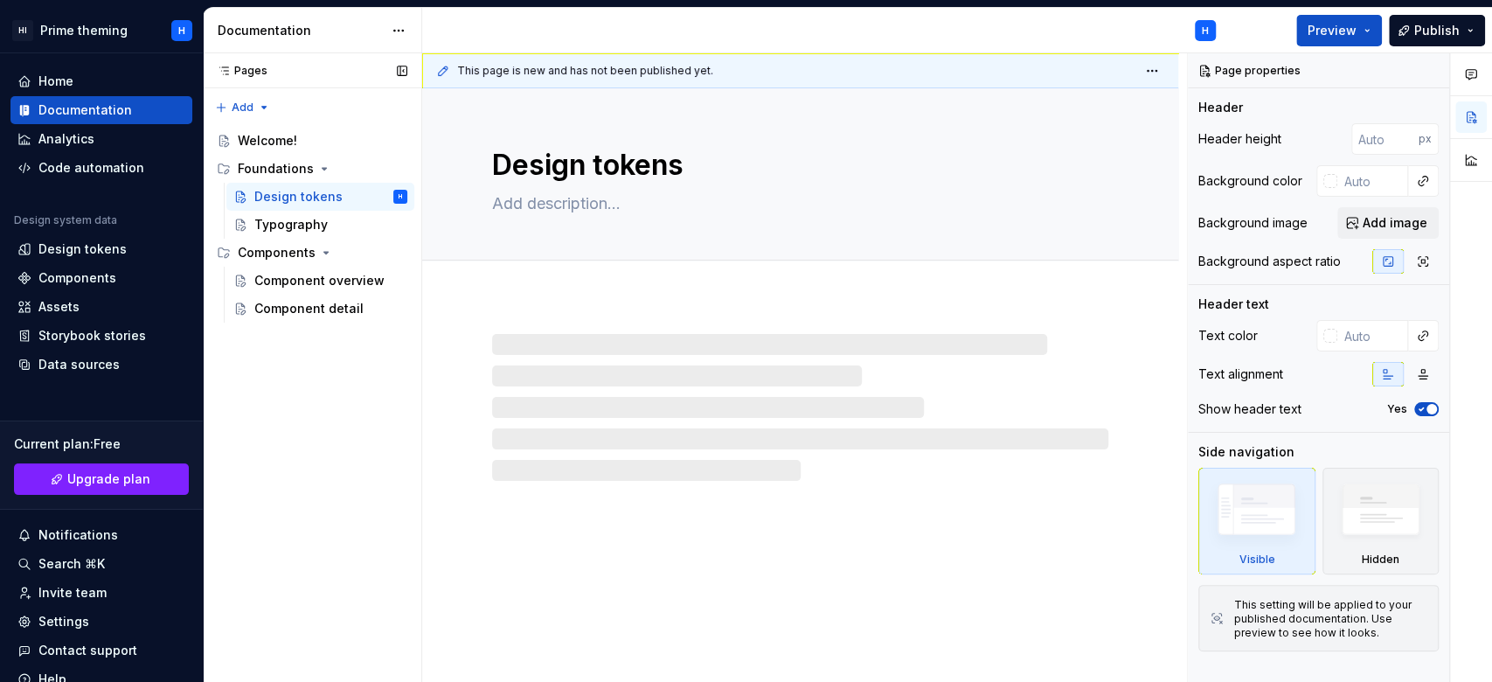
click at [236, 112] on div "Pages Pages Add Accessibility guide for tree Page tree. Navigate the tree with …" at bounding box center [312, 368] width 219 height 630
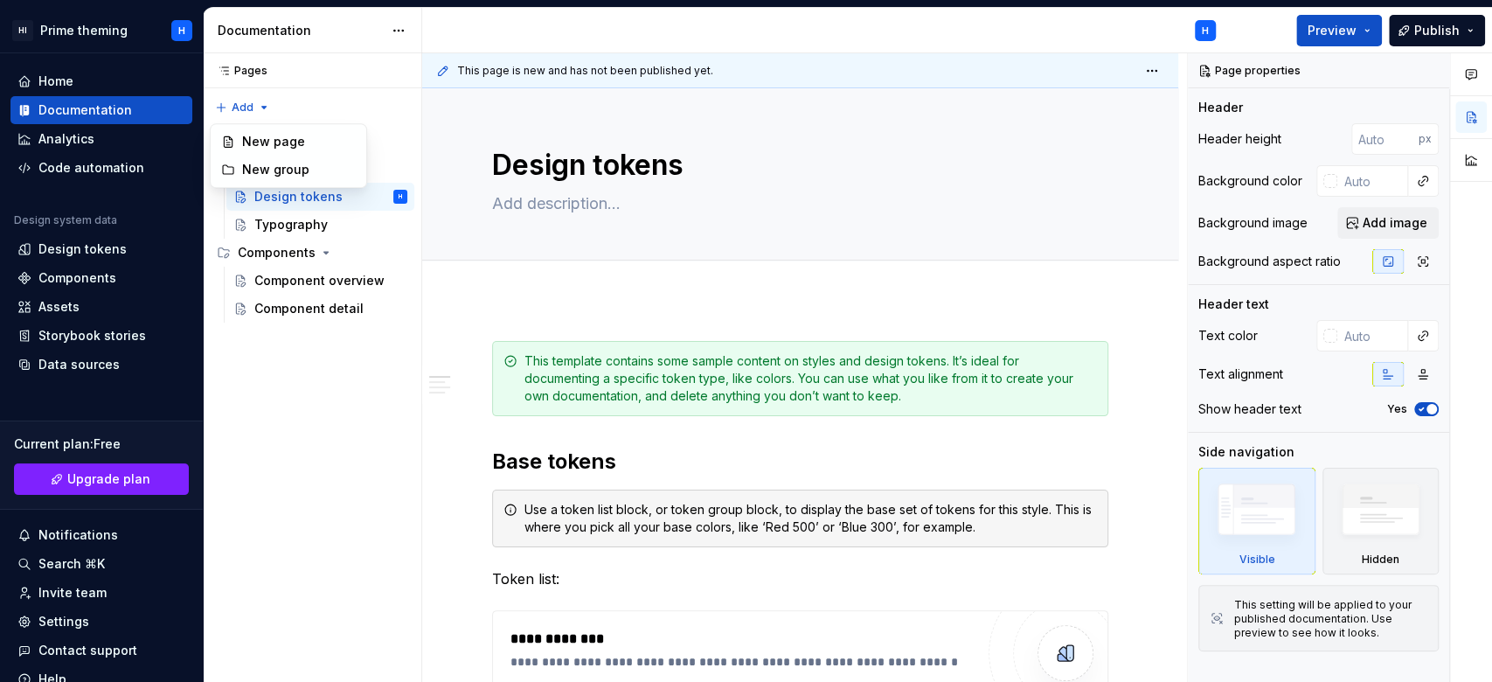
click at [688, 182] on html "HI Prime theming H Home Documentation Analytics Code automation Design system d…" at bounding box center [746, 341] width 1492 height 682
click at [336, 206] on div "Design tokens H" at bounding box center [330, 196] width 153 height 24
click at [317, 275] on div "Component overview" at bounding box center [304, 280] width 101 height 17
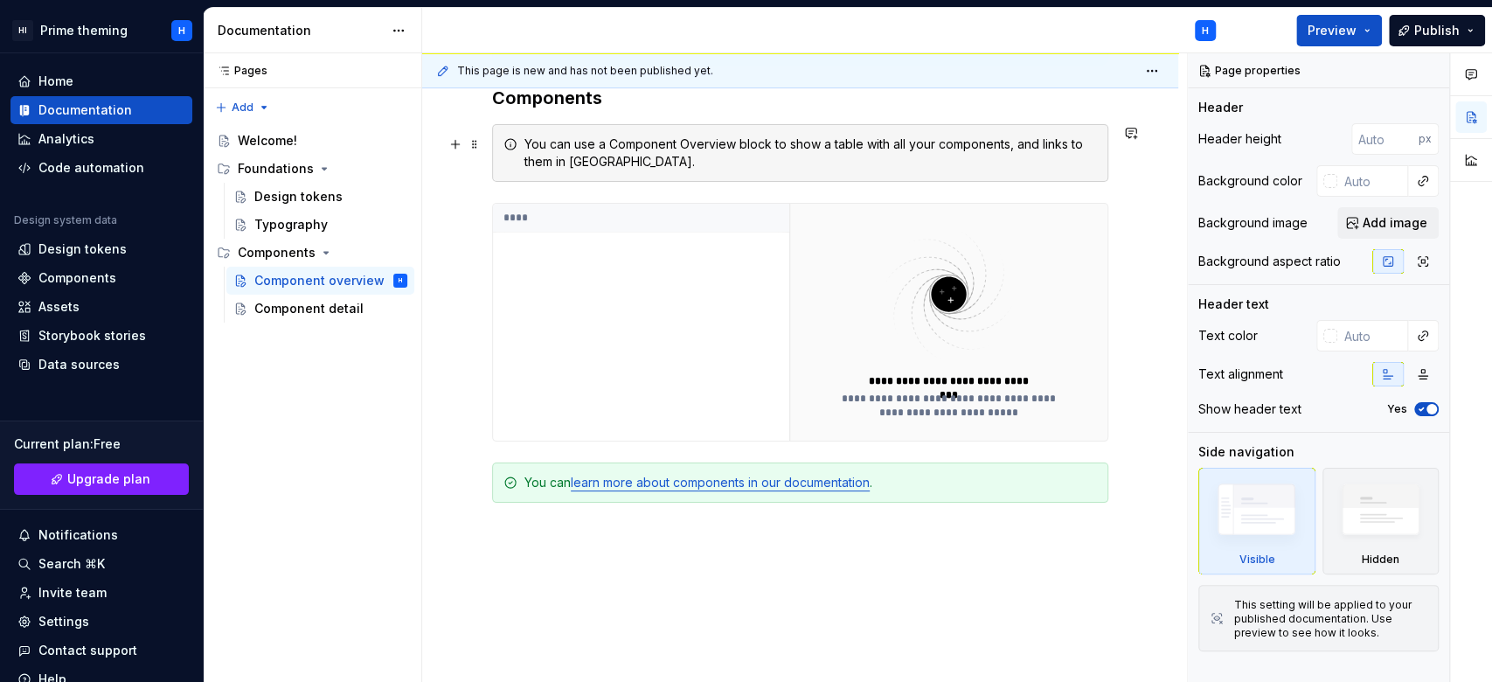
scroll to position [370, 0]
click at [463, 219] on button "button" at bounding box center [455, 210] width 24 height 24
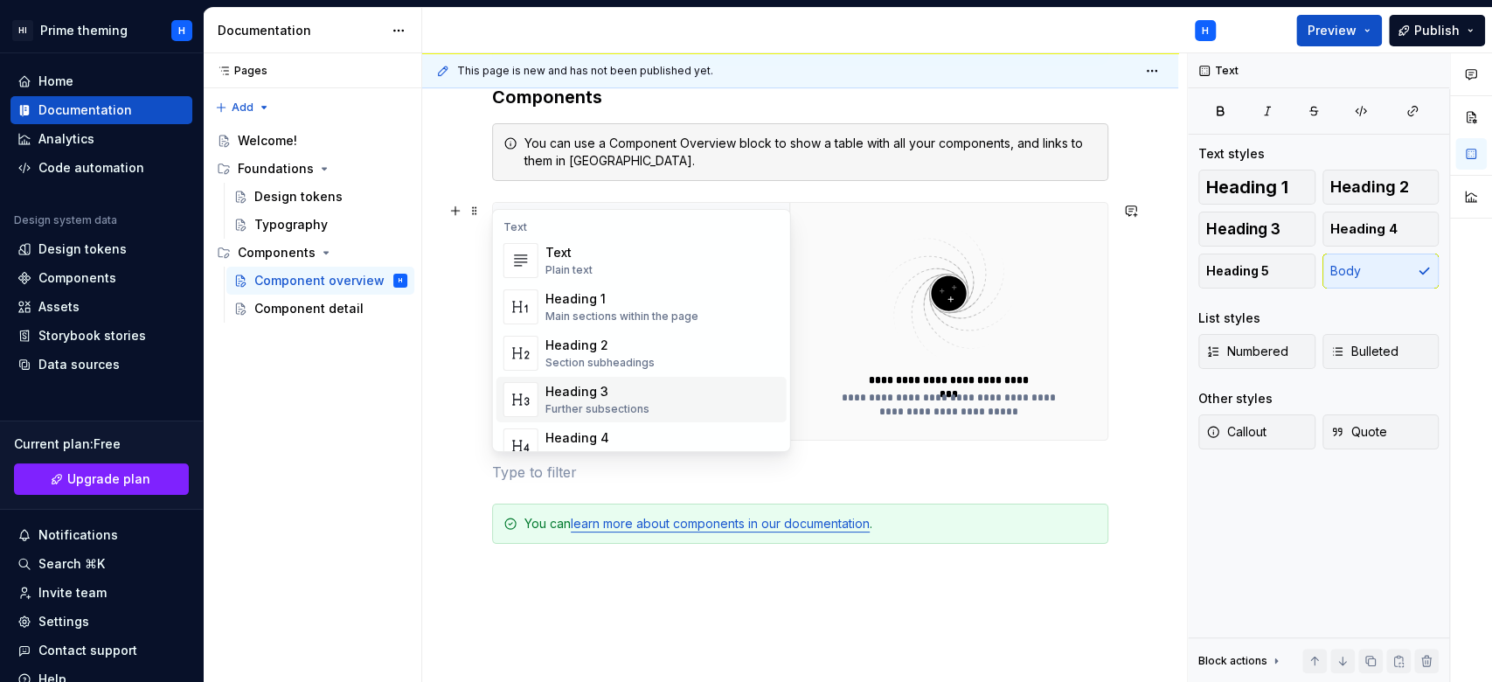
click at [741, 388] on div "Heading 3 Further subsections" at bounding box center [663, 399] width 234 height 35
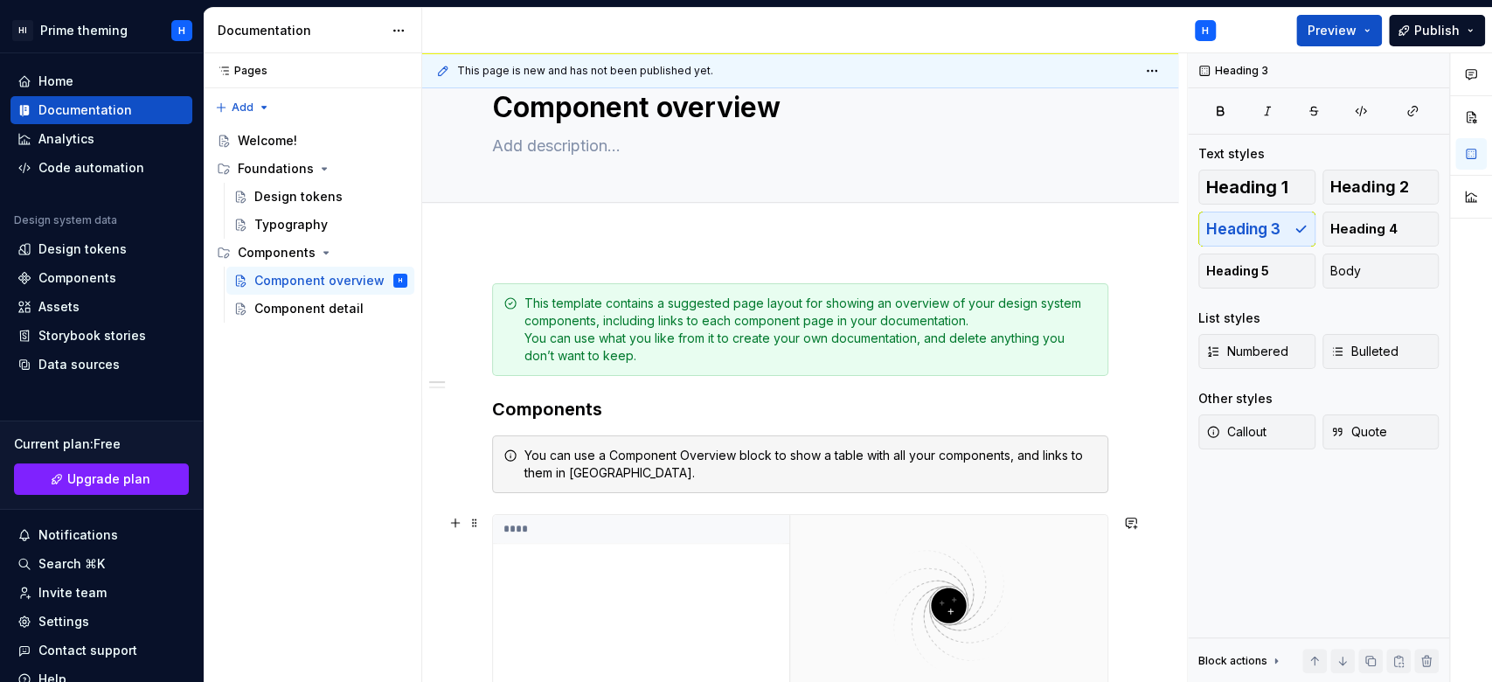
scroll to position [0, 0]
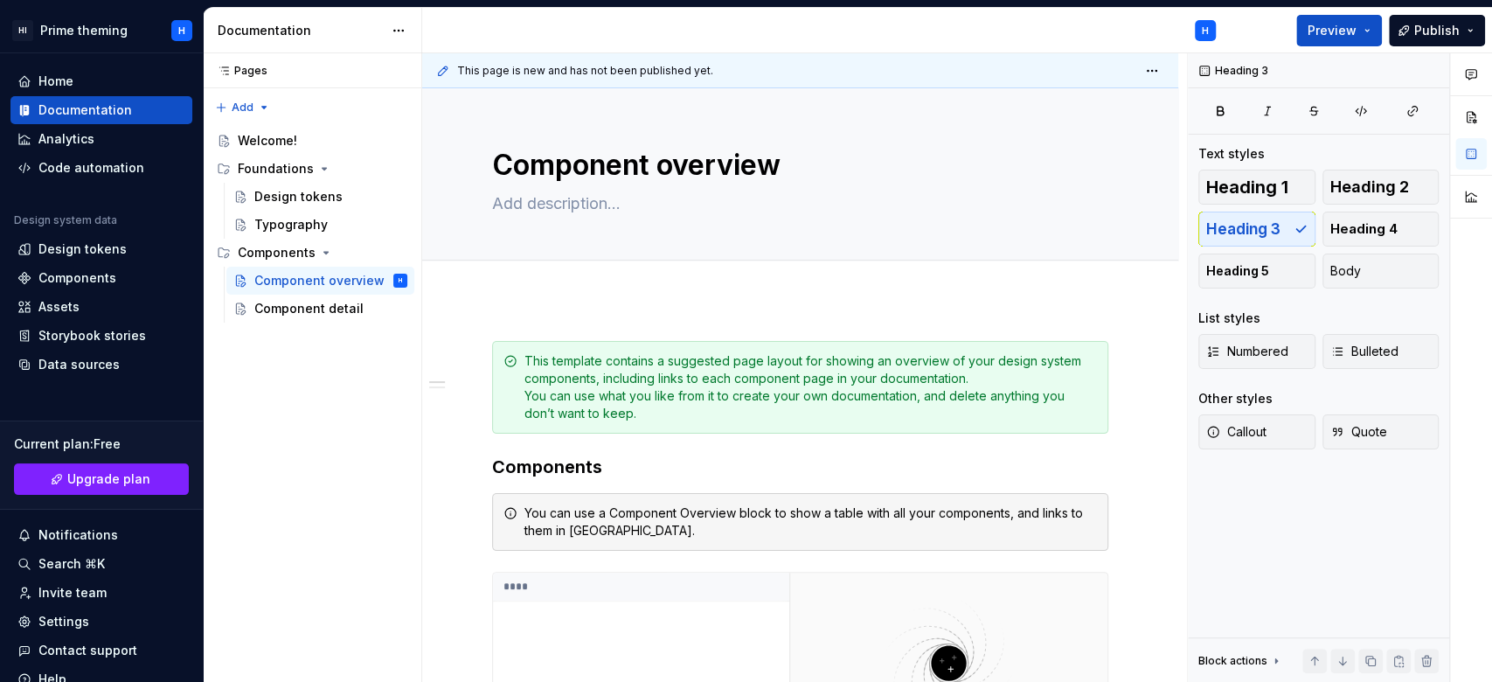
click at [1118, 84] on div "This page is new and has not been published yet." at bounding box center [800, 70] width 756 height 35
click at [1118, 78] on html "HI Prime theming H Home Documentation Analytics Code automation Design system d…" at bounding box center [746, 341] width 1492 height 682
click at [343, 313] on div "Pages Pages Add Accessibility guide for tree Page tree. Navigate the tree with …" at bounding box center [312, 368] width 219 height 630
click at [315, 309] on div "Component detail" at bounding box center [304, 308] width 101 height 17
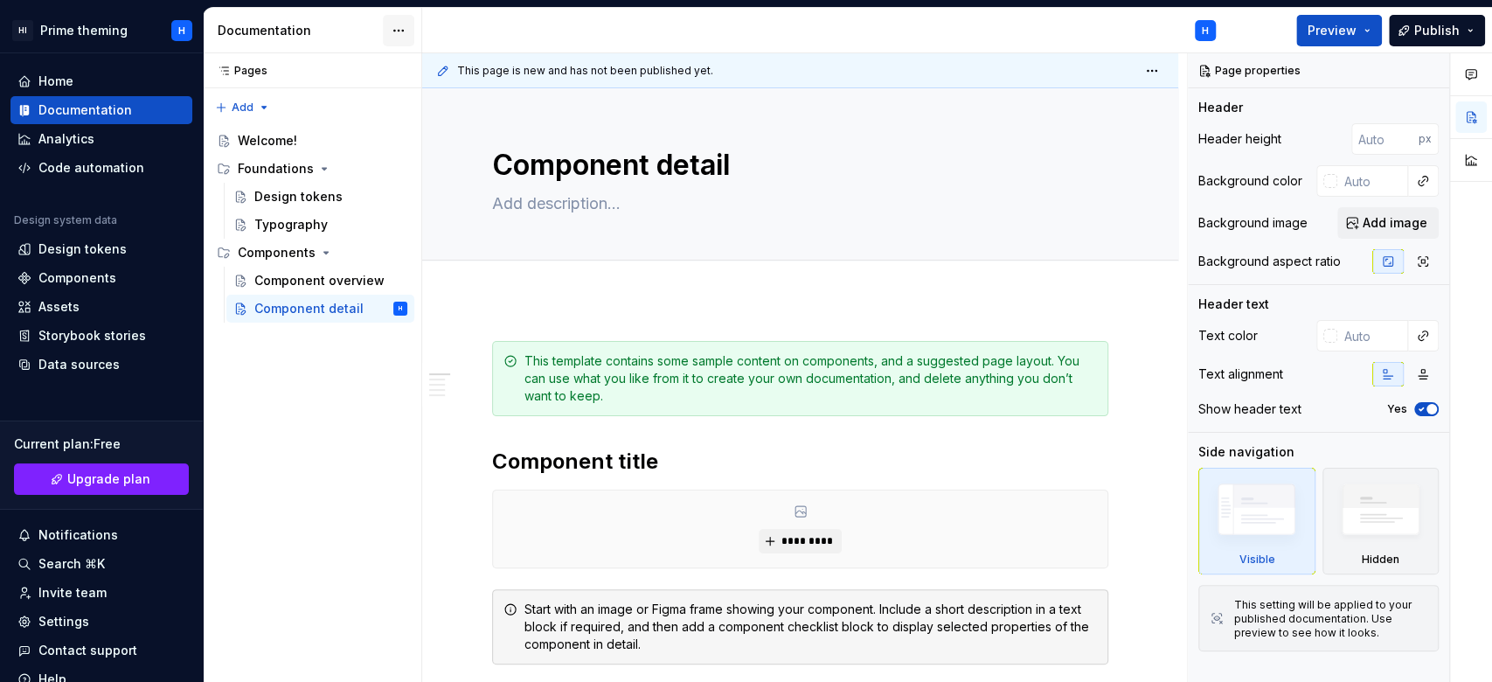
click at [400, 25] on html "HI Prime theming H Home Documentation Analytics Code automation Design system d…" at bounding box center [746, 341] width 1492 height 682
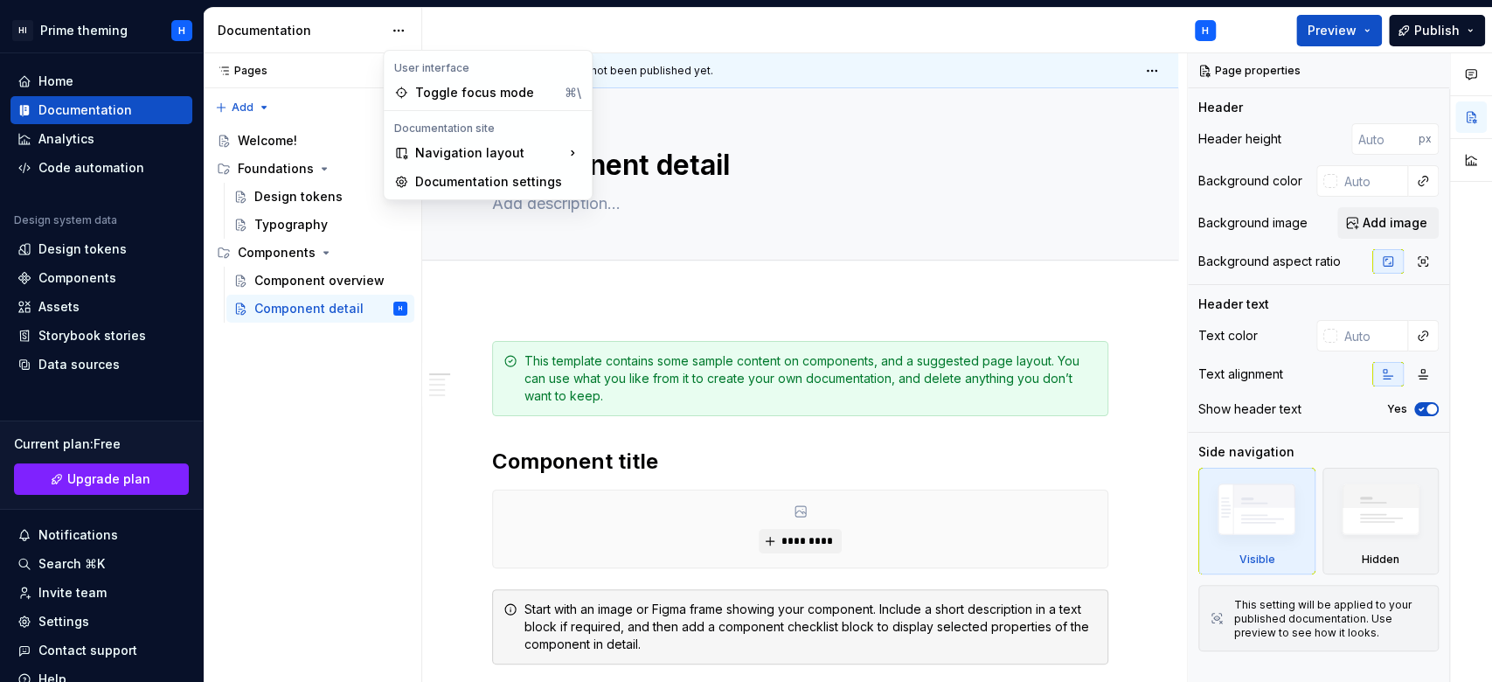
click at [476, 291] on html "HI Prime theming H Home Documentation Analytics Code automation Design system d…" at bounding box center [746, 341] width 1492 height 682
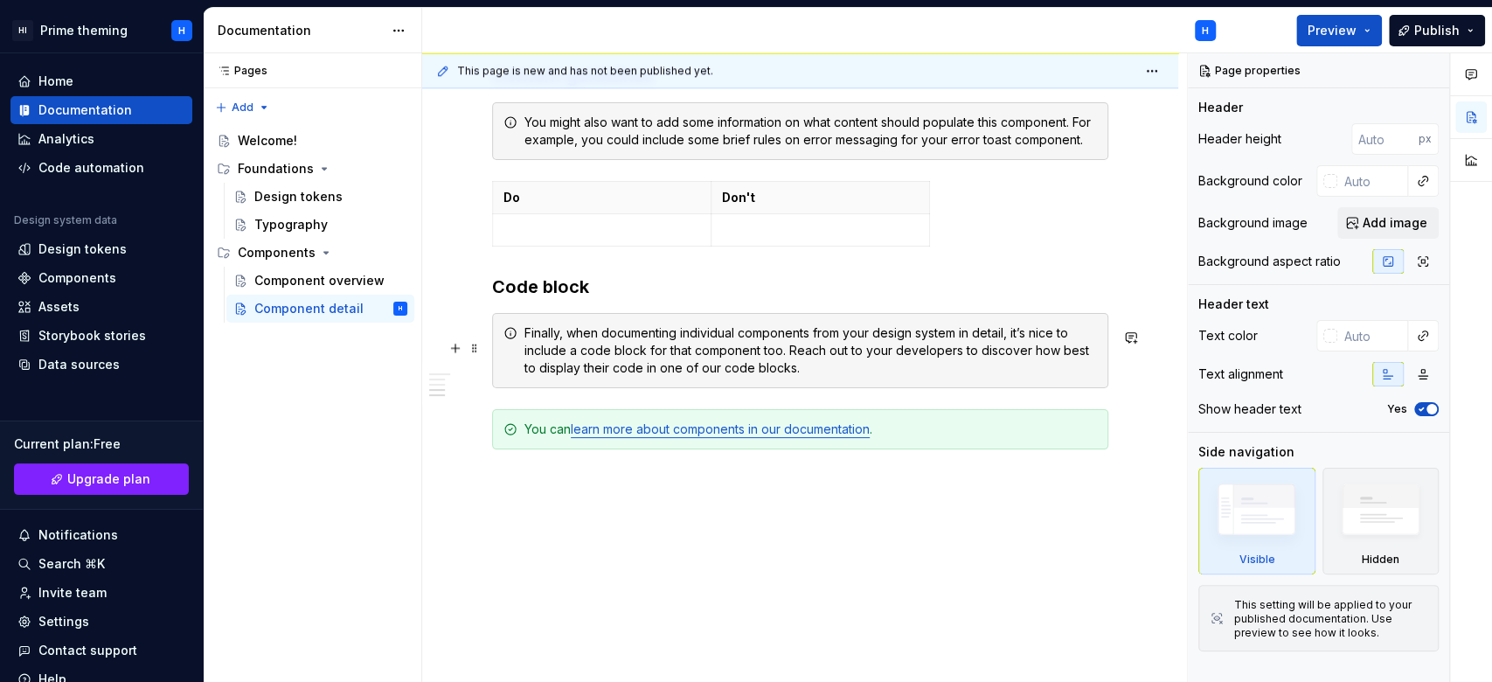
scroll to position [1329, 0]
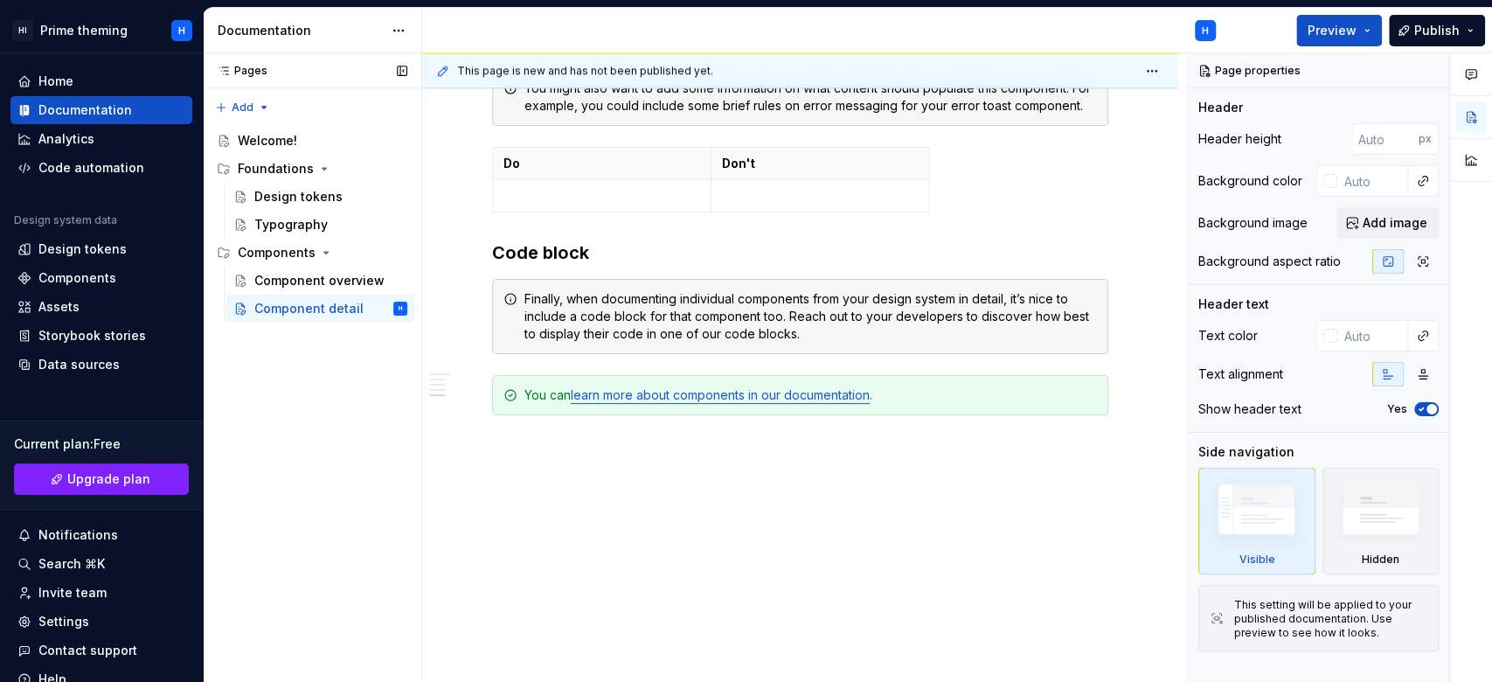
click at [0, 0] on button "Page tree" at bounding box center [0, 0] width 0 height 0
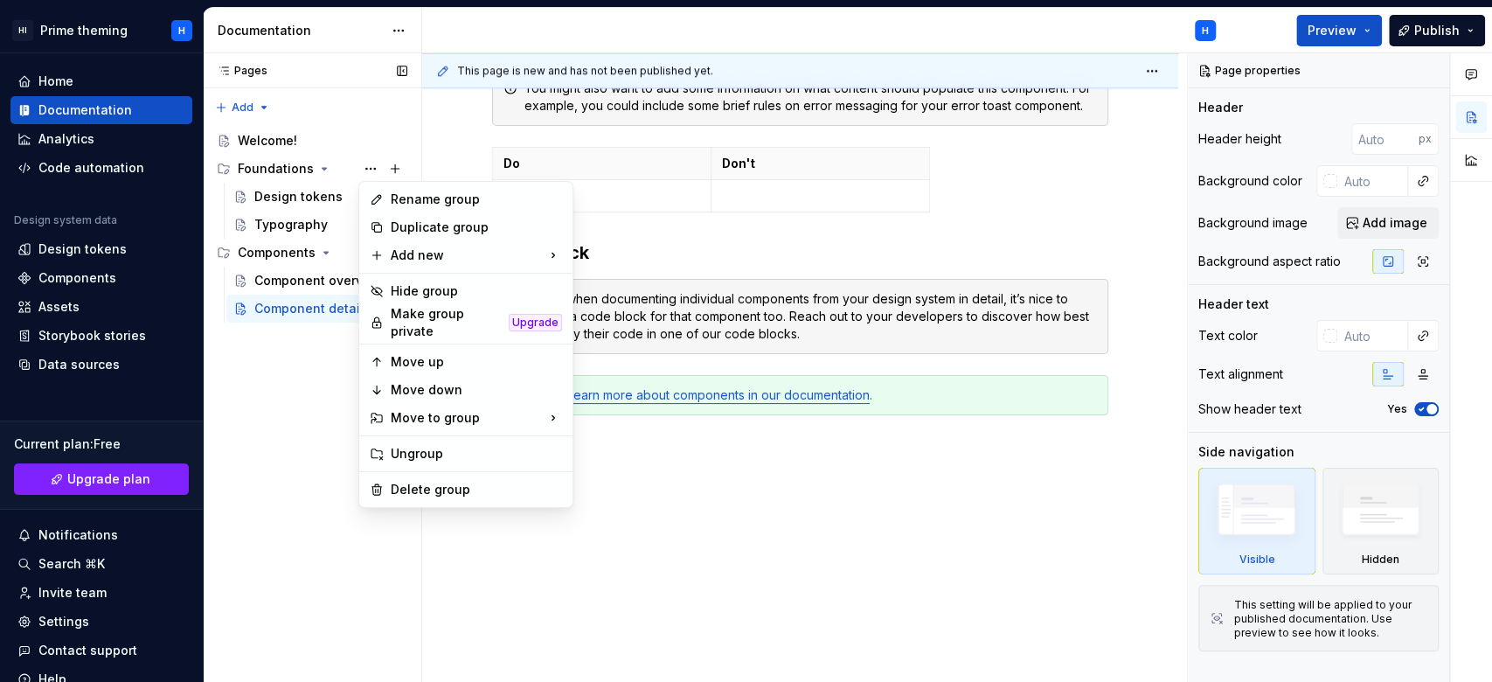
drag, startPoint x: 255, startPoint y: 430, endPoint x: 252, endPoint y: 420, distance: 11.1
click at [254, 430] on div "Pages Pages Add Accessibility guide for tree Page tree. Navigate the tree with …" at bounding box center [312, 368] width 219 height 630
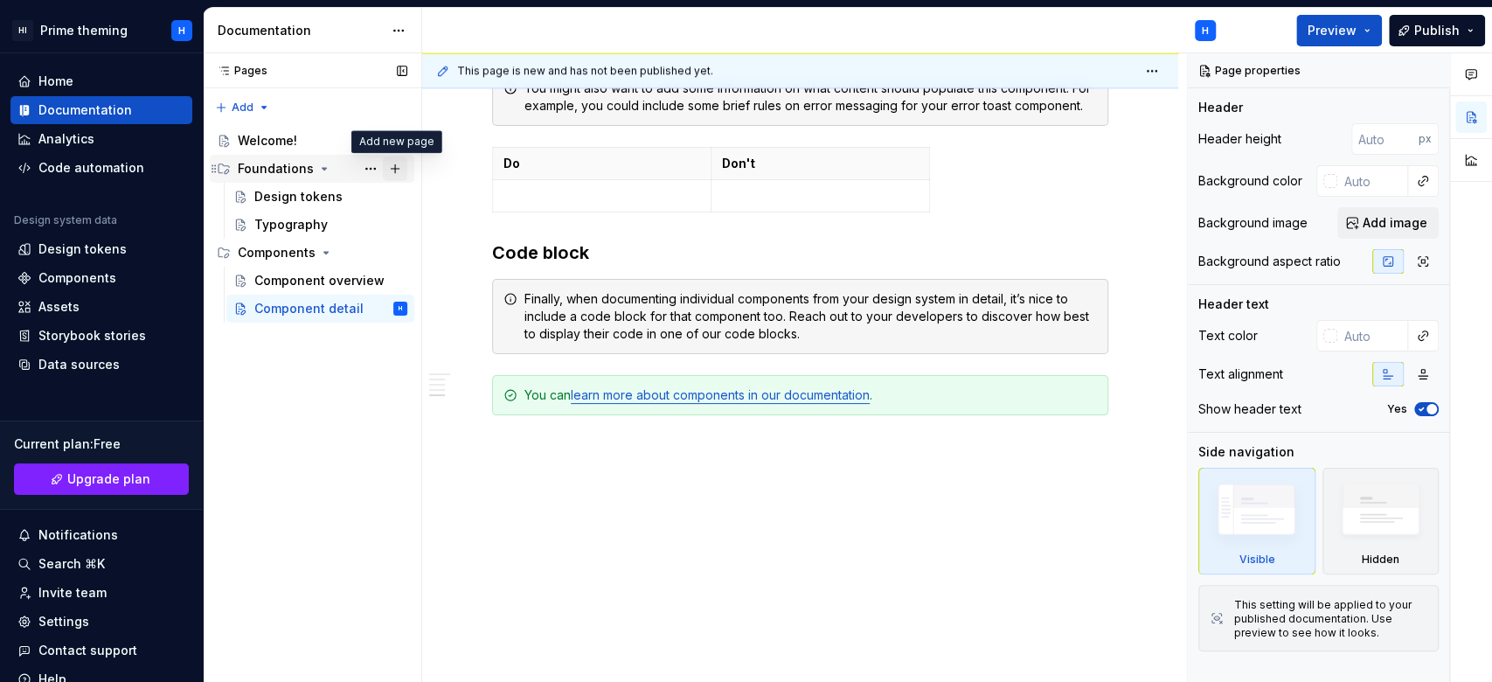
click at [393, 171] on button "Page tree" at bounding box center [395, 169] width 24 height 24
type textarea "*"
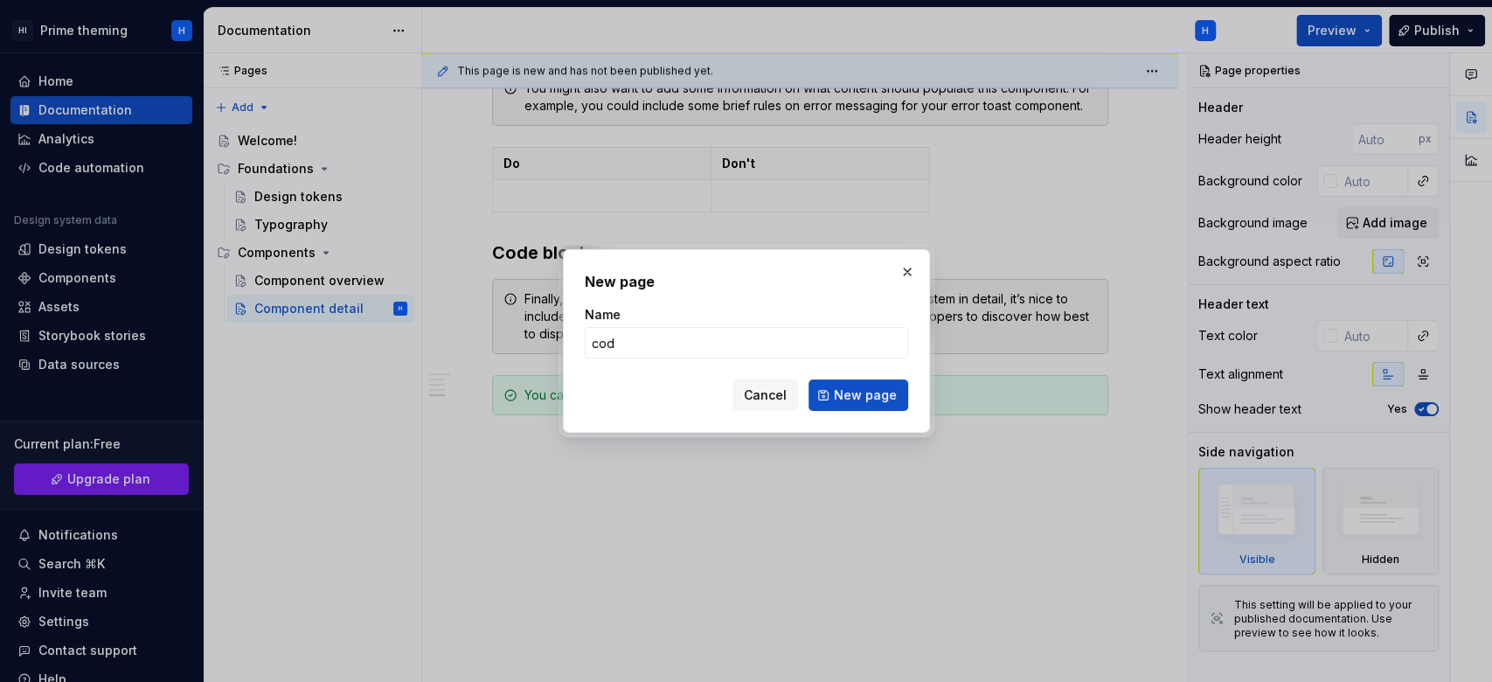
type input "code"
click button "New page" at bounding box center [859, 394] width 100 height 31
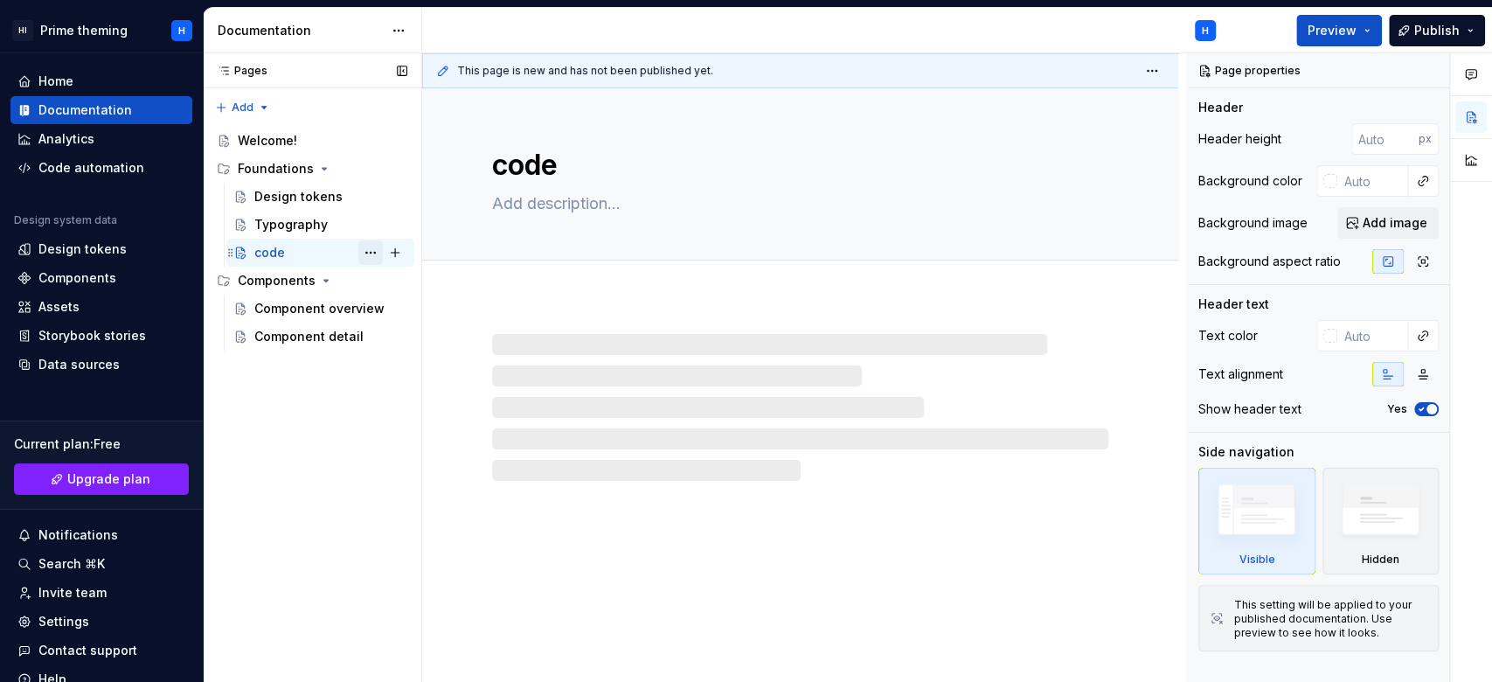
click at [379, 252] on button "Page tree" at bounding box center [370, 252] width 24 height 24
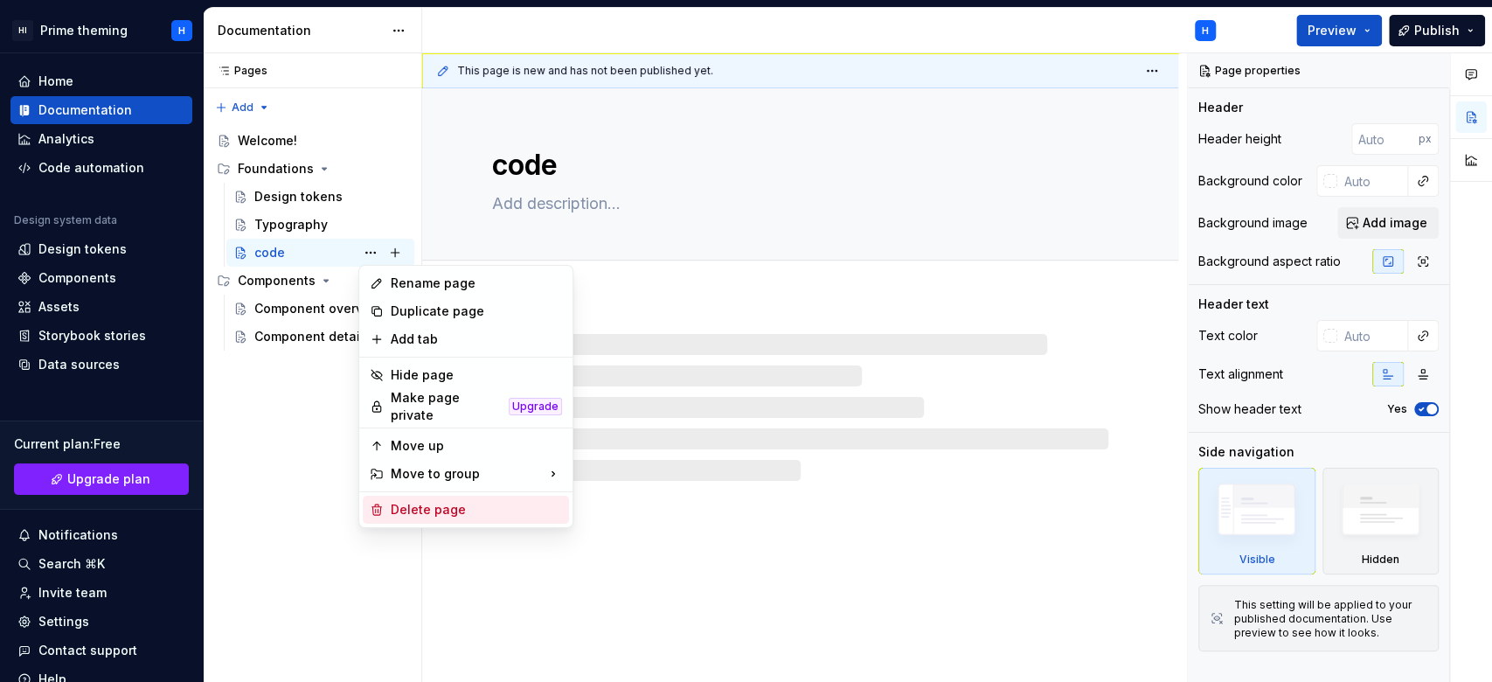
click at [442, 501] on div "Delete page" at bounding box center [476, 509] width 171 height 17
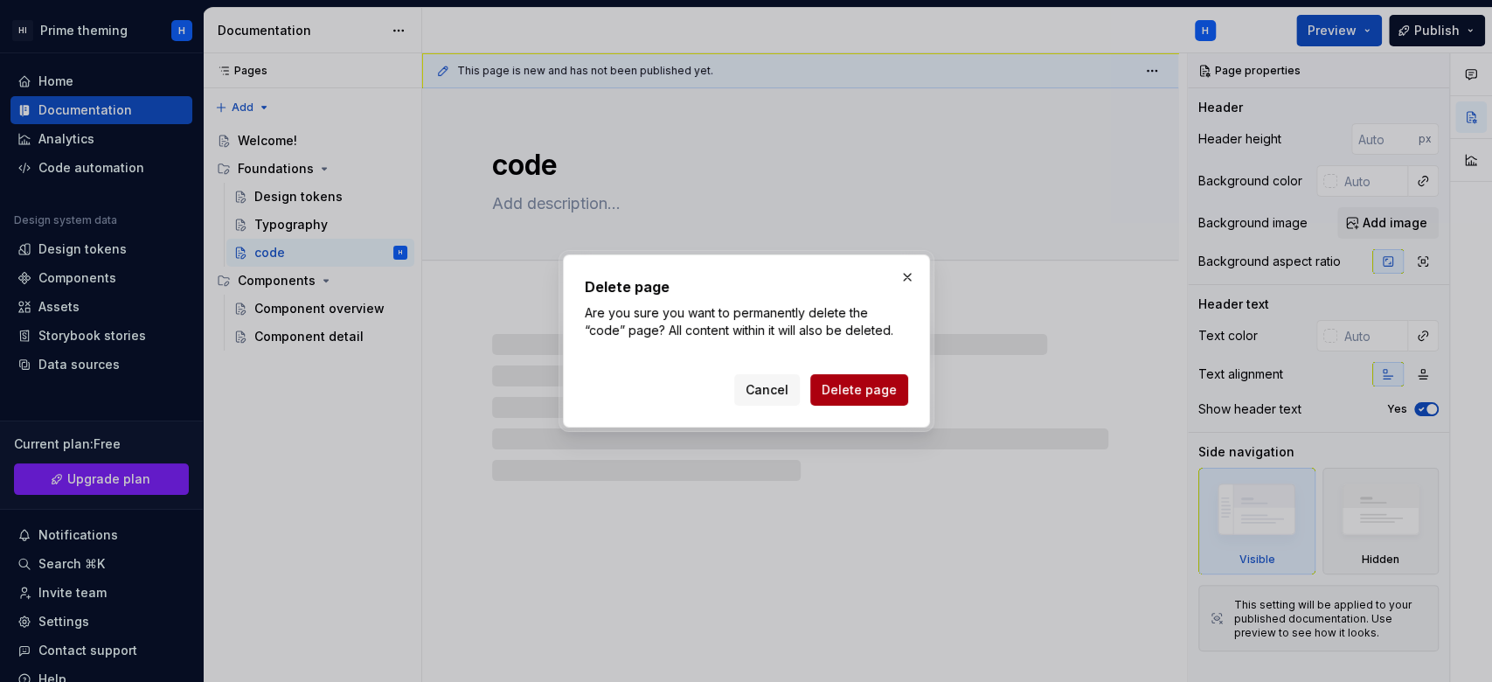
click at [865, 386] on span "Delete page" at bounding box center [859, 389] width 75 height 17
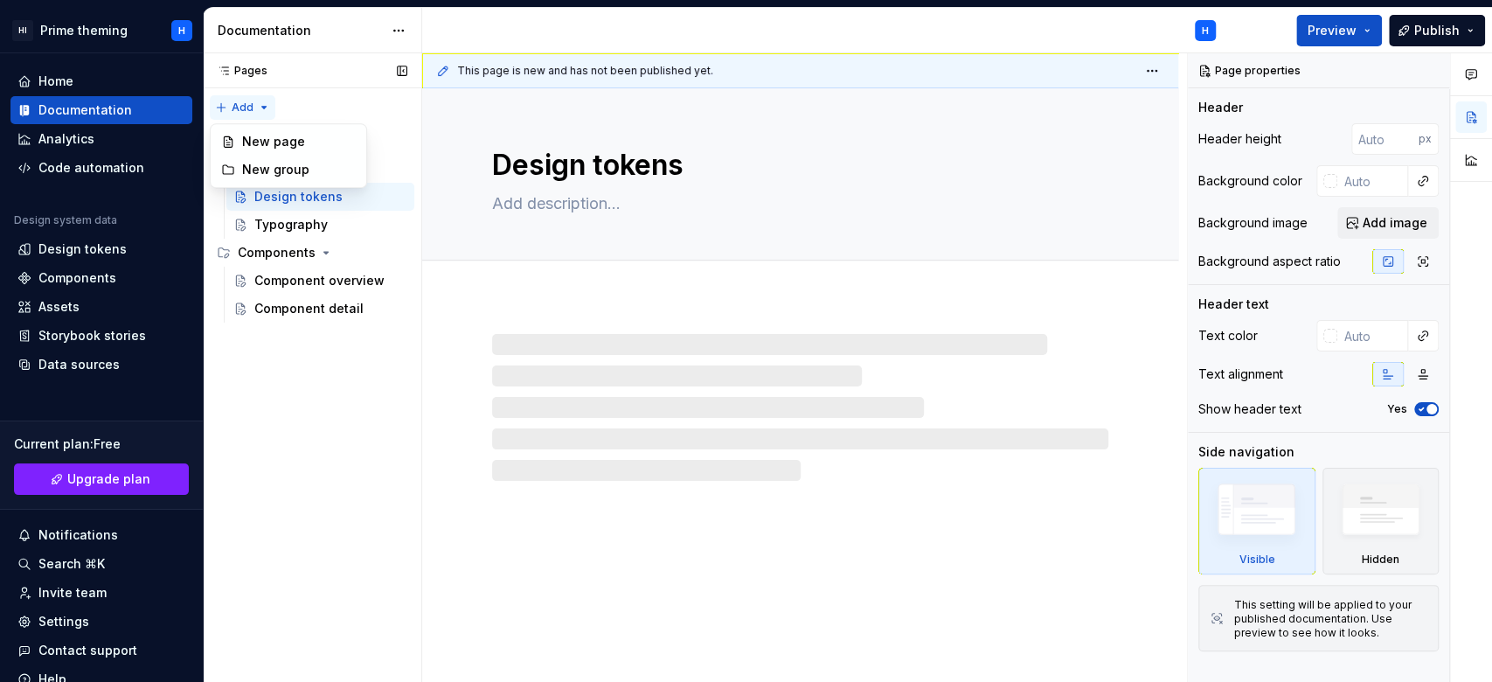
click at [245, 113] on div "Pages Pages Add Accessibility guide for tree Page tree. Navigate the tree with …" at bounding box center [312, 368] width 219 height 630
click at [266, 175] on div "New group" at bounding box center [299, 169] width 114 height 17
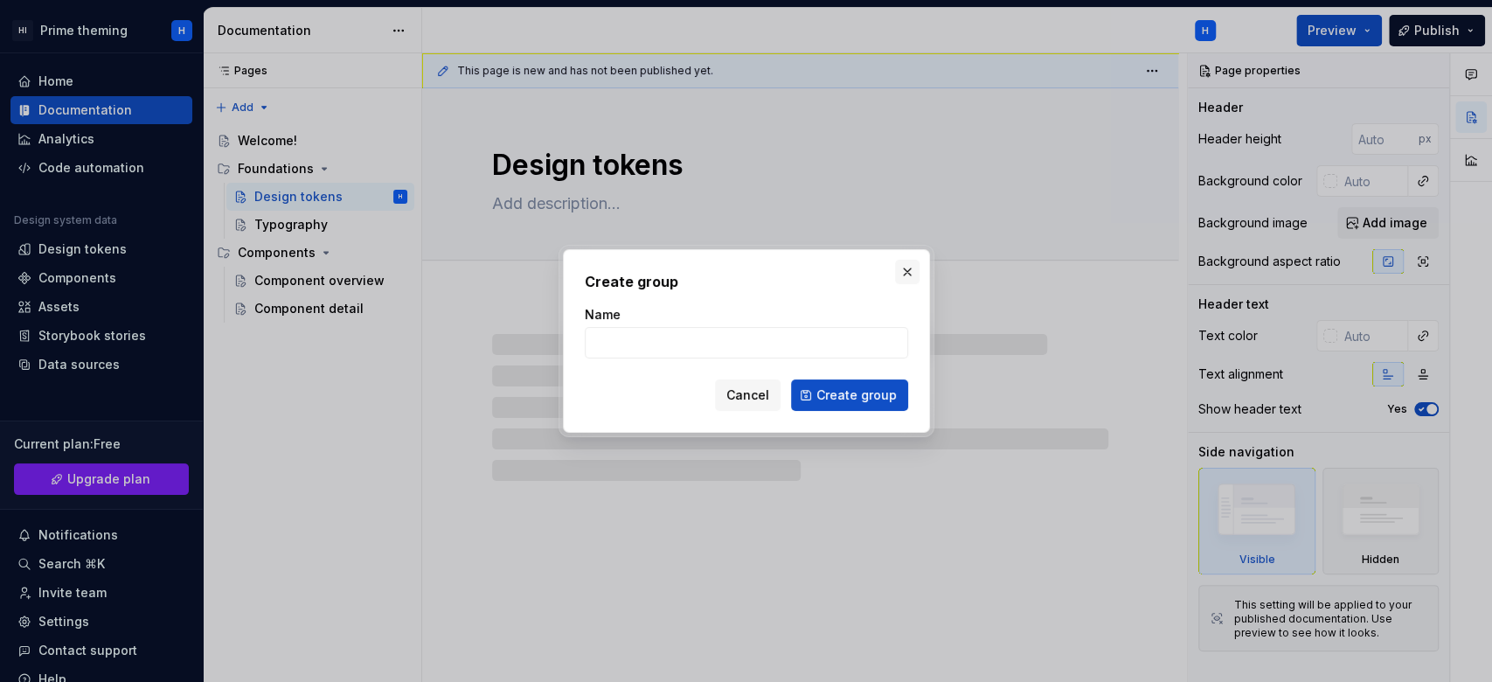
click at [901, 265] on button "button" at bounding box center [907, 272] width 24 height 24
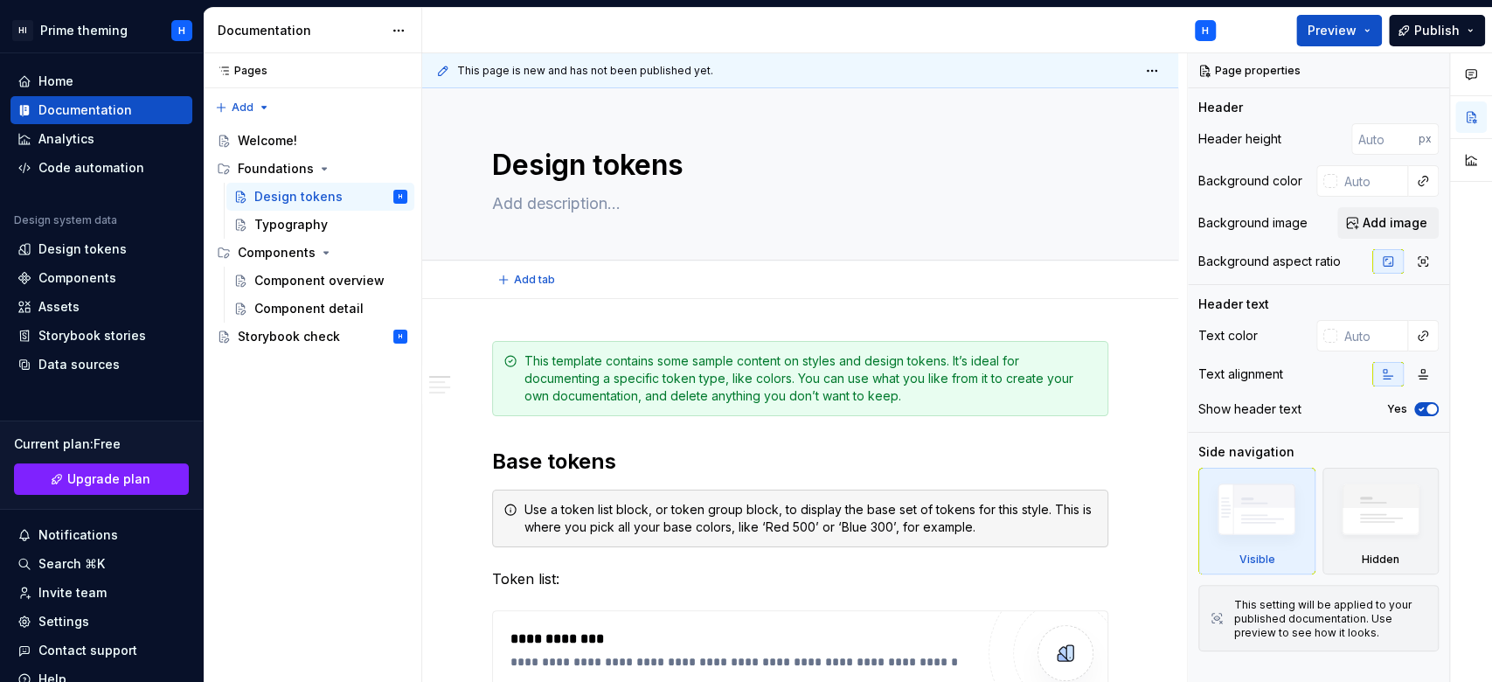
type textarea "*"
click at [118, 285] on div "Components" at bounding box center [101, 277] width 168 height 17
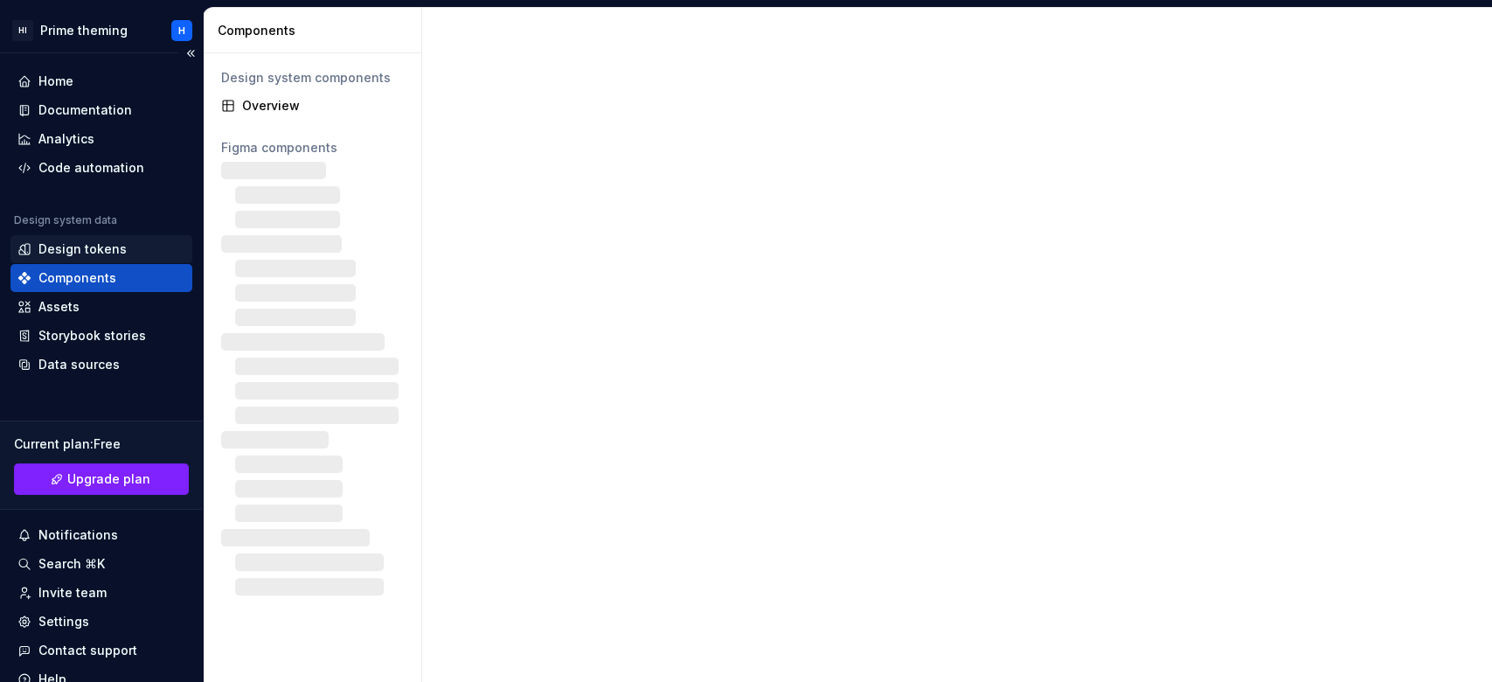
click at [108, 241] on div "Design tokens" at bounding box center [82, 248] width 88 height 17
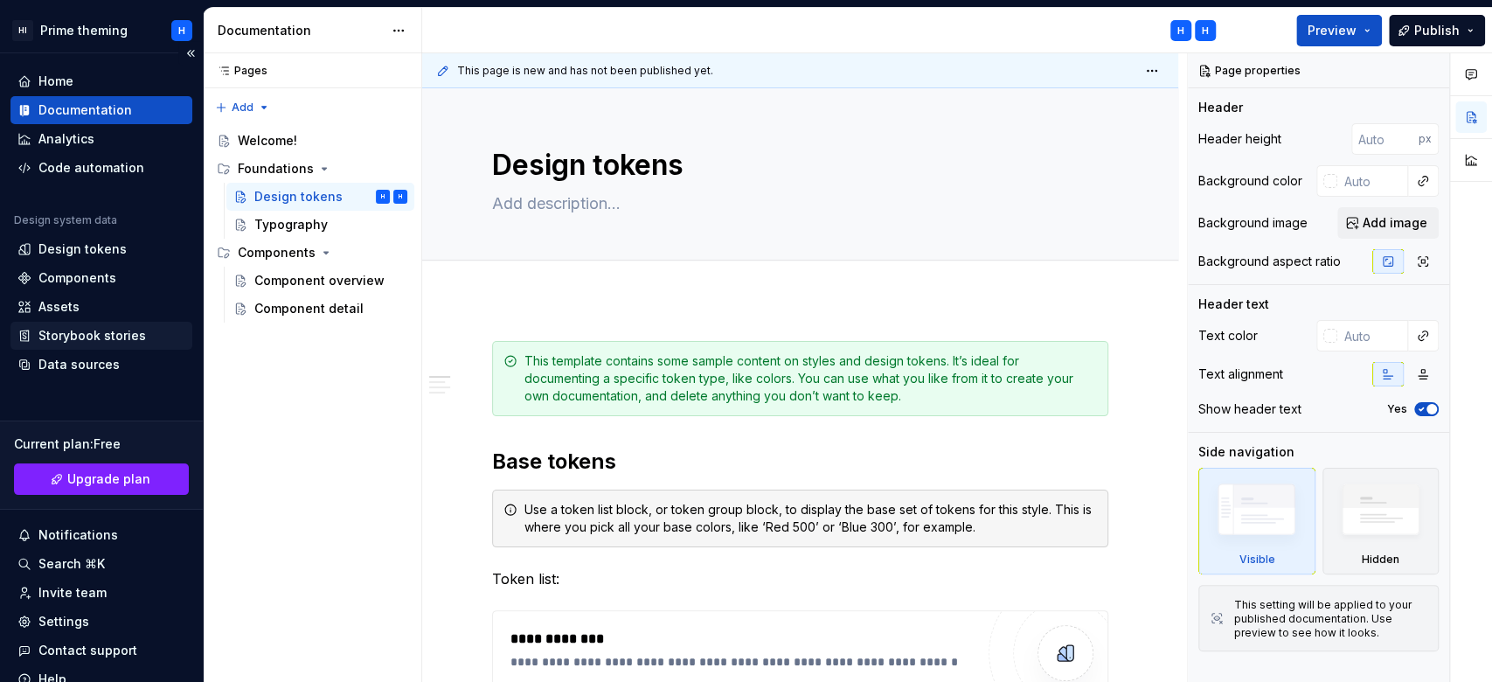
click at [77, 334] on div "Storybook stories" at bounding box center [92, 335] width 108 height 17
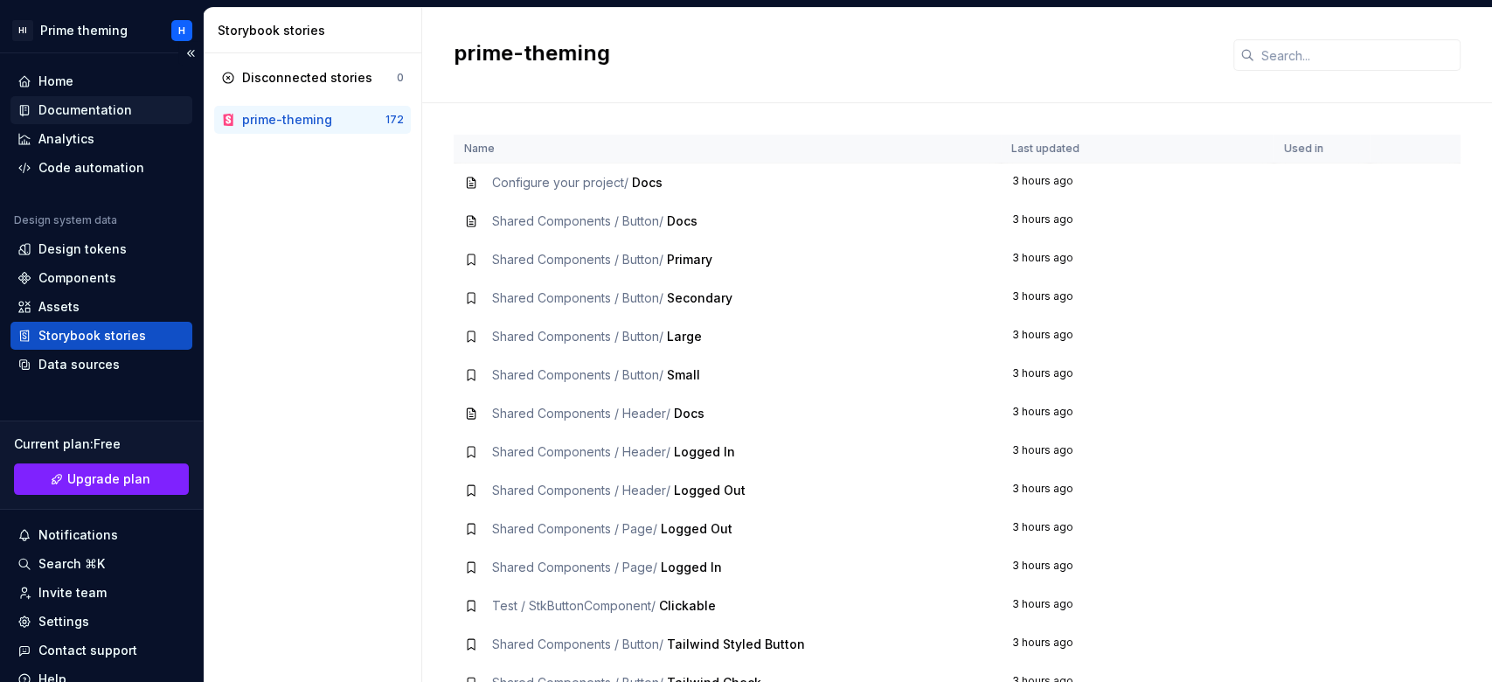
click at [124, 118] on div "Documentation" at bounding box center [85, 109] width 94 height 17
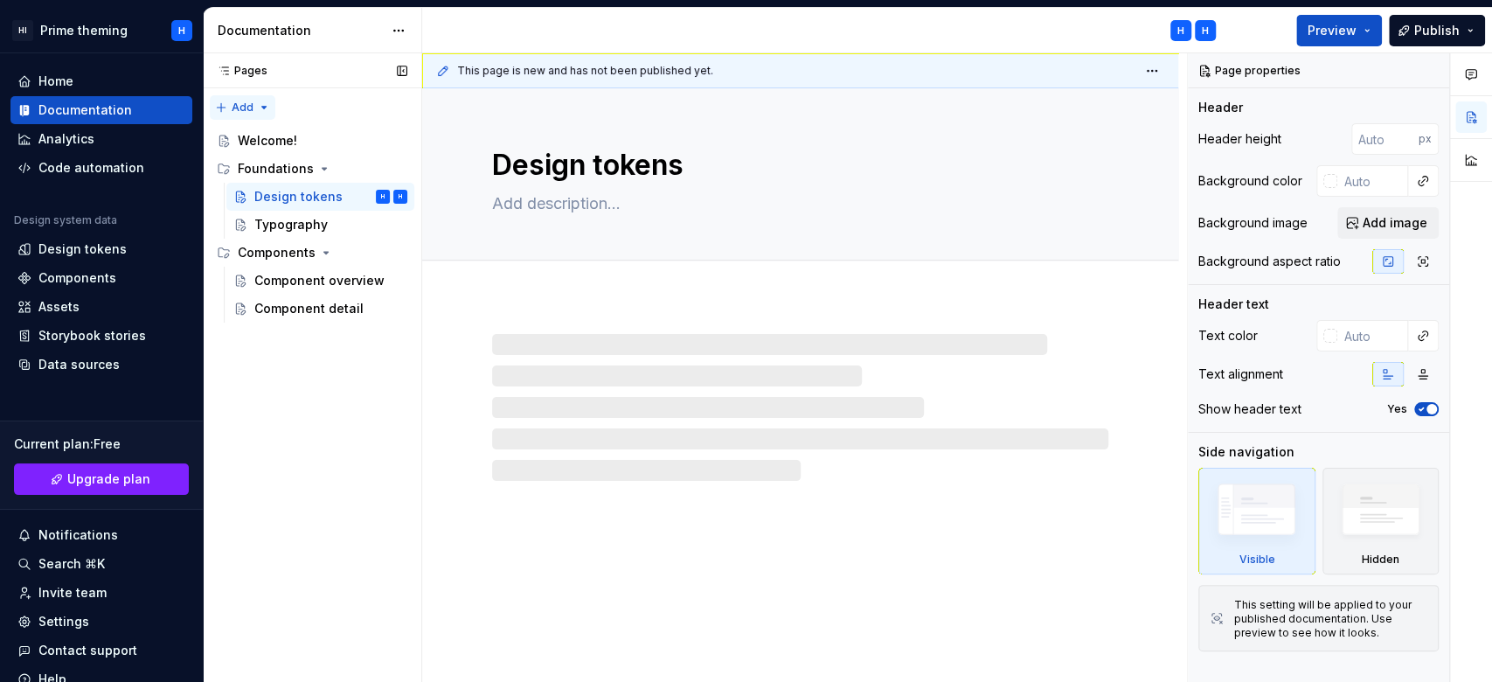
type textarea "*"
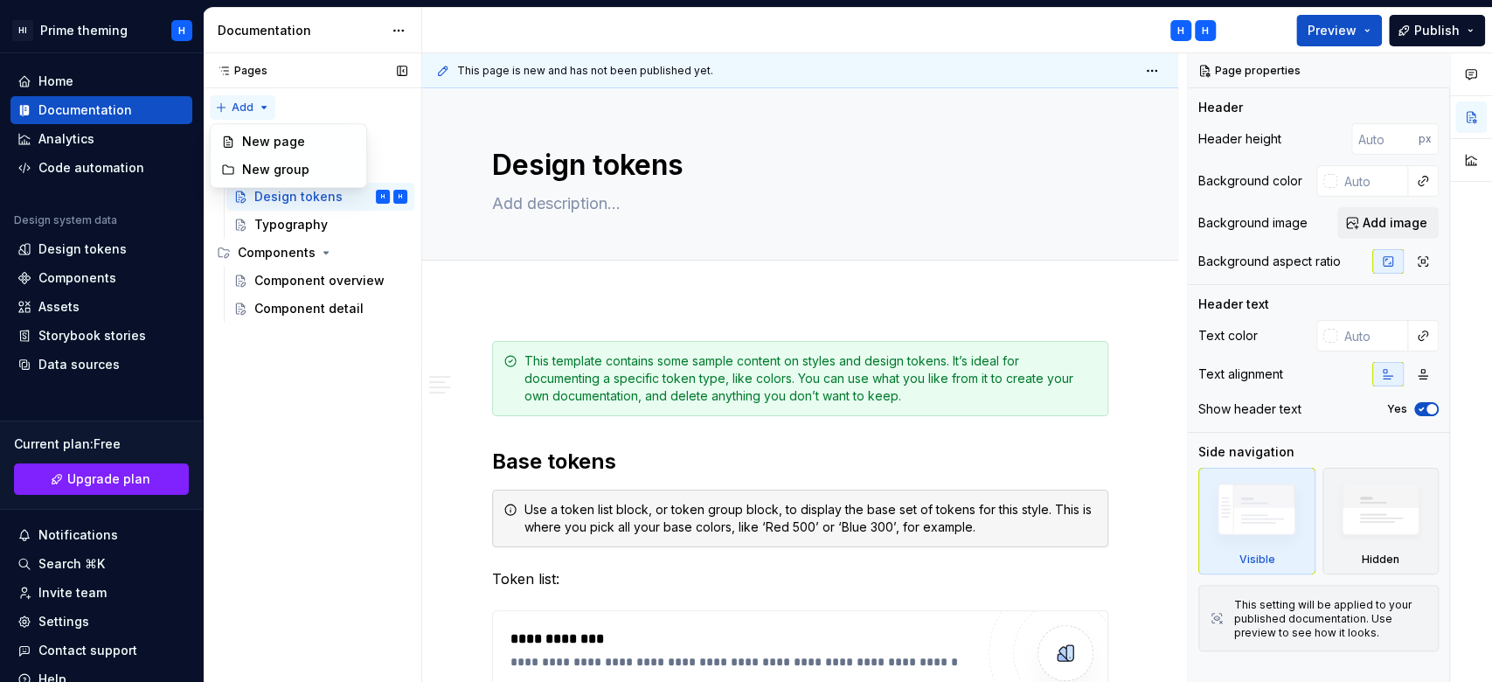
click at [263, 108] on div "Pages Pages Add Accessibility guide for tree Page tree. Navigate the tree with …" at bounding box center [312, 368] width 219 height 630
click at [287, 143] on div "New page" at bounding box center [299, 141] width 114 height 17
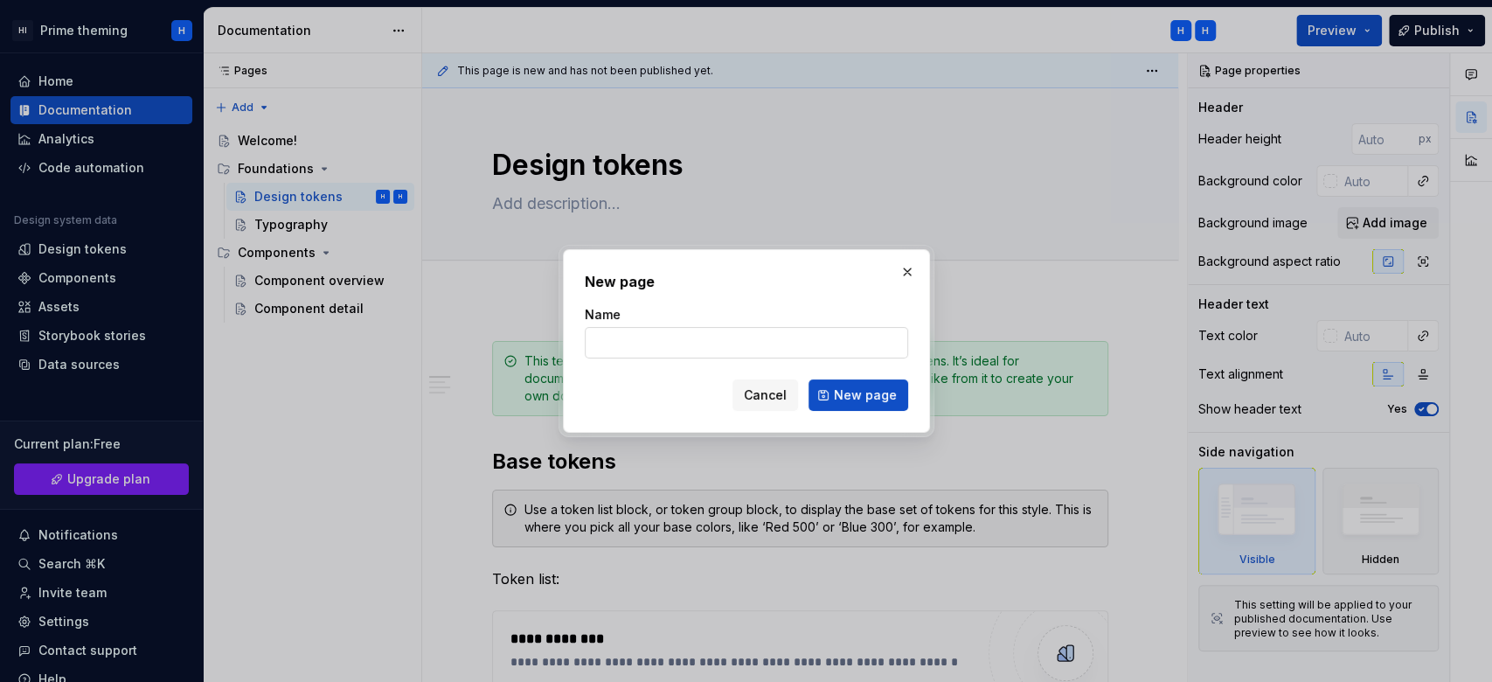
click at [769, 340] on input "Name" at bounding box center [746, 342] width 323 height 31
type input "ST"
type textarea "*"
type input "Storybook check"
click at [873, 391] on span "New page" at bounding box center [865, 394] width 63 height 17
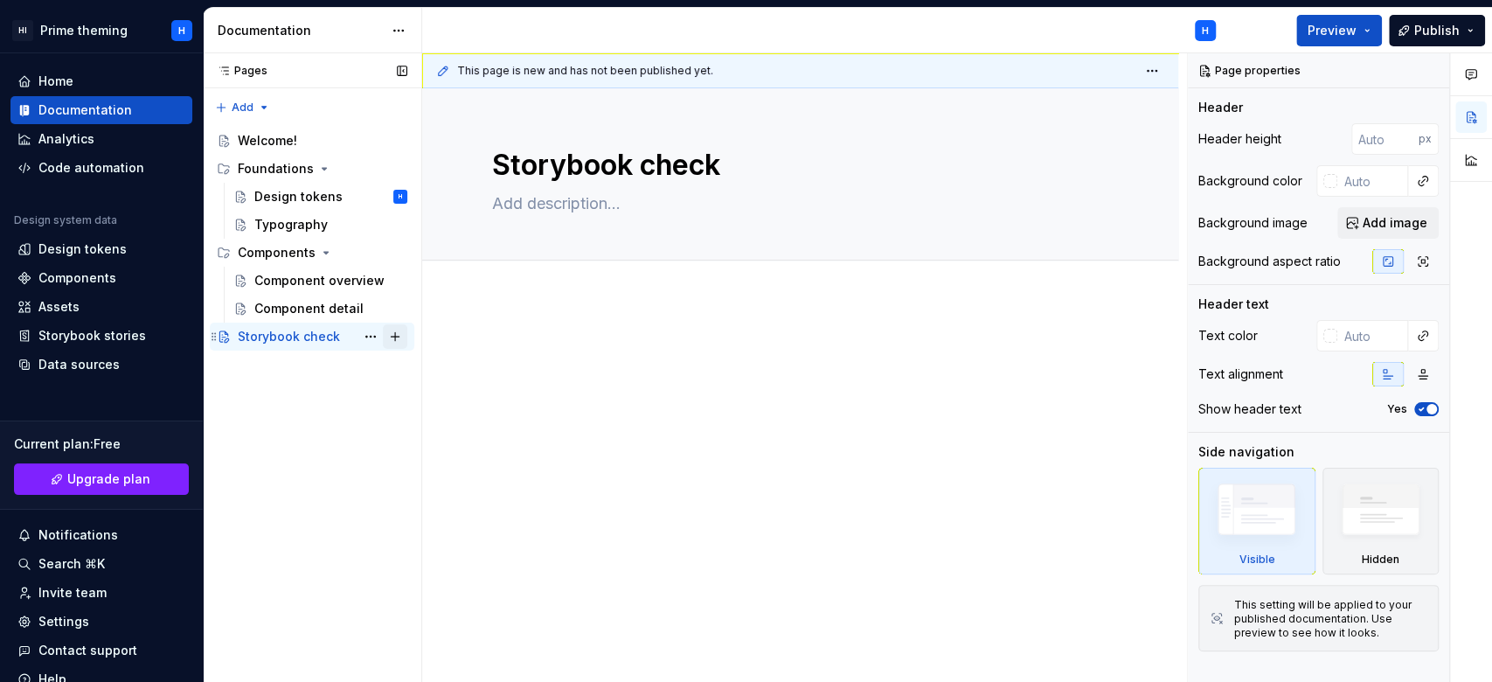
click at [393, 343] on button "Page tree" at bounding box center [395, 336] width 24 height 24
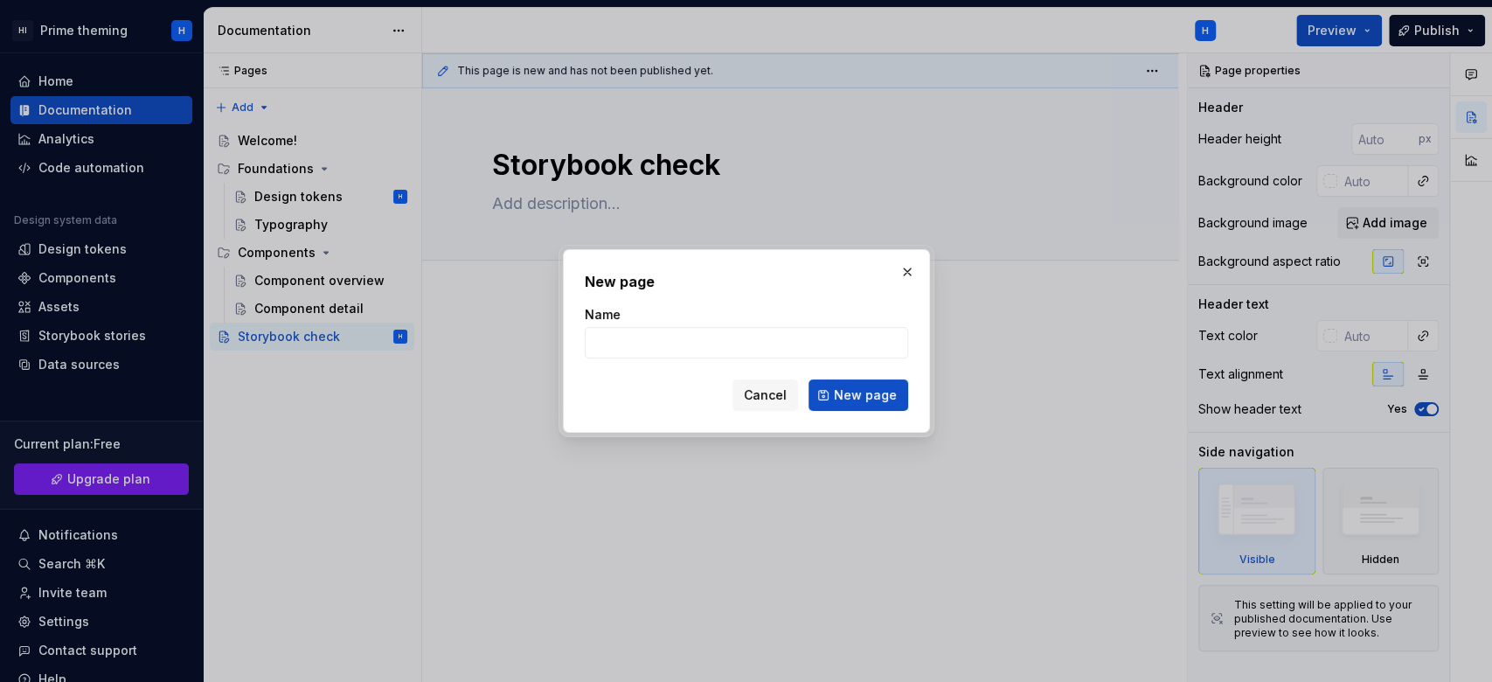
drag, startPoint x: 915, startPoint y: 269, endPoint x: 842, endPoint y: 301, distance: 79.1
click at [913, 269] on button "button" at bounding box center [907, 272] width 24 height 24
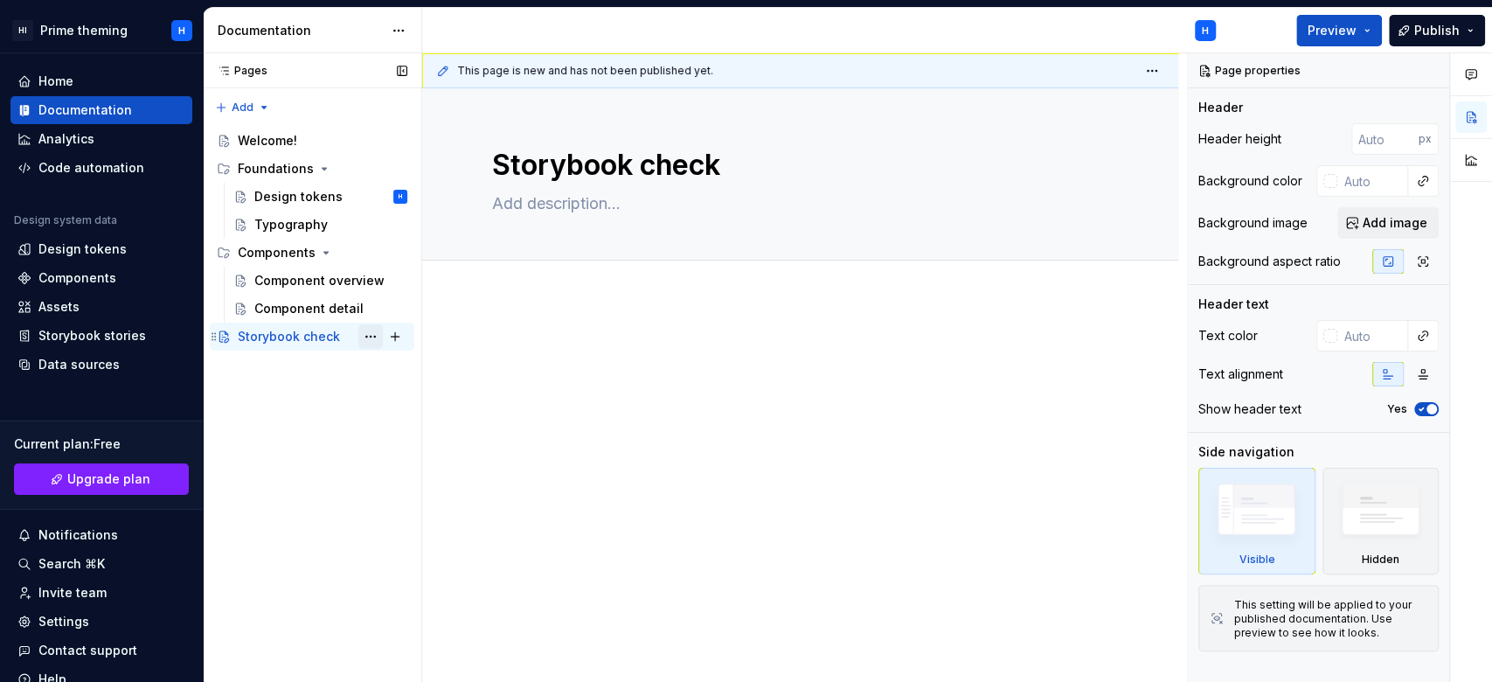
click at [376, 339] on button "Page tree" at bounding box center [370, 336] width 24 height 24
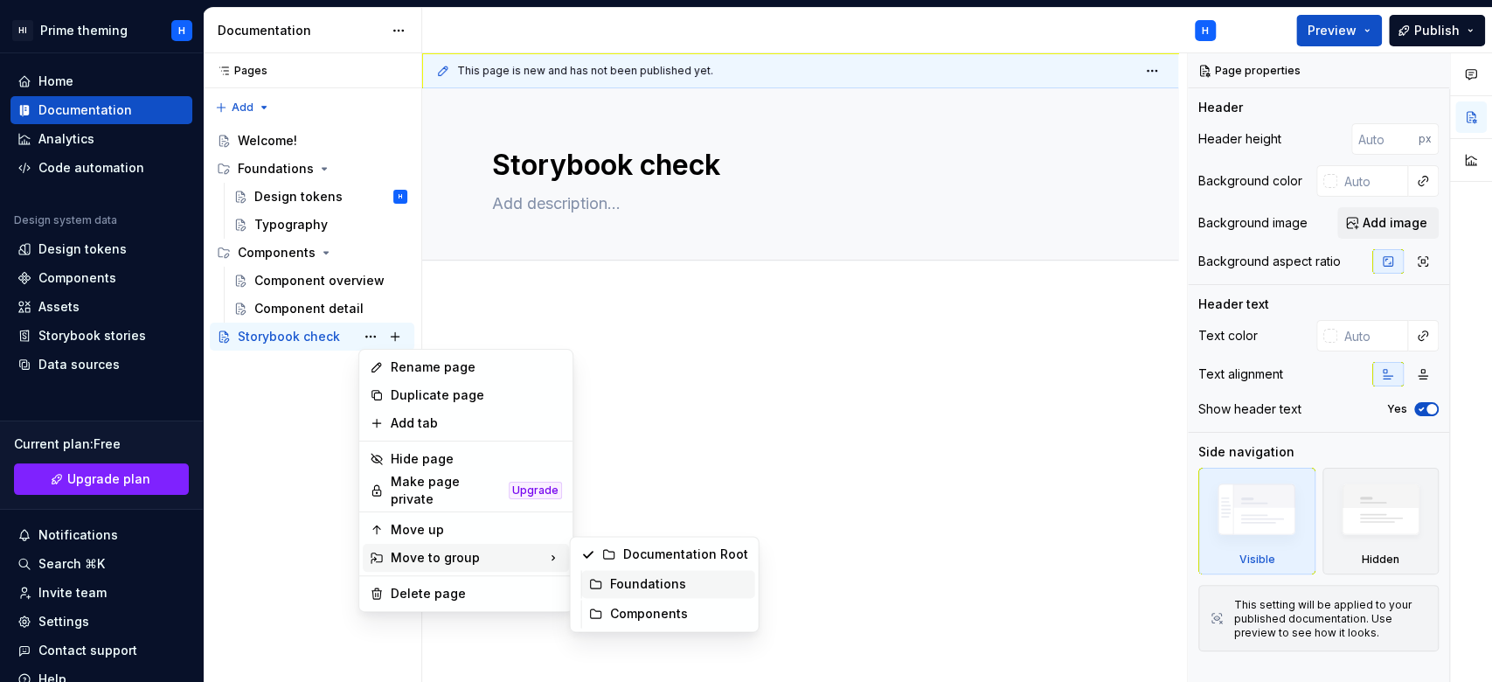
click at [644, 581] on div "Foundations" at bounding box center [679, 583] width 138 height 17
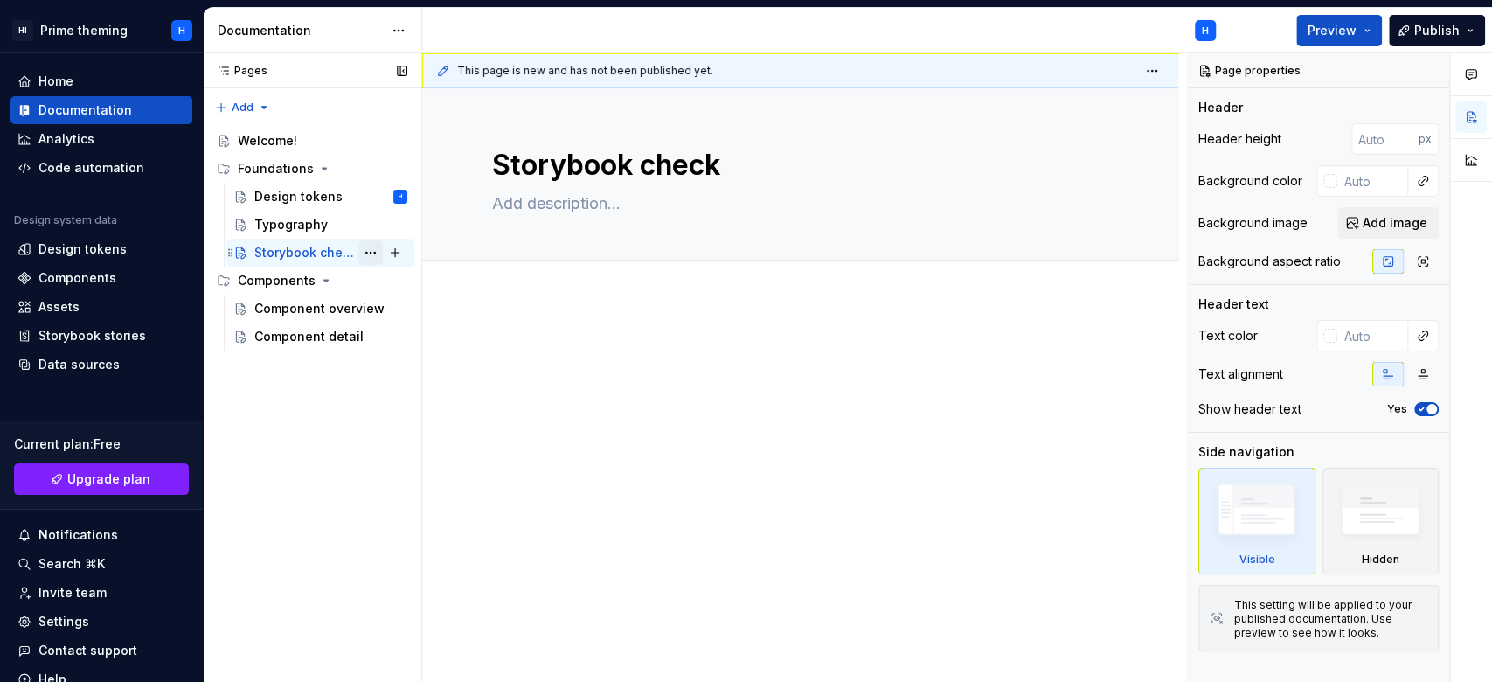
click at [368, 260] on button "Page tree" at bounding box center [370, 252] width 24 height 24
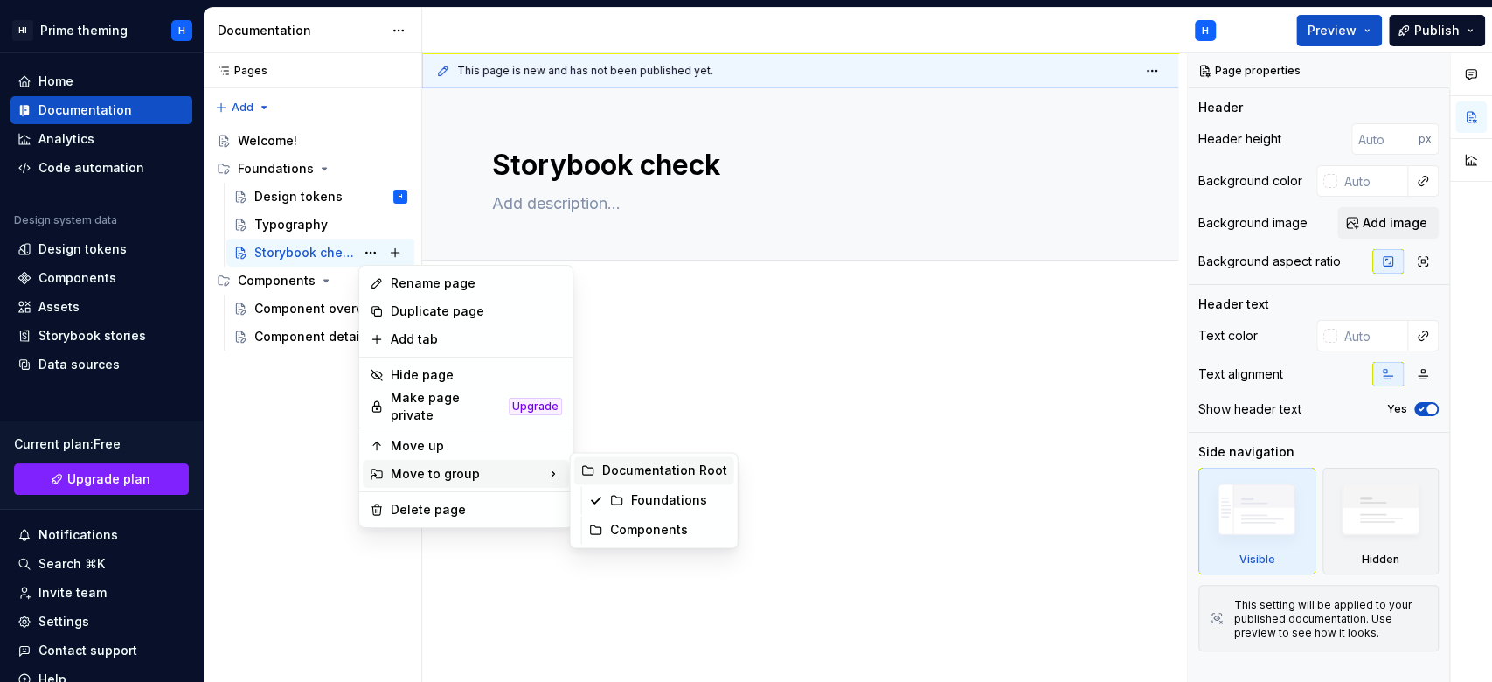
click at [681, 472] on div "Documentation Root" at bounding box center [664, 470] width 125 height 17
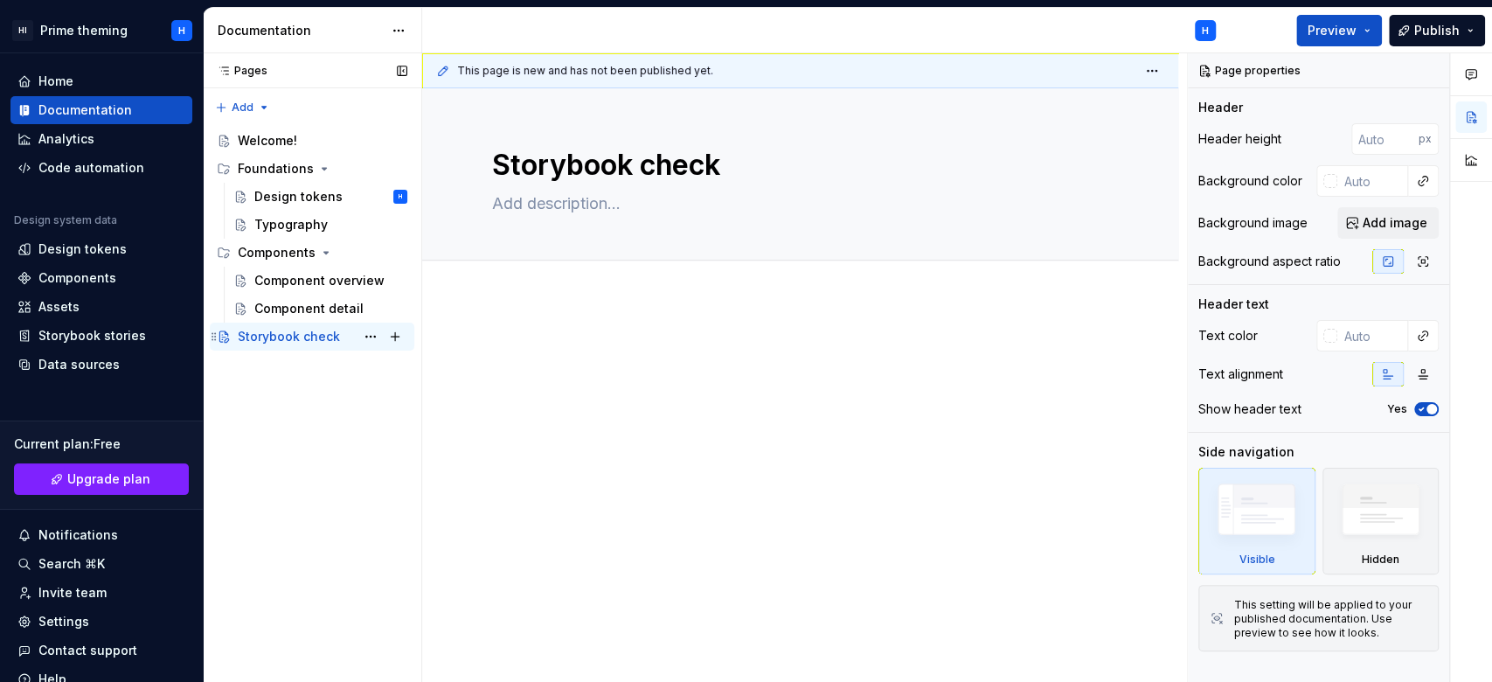
click at [317, 339] on div "Storybook check" at bounding box center [289, 336] width 102 height 17
click at [602, 346] on p at bounding box center [800, 351] width 616 height 21
type textarea "*"
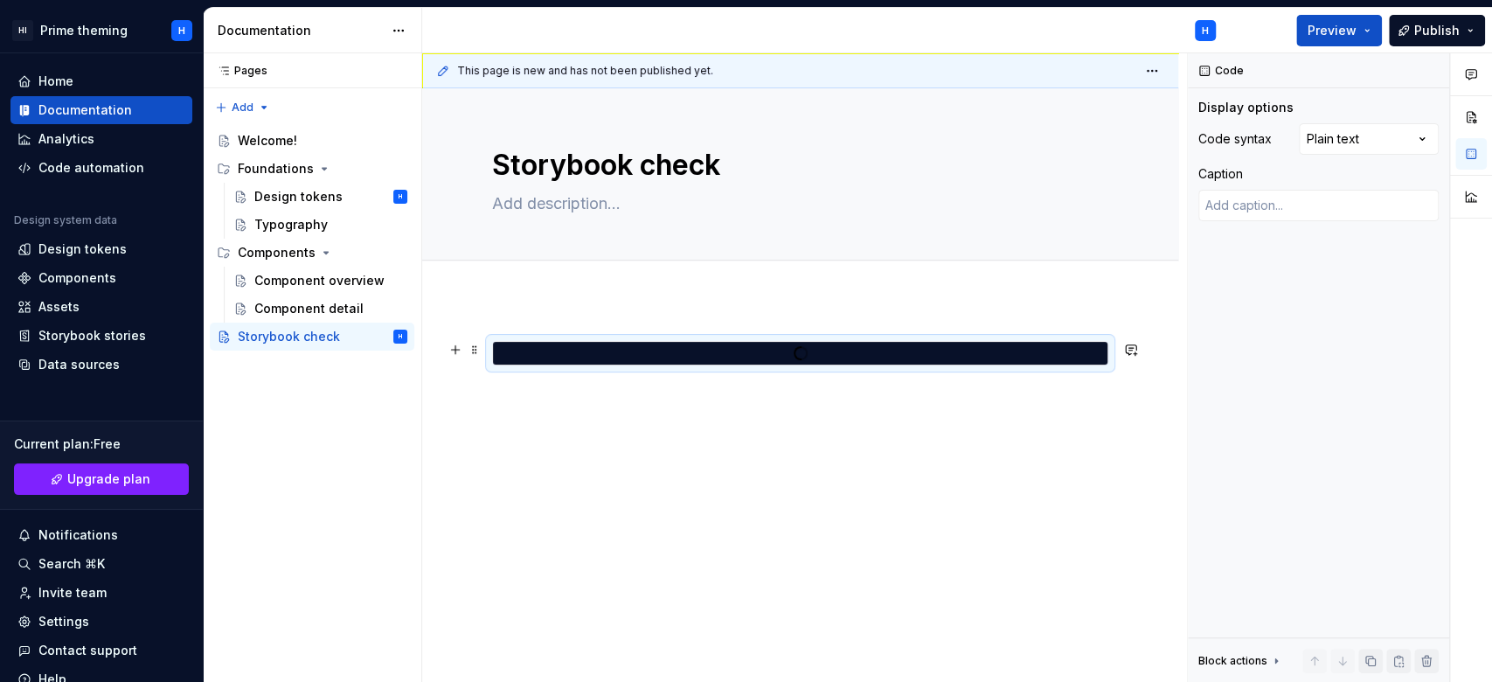
click at [788, 355] on div at bounding box center [800, 353] width 615 height 16
click at [462, 358] on button "button" at bounding box center [455, 349] width 24 height 24
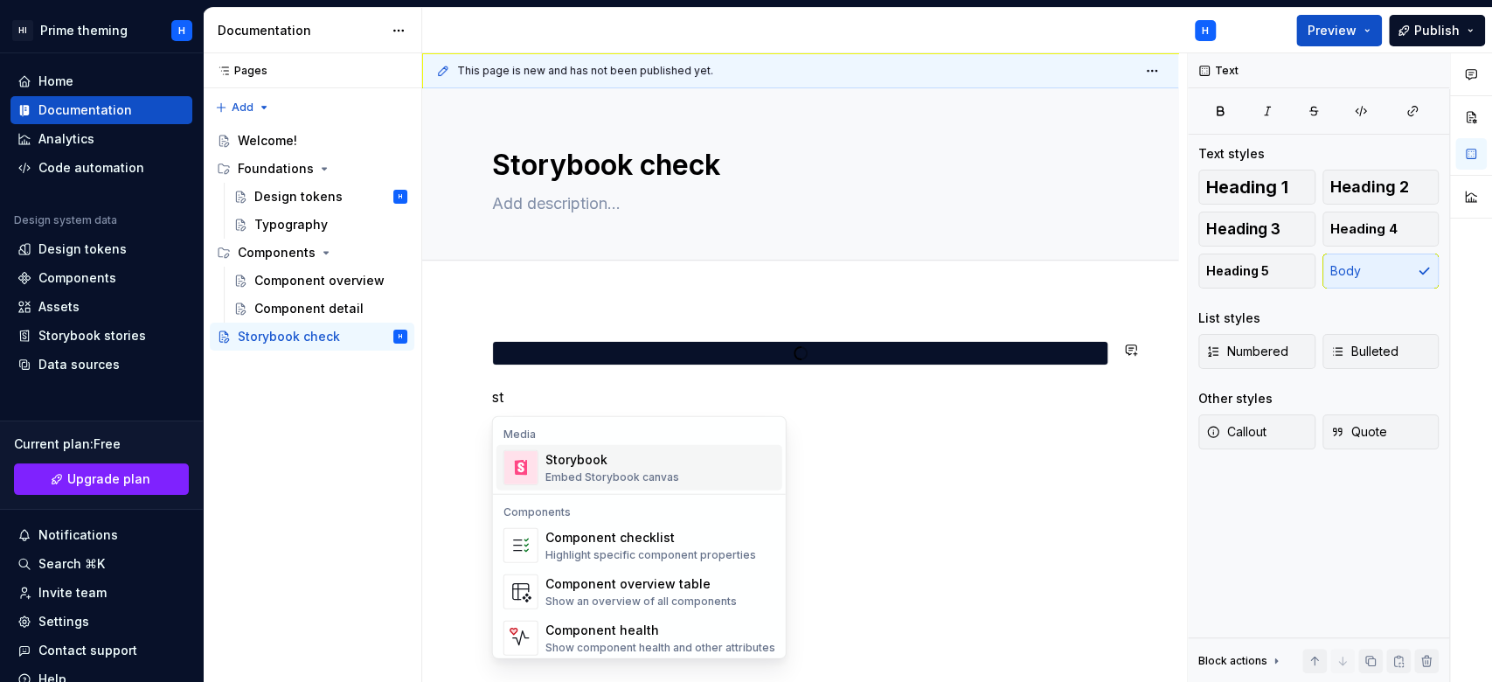
click at [588, 472] on div "Embed Storybook canvas" at bounding box center [613, 477] width 134 height 14
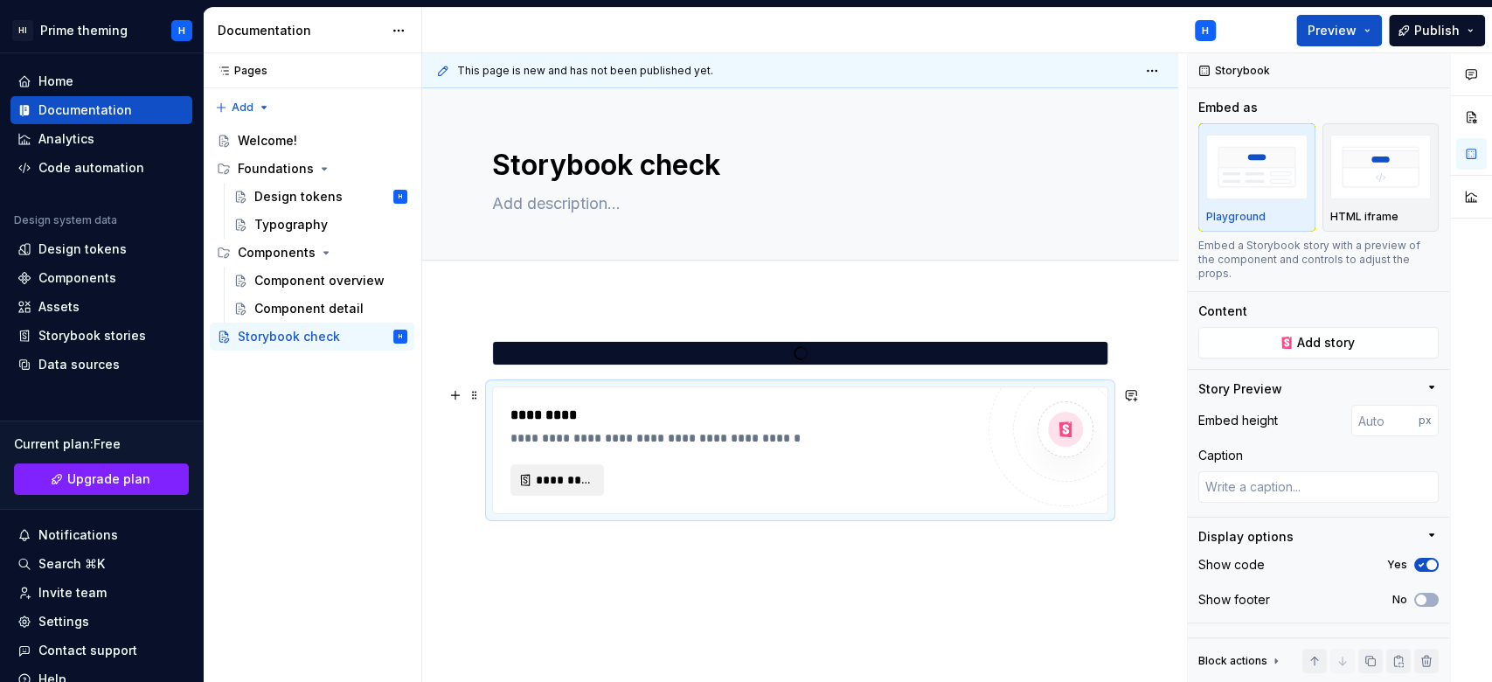
click at [580, 479] on span "*********" at bounding box center [564, 479] width 57 height 17
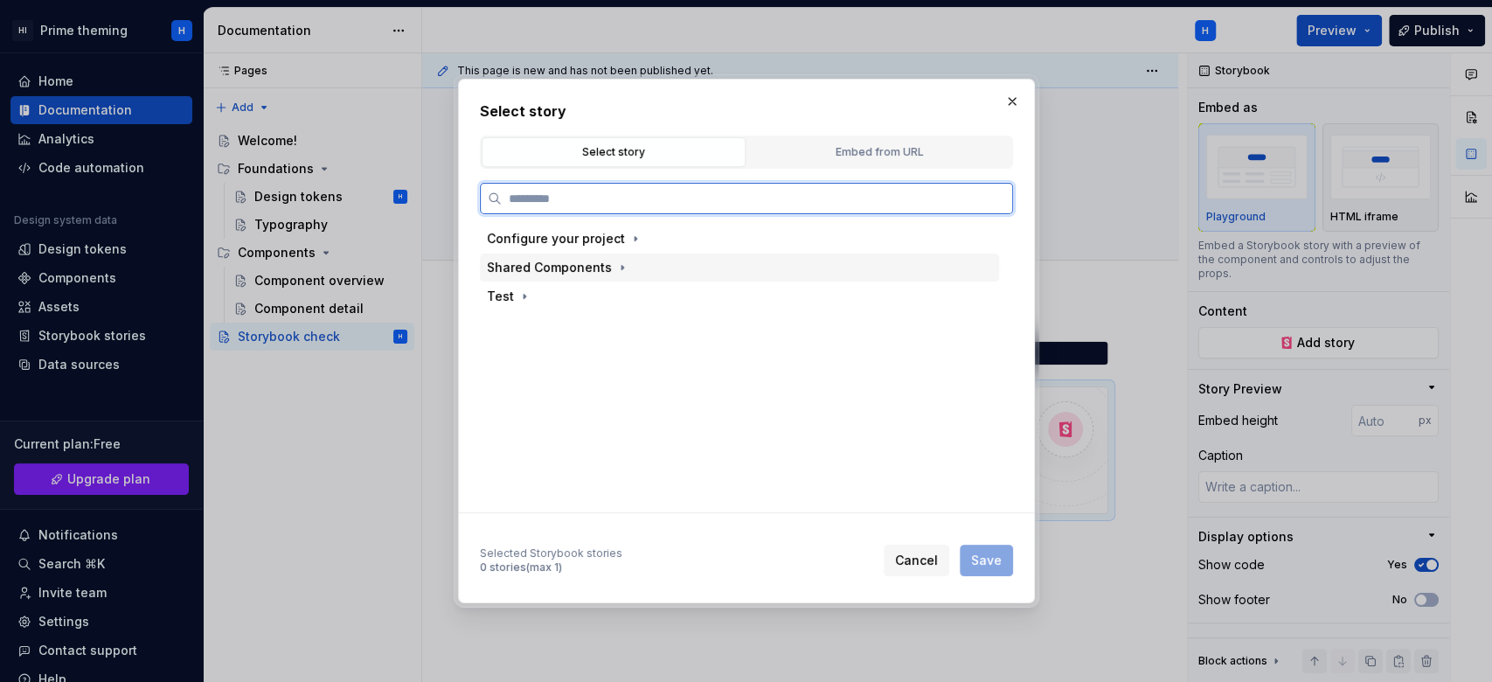
click at [566, 267] on div "Shared Components" at bounding box center [549, 267] width 125 height 17
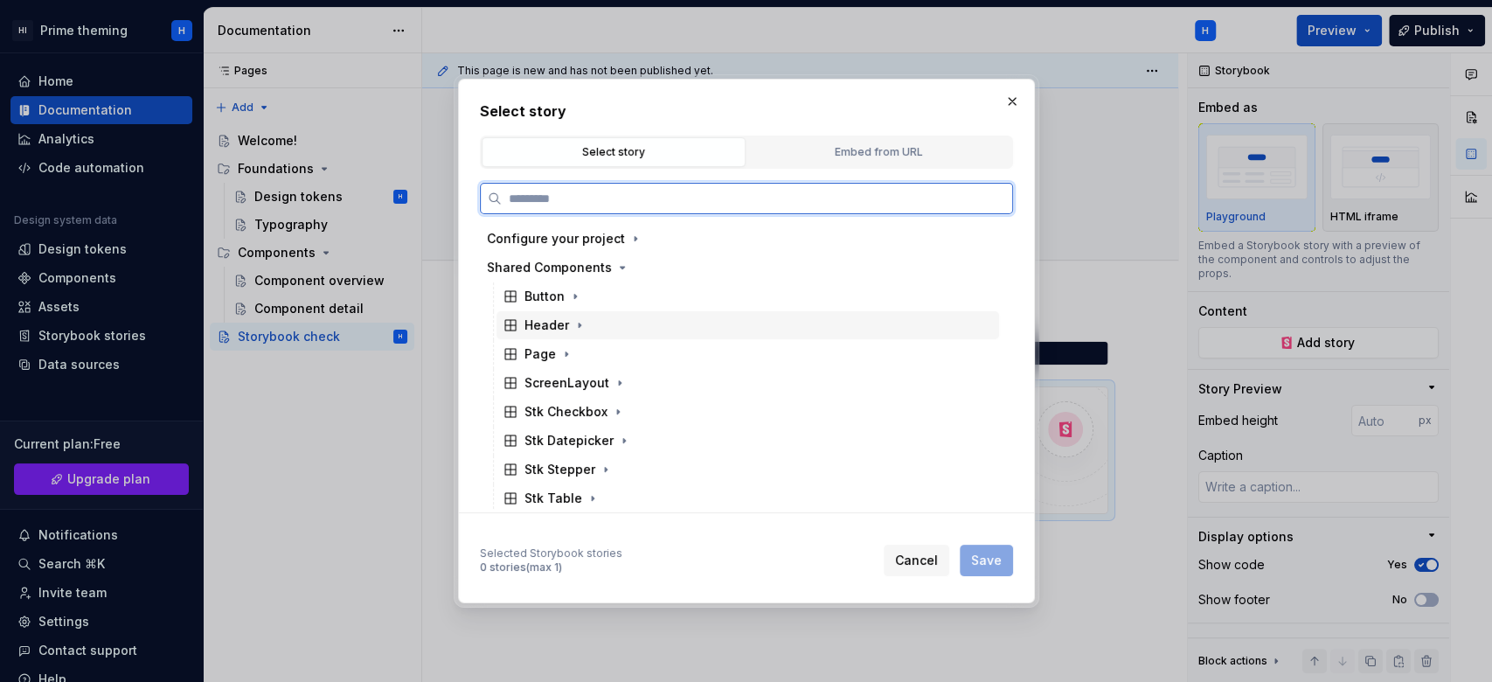
click at [539, 296] on div "Button" at bounding box center [545, 296] width 40 height 17
click at [561, 327] on div "Docs" at bounding box center [556, 325] width 31 height 17
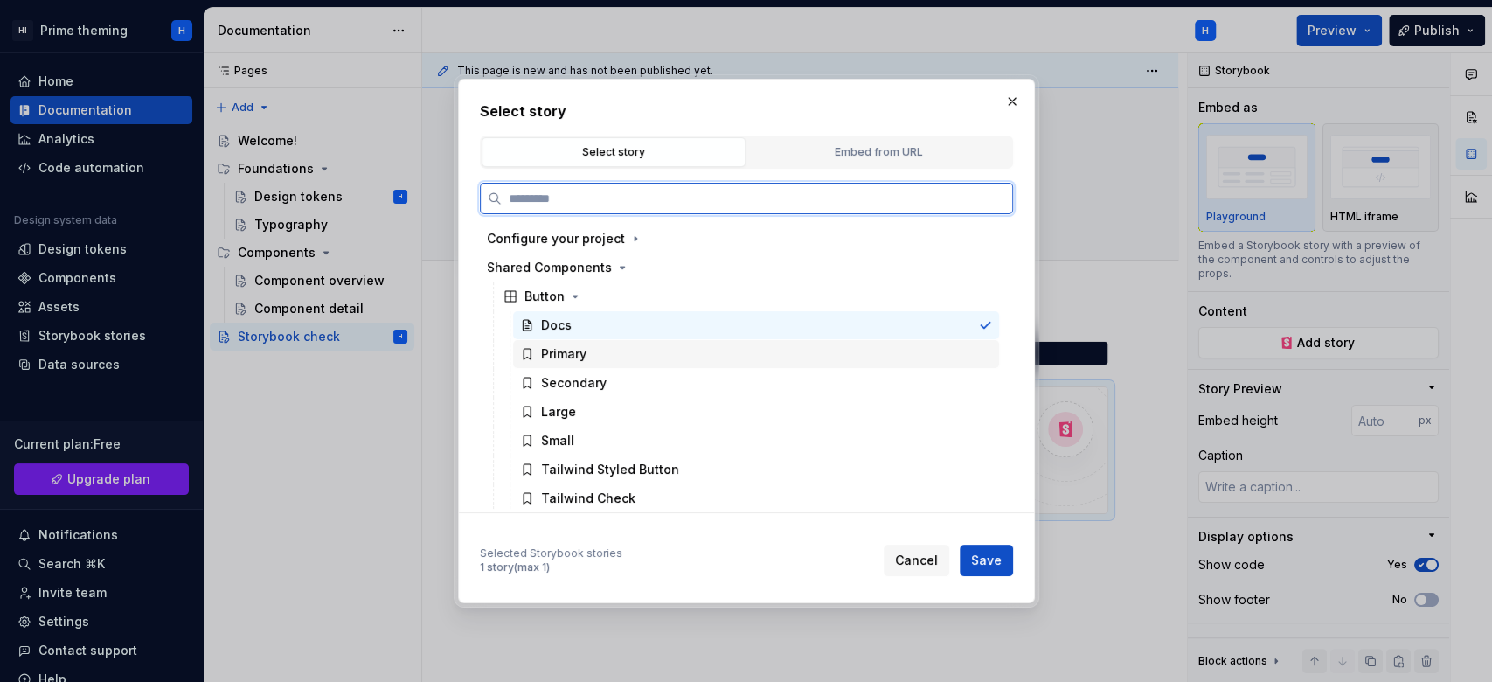
click at [567, 347] on div "Primary" at bounding box center [563, 353] width 45 height 17
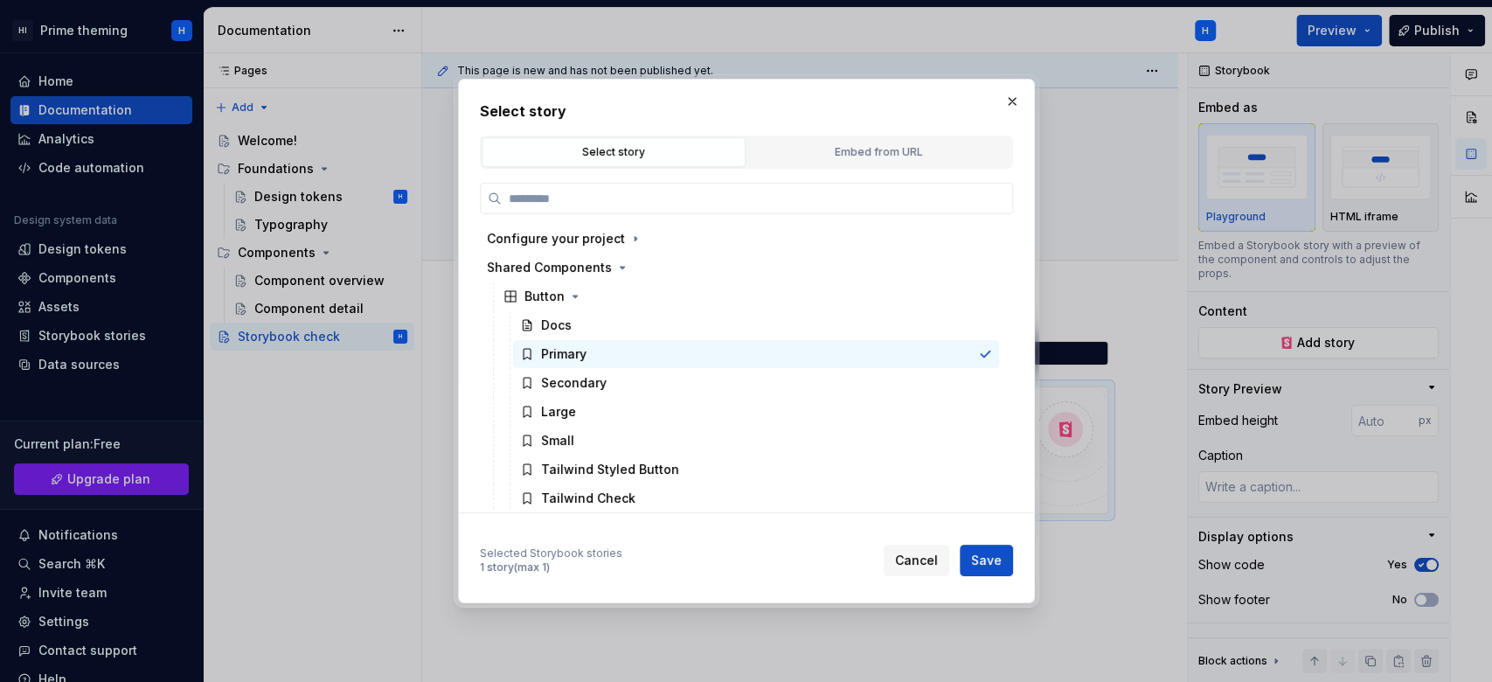
click at [994, 553] on span "Save" at bounding box center [986, 560] width 31 height 17
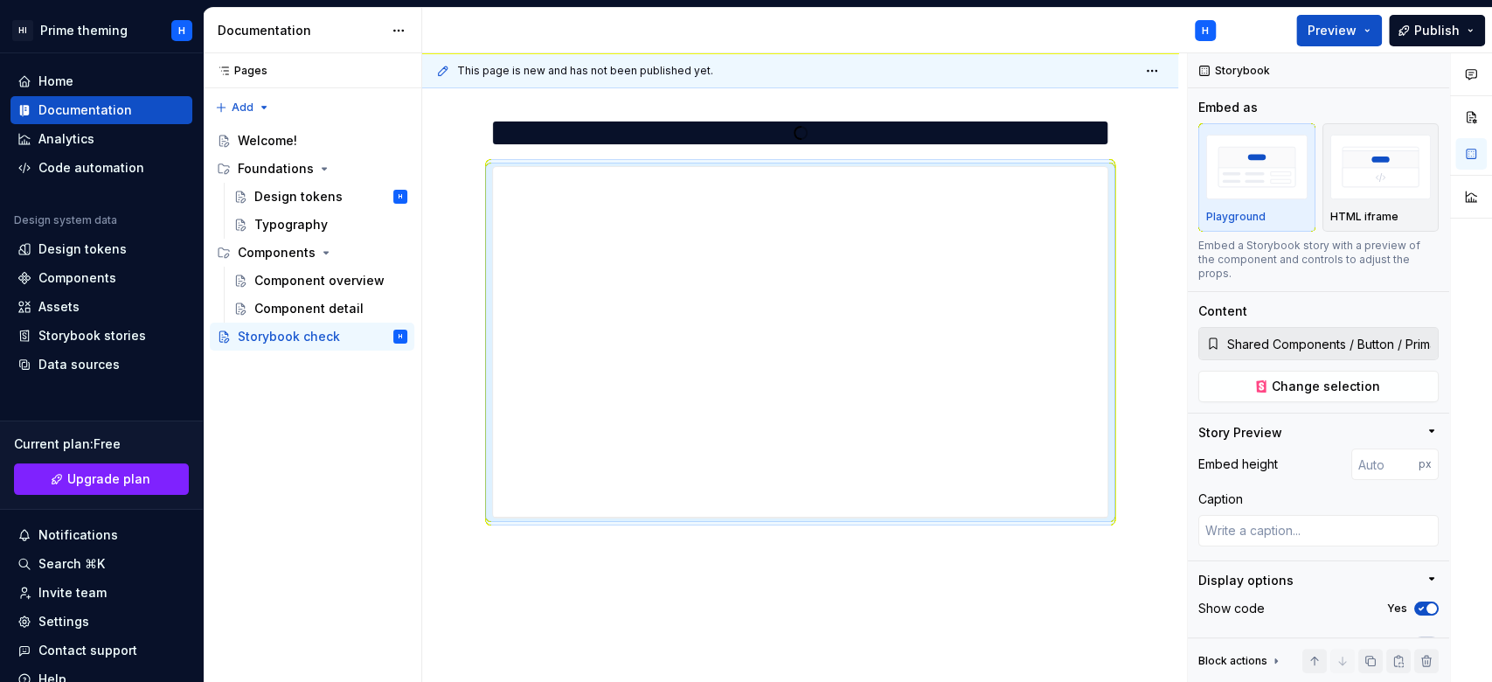
scroll to position [280, 0]
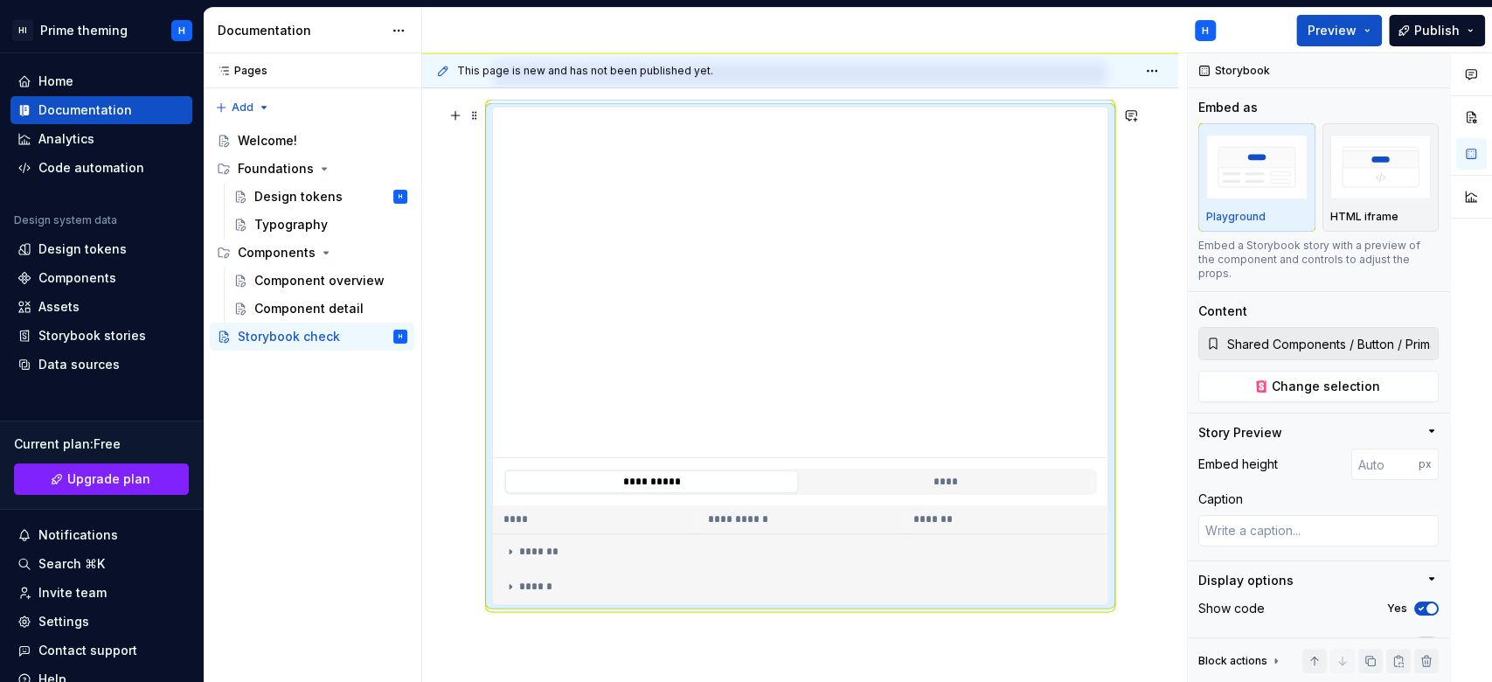
click at [808, 605] on div "**********" at bounding box center [800, 356] width 616 height 498
click at [968, 471] on button "****" at bounding box center [946, 481] width 293 height 23
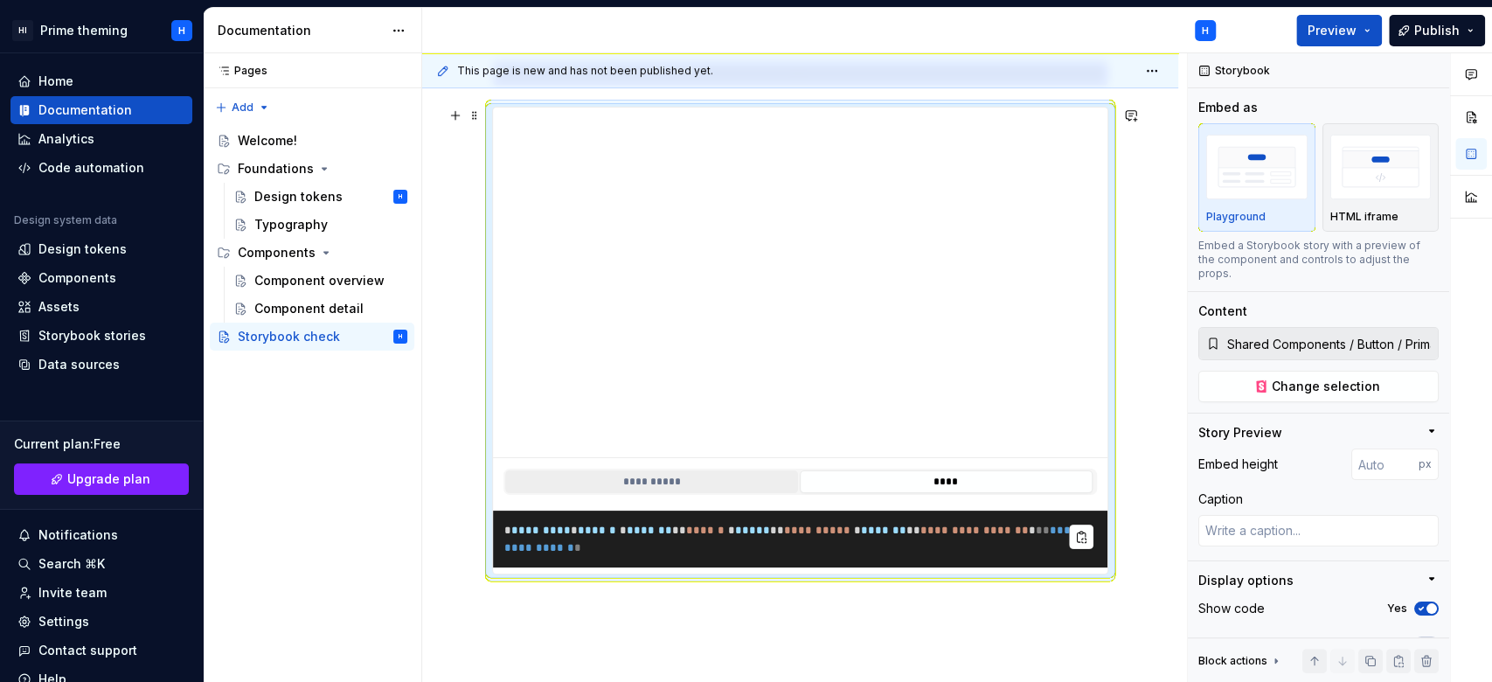
click at [563, 476] on button "**********" at bounding box center [651, 481] width 293 height 23
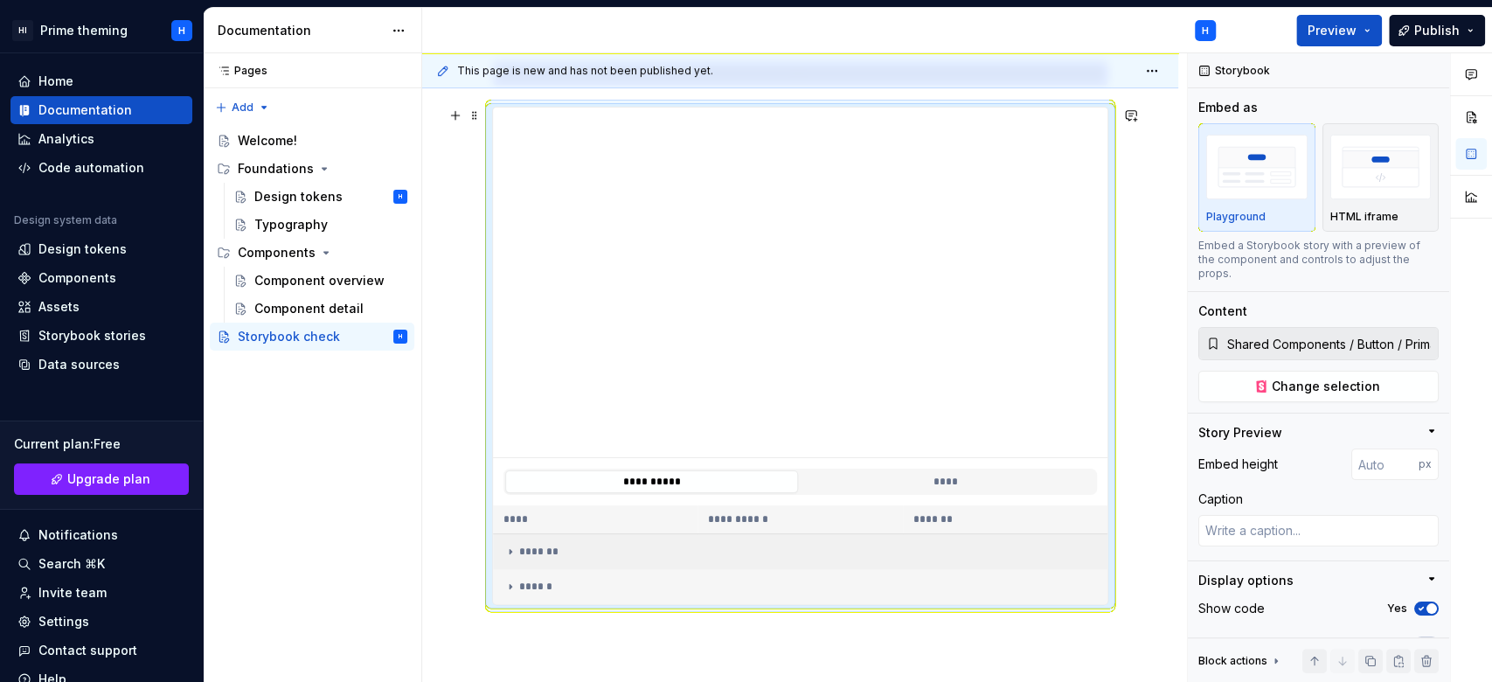
click at [554, 546] on div "*******" at bounding box center [799, 552] width 591 height 14
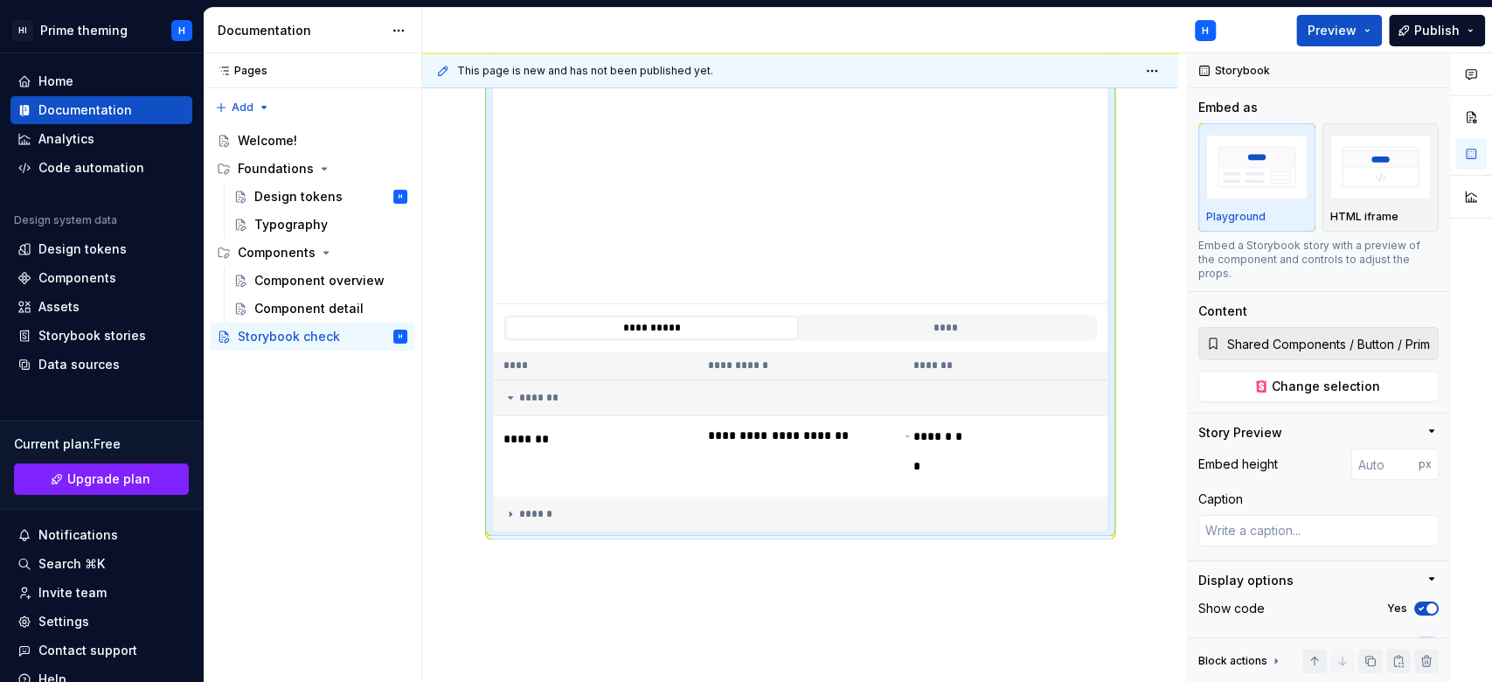
scroll to position [507, 0]
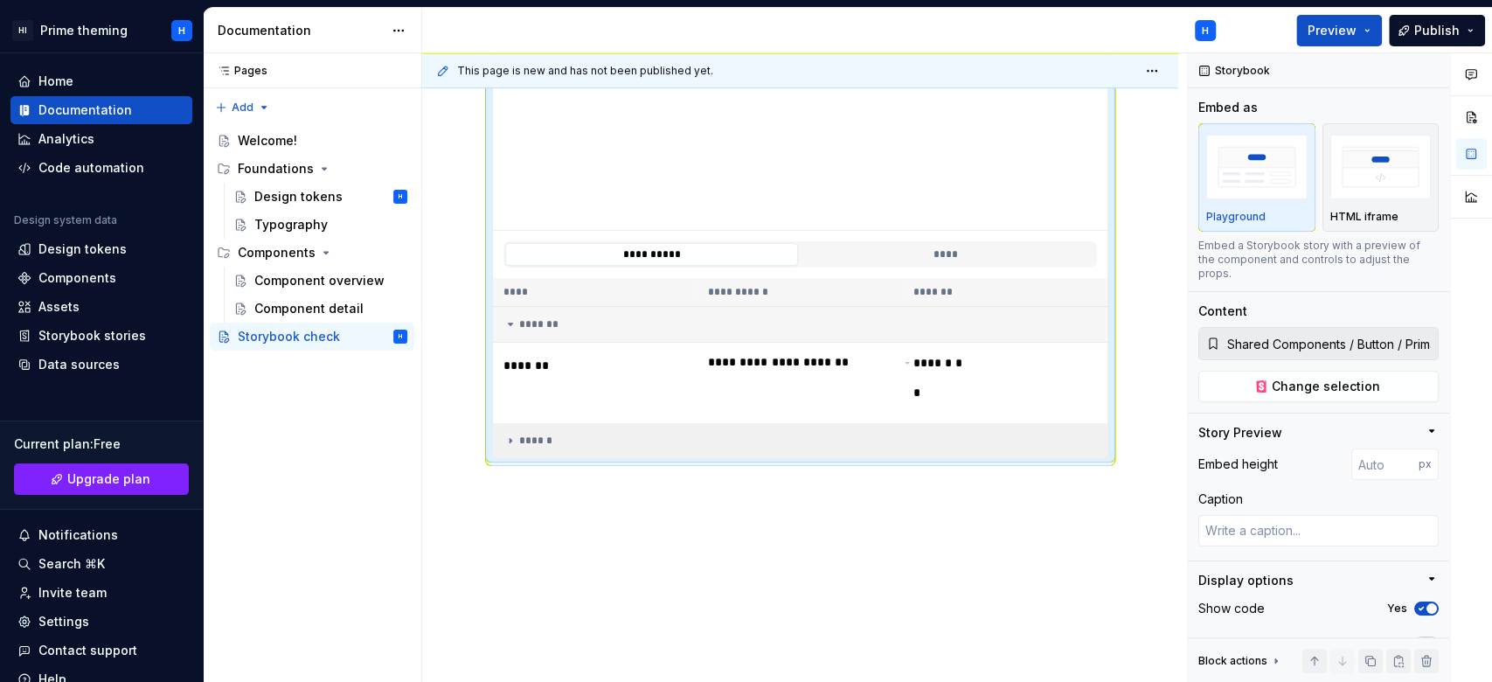
click at [587, 435] on div "******" at bounding box center [799, 441] width 591 height 14
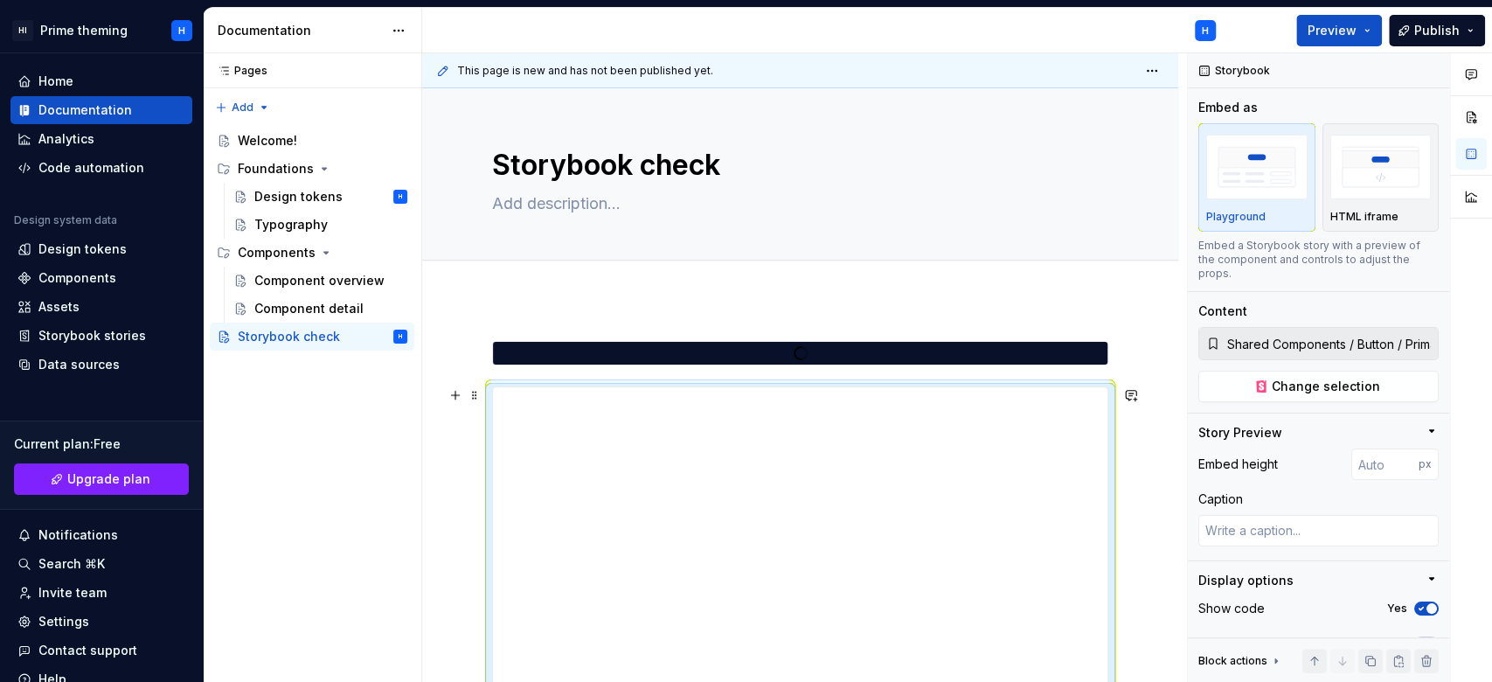
scroll to position [116, 0]
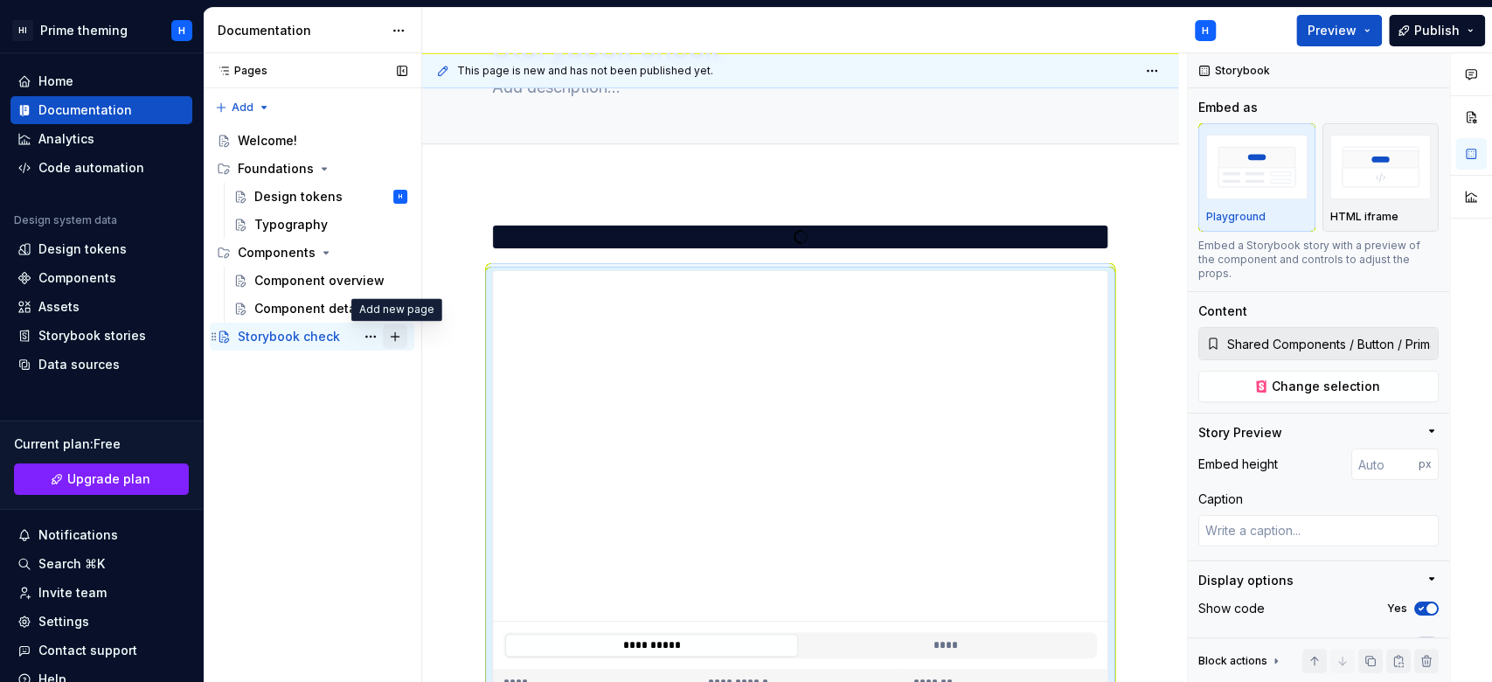
click at [389, 338] on button "Page tree" at bounding box center [395, 336] width 24 height 24
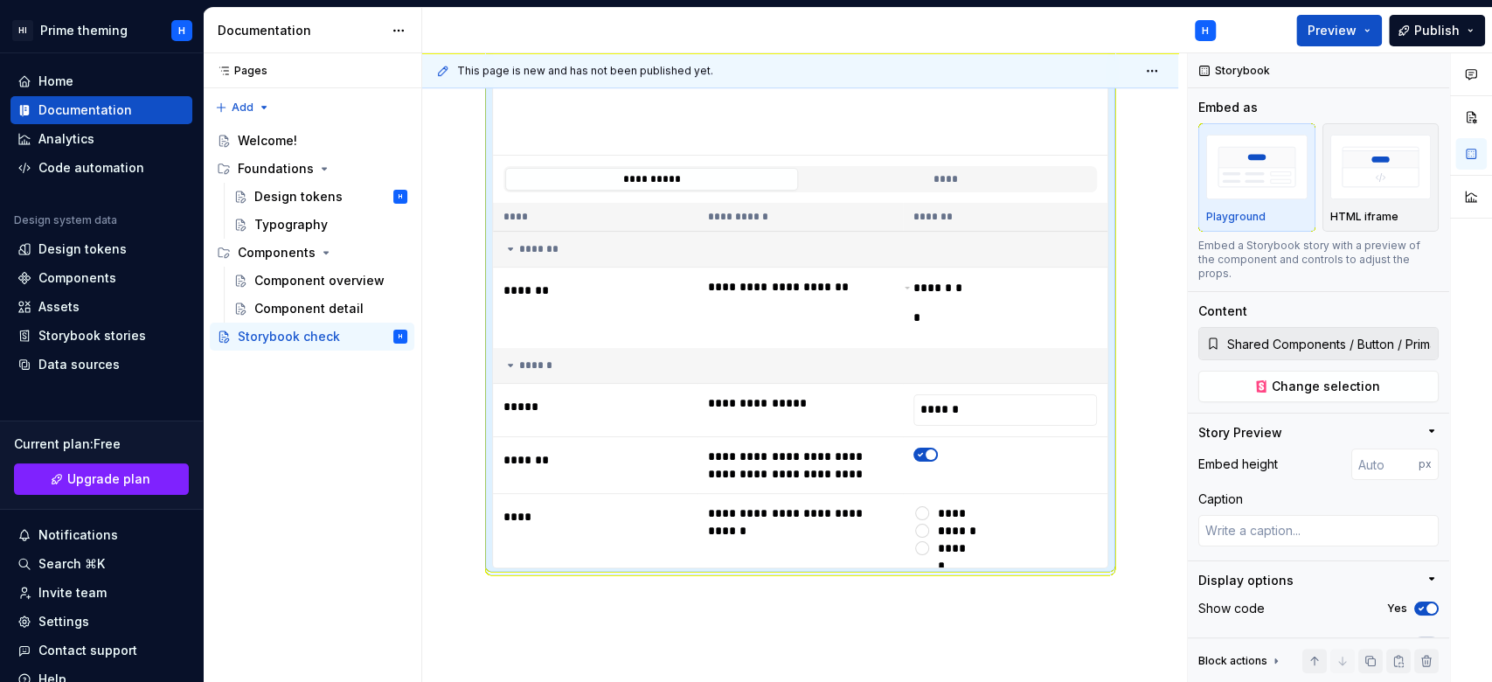
scroll to position [692, 0]
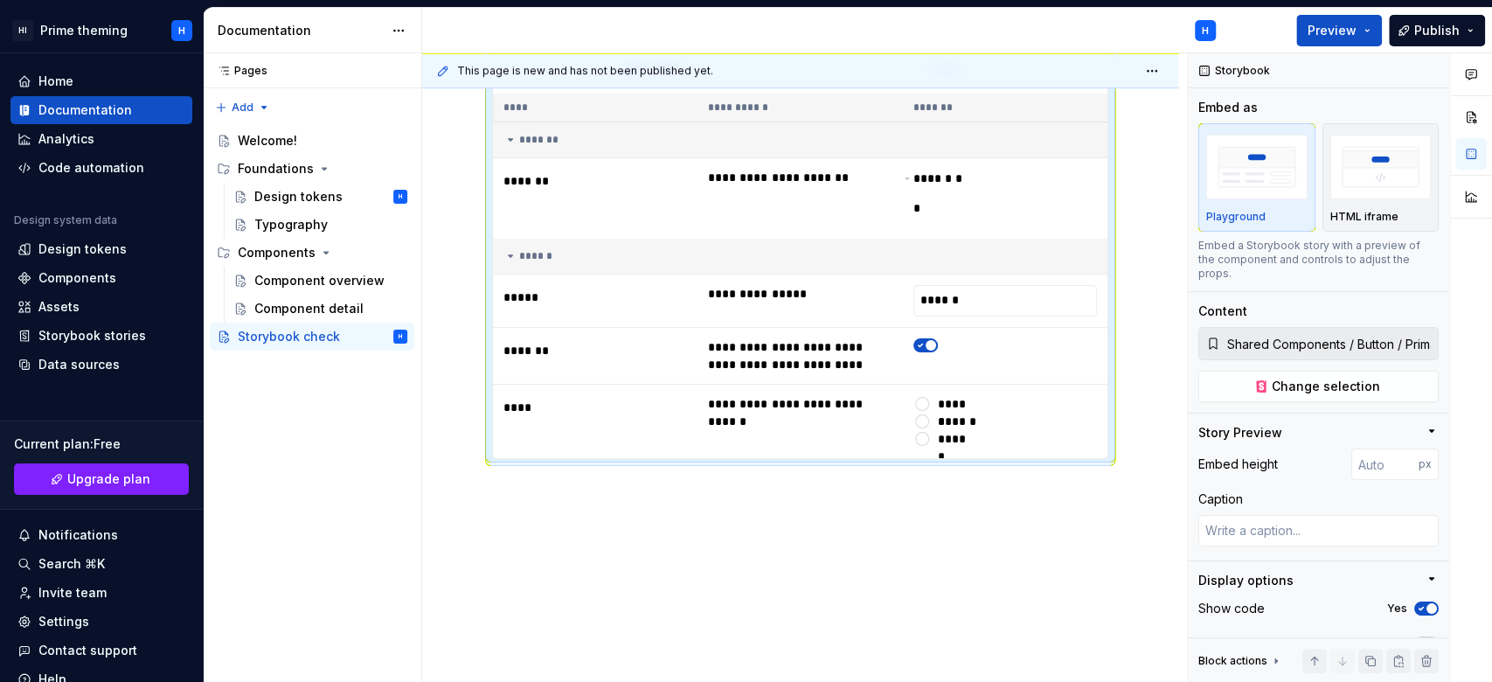
click at [746, 536] on div "**********" at bounding box center [800, 145] width 756 height 1077
click at [734, 417] on td "**********" at bounding box center [800, 421] width 205 height 74
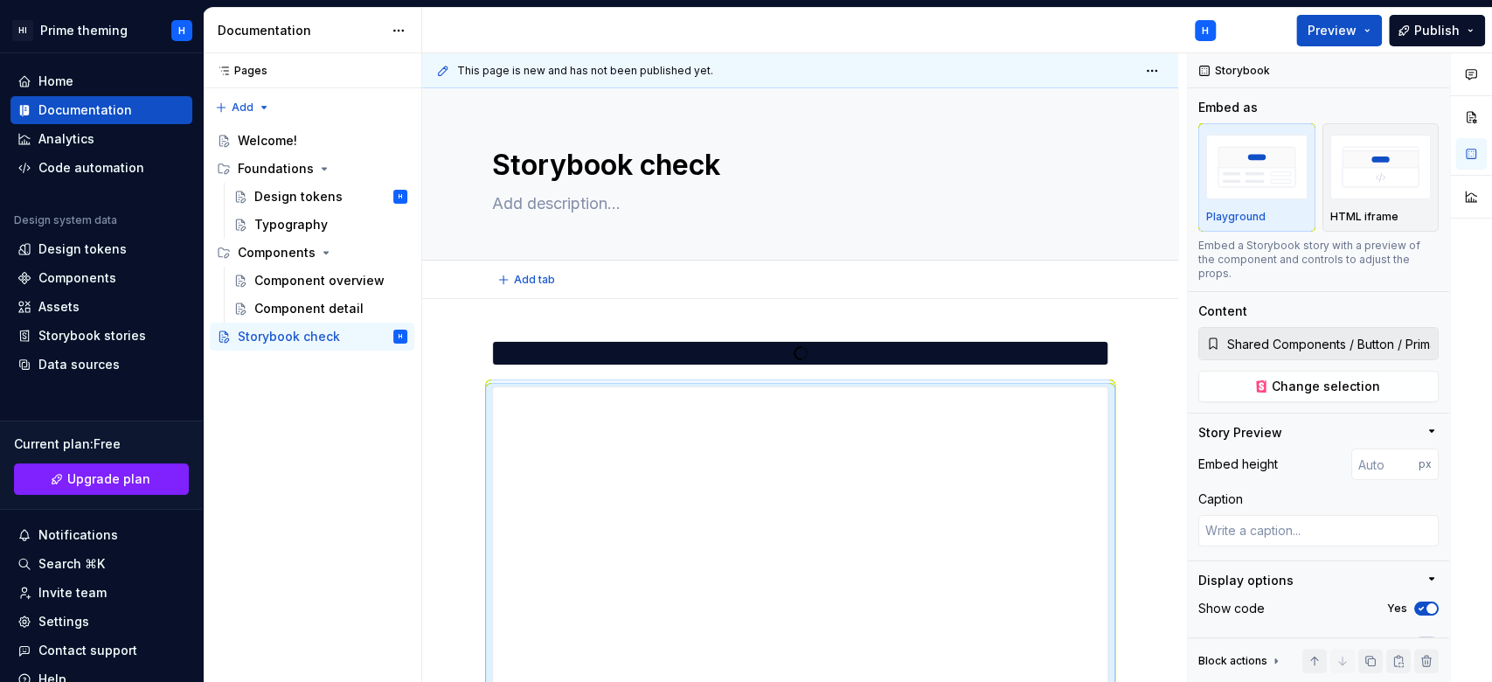
type textarea "*"
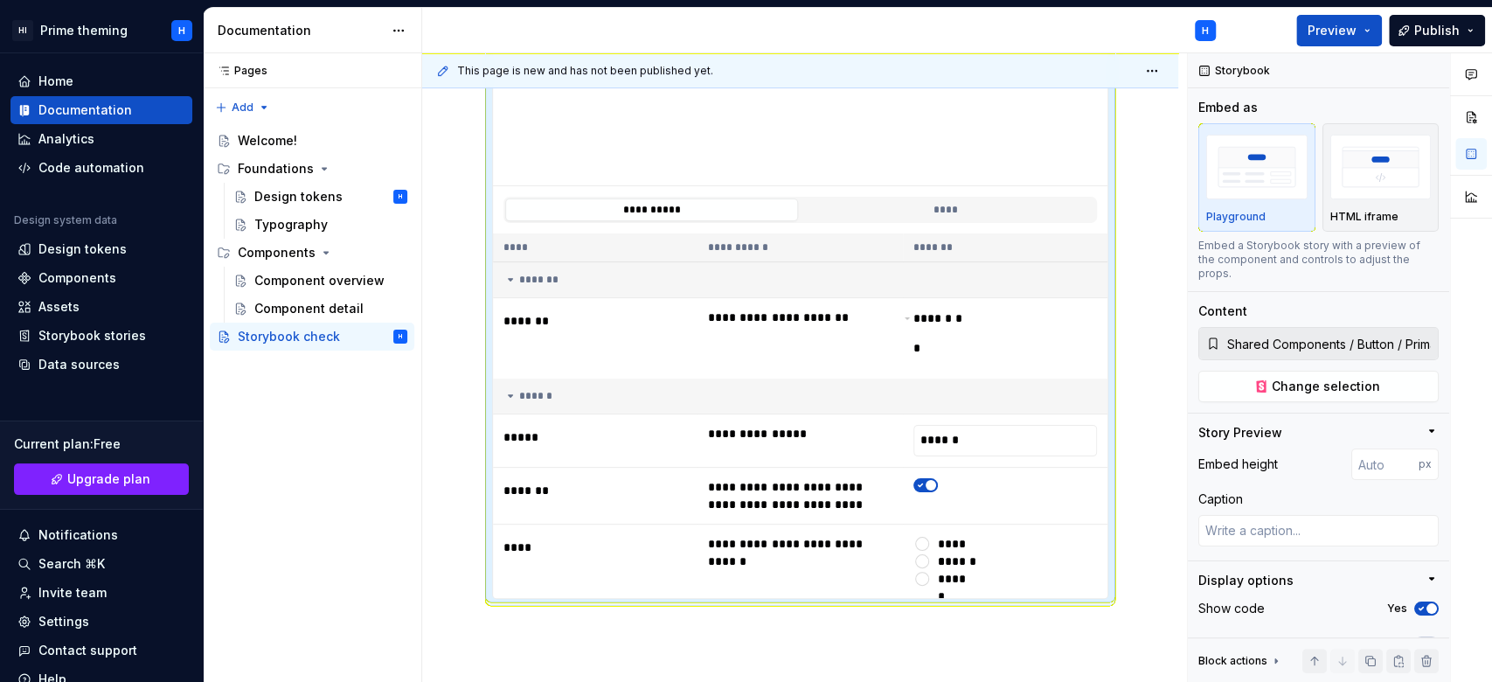
scroll to position [692, 0]
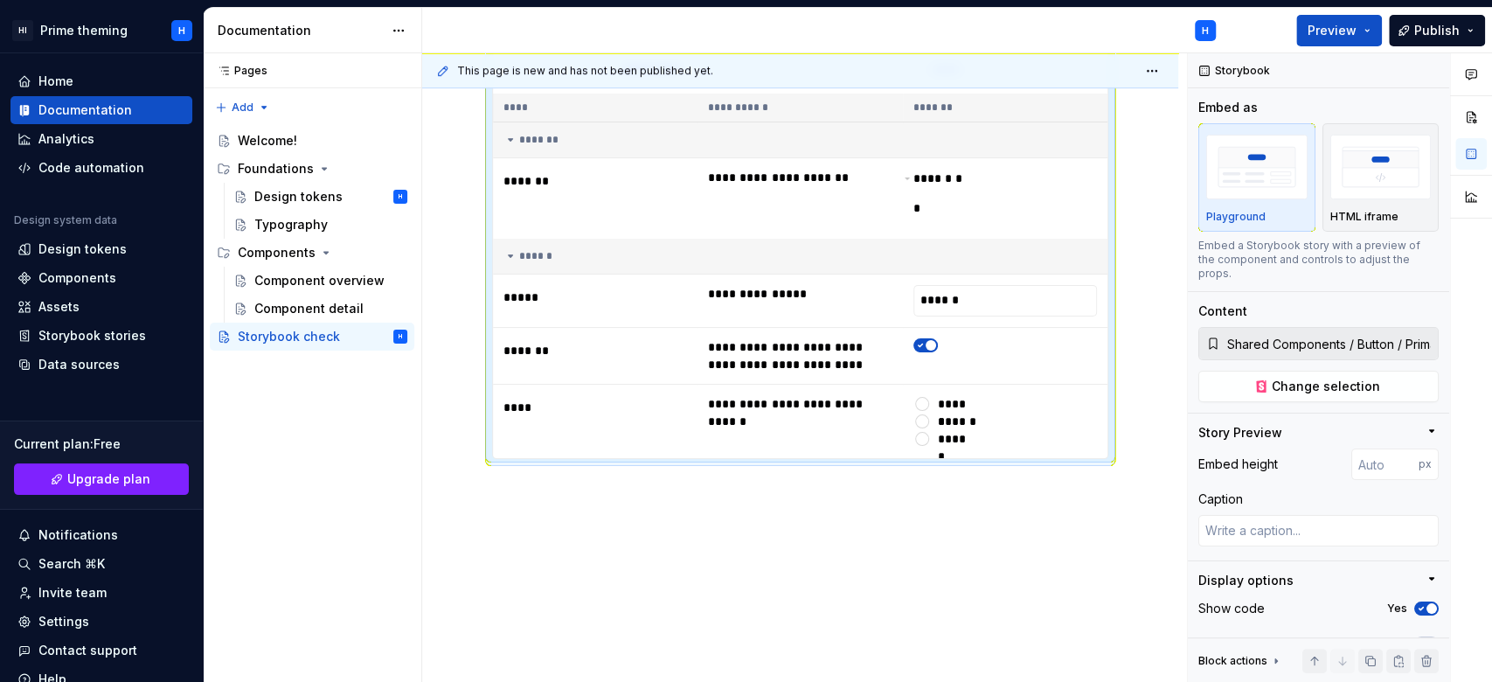
click at [546, 539] on div "**********" at bounding box center [800, 145] width 756 height 1077
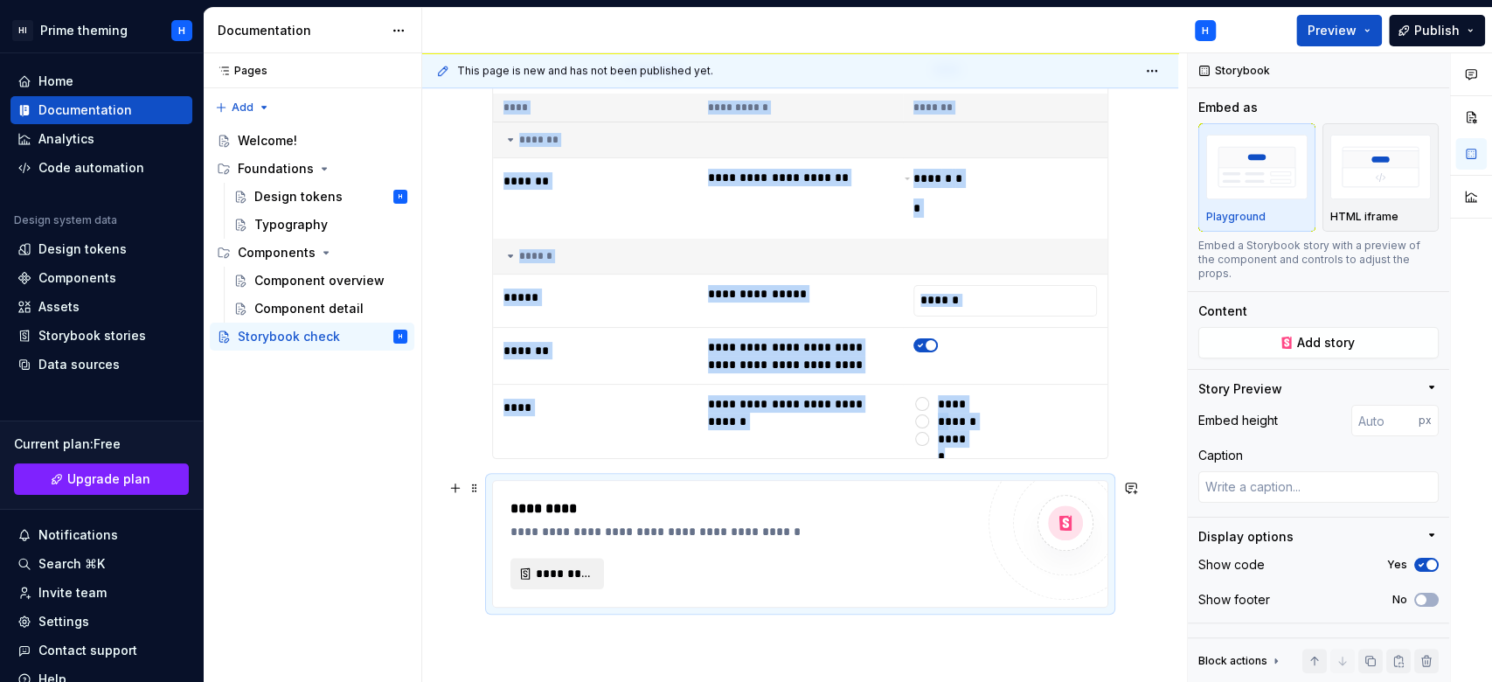
click at [539, 566] on span "*********" at bounding box center [564, 573] width 57 height 17
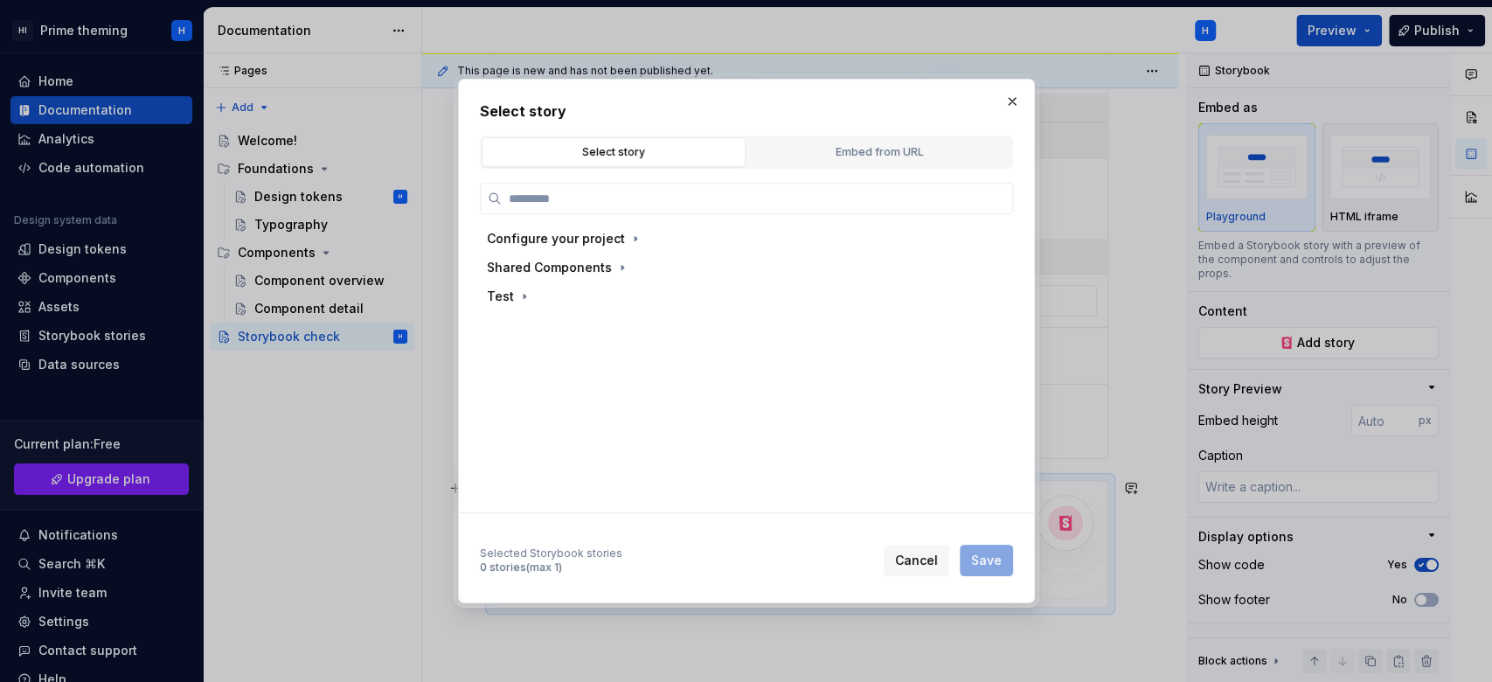
type textarea "*"
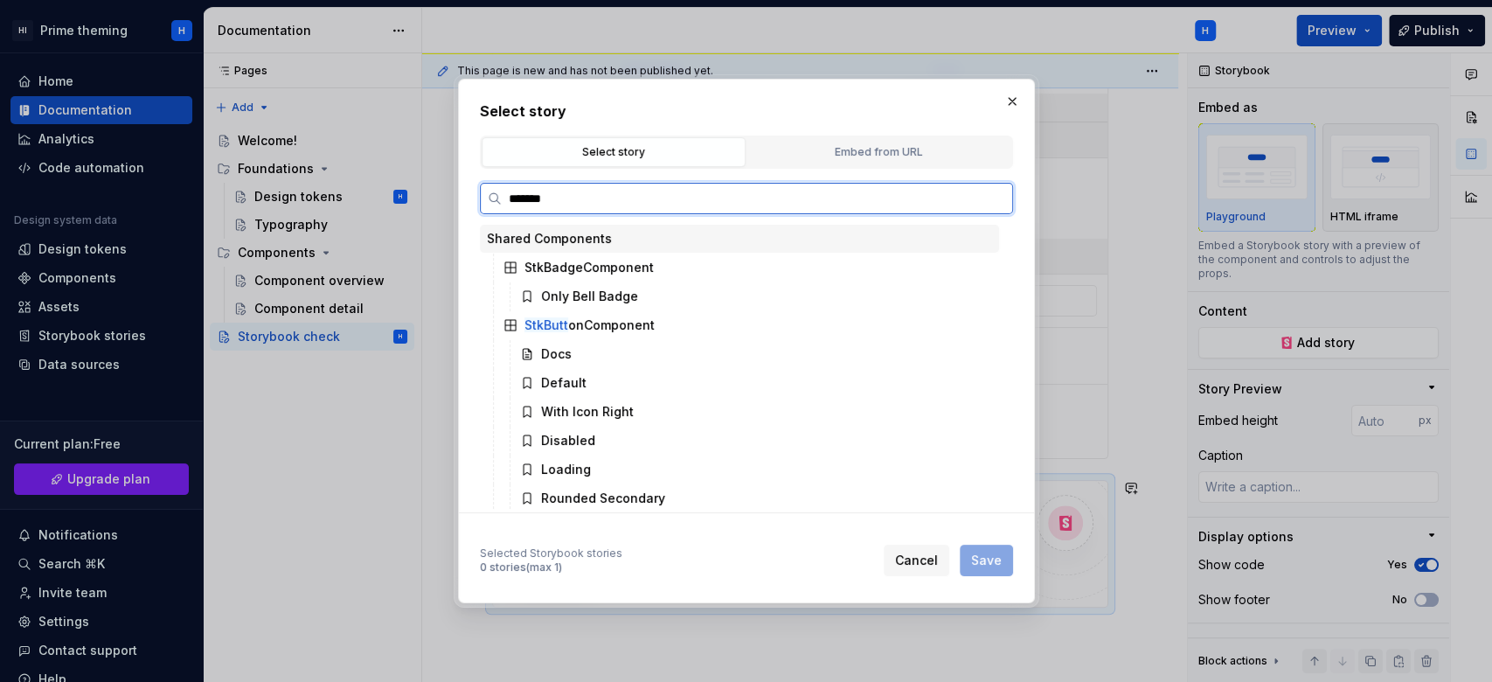
type input "********"
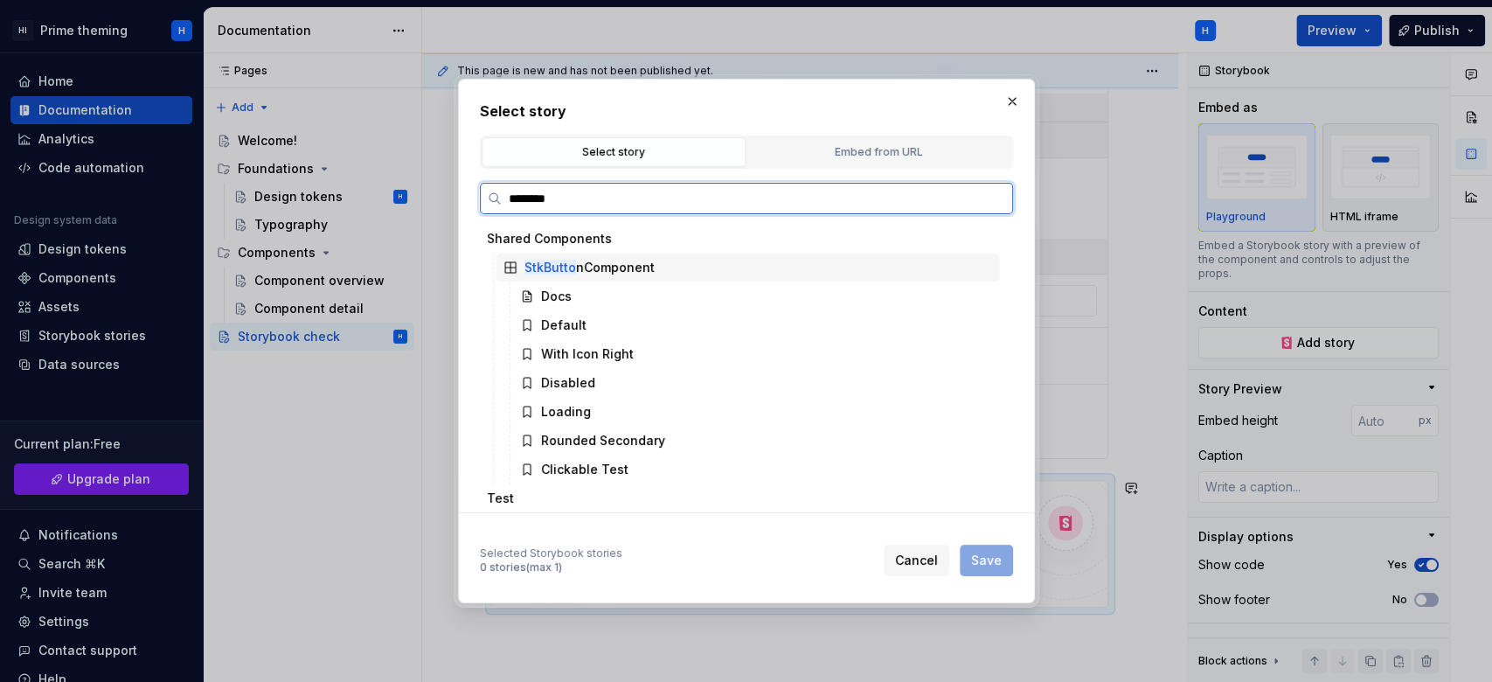
click at [622, 275] on div "StkButto nComponent" at bounding box center [590, 267] width 130 height 17
click at [615, 301] on div "Docs" at bounding box center [756, 296] width 486 height 28
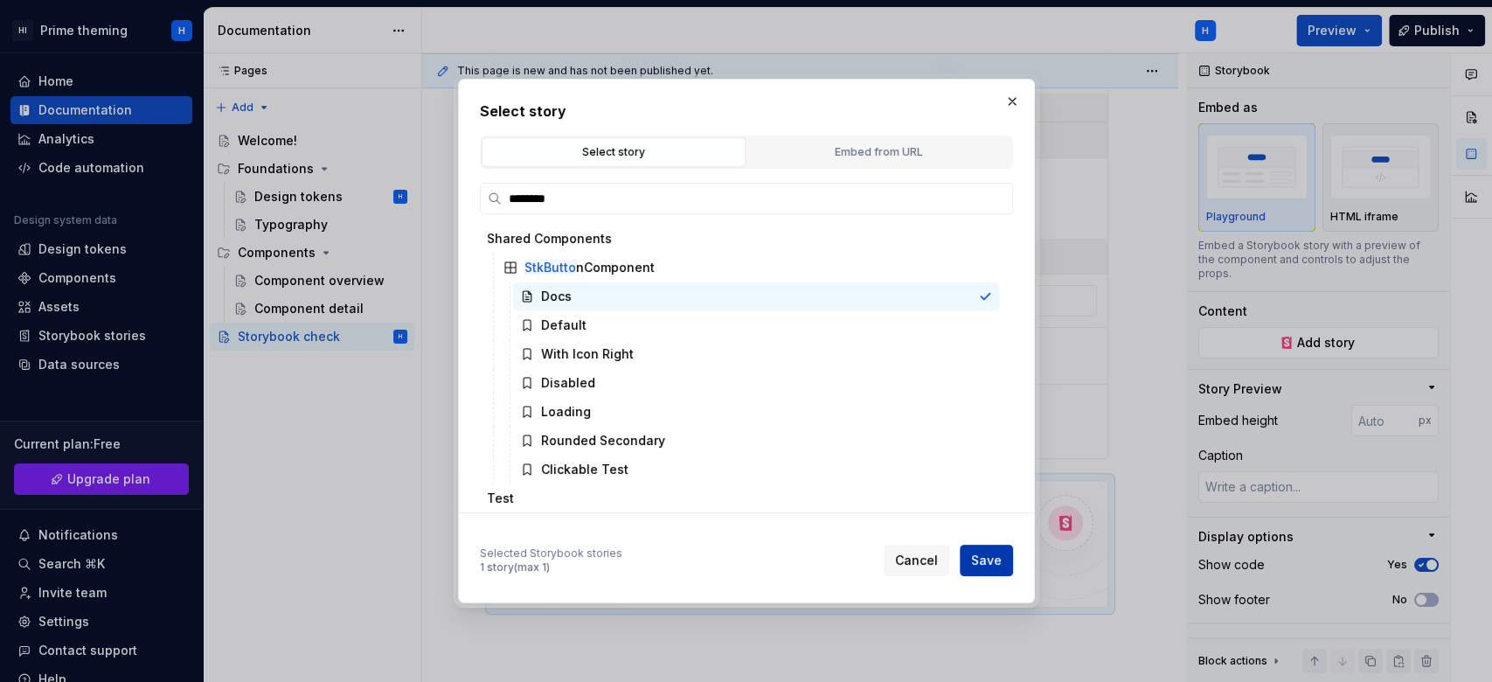
click at [992, 558] on span "Save" at bounding box center [986, 560] width 31 height 17
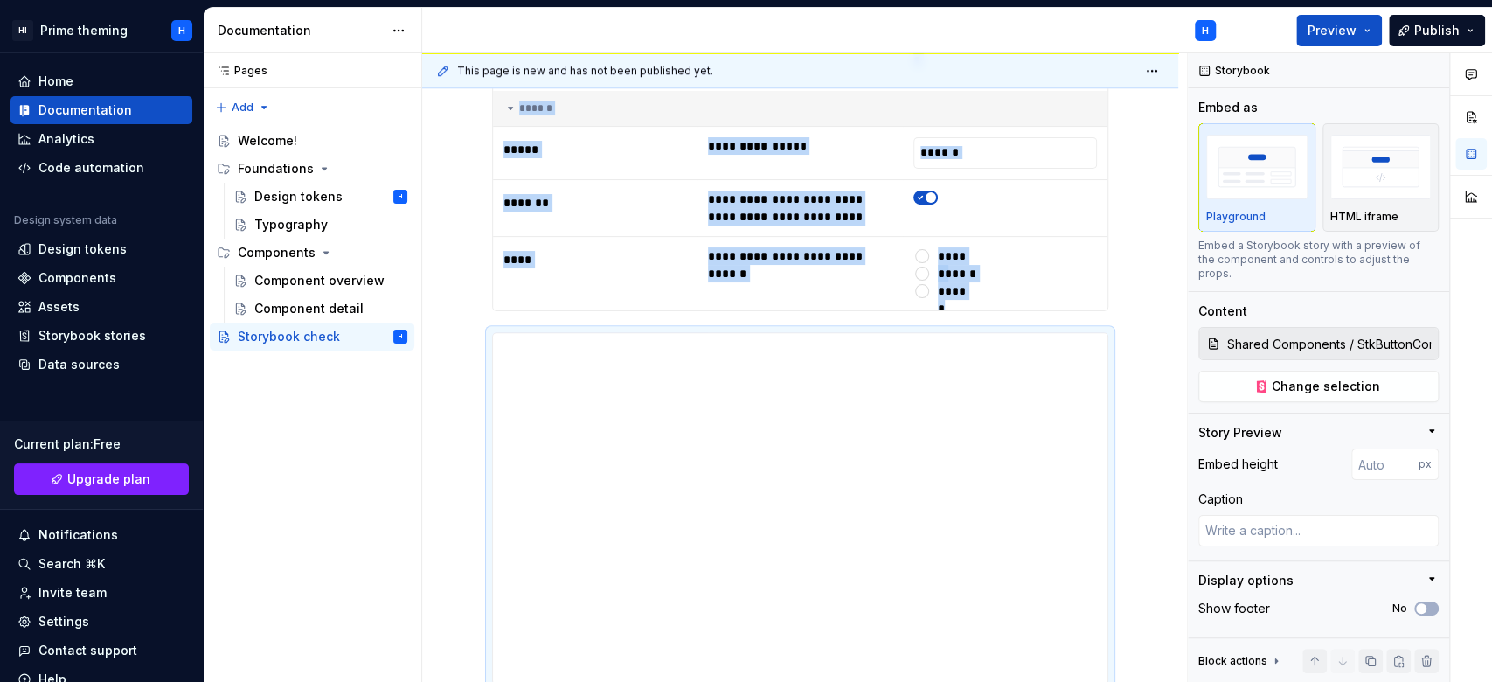
scroll to position [1064, 0]
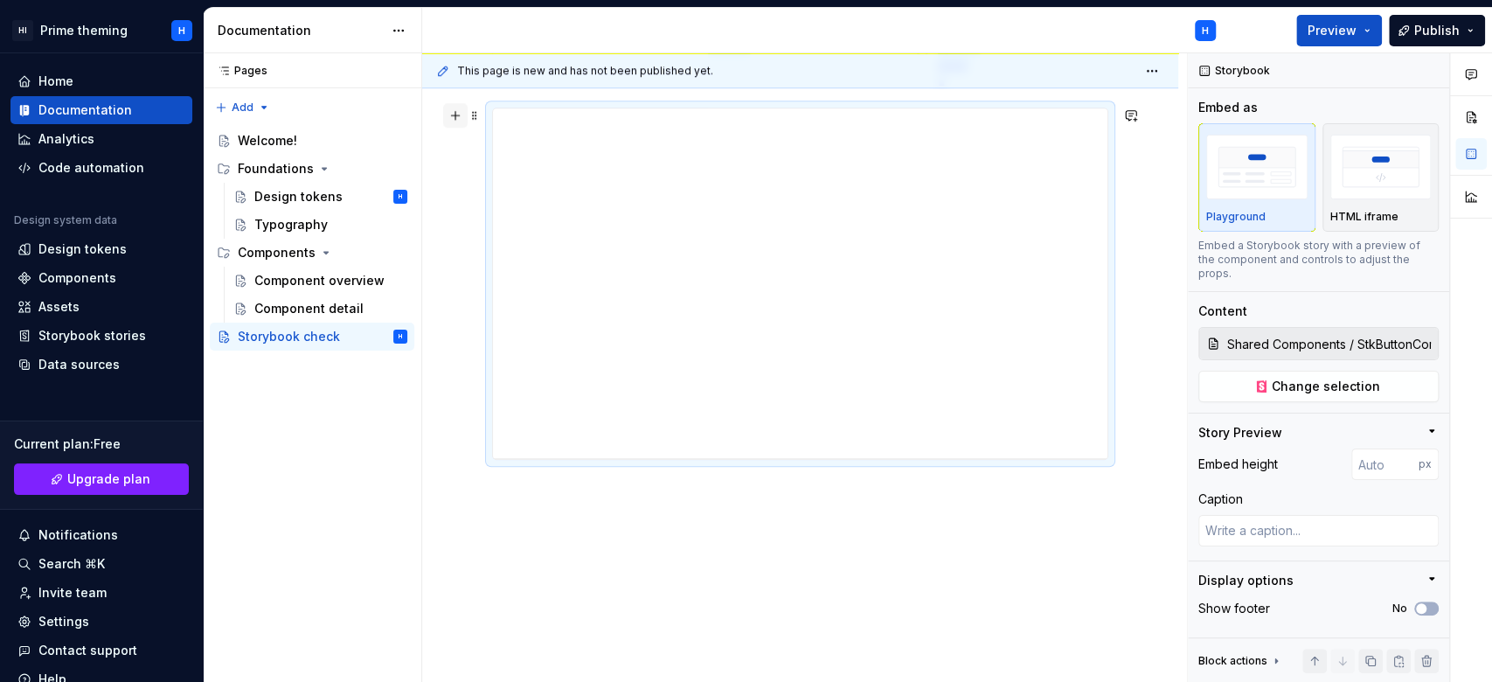
click at [454, 108] on button "button" at bounding box center [455, 115] width 24 height 24
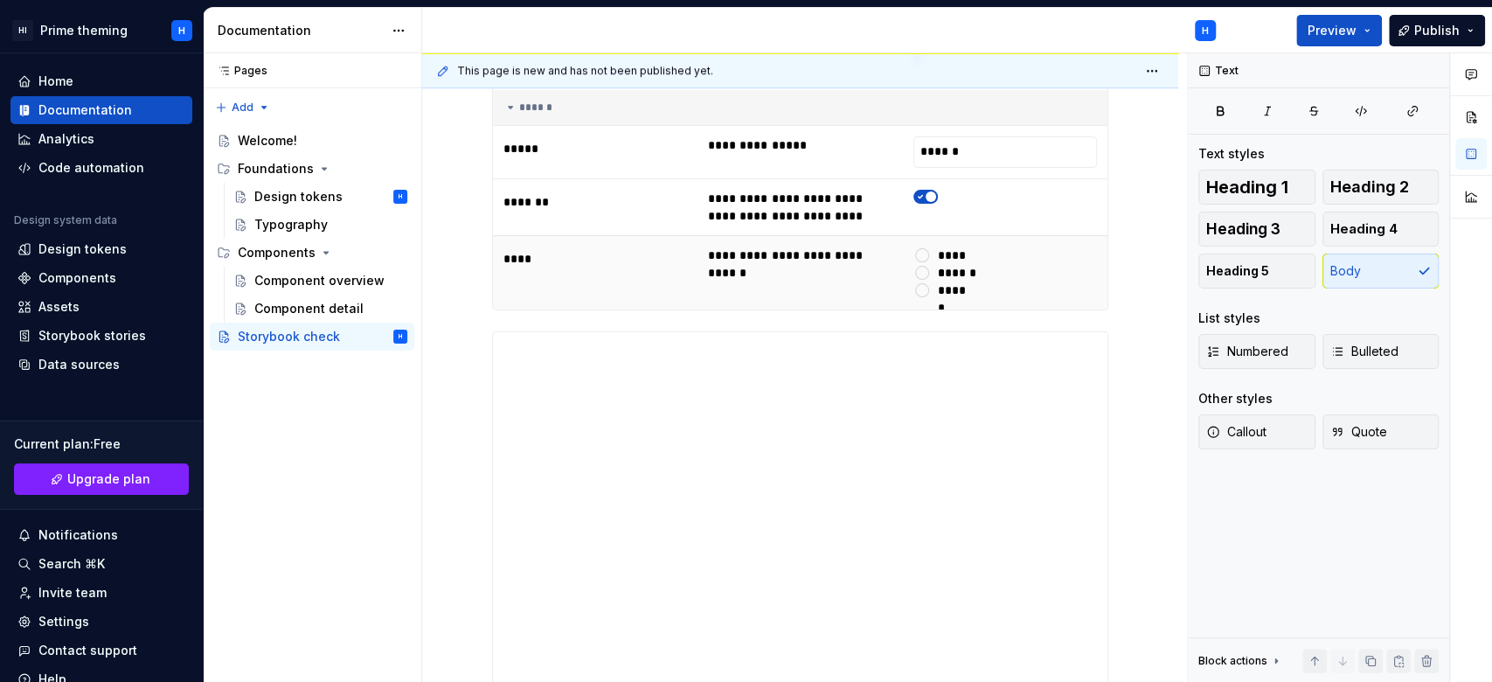
scroll to position [873, 0]
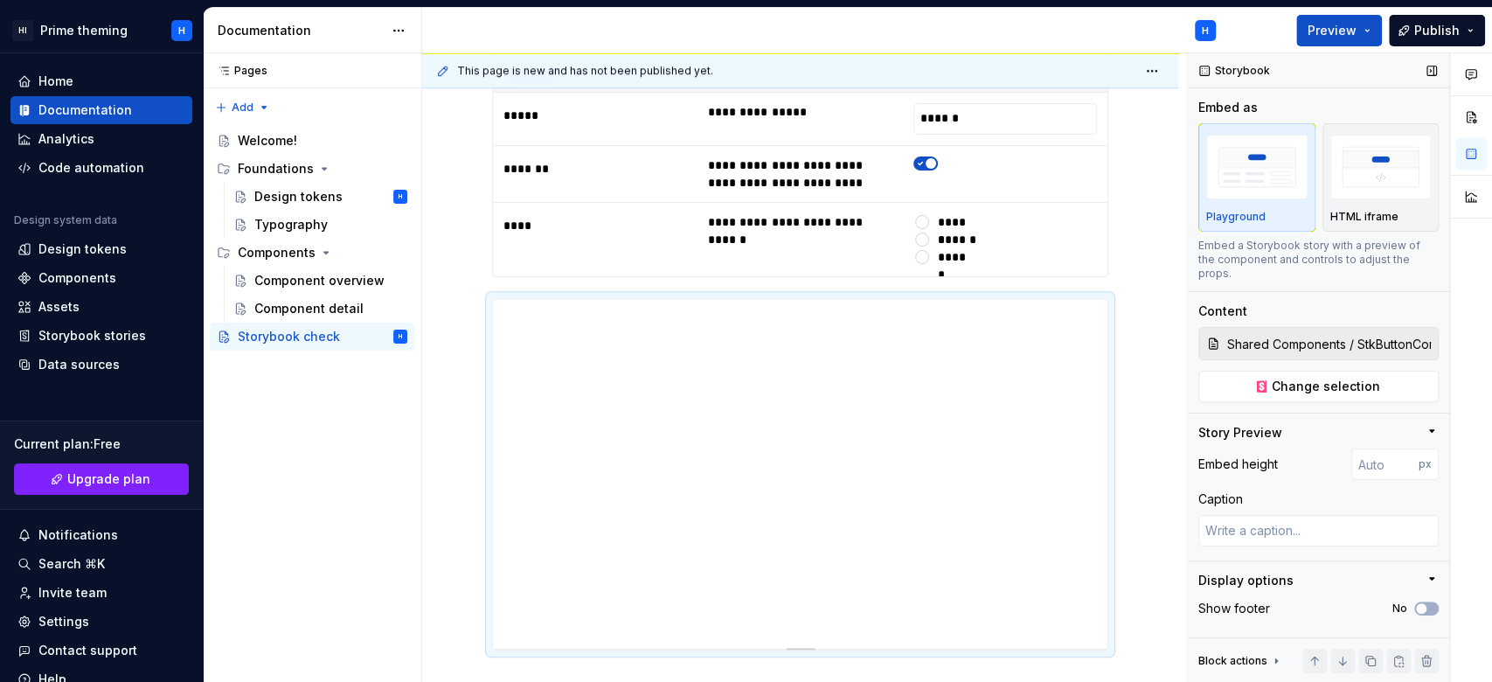
click at [1296, 424] on div "Story Preview" at bounding box center [1312, 432] width 226 height 17
click at [1296, 424] on div "Story Preview" at bounding box center [1312, 436] width 226 height 24
click at [1292, 527] on textarea at bounding box center [1319, 530] width 240 height 31
click at [1286, 596] on div "Show footer No" at bounding box center [1319, 608] width 240 height 24
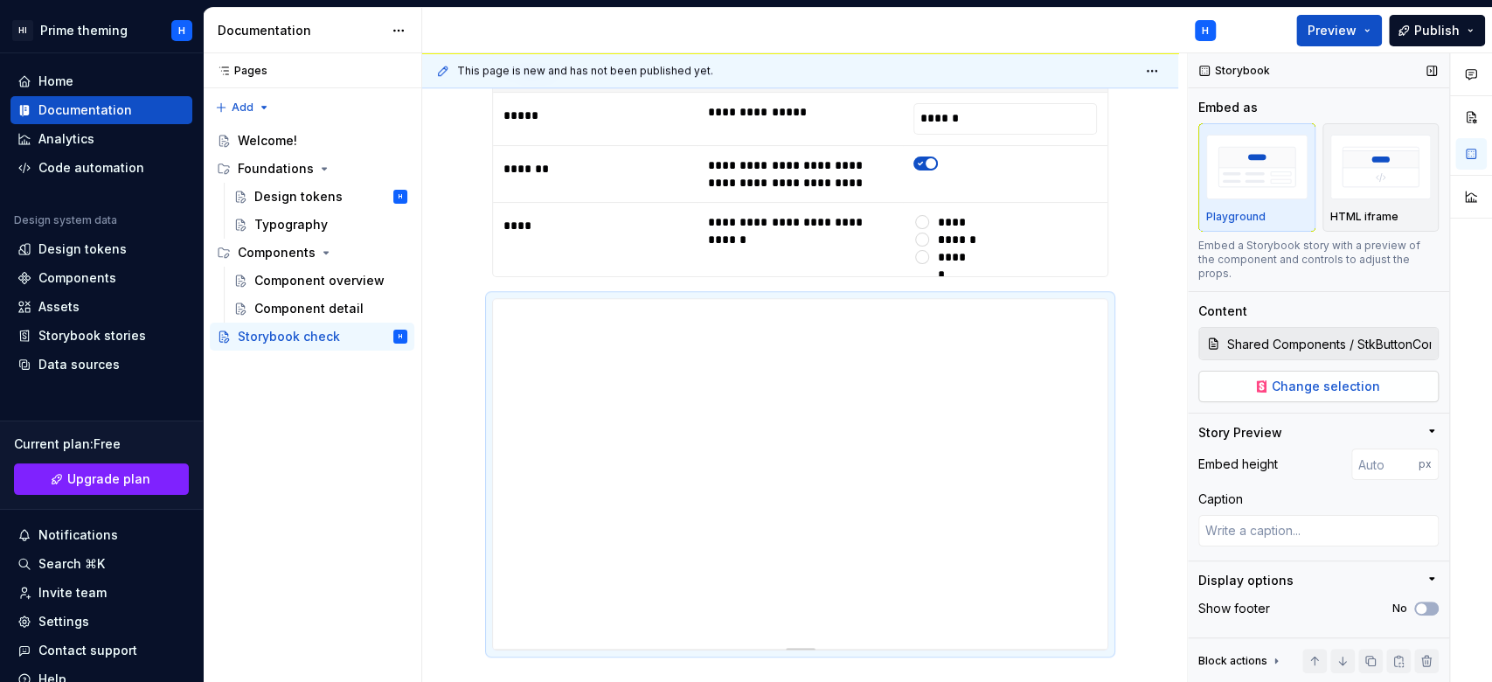
click at [1336, 378] on span "Change selection" at bounding box center [1326, 386] width 108 height 17
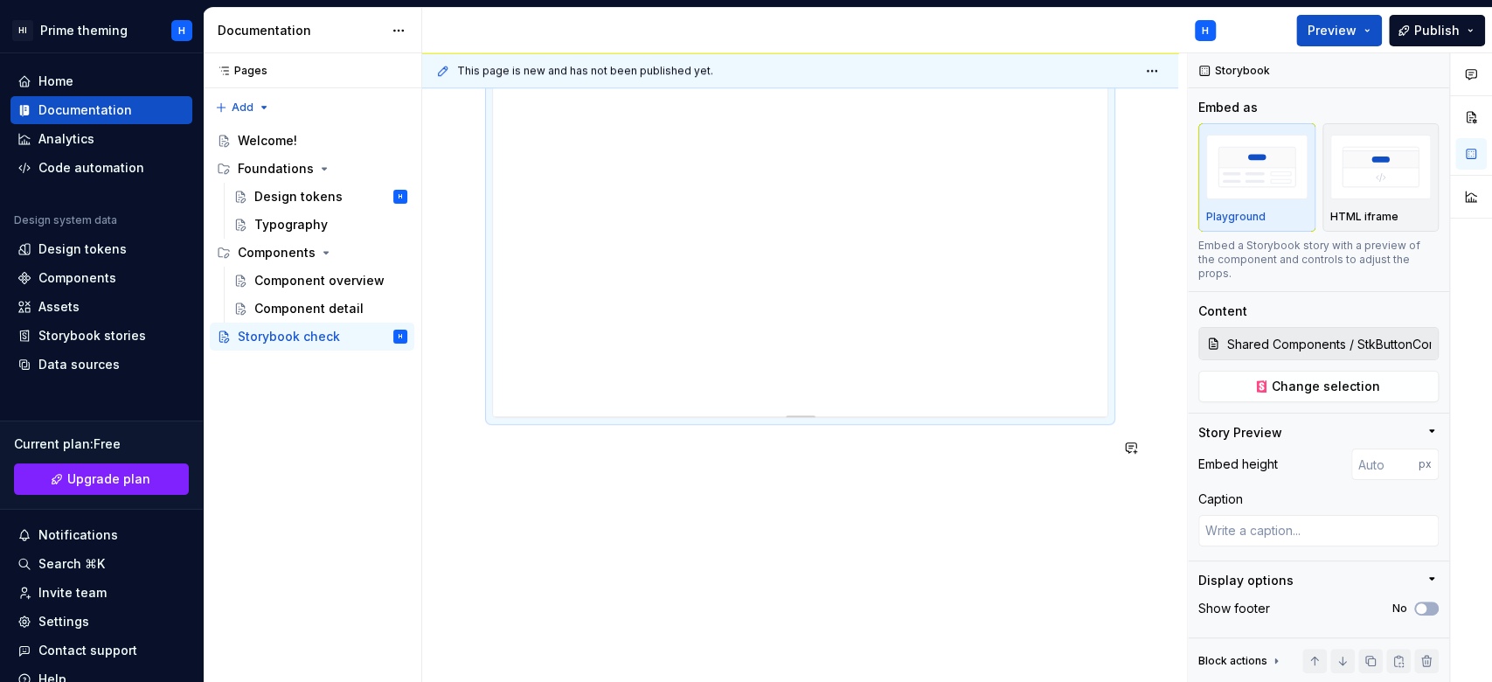
drag, startPoint x: 1110, startPoint y: 417, endPoint x: 1110, endPoint y: 479, distance: 62.1
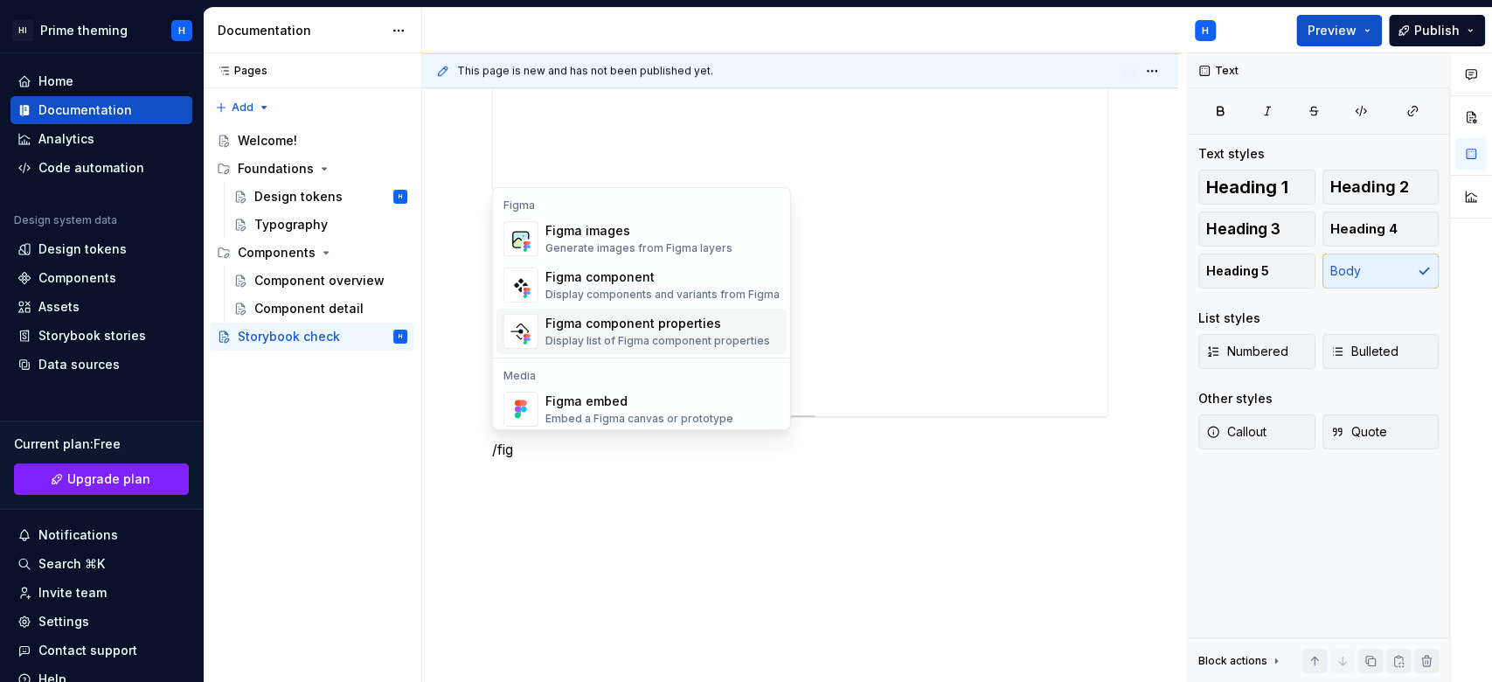
scroll to position [52, 0]
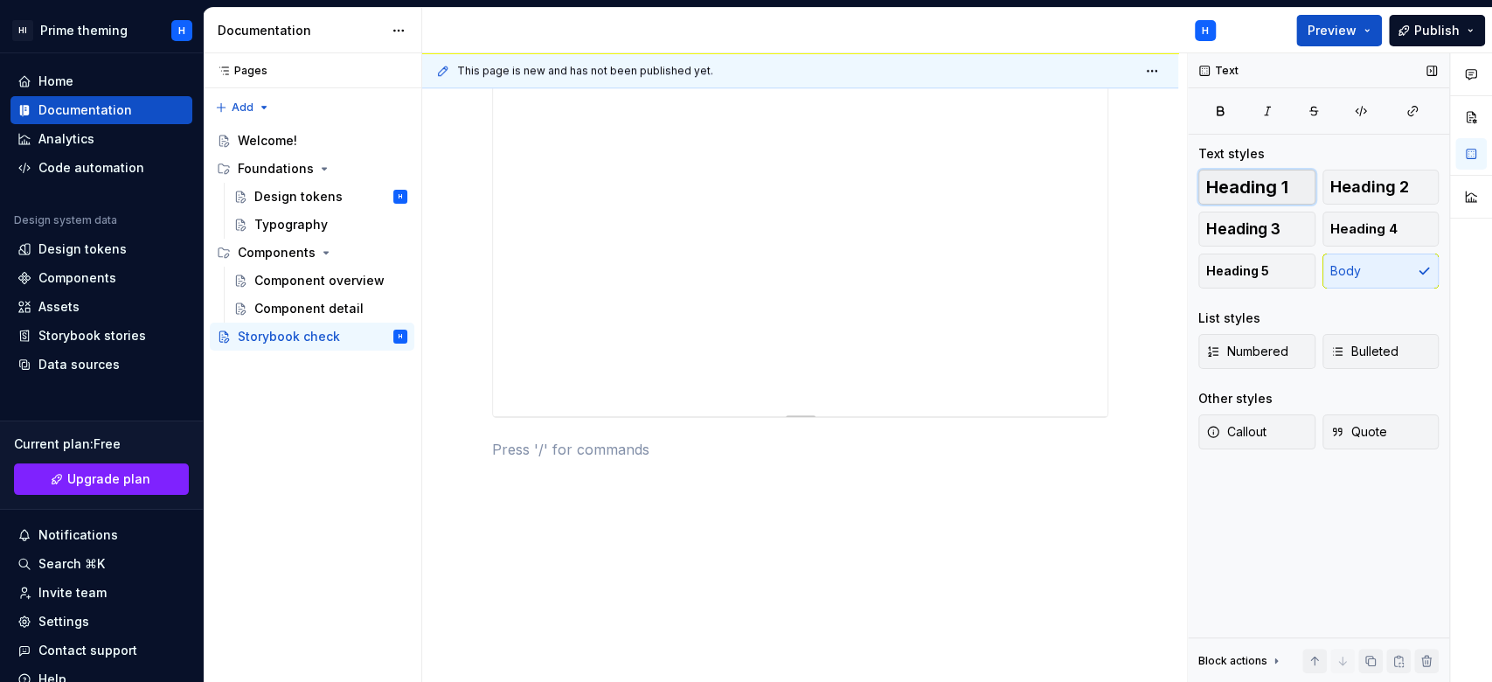
click at [1270, 191] on span "Heading 1" at bounding box center [1248, 186] width 82 height 17
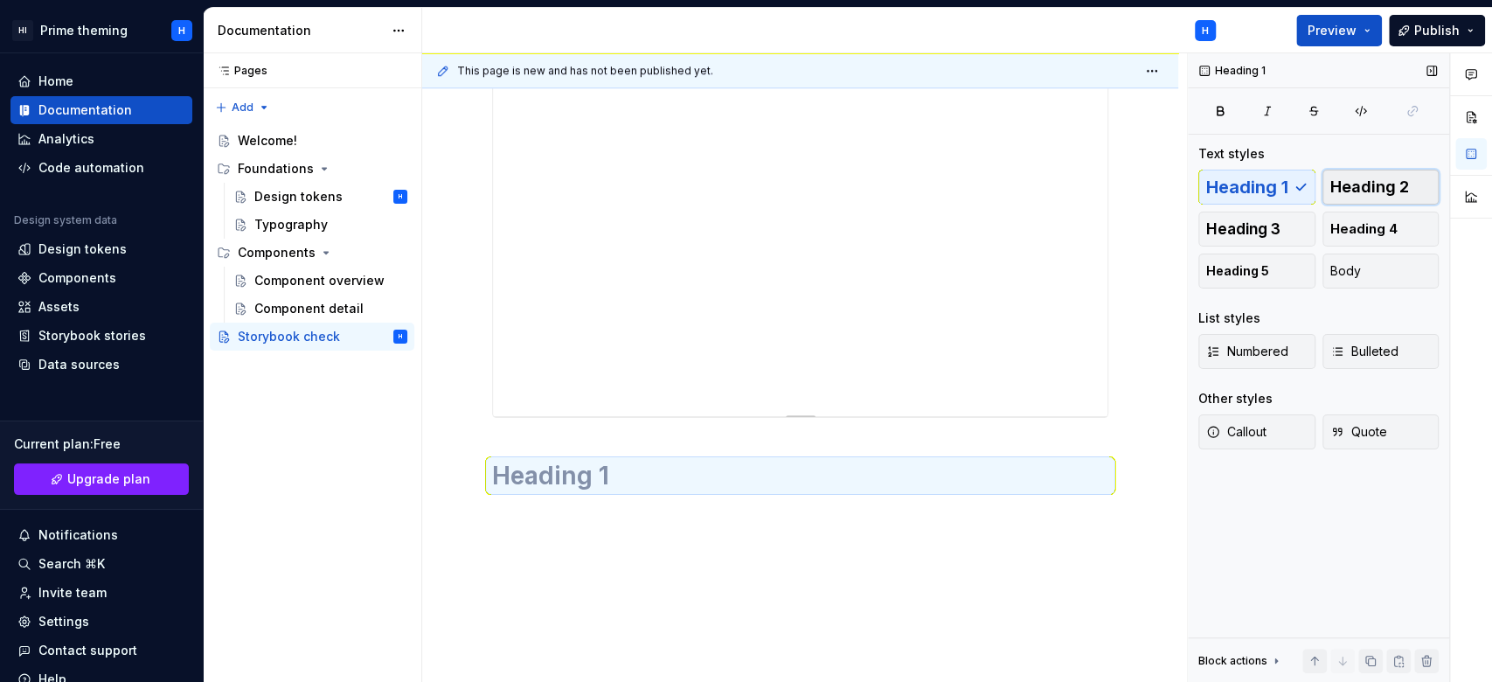
click at [1380, 195] on span "Heading 2" at bounding box center [1370, 186] width 79 height 17
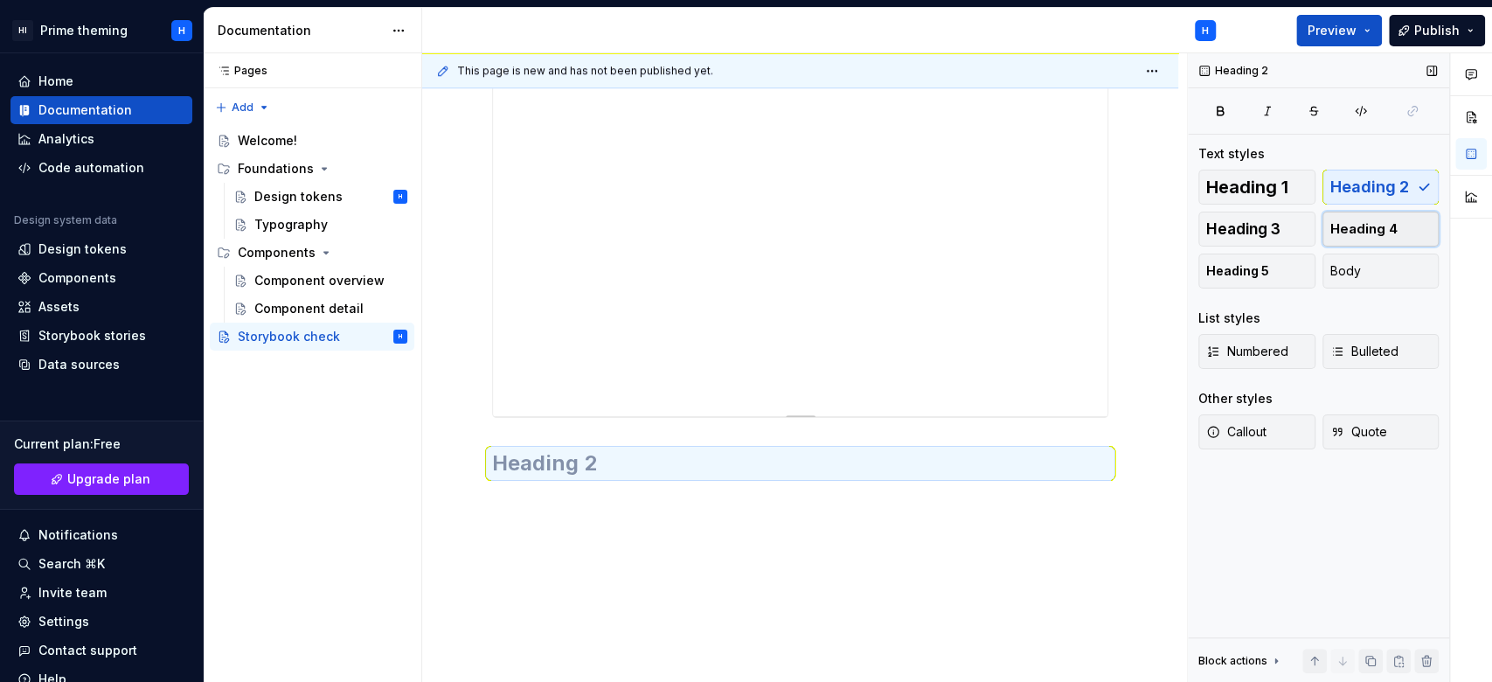
click at [1388, 220] on span "Heading 4" at bounding box center [1364, 228] width 67 height 17
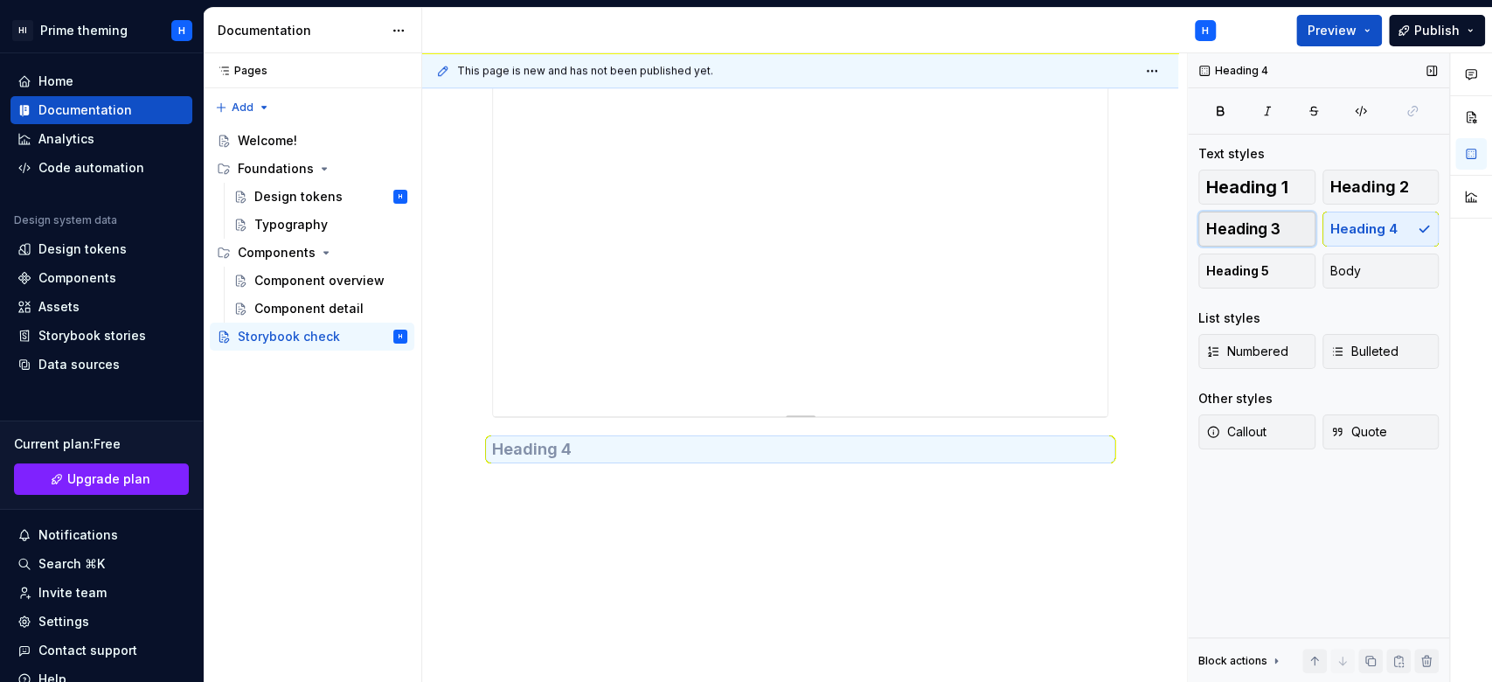
click at [1290, 222] on button "Heading 3" at bounding box center [1257, 229] width 117 height 35
click at [1247, 283] on button "Heading 5" at bounding box center [1257, 271] width 117 height 35
click at [1336, 269] on span "Body" at bounding box center [1346, 270] width 31 height 17
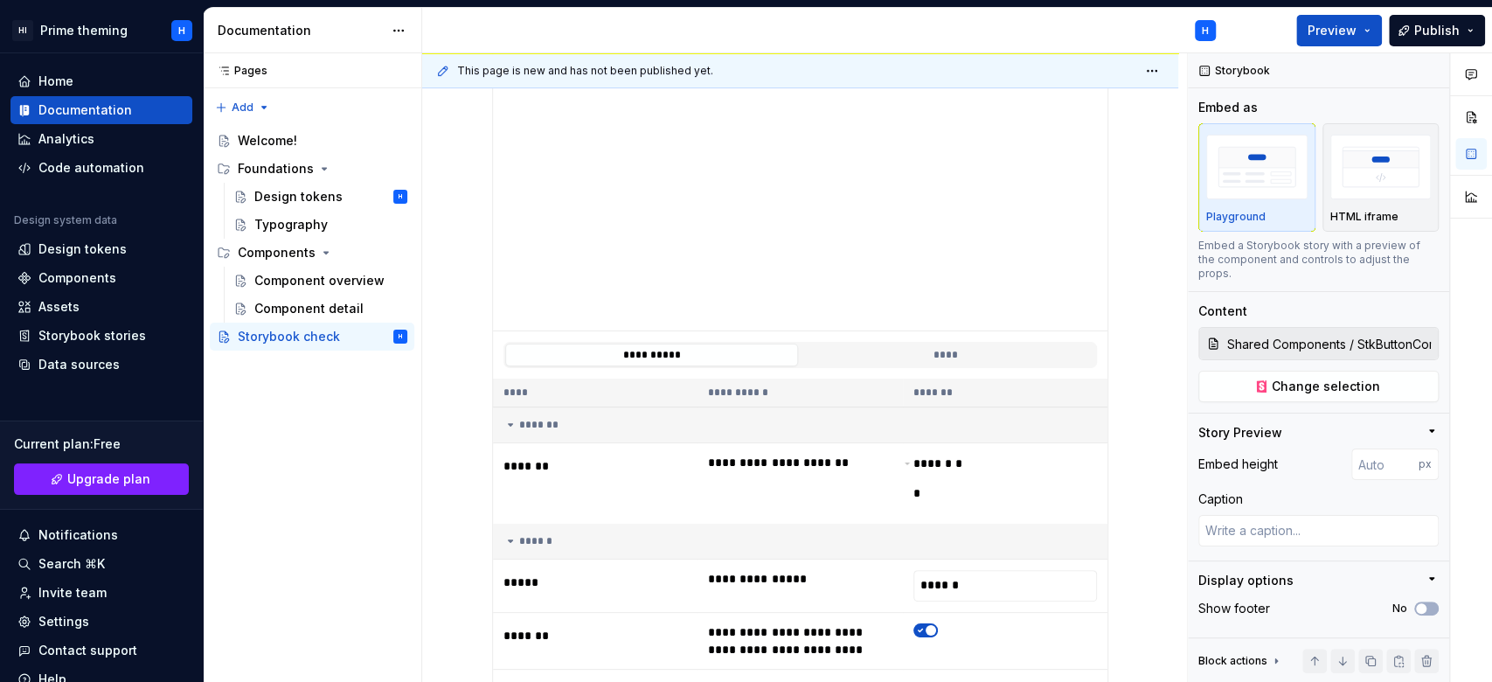
scroll to position [0, 0]
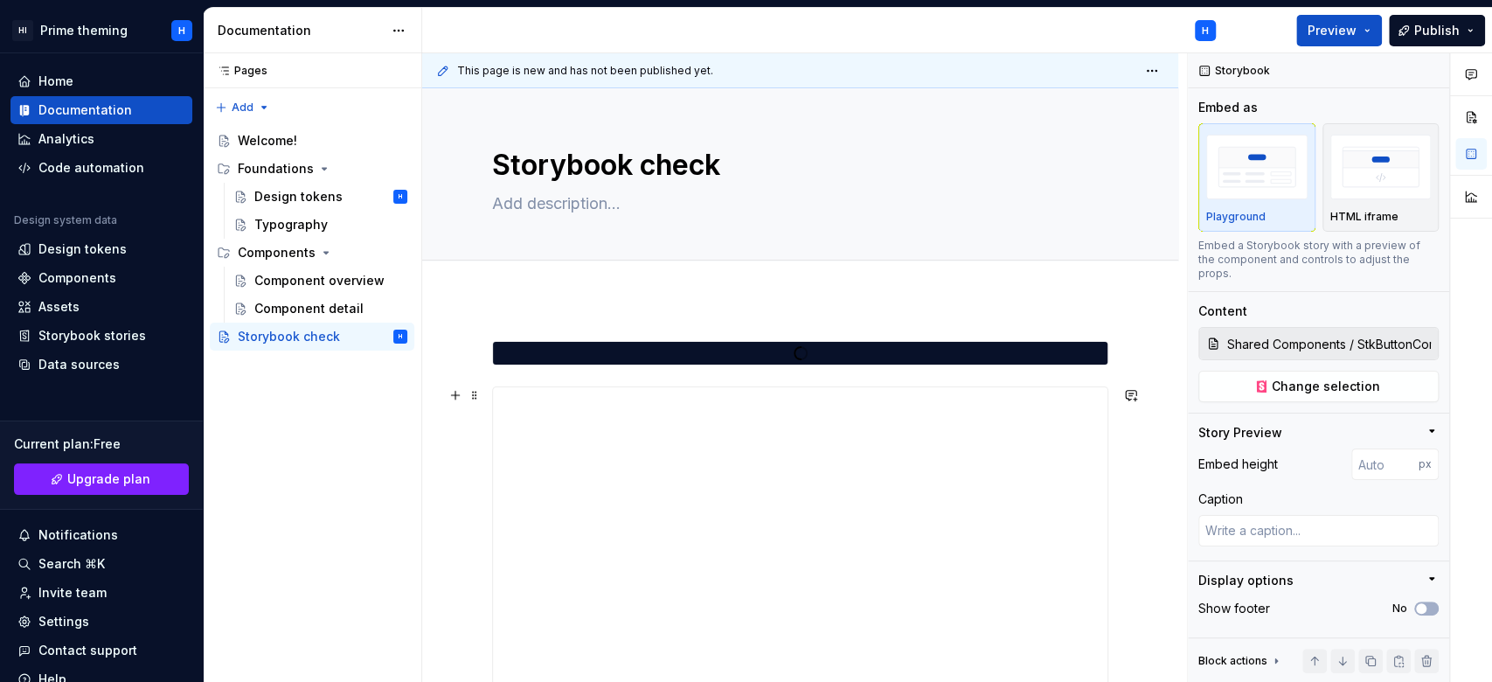
type textarea "*"
type input "Shared Components / Button / Primary"
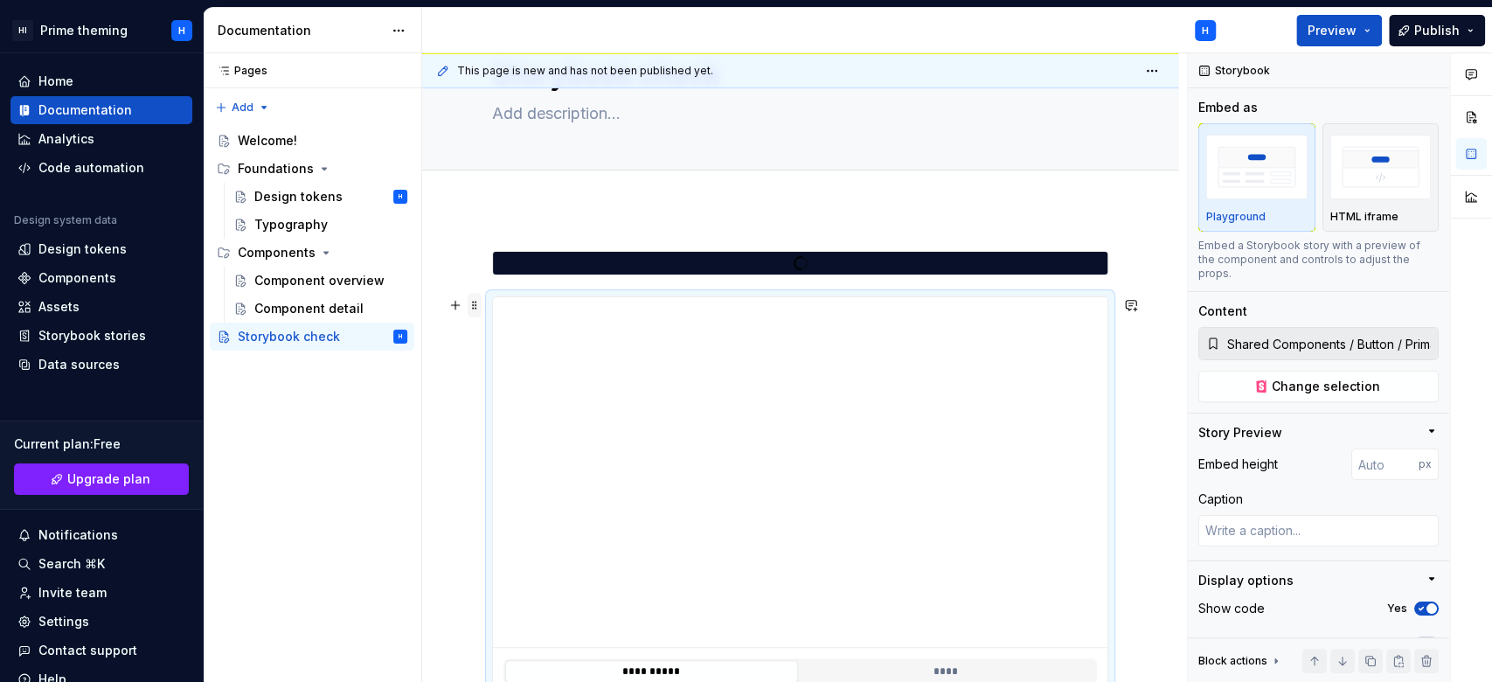
scroll to position [116, 0]
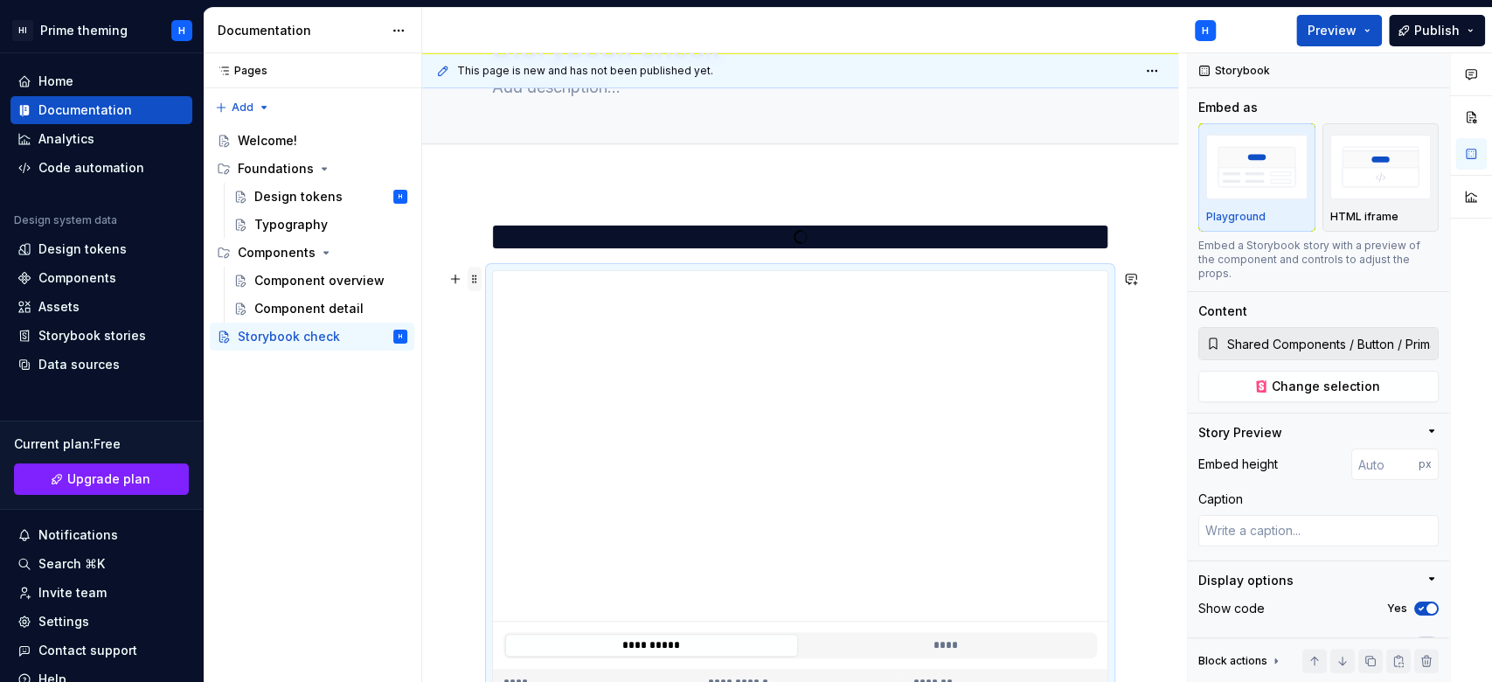
click at [477, 282] on span at bounding box center [475, 279] width 14 height 24
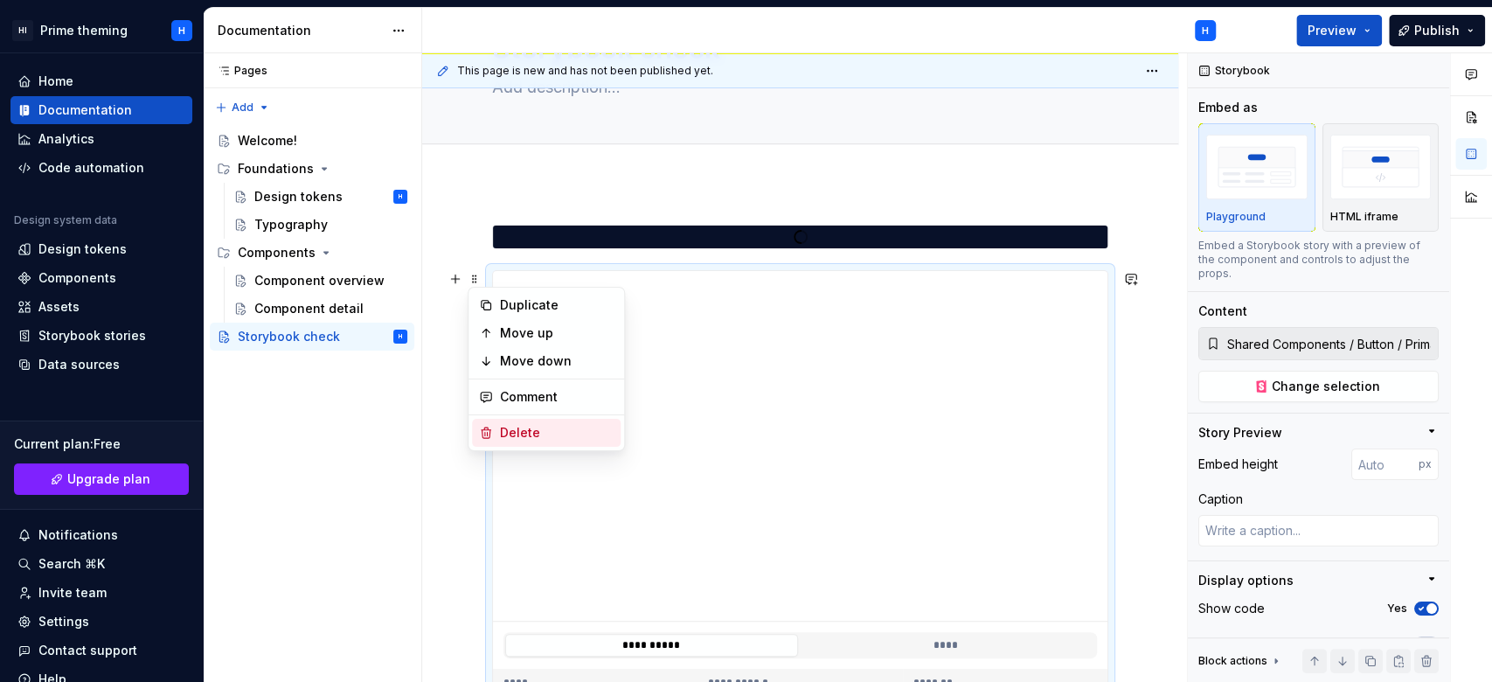
click at [553, 423] on div "Delete" at bounding box center [546, 433] width 149 height 28
type textarea "*"
type input "Shared Components / StkButtonComponent / Docs"
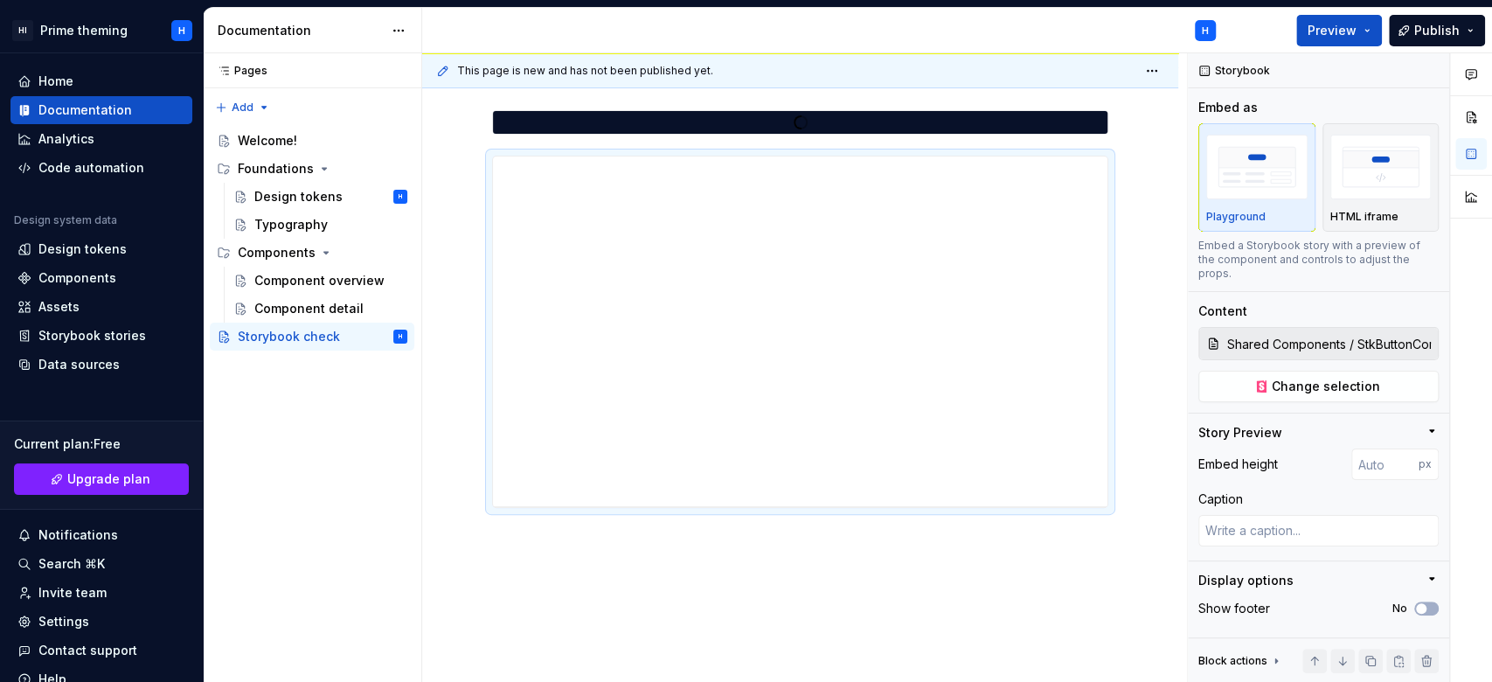
scroll to position [233, 0]
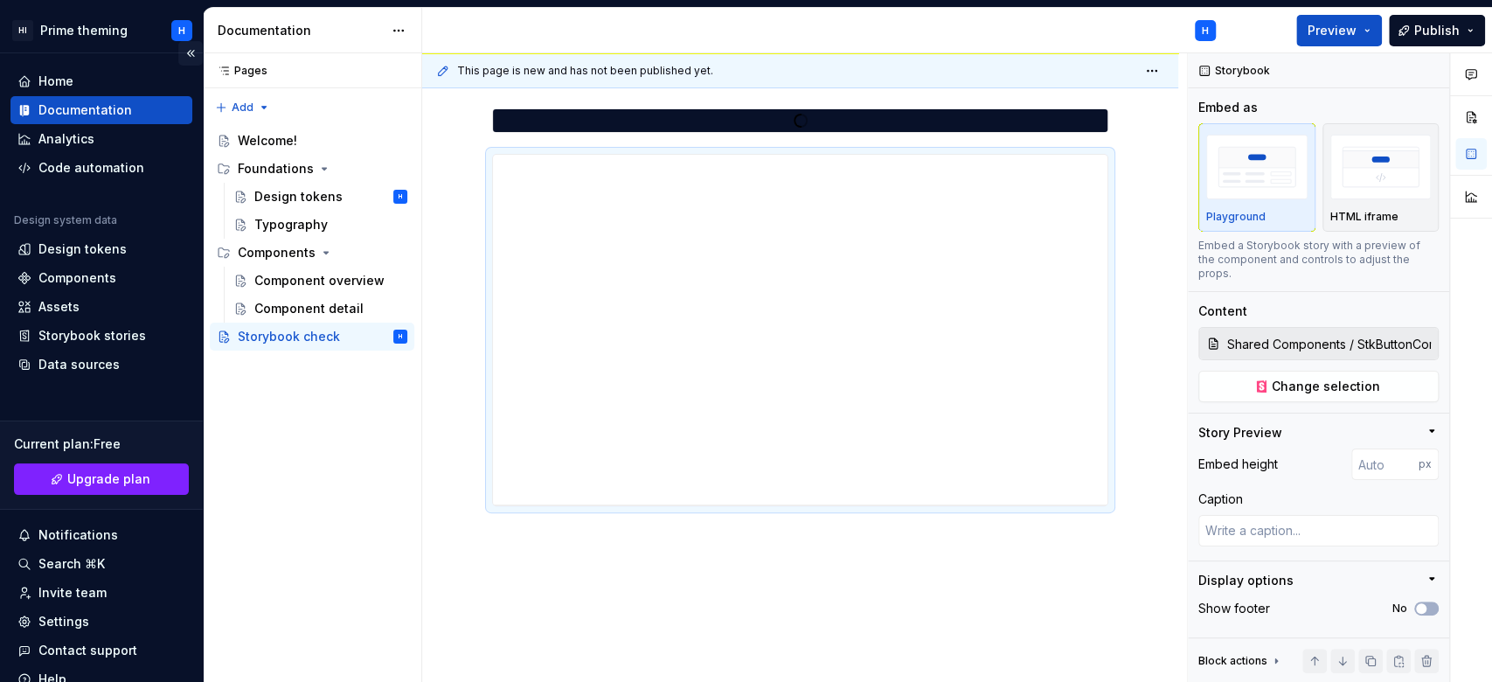
click at [180, 49] on button "Collapse sidebar" at bounding box center [190, 53] width 24 height 24
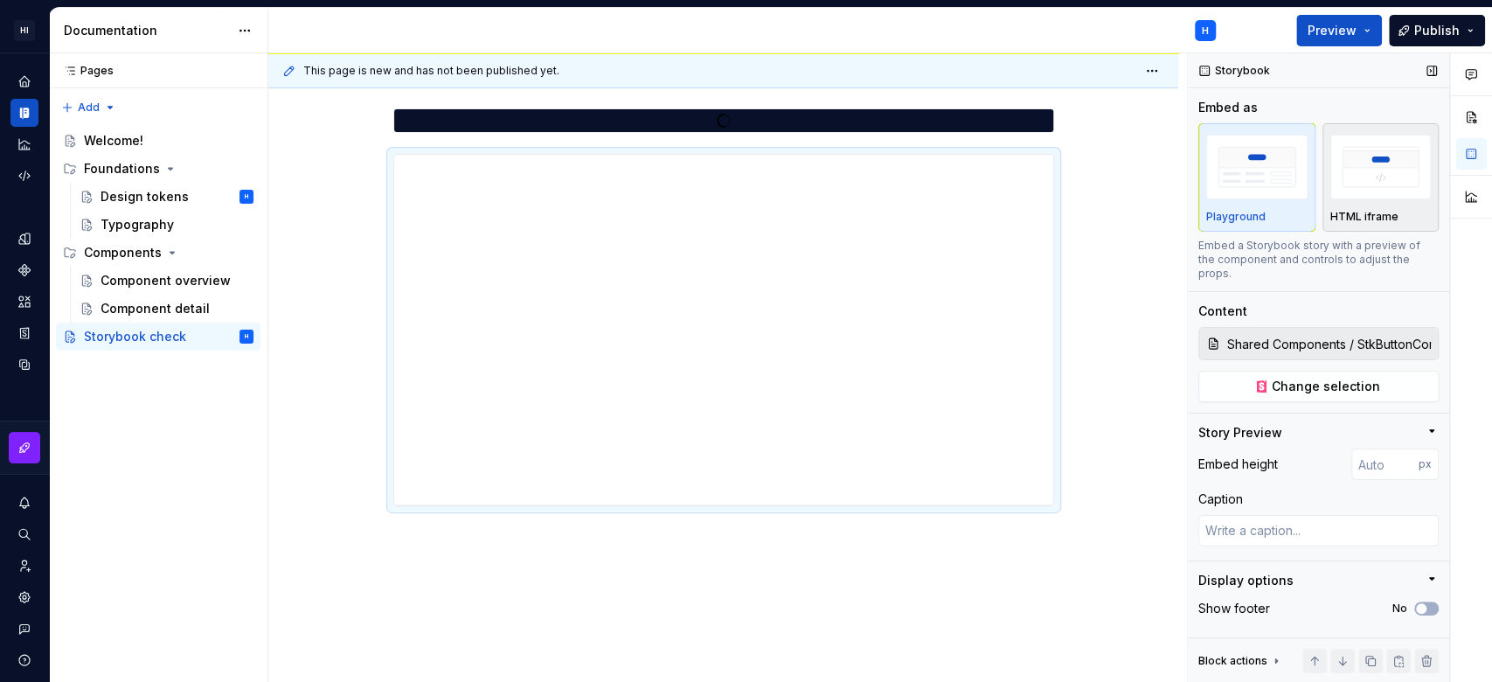
click at [1408, 202] on div "button" at bounding box center [1381, 167] width 101 height 72
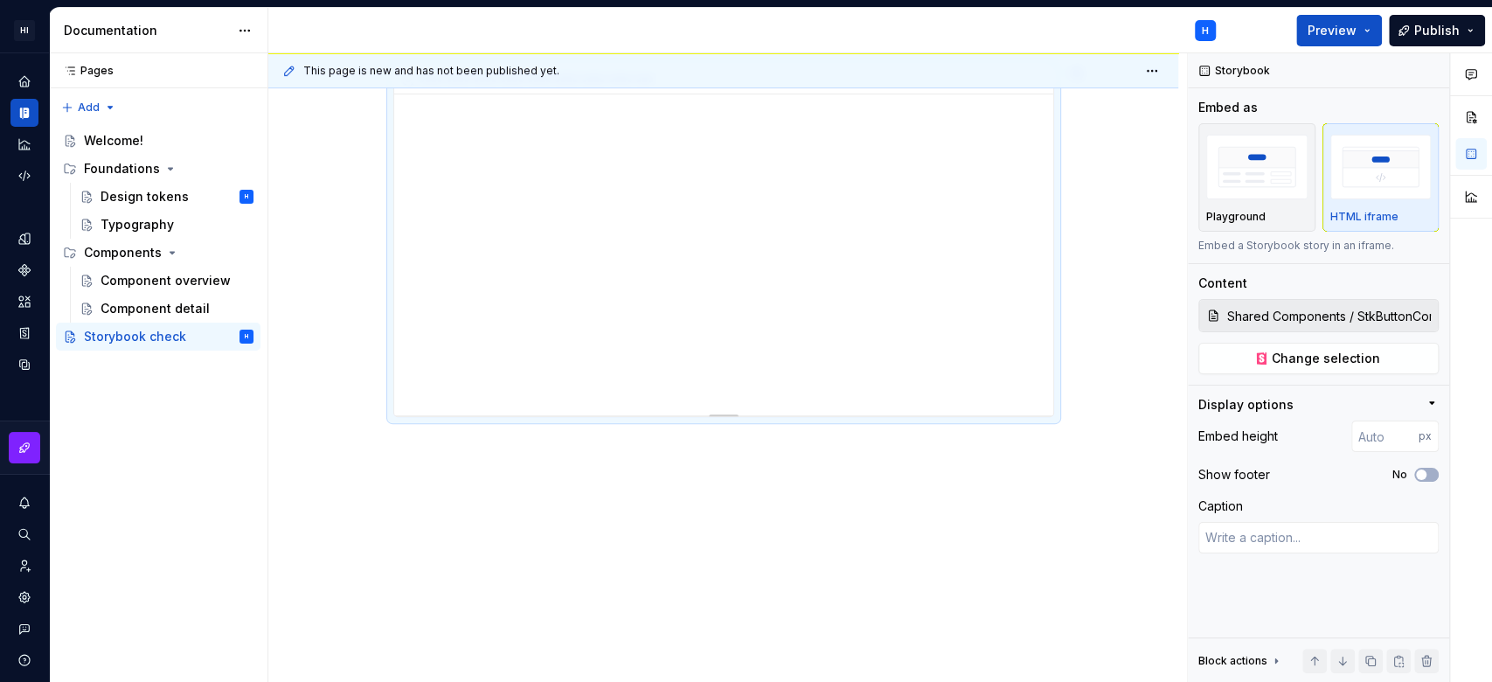
scroll to position [89, 0]
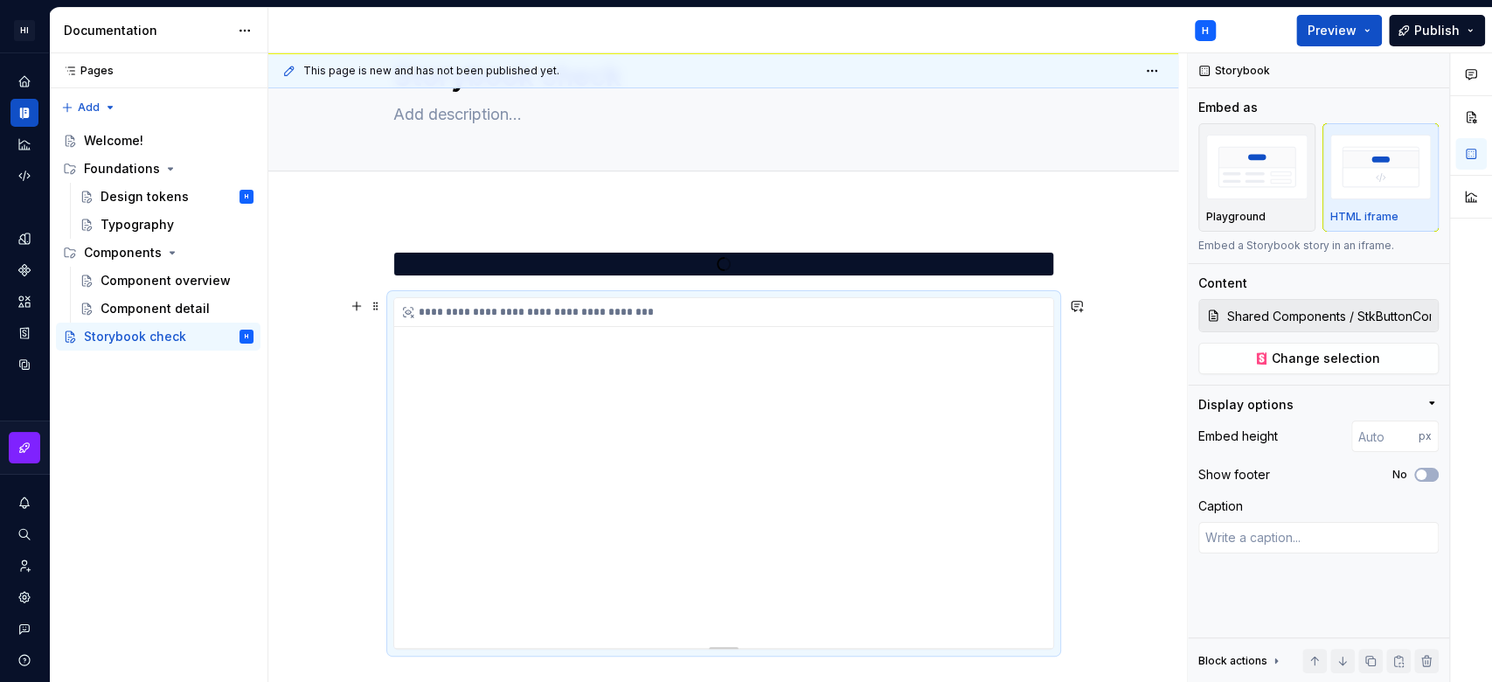
click at [873, 434] on div "**********" at bounding box center [723, 473] width 659 height 350
drag, startPoint x: 1040, startPoint y: 344, endPoint x: 1040, endPoint y: 400, distance: 56.0
click at [1040, 400] on div "**********" at bounding box center [723, 473] width 659 height 350
click at [1295, 176] on img "button" at bounding box center [1257, 167] width 101 height 64
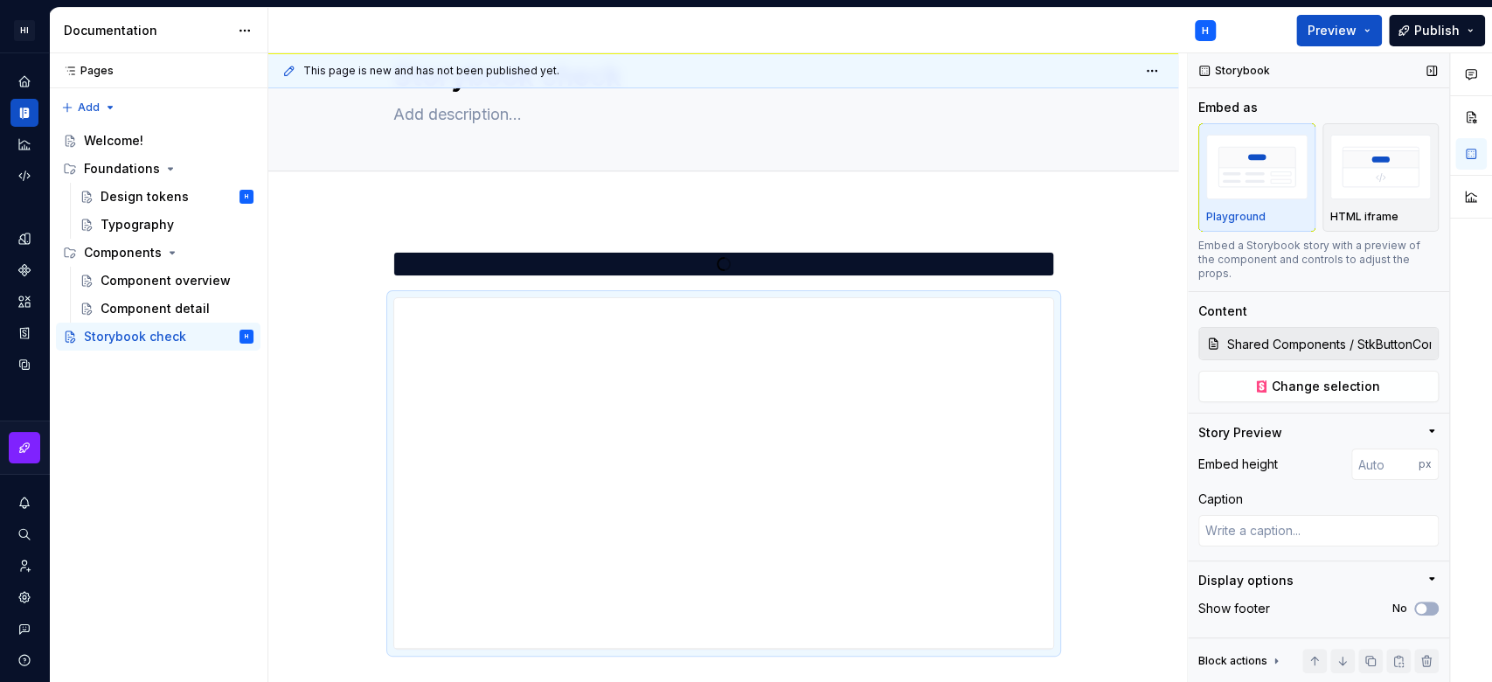
click at [1396, 424] on div "Story Preview" at bounding box center [1312, 432] width 226 height 17
click at [1396, 424] on div "Story Preview" at bounding box center [1312, 436] width 226 height 24
type textarea "*"
click at [21, 78] on icon "Home" at bounding box center [25, 81] width 16 height 16
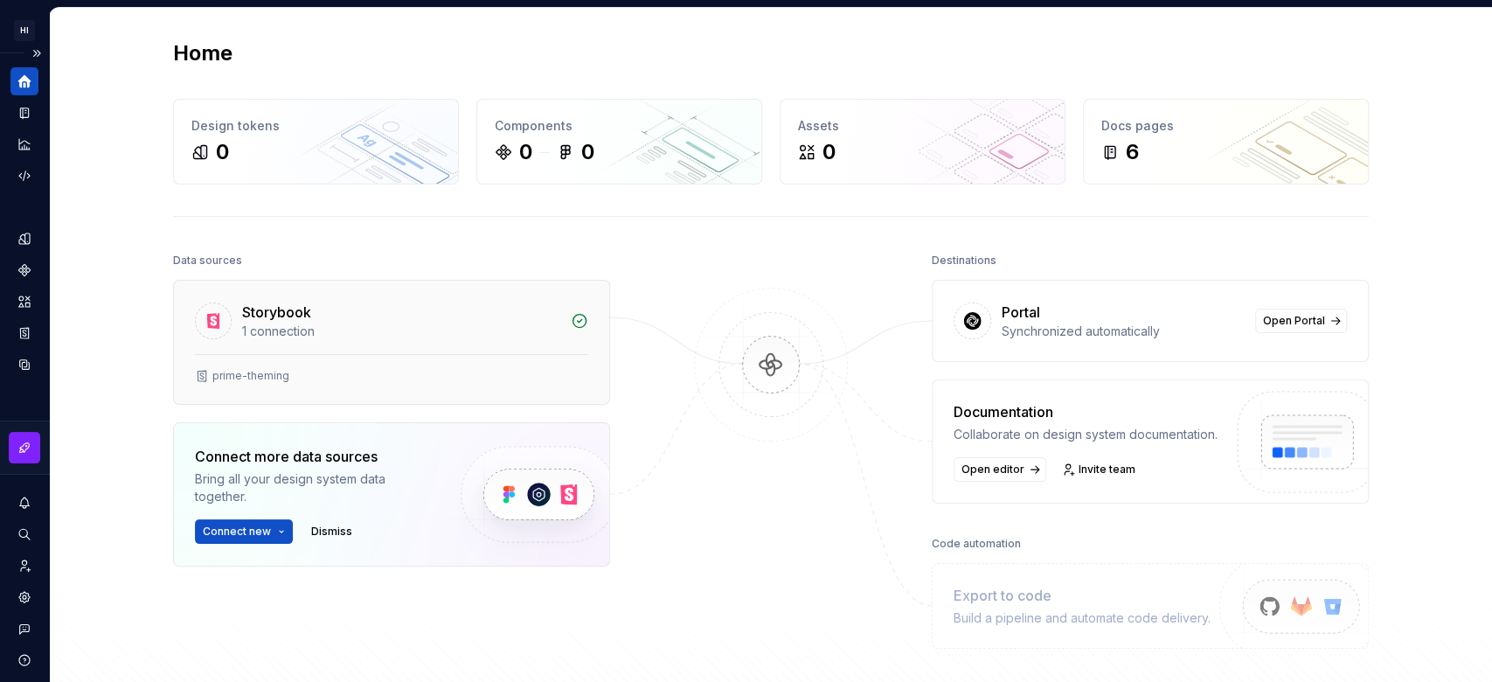
click at [433, 310] on div "Storybook" at bounding box center [401, 312] width 318 height 21
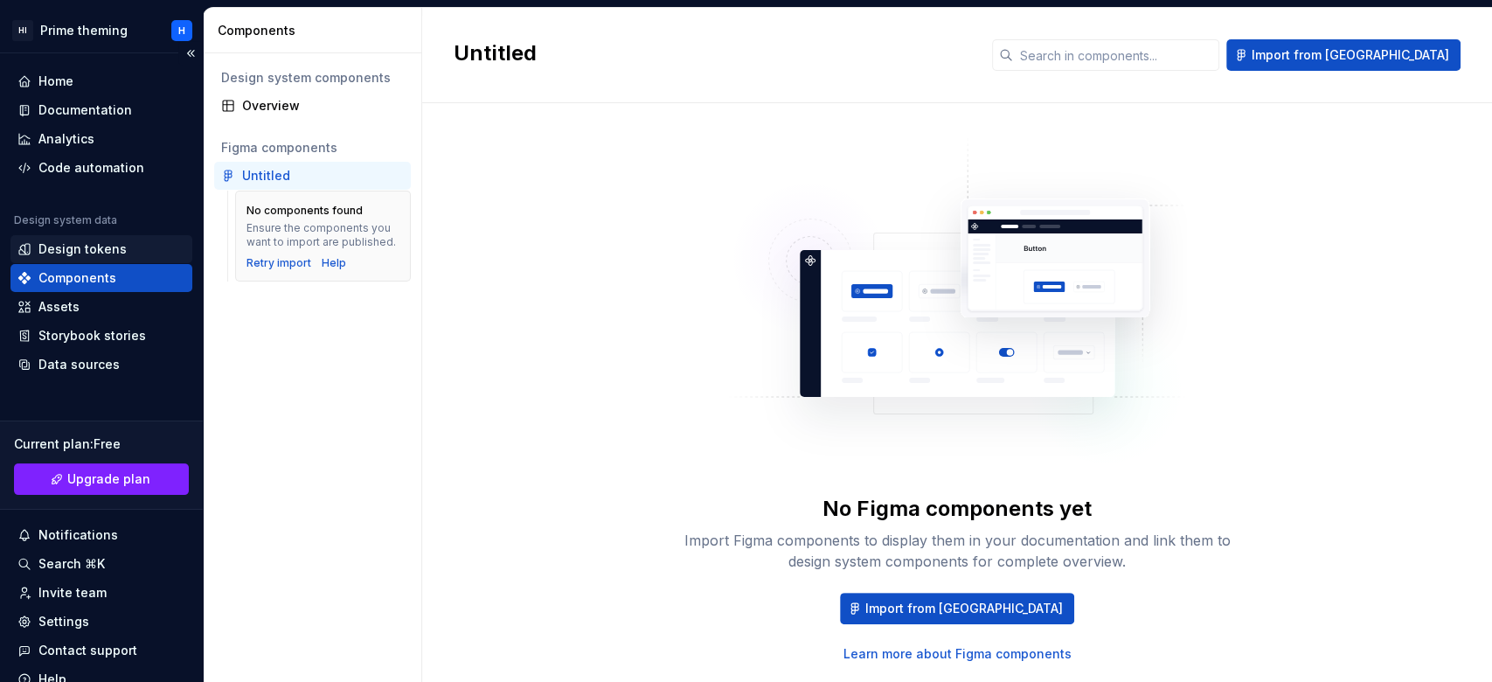
click at [129, 247] on div "Design tokens" at bounding box center [101, 248] width 168 height 17
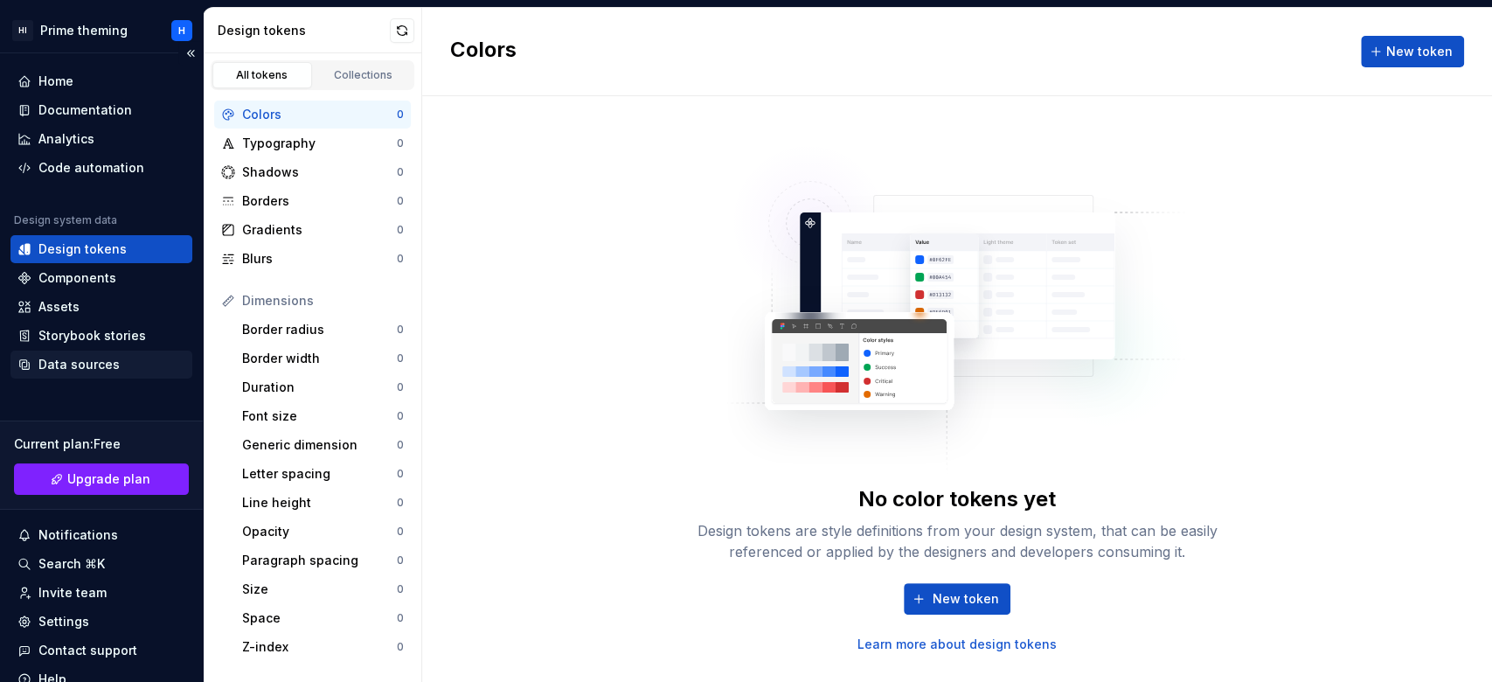
click at [54, 356] on div "Data sources" at bounding box center [78, 364] width 81 height 17
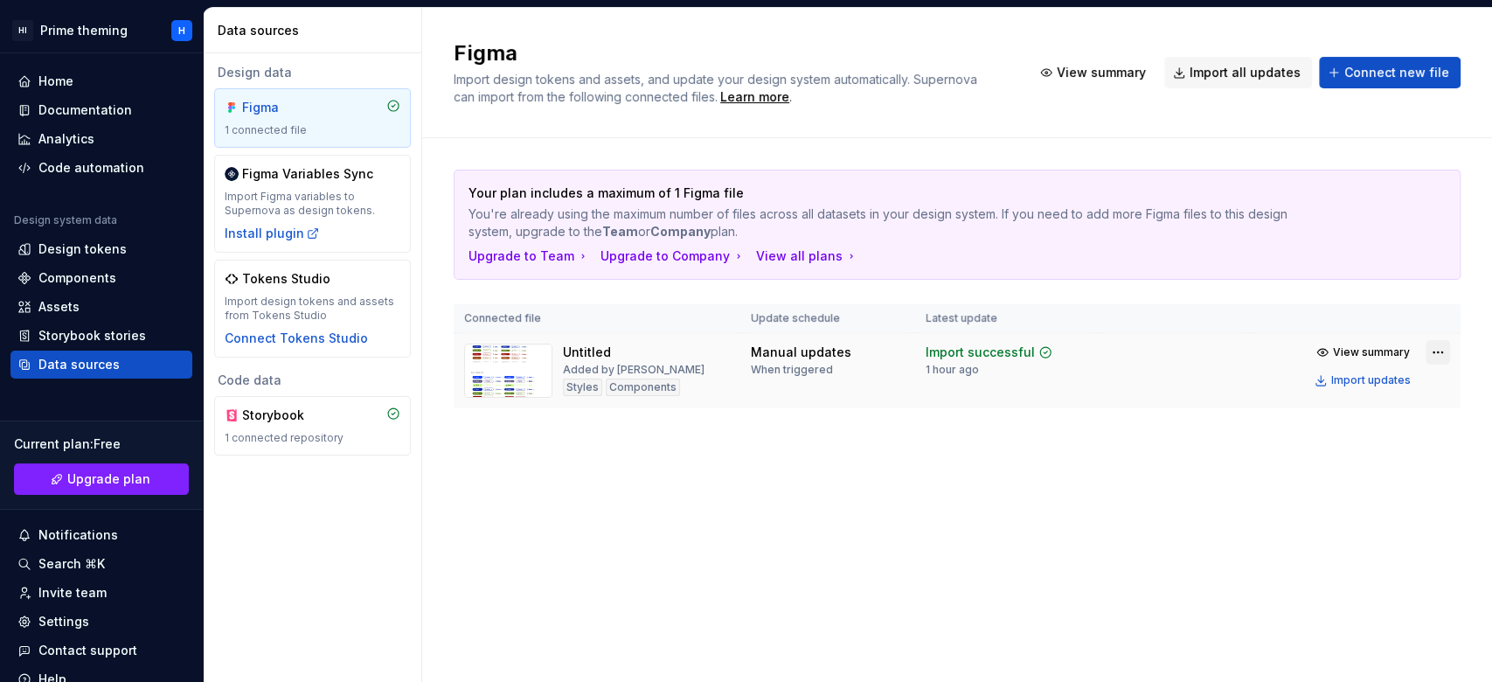
click at [1440, 351] on html "HI Prime theming H Home Documentation Analytics Code automation Design system d…" at bounding box center [746, 341] width 1492 height 682
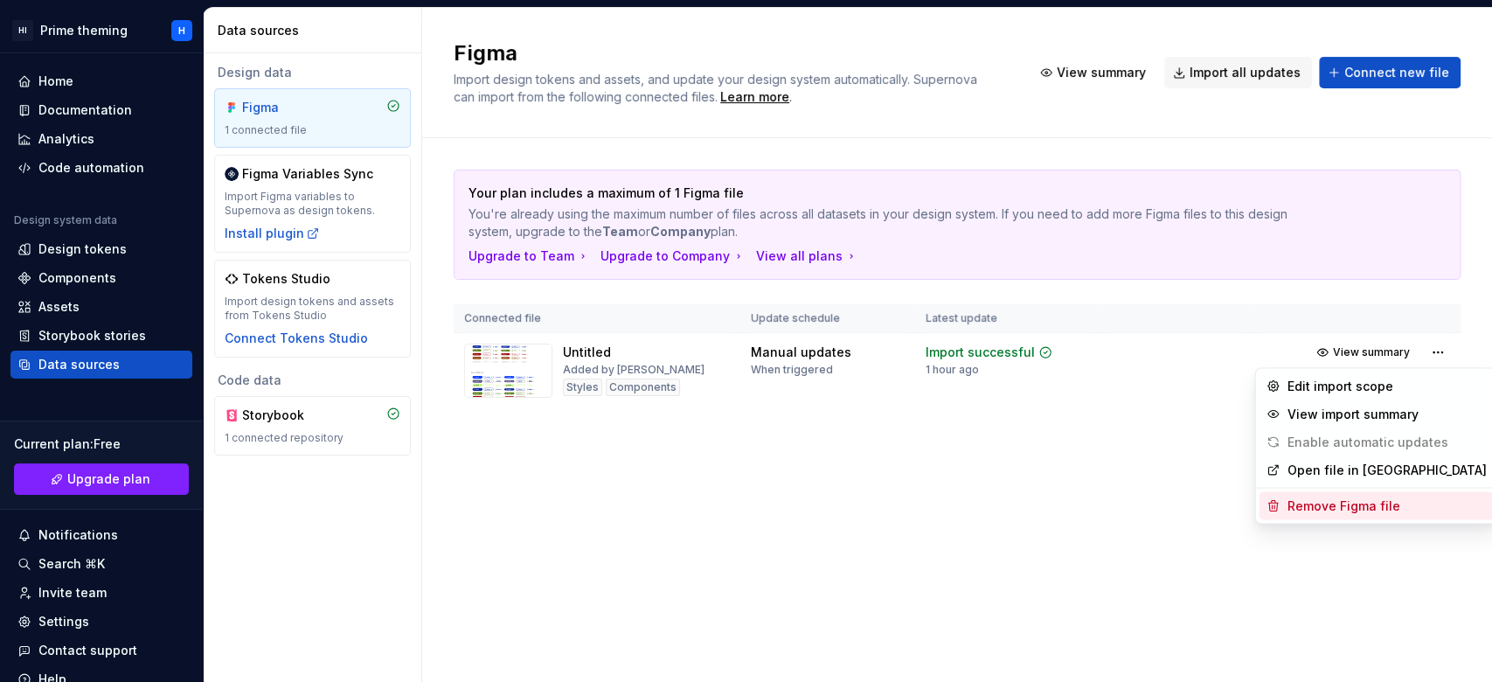
click at [1385, 504] on div "Remove Figma file" at bounding box center [1387, 505] width 199 height 17
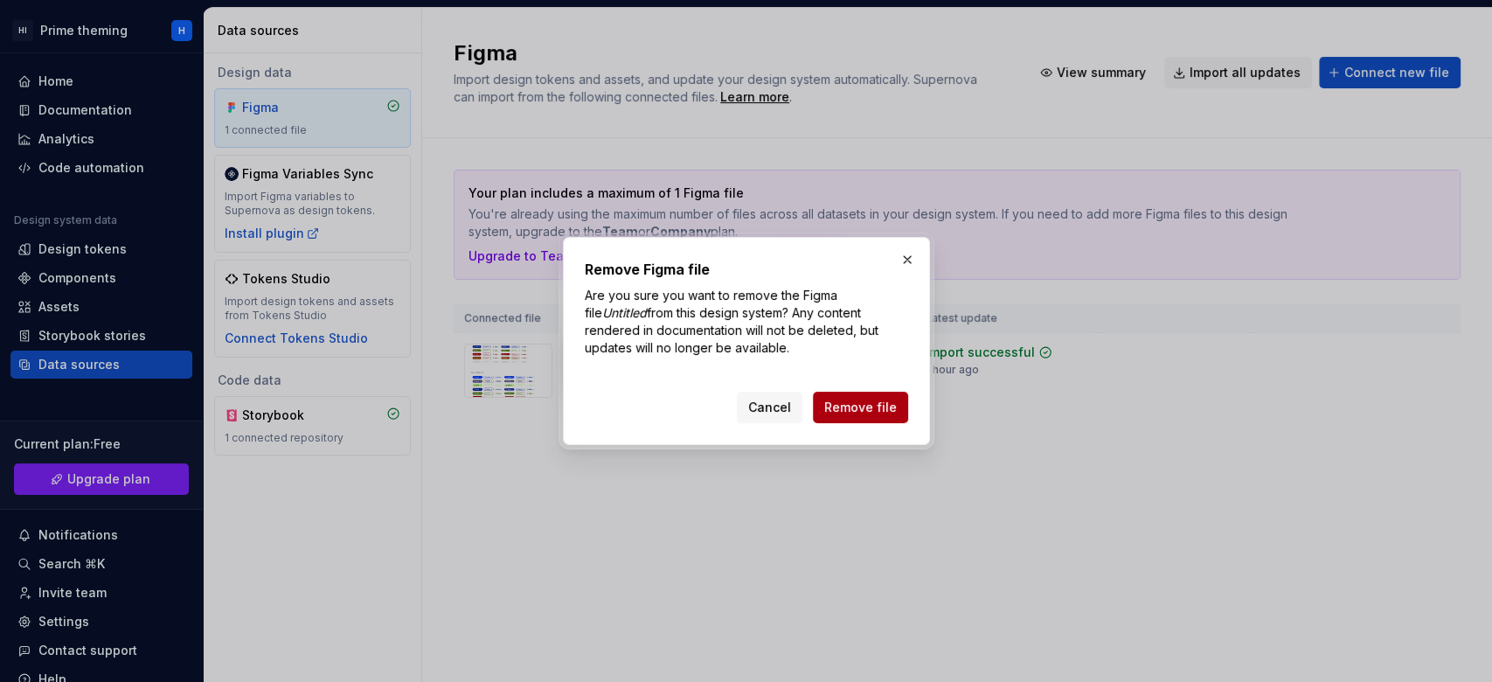
click at [861, 402] on span "Remove file" at bounding box center [860, 407] width 73 height 17
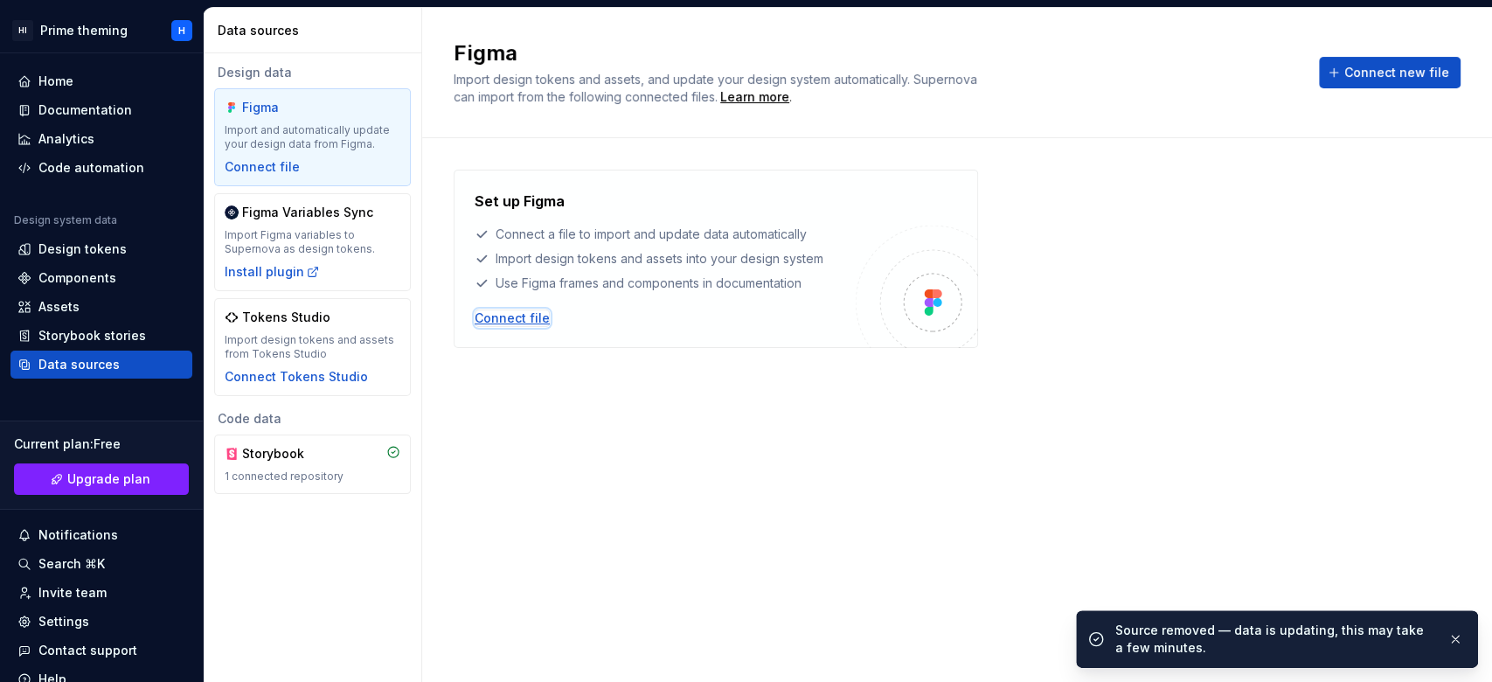
click at [506, 323] on div "Connect file" at bounding box center [512, 318] width 75 height 17
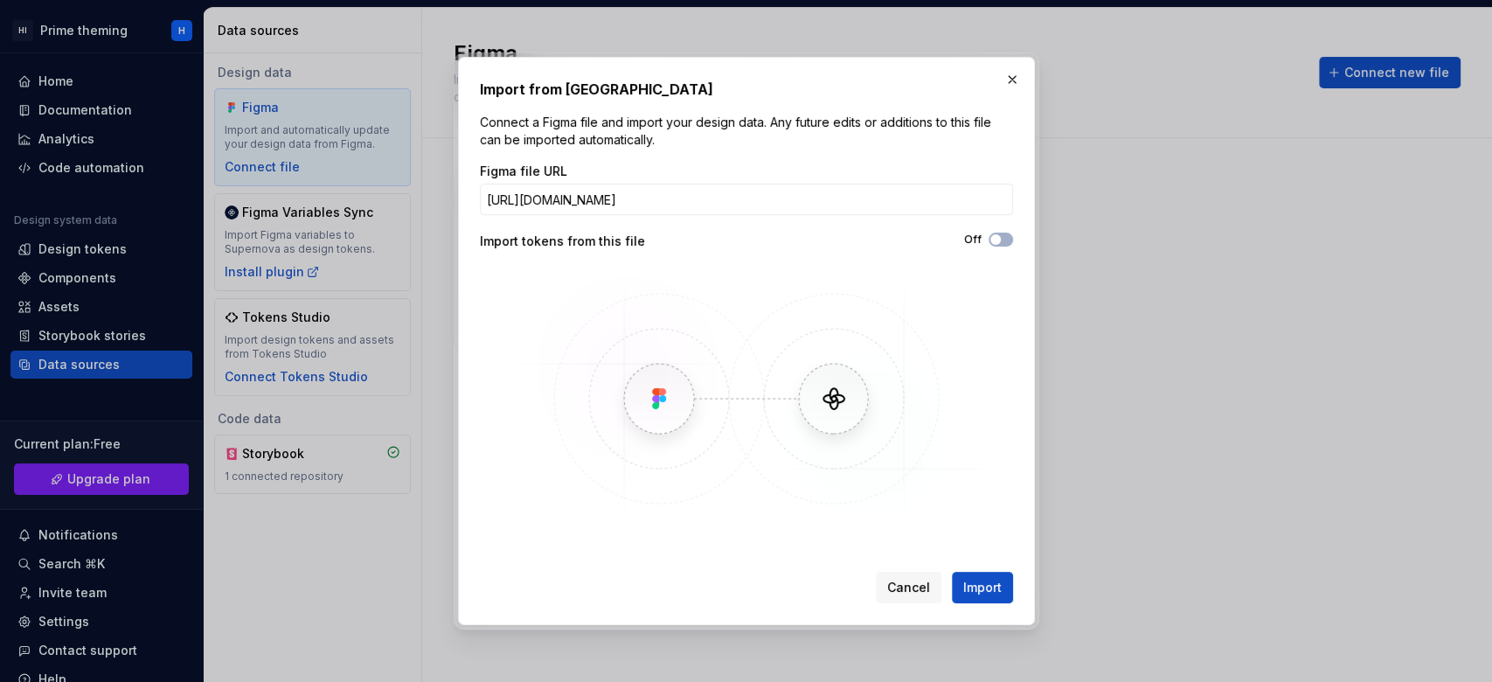
scroll to position [0, 160]
type input "https://www.figma.com/design/uVgVzK78VsZwO3We2a1TK2/Supernova?node-id=2-519&p=f…"
click at [982, 581] on span "Import" at bounding box center [982, 587] width 38 height 17
click at [904, 593] on span "Cancel" at bounding box center [908, 587] width 43 height 17
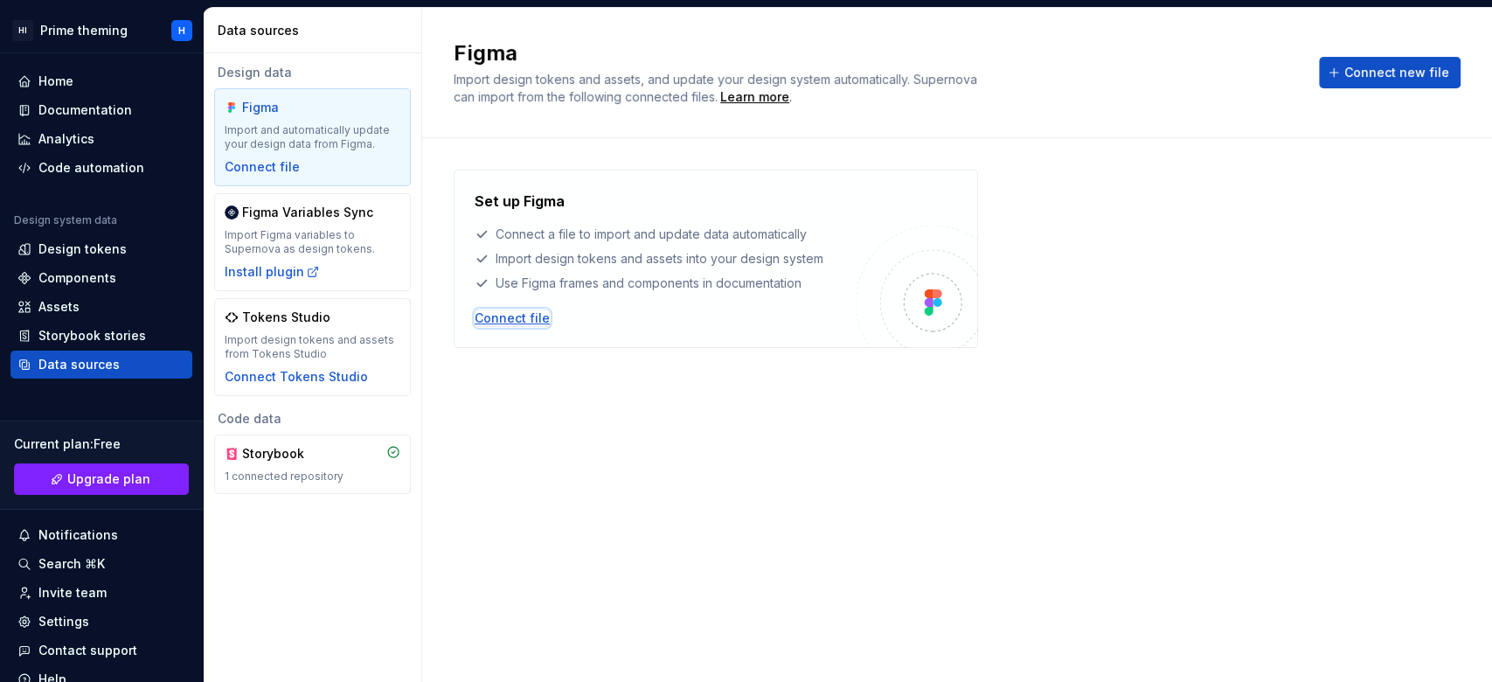
click at [507, 320] on div "Connect file" at bounding box center [512, 318] width 75 height 17
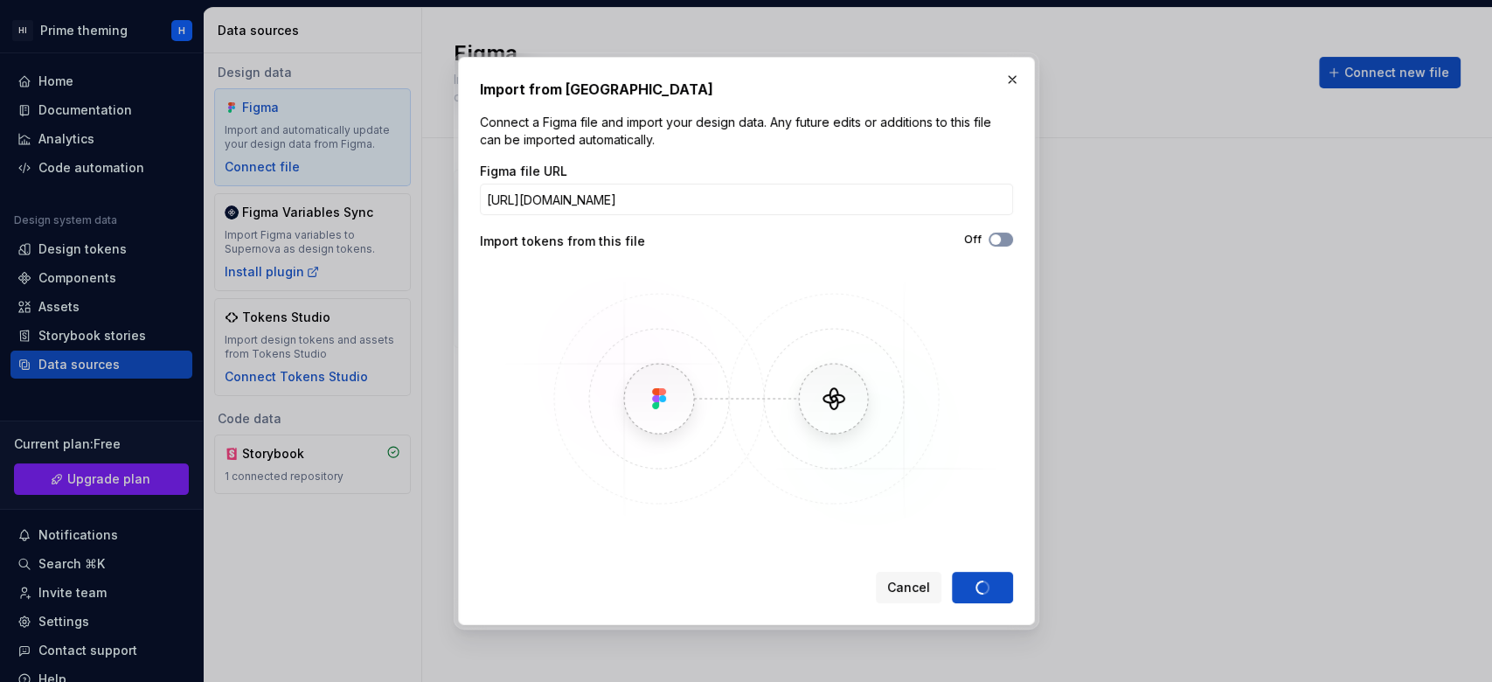
click at [999, 240] on span "button" at bounding box center [996, 239] width 10 height 10
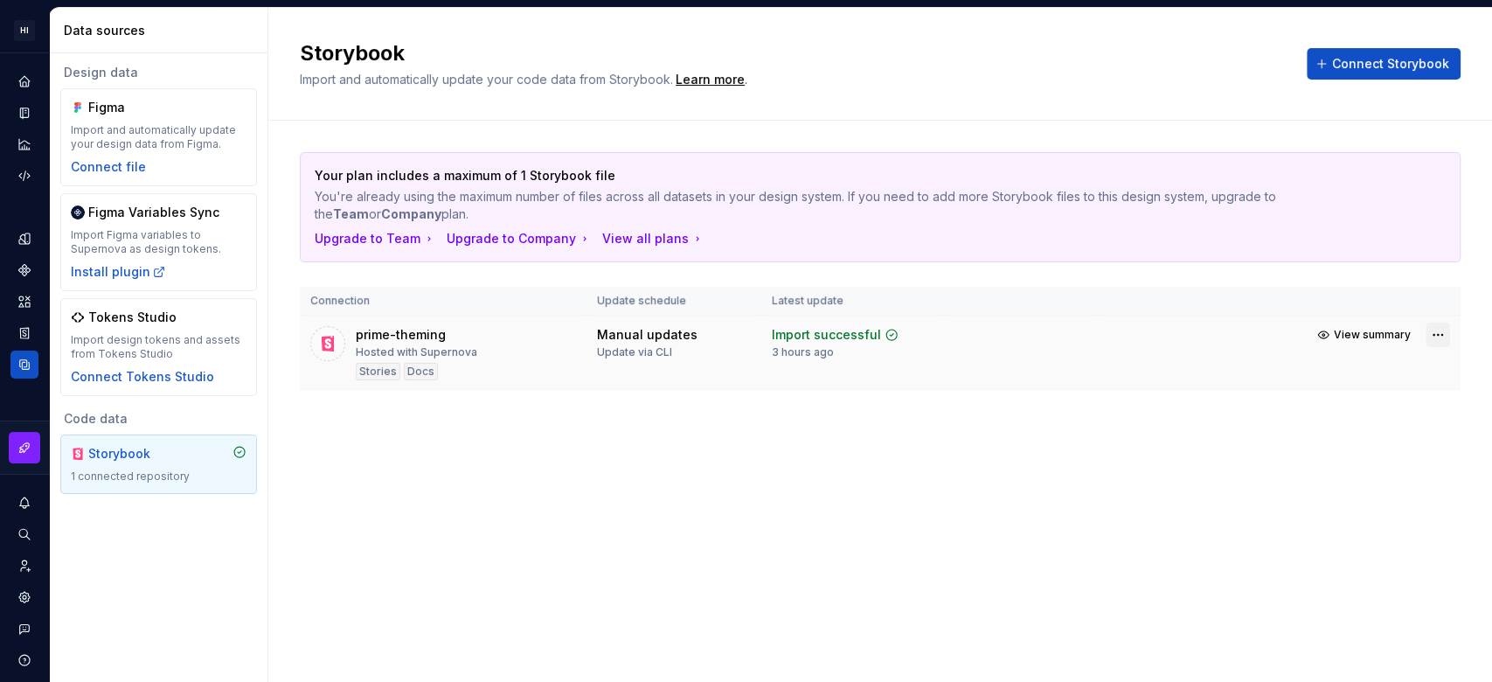
click at [1434, 330] on html "HI Prime theming H Design system data Data sources Design data Figma Import and…" at bounding box center [746, 341] width 1492 height 682
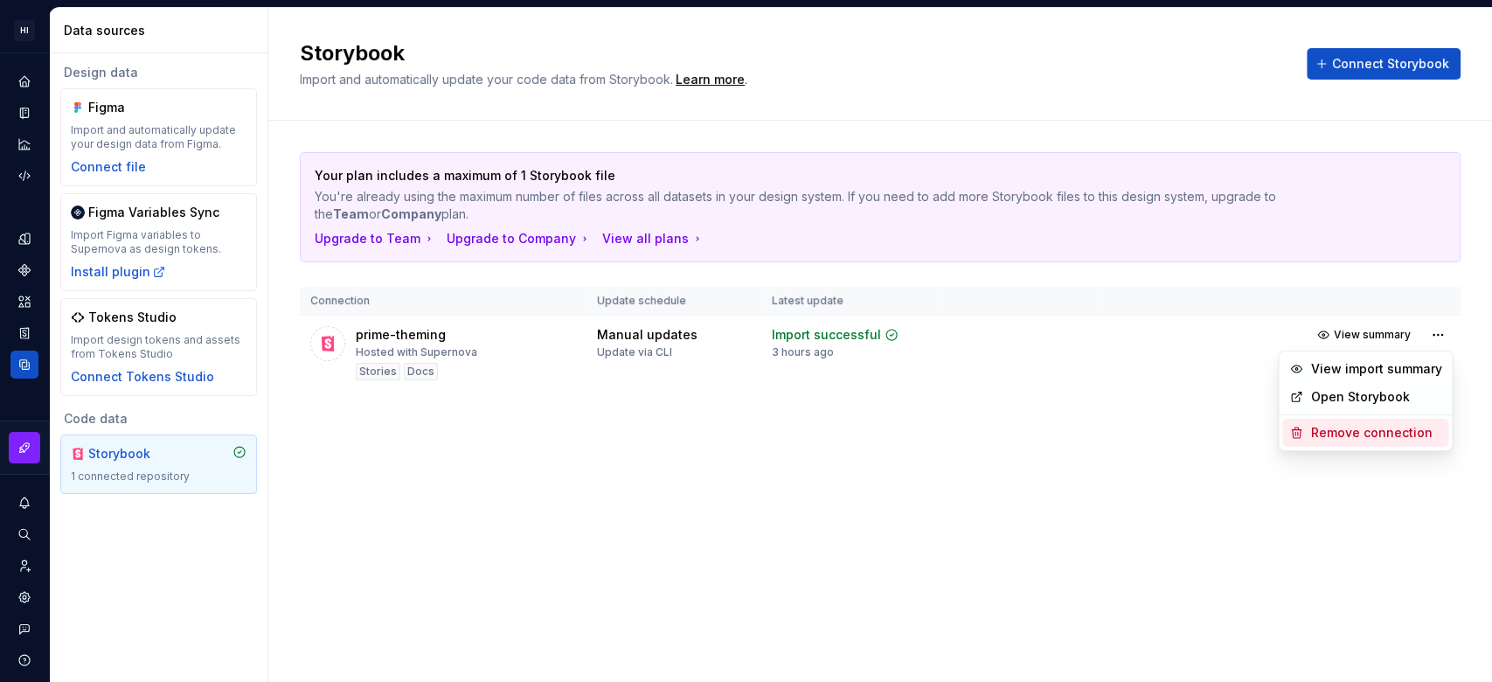
click at [1416, 425] on div "Remove connection" at bounding box center [1376, 432] width 131 height 17
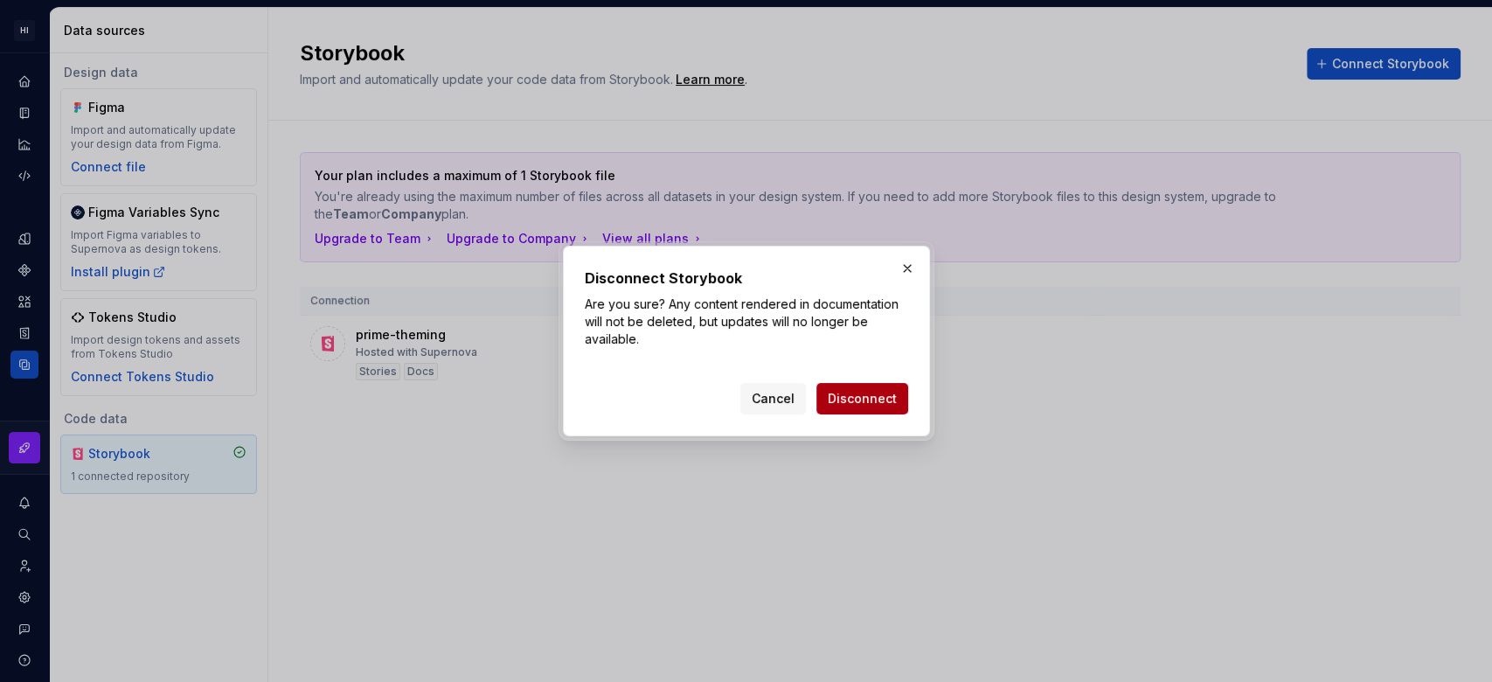
click at [835, 388] on button "Disconnect" at bounding box center [863, 398] width 92 height 31
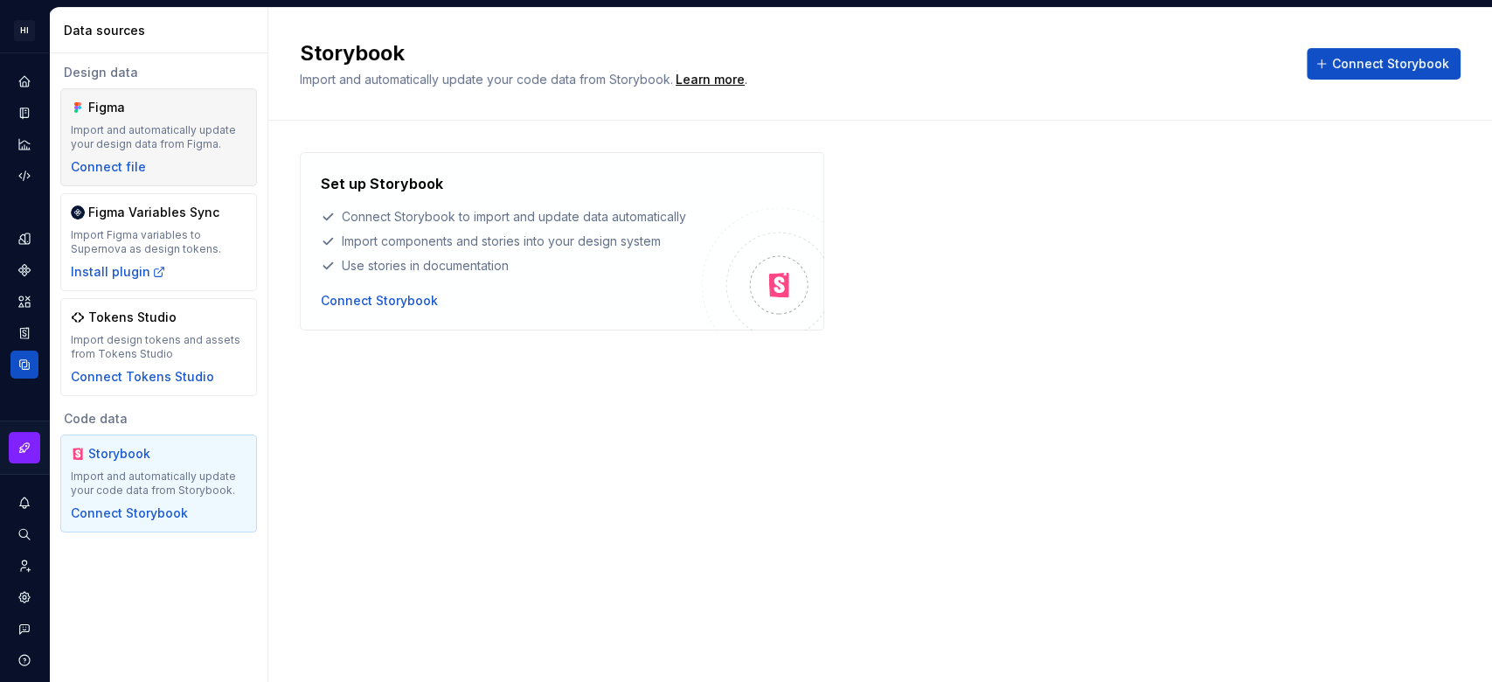
click at [146, 134] on div "Import and automatically update your design data from Figma." at bounding box center [159, 137] width 176 height 28
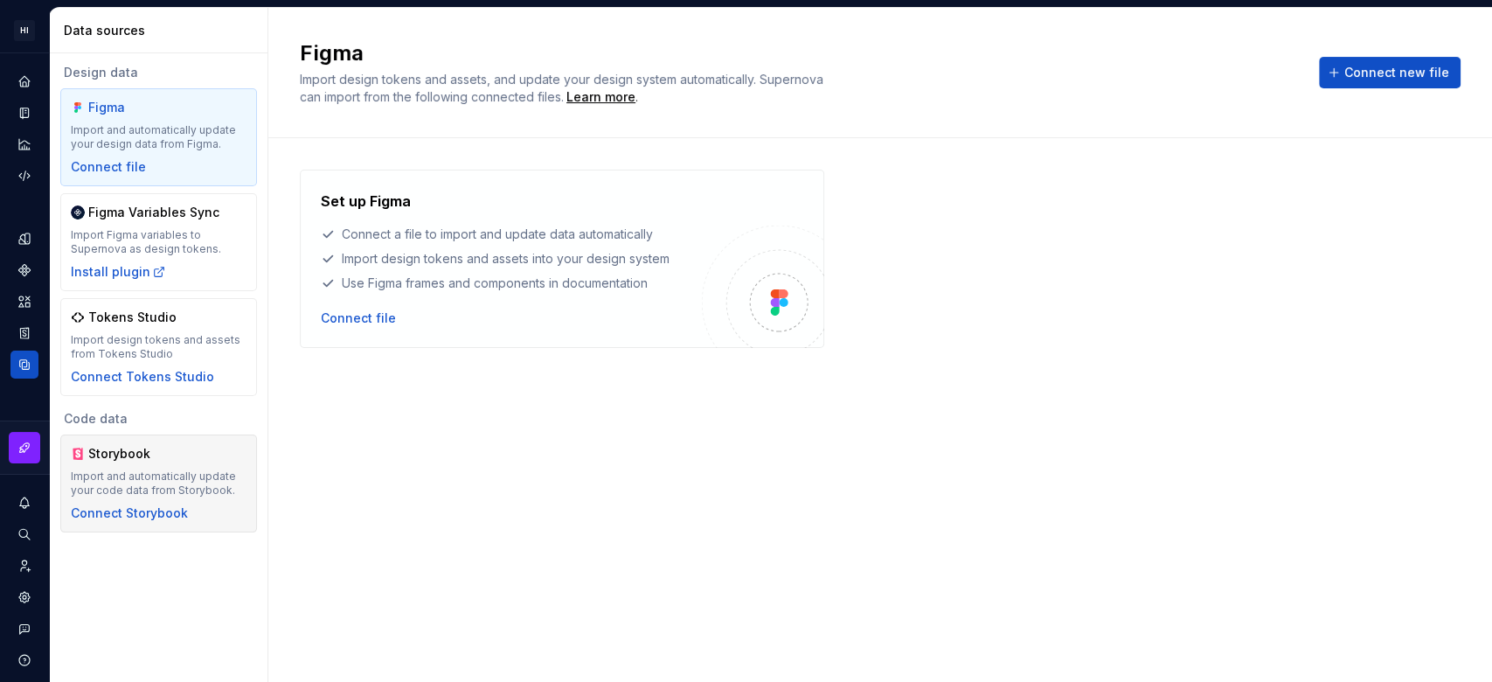
click at [159, 479] on div "Import and automatically update your code data from Storybook." at bounding box center [159, 484] width 176 height 28
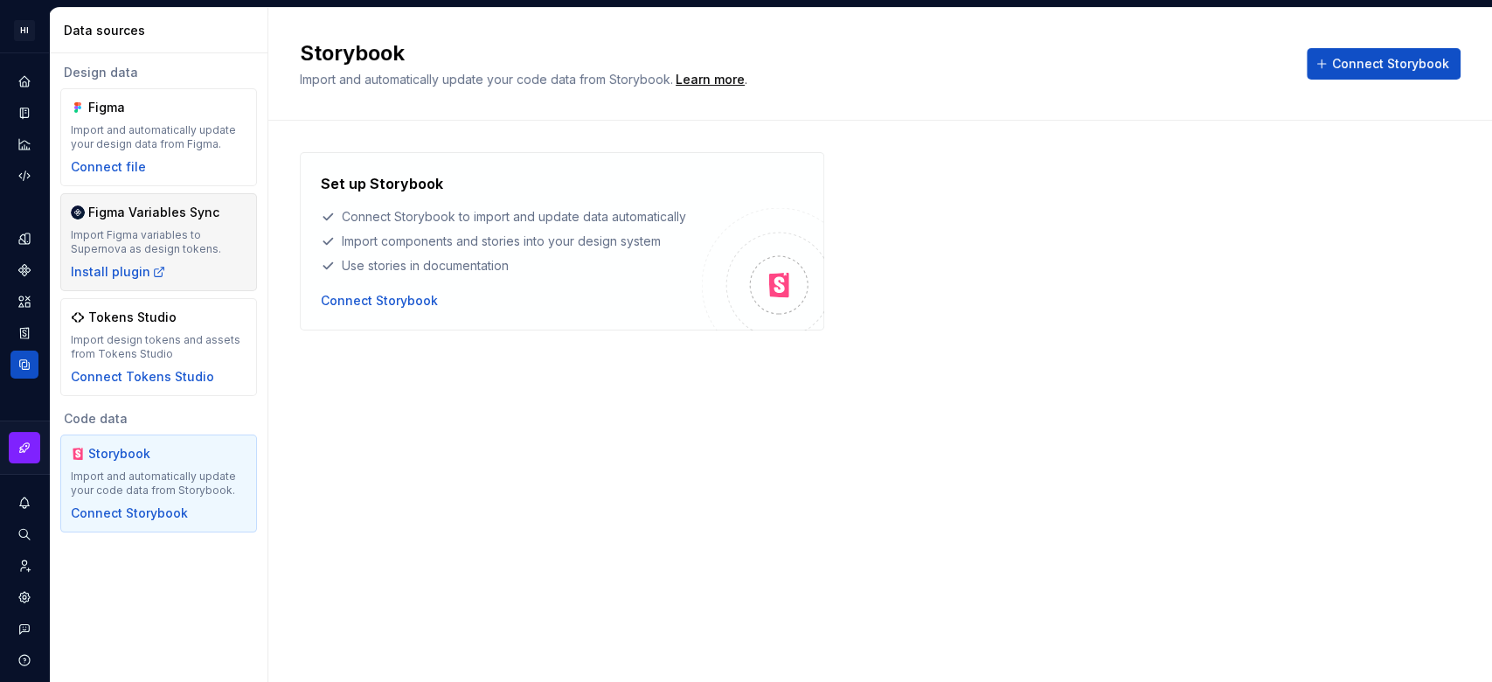
click at [156, 234] on div "Import Figma variables to Supernova as design tokens." at bounding box center [159, 242] width 176 height 28
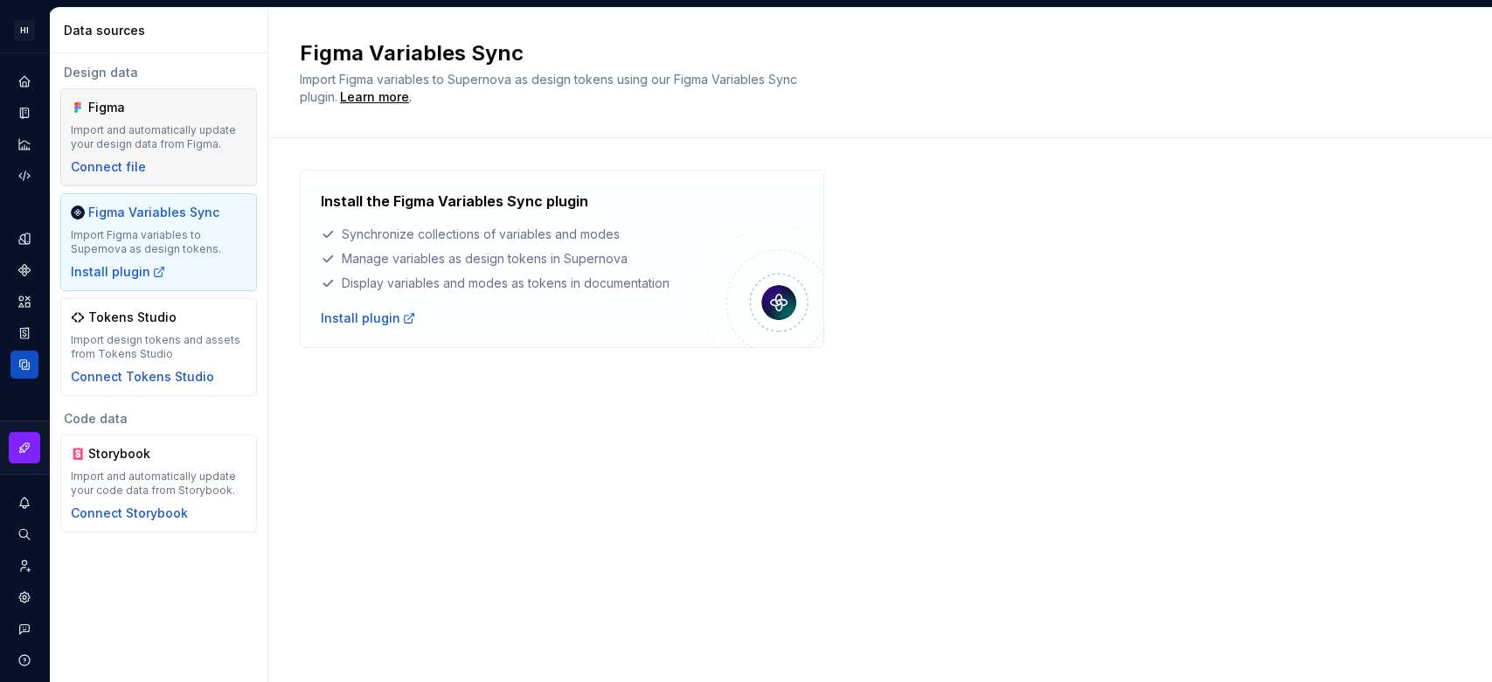
click at [176, 123] on div "Import and automatically update your design data from Figma." at bounding box center [159, 137] width 176 height 28
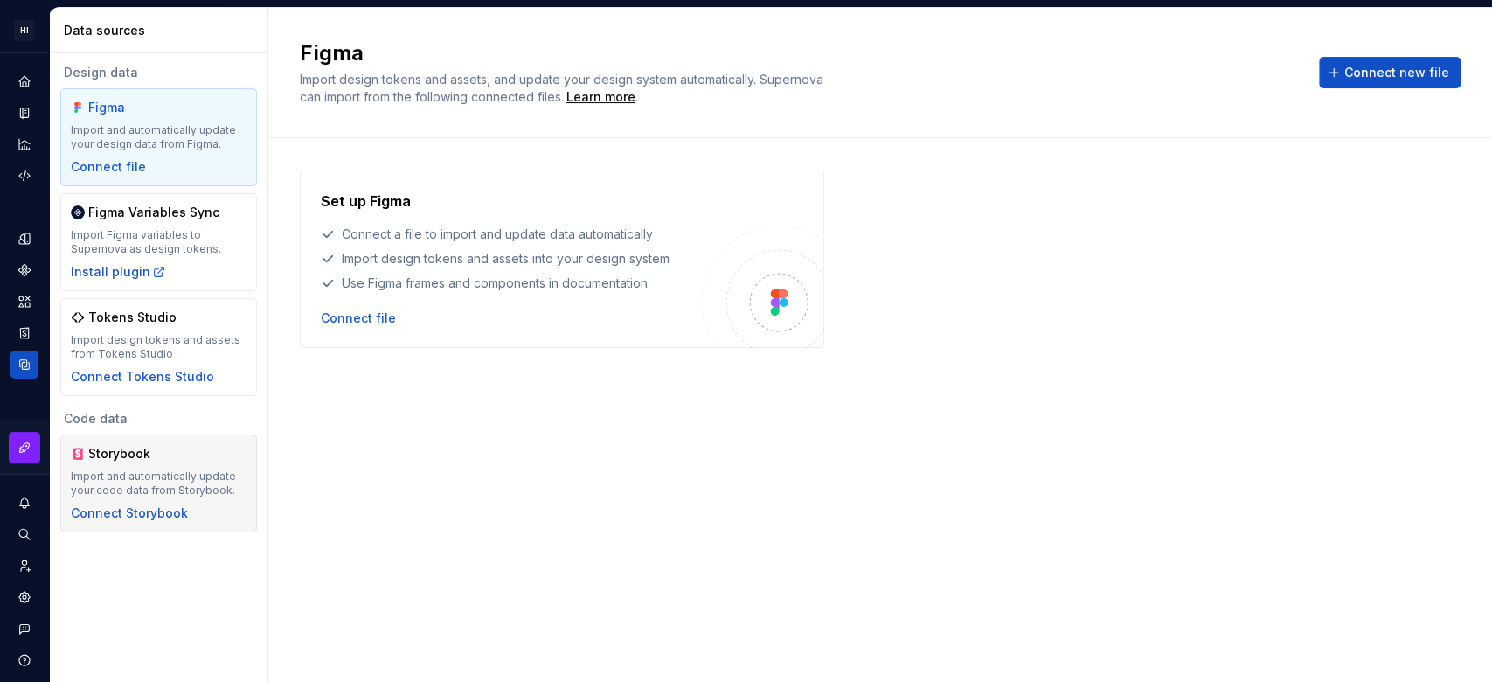
click at [198, 456] on div "Storybook" at bounding box center [159, 453] width 176 height 17
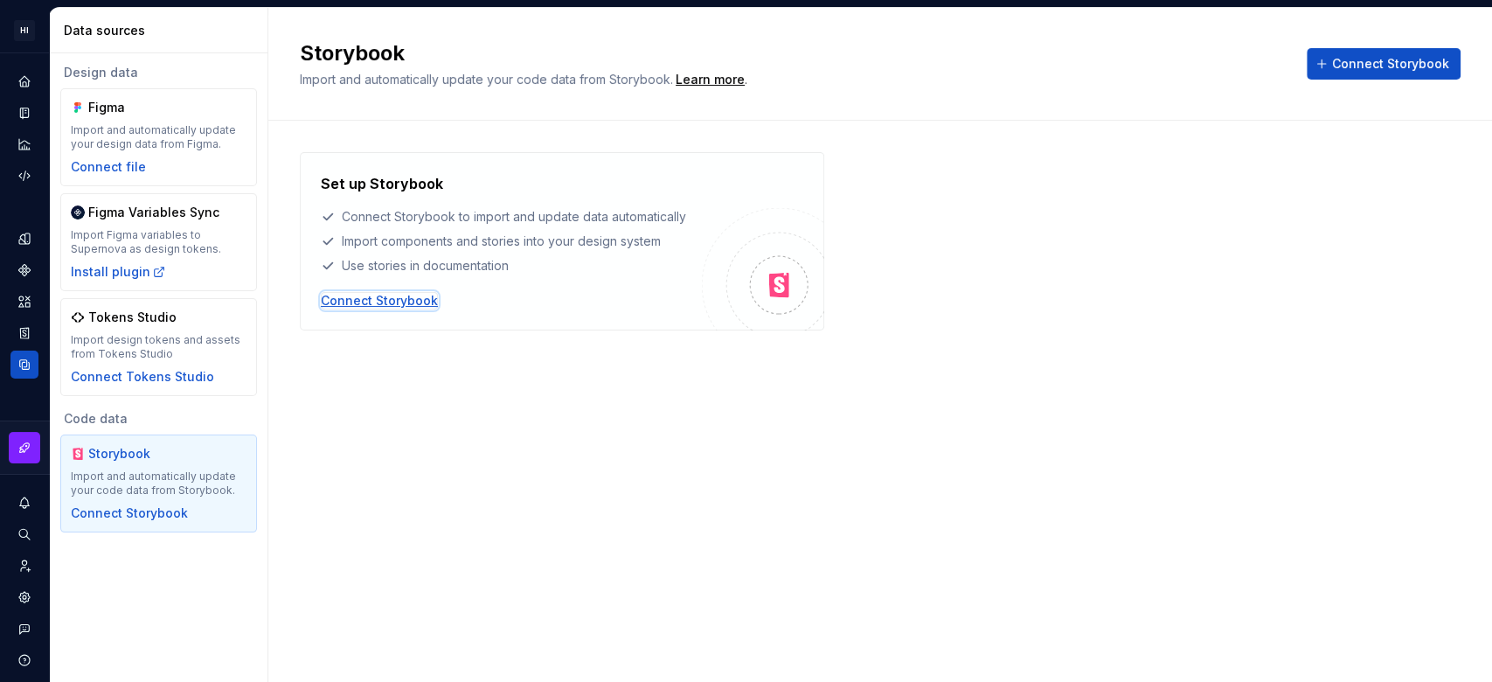
click at [395, 300] on div "Connect Storybook" at bounding box center [379, 300] width 117 height 17
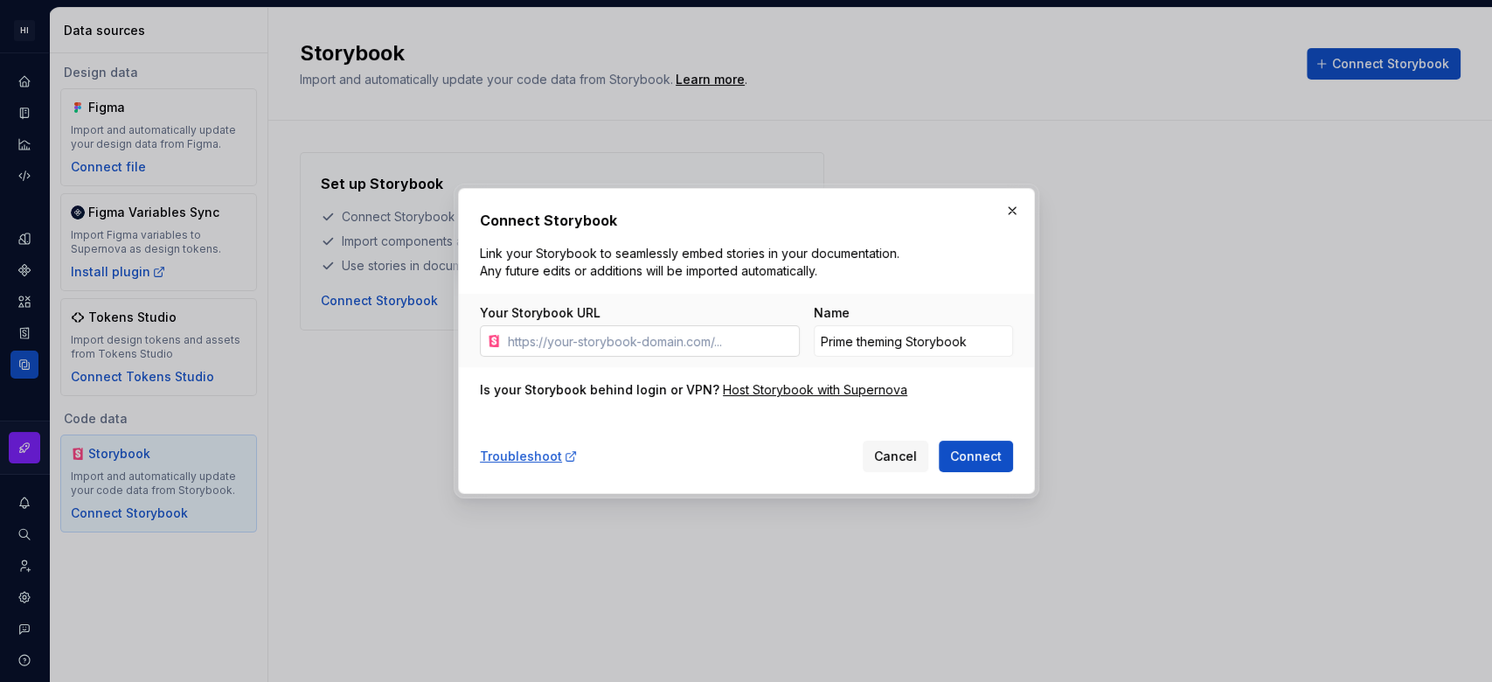
click at [555, 340] on input "Your Storybook URL" at bounding box center [650, 340] width 299 height 31
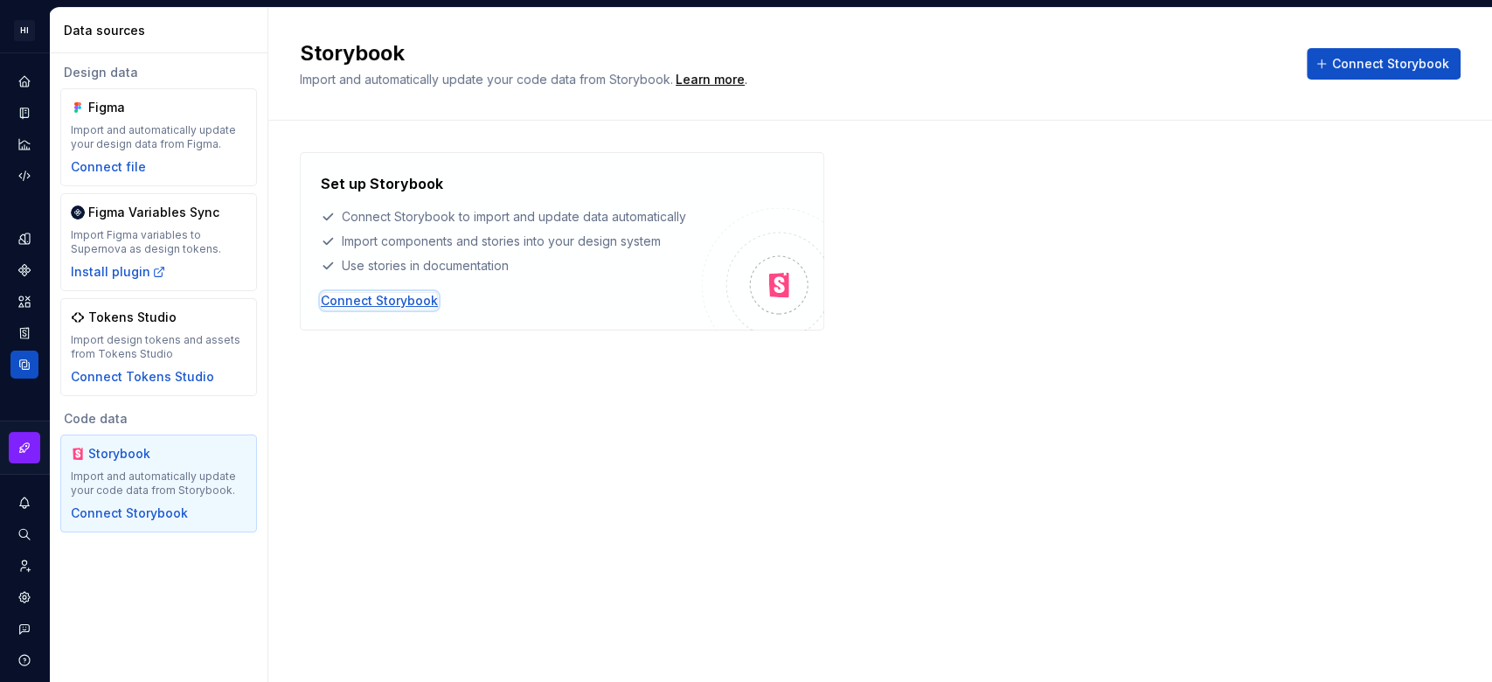
click at [366, 297] on div "Connect Storybook" at bounding box center [379, 300] width 117 height 17
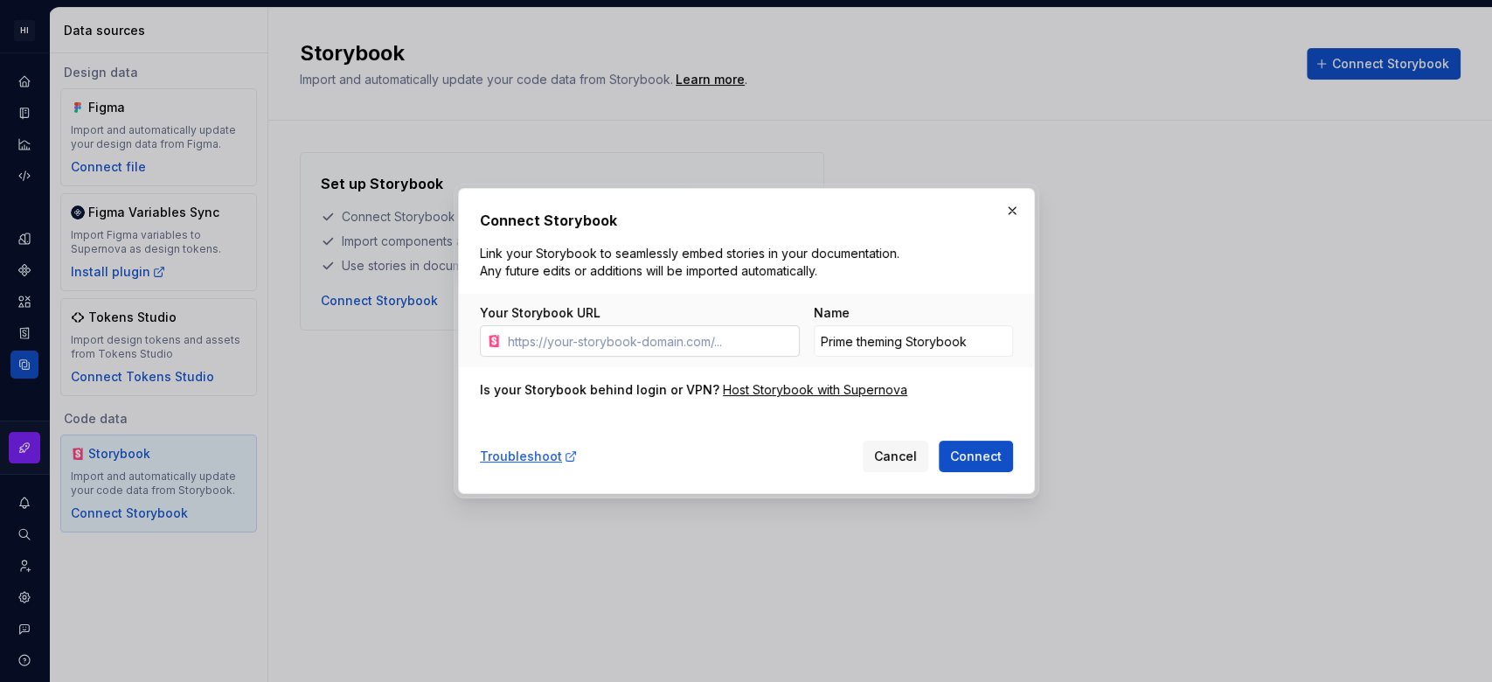
click at [571, 349] on input "Your Storybook URL" at bounding box center [650, 340] width 299 height 31
type input "[URL][DOMAIN_NAME][SECURITY_DATA]"
click at [969, 450] on span "Connect" at bounding box center [976, 456] width 52 height 17
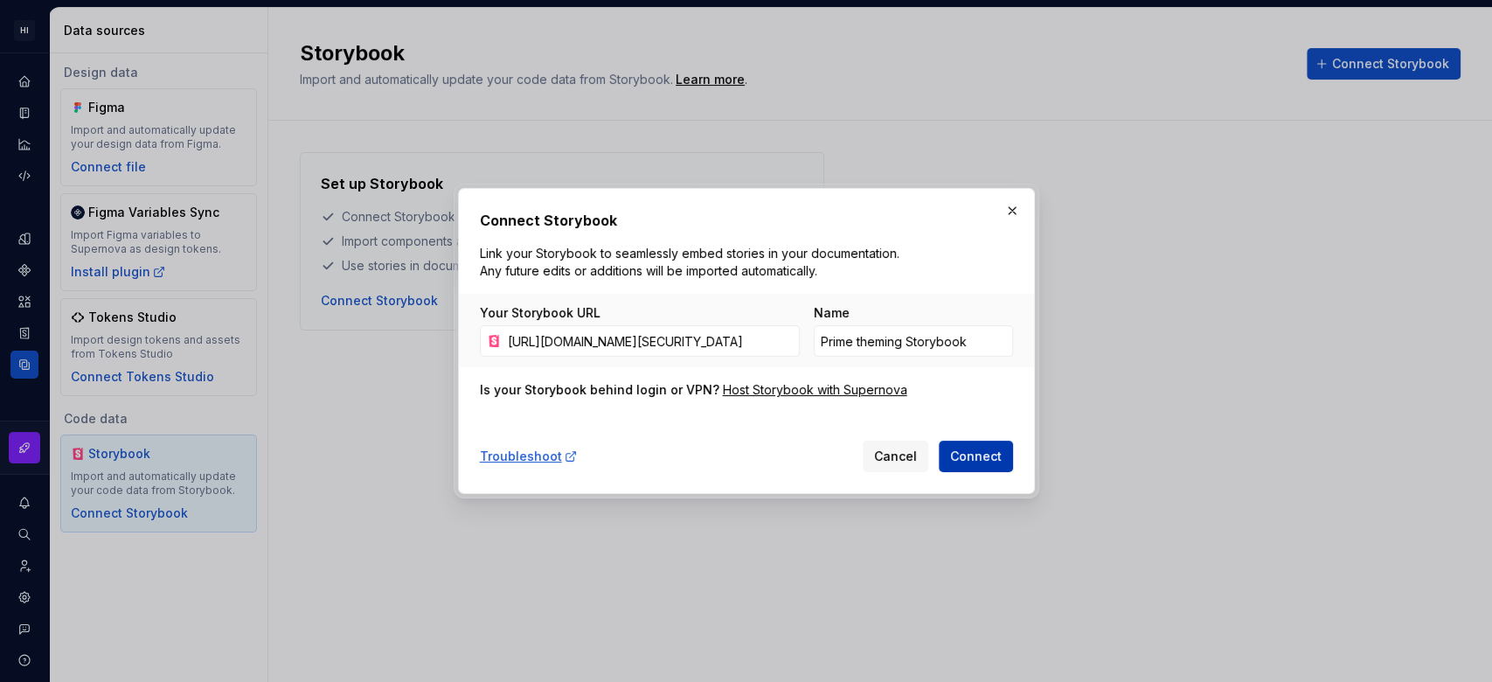
click at [977, 456] on span "Connect" at bounding box center [976, 456] width 52 height 17
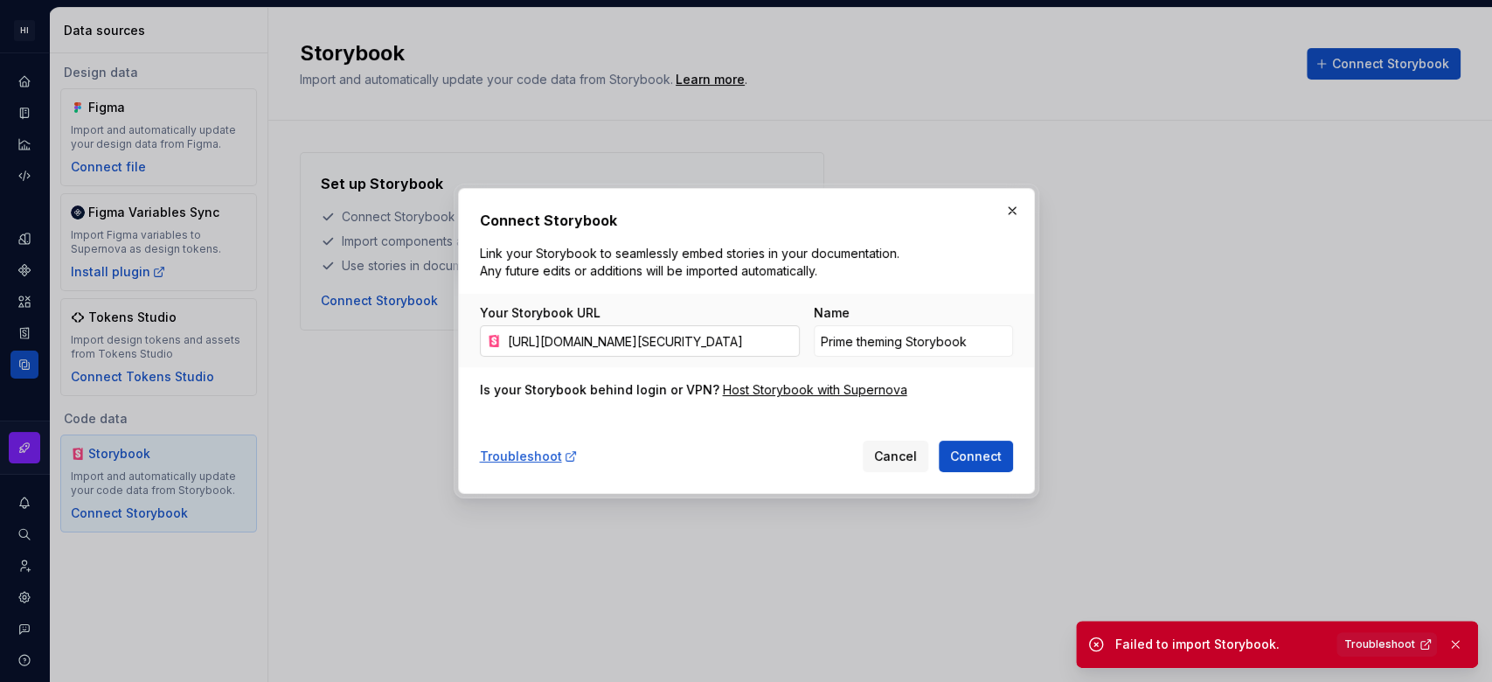
click at [772, 346] on input "[URL][DOMAIN_NAME][SECURITY_DATA]" at bounding box center [650, 340] width 299 height 31
click at [1002, 217] on button "button" at bounding box center [1012, 210] width 24 height 24
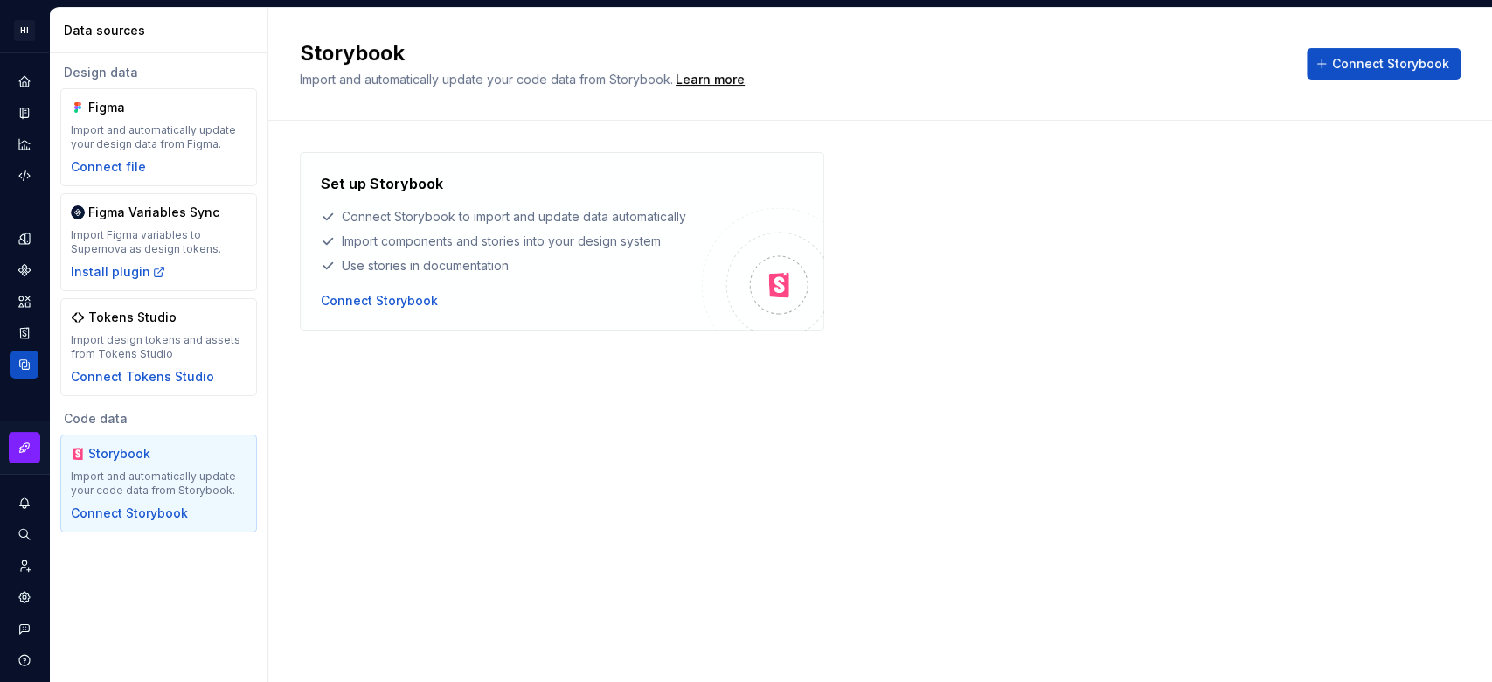
click at [157, 461] on div "Storybook" at bounding box center [130, 453] width 84 height 17
click at [161, 507] on div "Connect Storybook" at bounding box center [129, 512] width 117 height 17
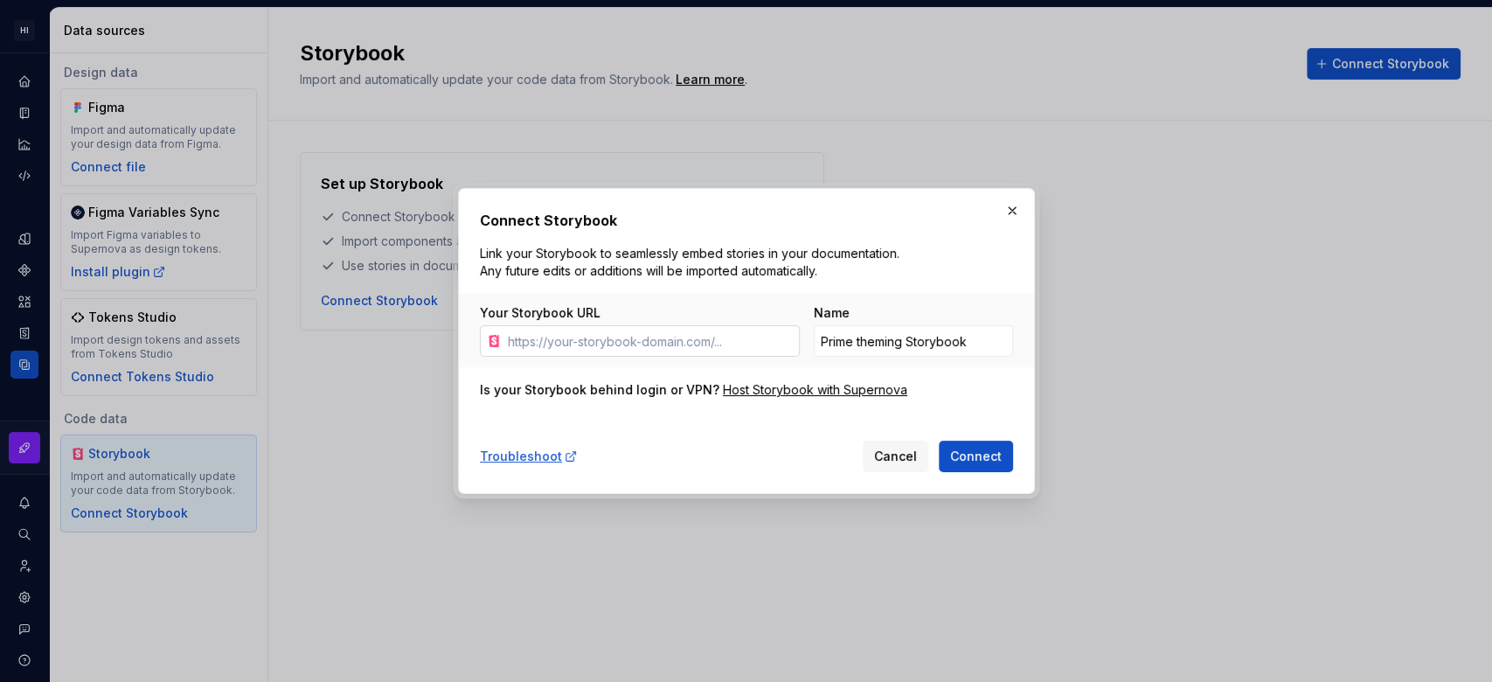
click at [664, 346] on input "Your Storybook URL" at bounding box center [650, 340] width 299 height 31
type input "[URL][DOMAIN_NAME][SECURITY_DATA]"
click at [1000, 442] on button "Connect" at bounding box center [976, 456] width 74 height 31
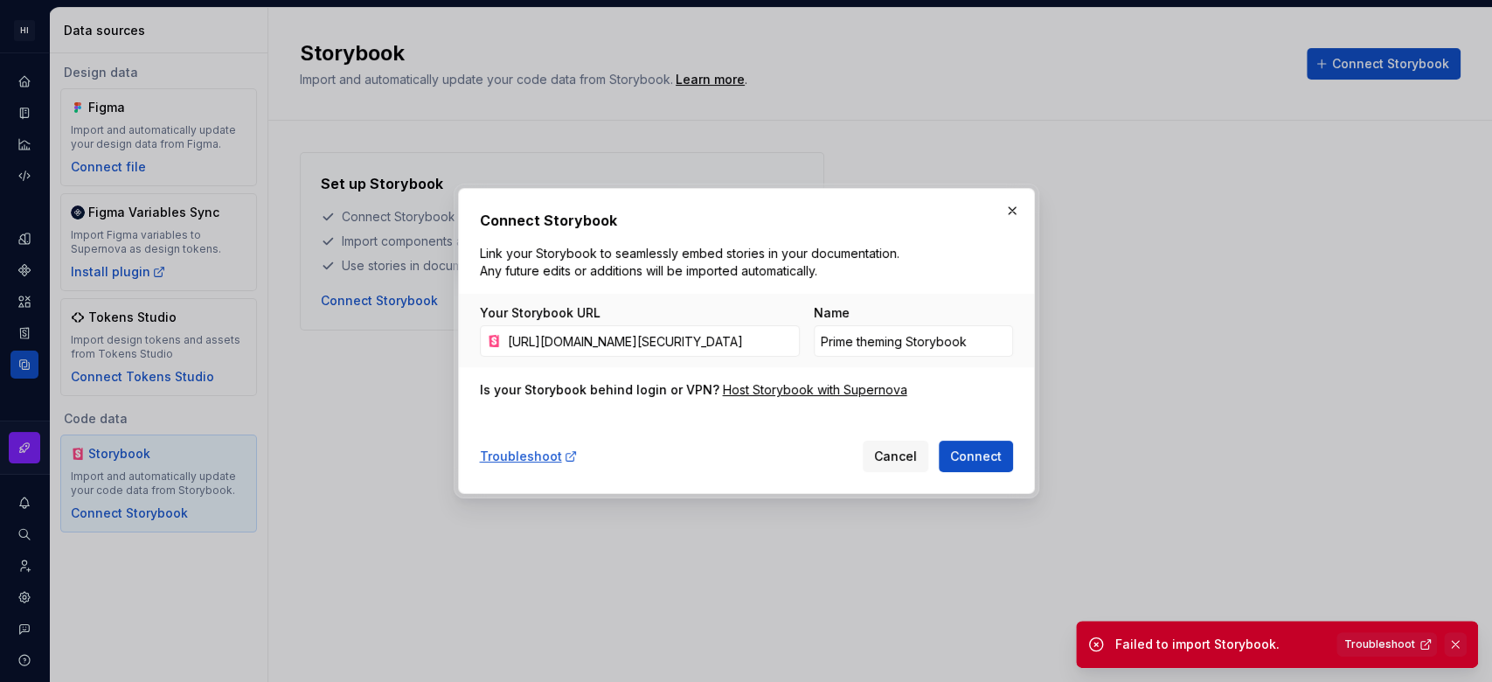
click at [1457, 647] on button "button" at bounding box center [1455, 644] width 23 height 24
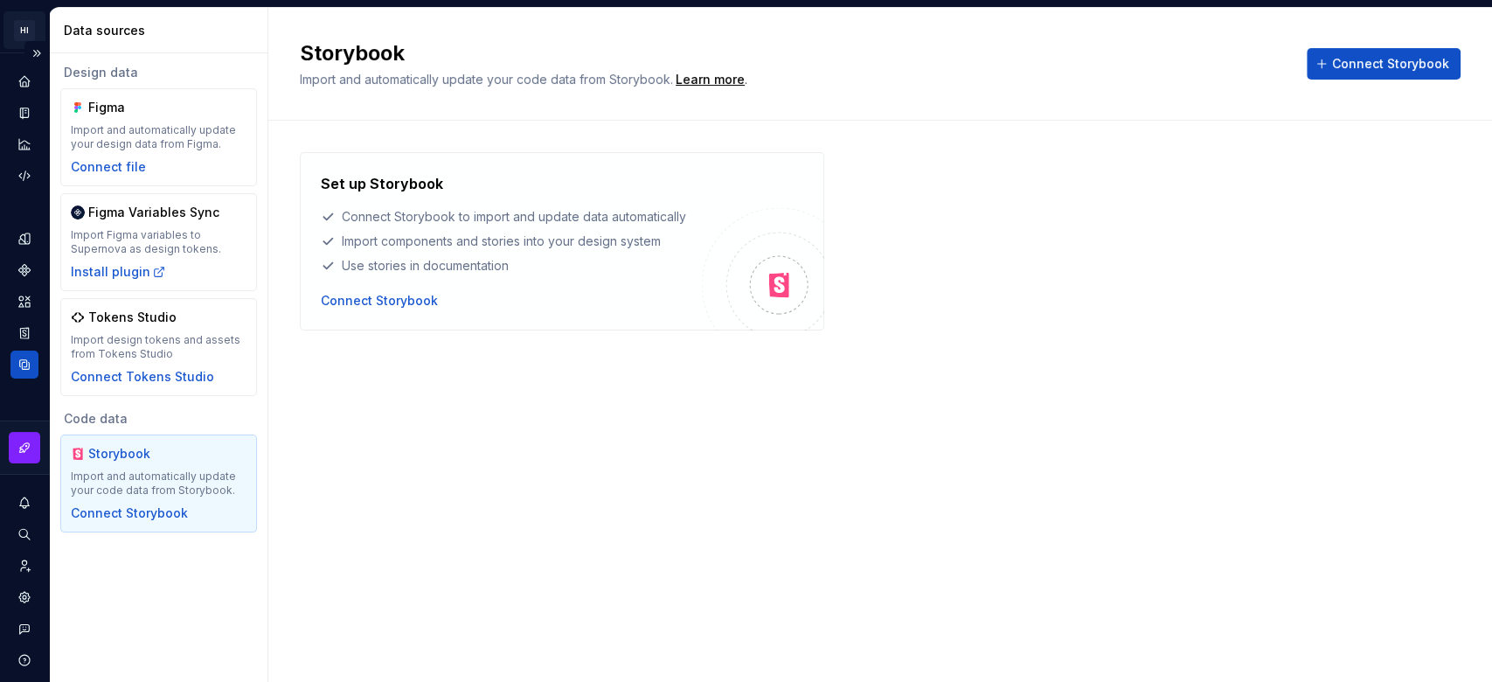
click at [15, 38] on html "HI Prime theming H Design system data Data sources Design data Figma Import and…" at bounding box center [746, 341] width 1492 height 682
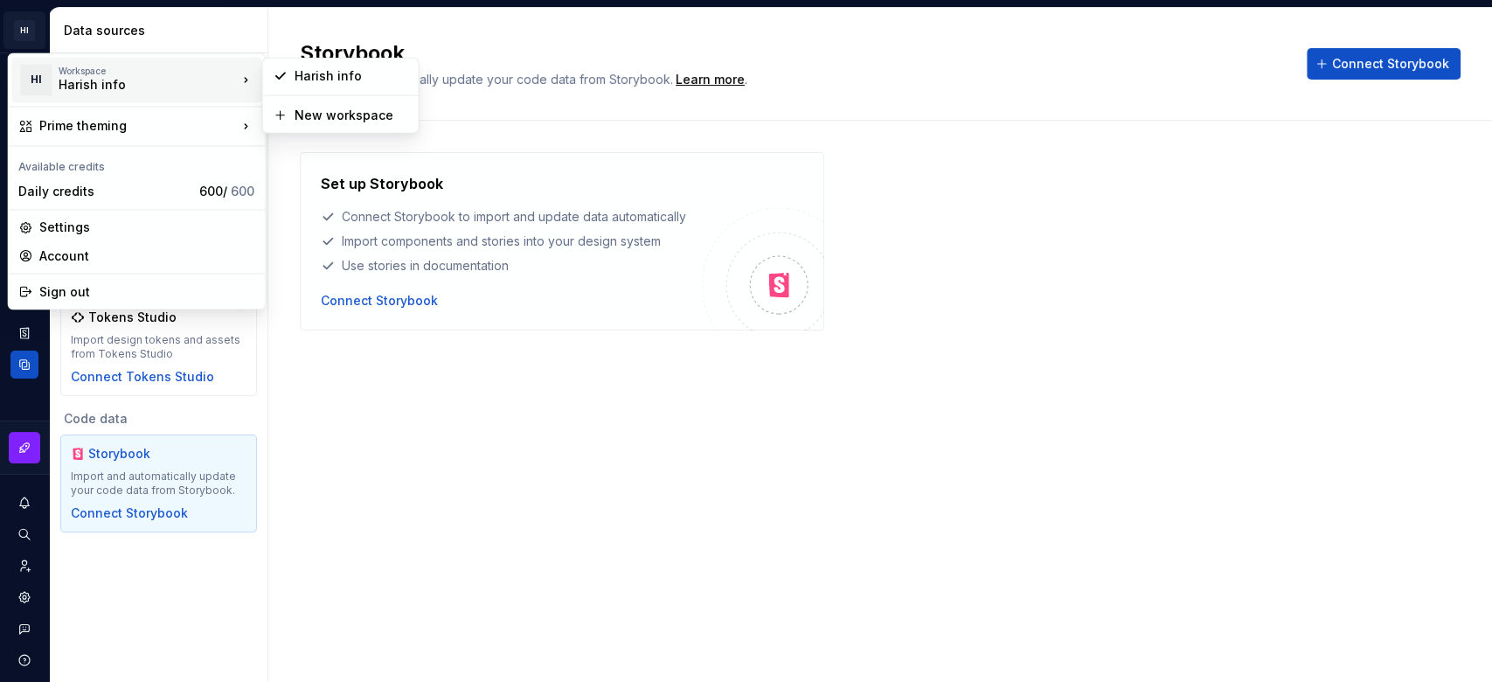
click at [86, 84] on div "Harish info" at bounding box center [133, 84] width 149 height 17
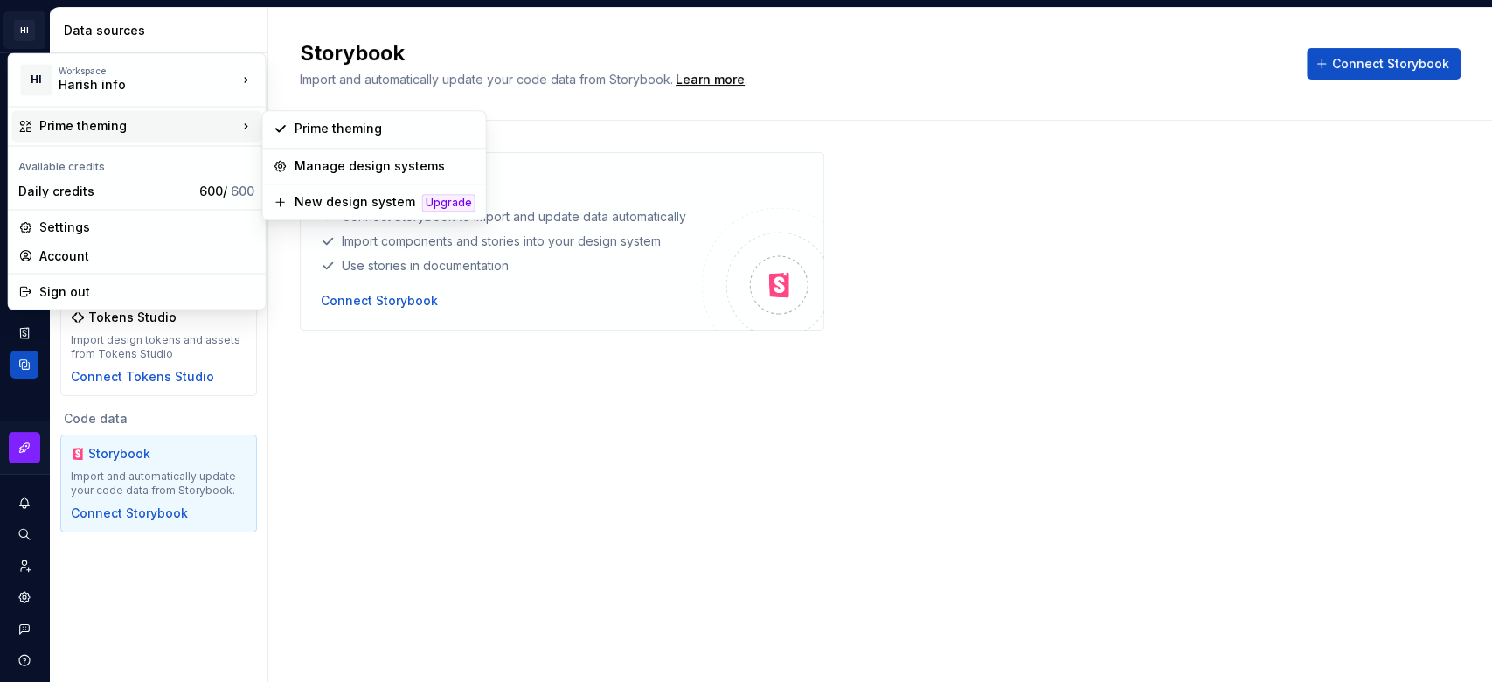
click at [95, 119] on div "Prime theming" at bounding box center [138, 125] width 198 height 17
click at [301, 117] on div "Prime theming" at bounding box center [375, 129] width 216 height 28
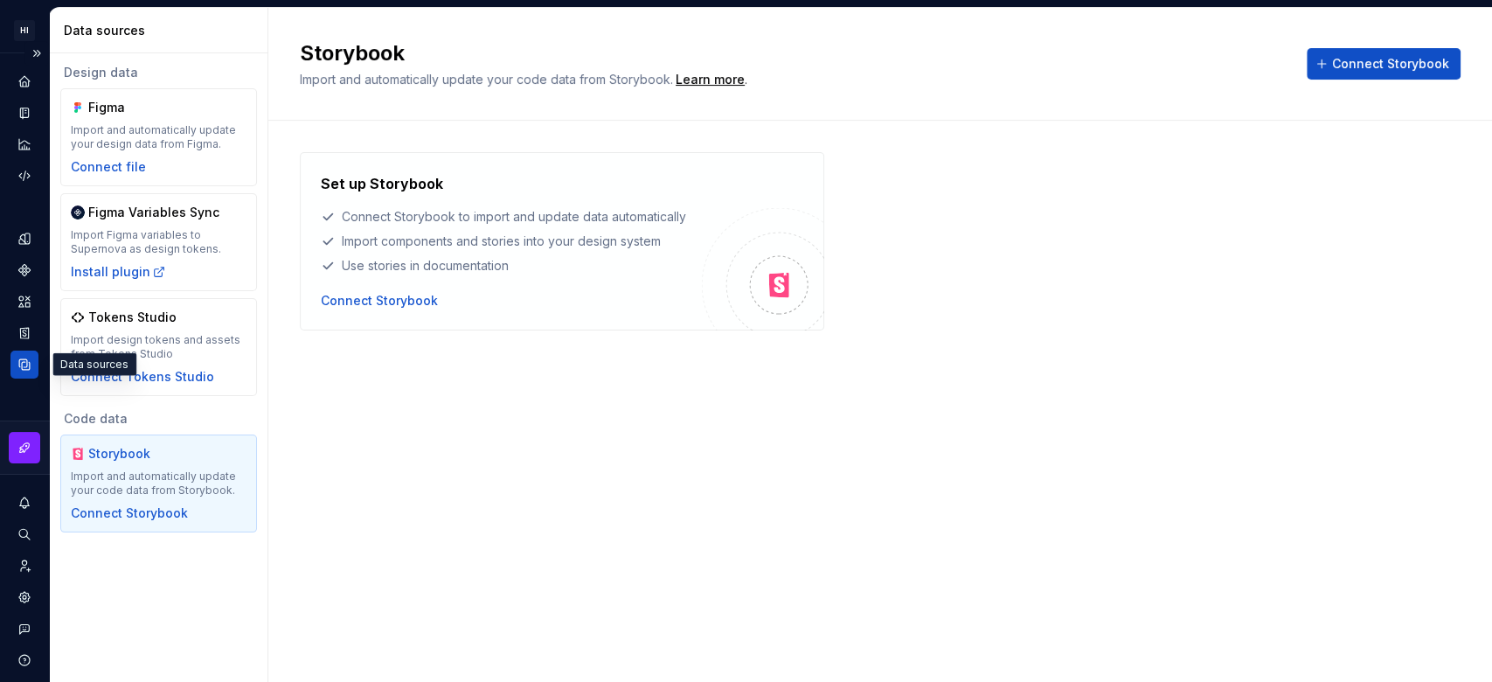
click at [14, 360] on div "Data sources" at bounding box center [24, 365] width 28 height 28
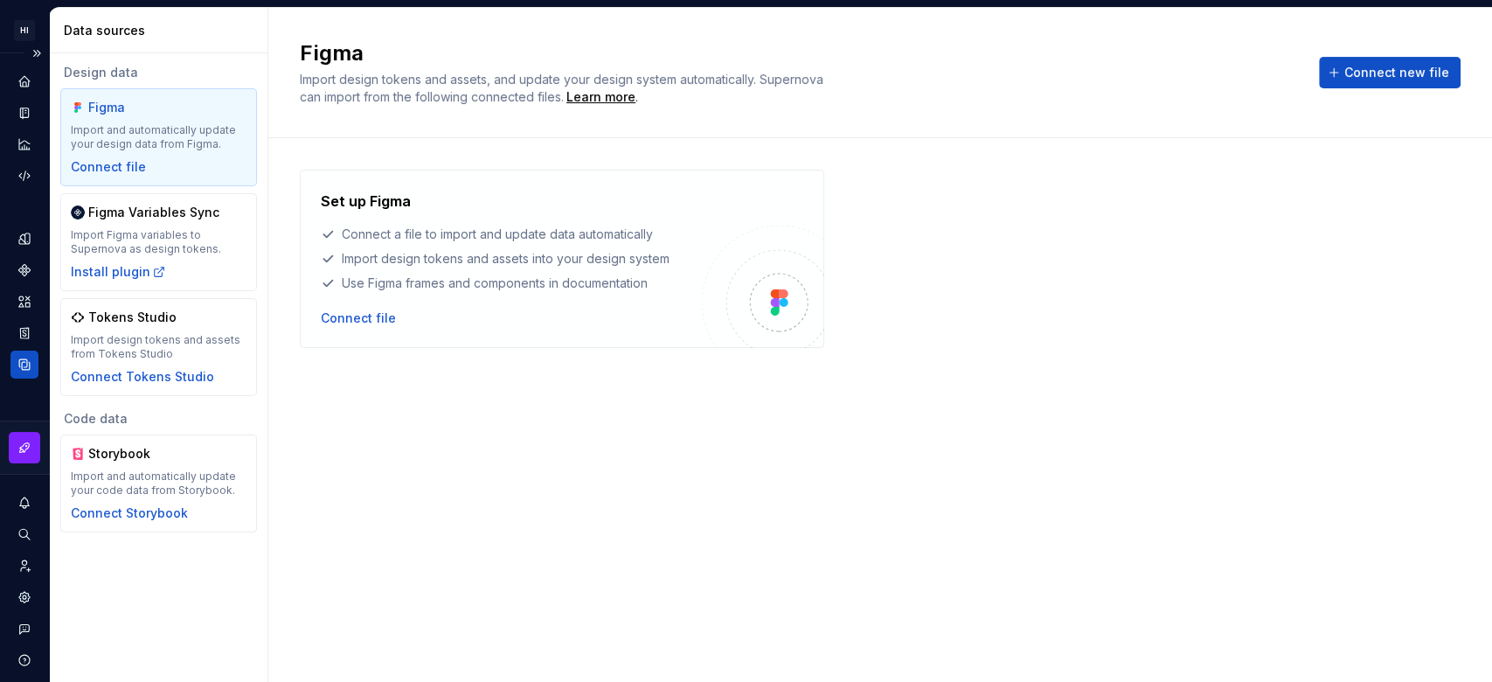
click at [14, 360] on div "Data sources" at bounding box center [24, 365] width 28 height 28
click at [25, 23] on html "HI Prime theming H Design system data Data sources Design data Figma Import and…" at bounding box center [746, 341] width 1492 height 682
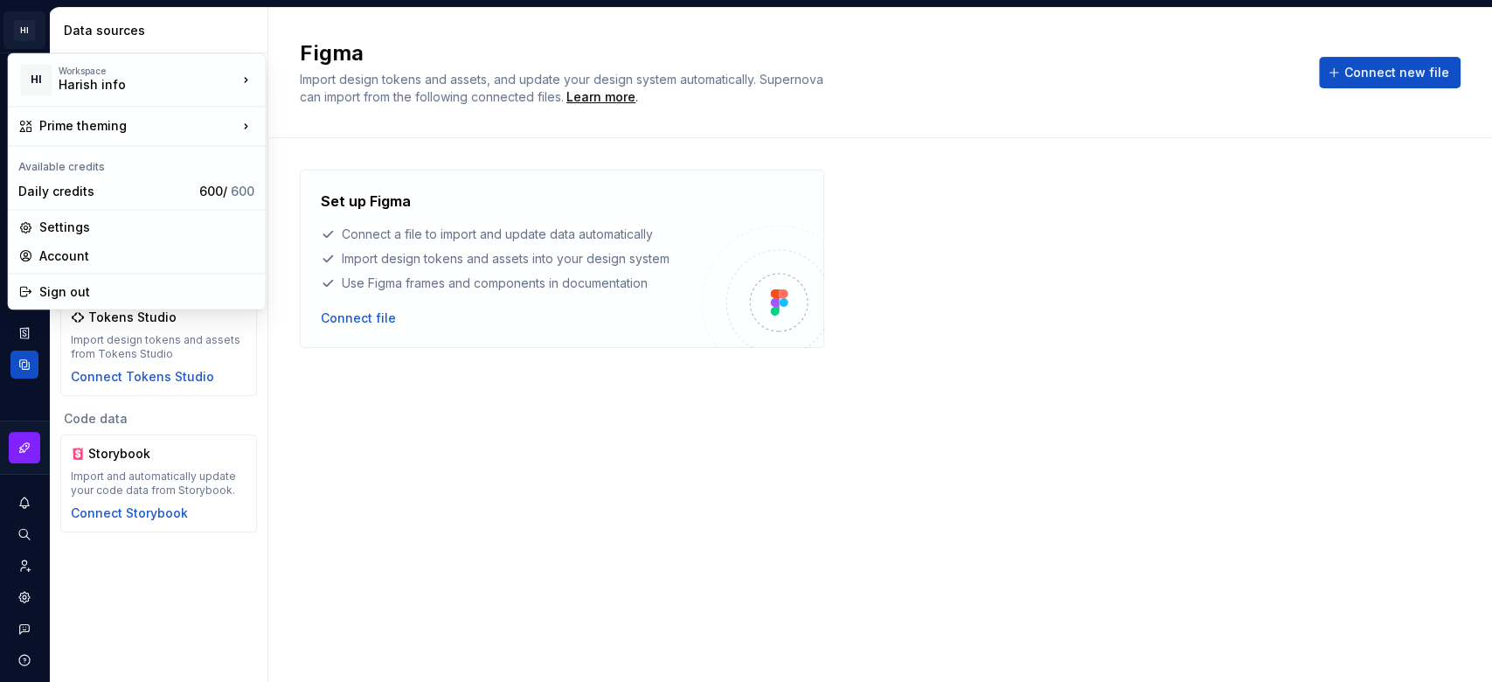
click at [844, 490] on html "HI Prime theming H Design system data Data sources Design data Figma Import and…" at bounding box center [746, 341] width 1492 height 682
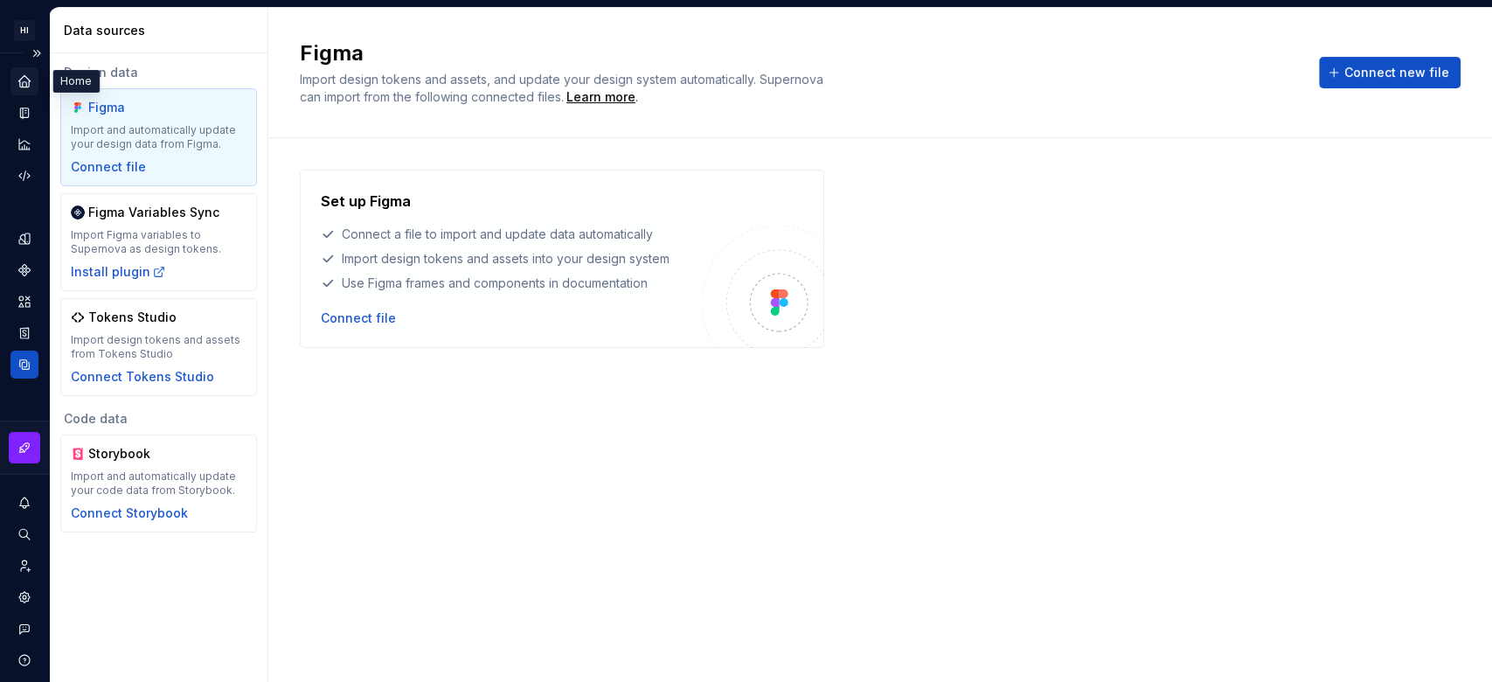
click at [27, 91] on div "Home" at bounding box center [24, 81] width 28 height 28
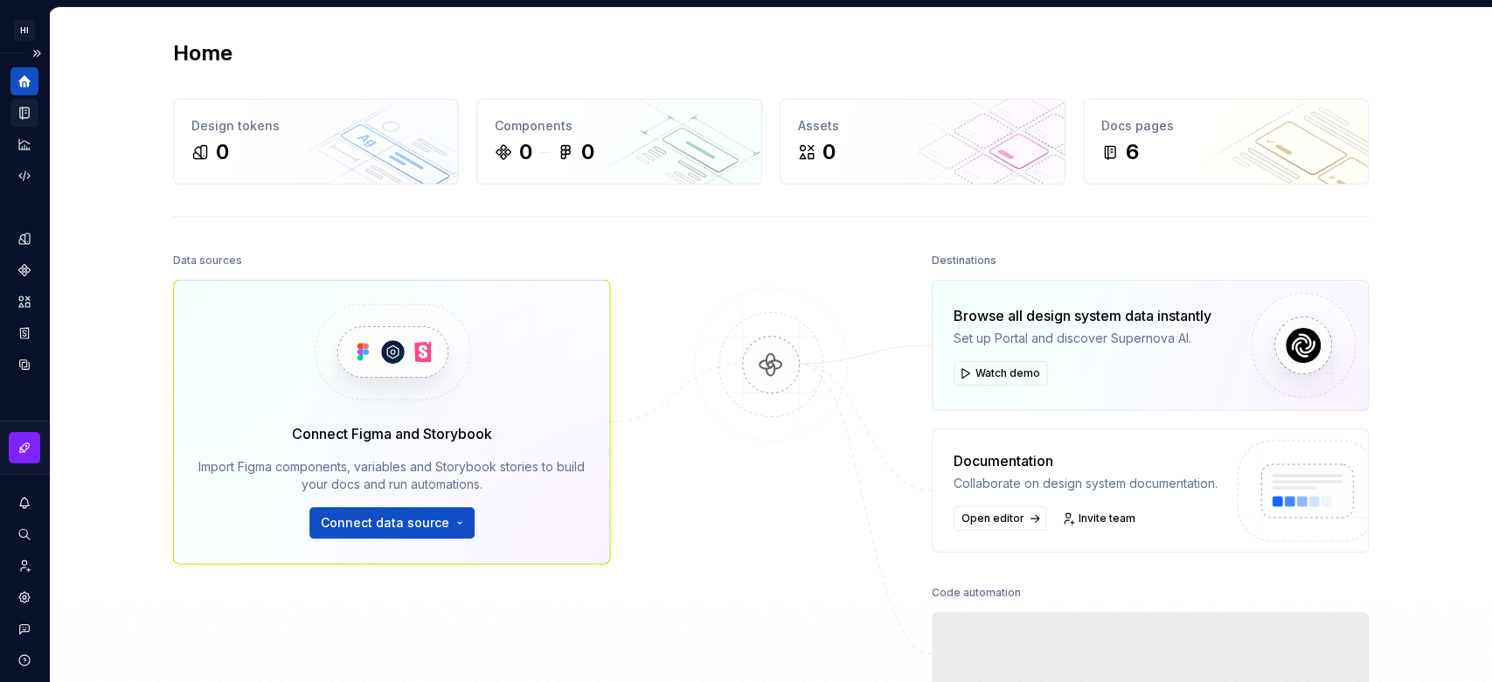
click at [23, 122] on div "Documentation" at bounding box center [24, 113] width 28 height 28
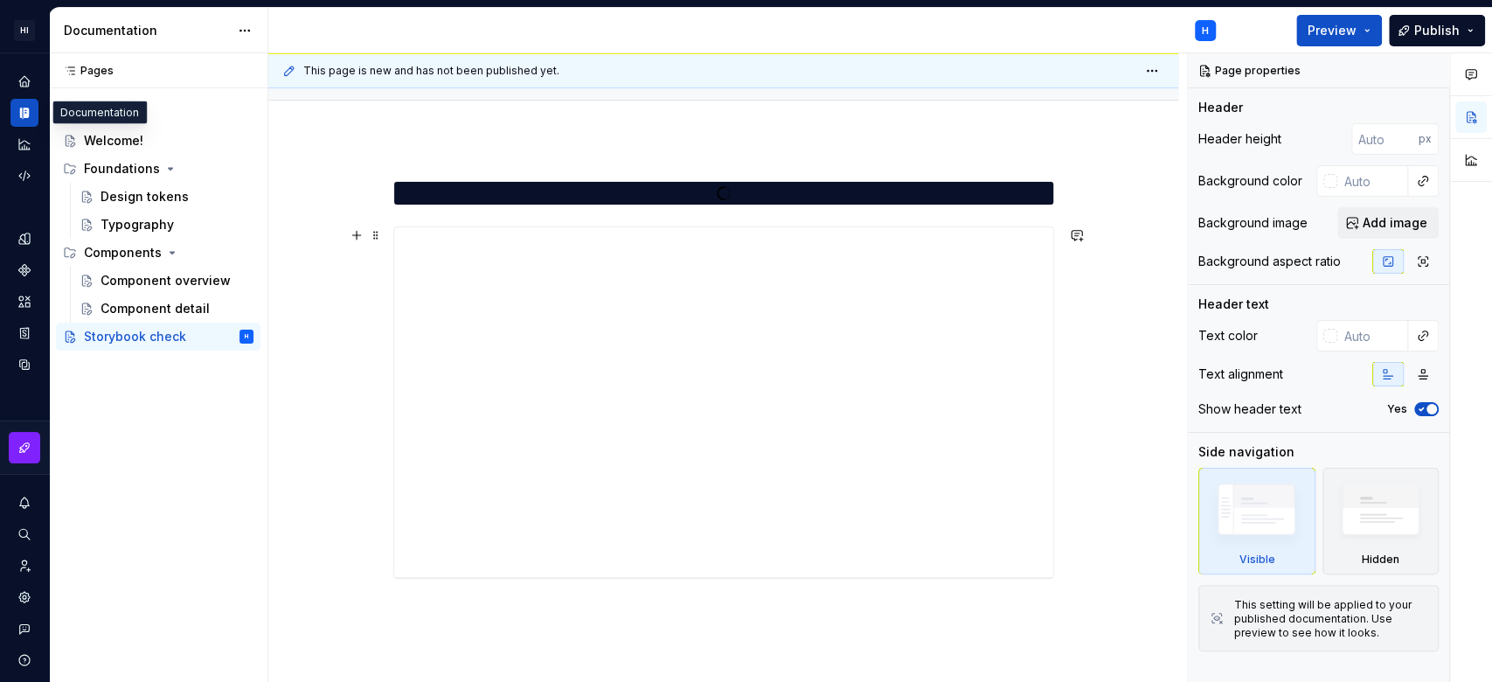
scroll to position [322, 0]
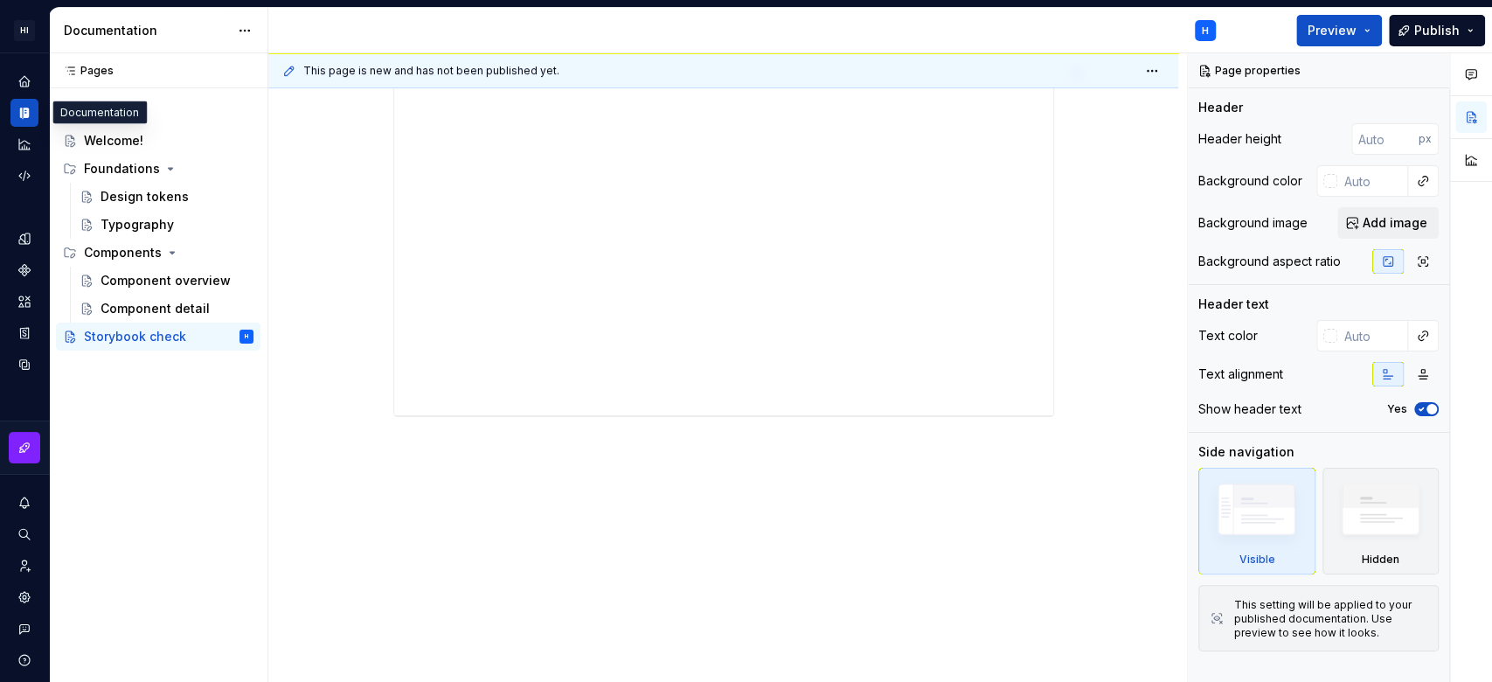
type textarea "*"
click at [553, 470] on div at bounding box center [723, 249] width 661 height 461
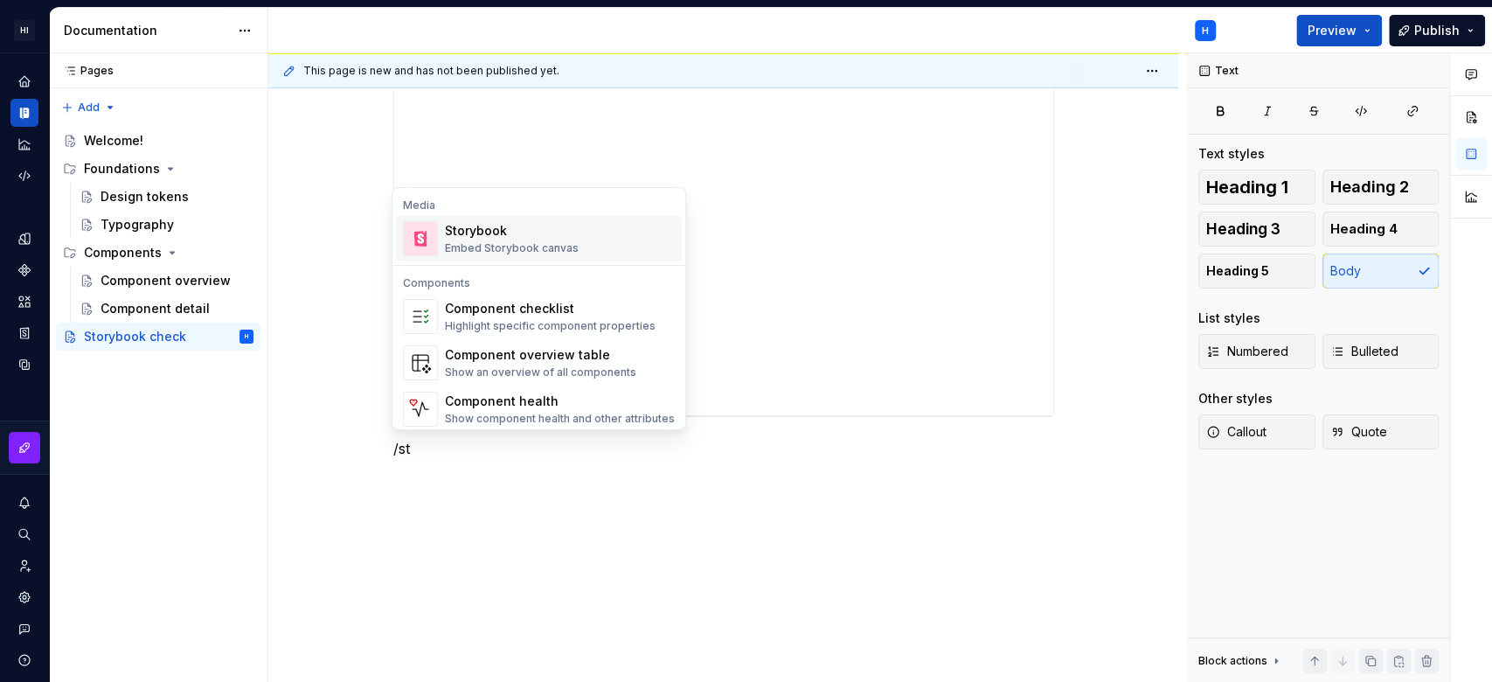
click at [497, 245] on div "Embed Storybook canvas" at bounding box center [512, 248] width 134 height 14
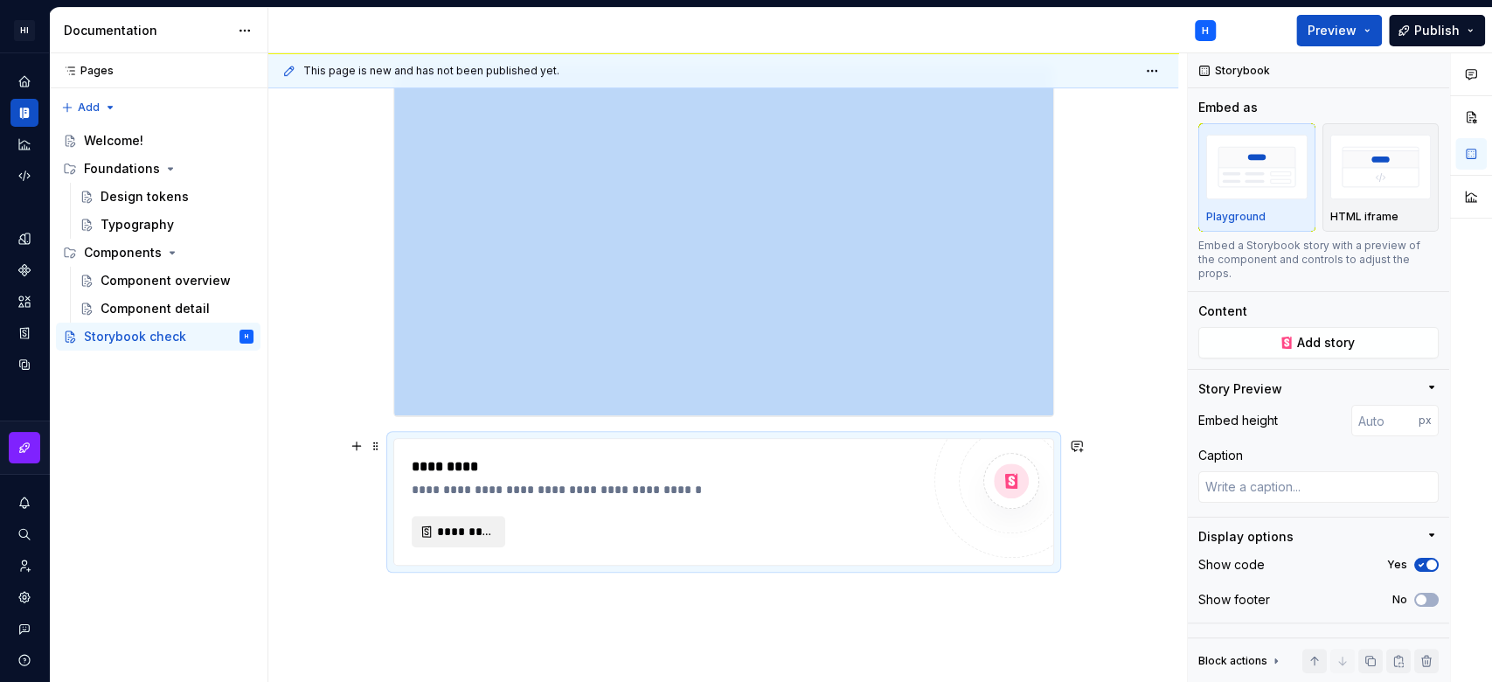
click at [469, 535] on span "*********" at bounding box center [465, 531] width 57 height 17
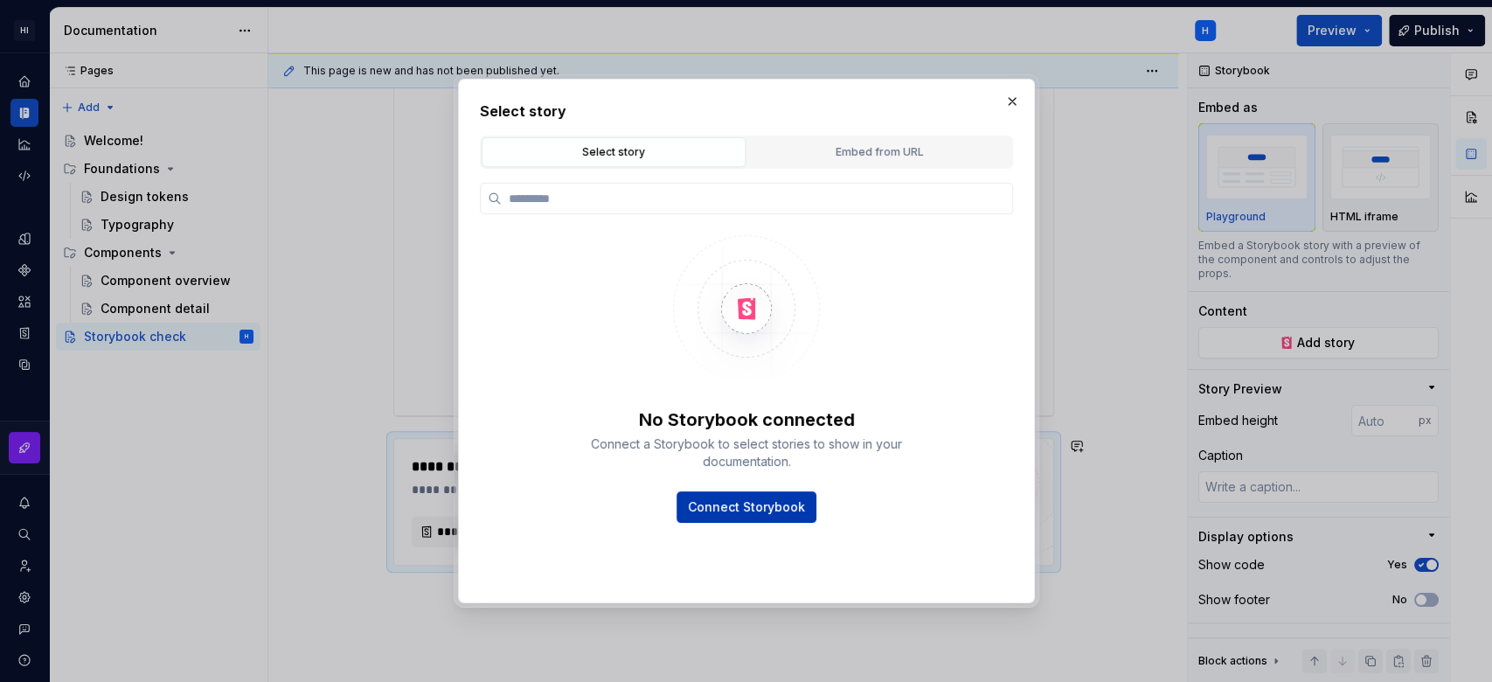
type textarea "*"
click at [775, 505] on span "Connect Storybook" at bounding box center [746, 506] width 117 height 17
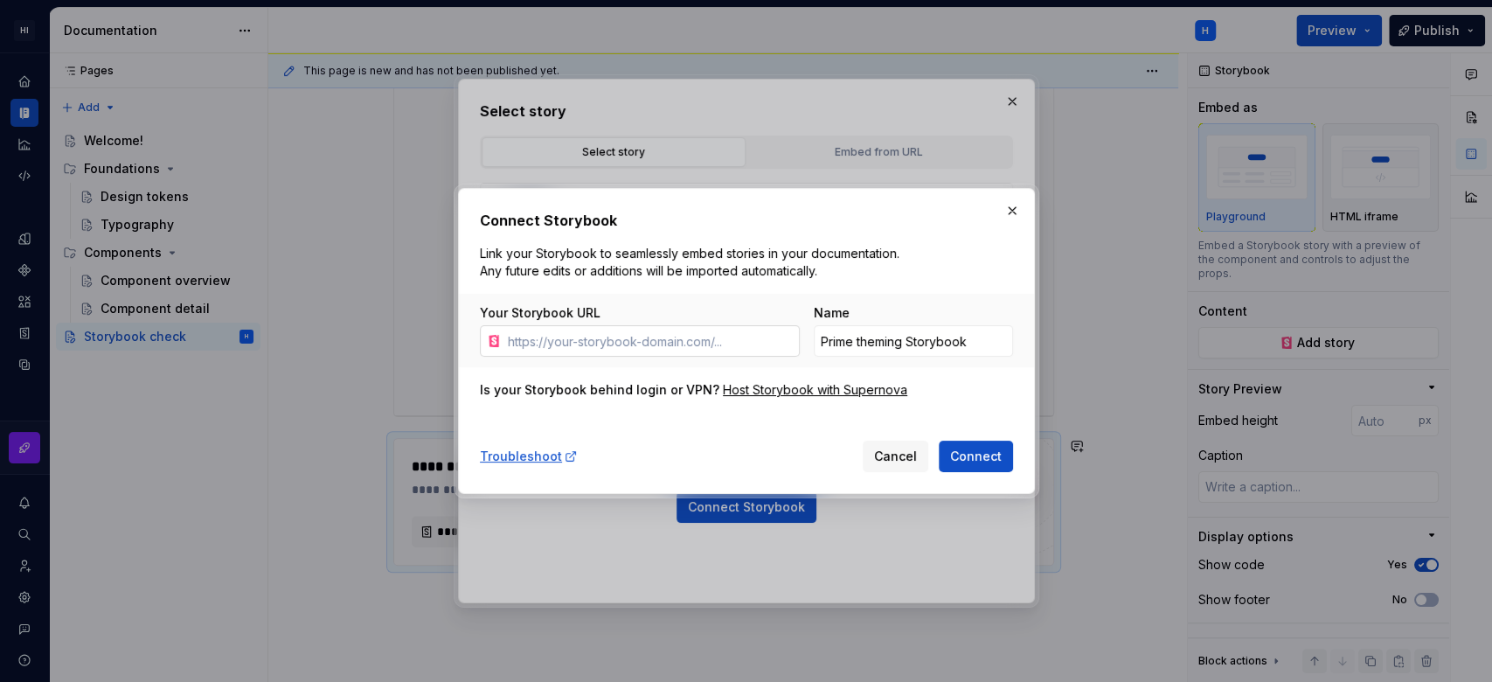
click at [672, 346] on input "Your Storybook URL" at bounding box center [650, 340] width 299 height 31
type input "[URL][DOMAIN_NAME][SECURITY_DATA]"
click at [969, 455] on span "Connect" at bounding box center [976, 456] width 52 height 17
type textarea "*"
click at [748, 341] on input "[URL][DOMAIN_NAME][SECURITY_DATA]" at bounding box center [650, 340] width 299 height 31
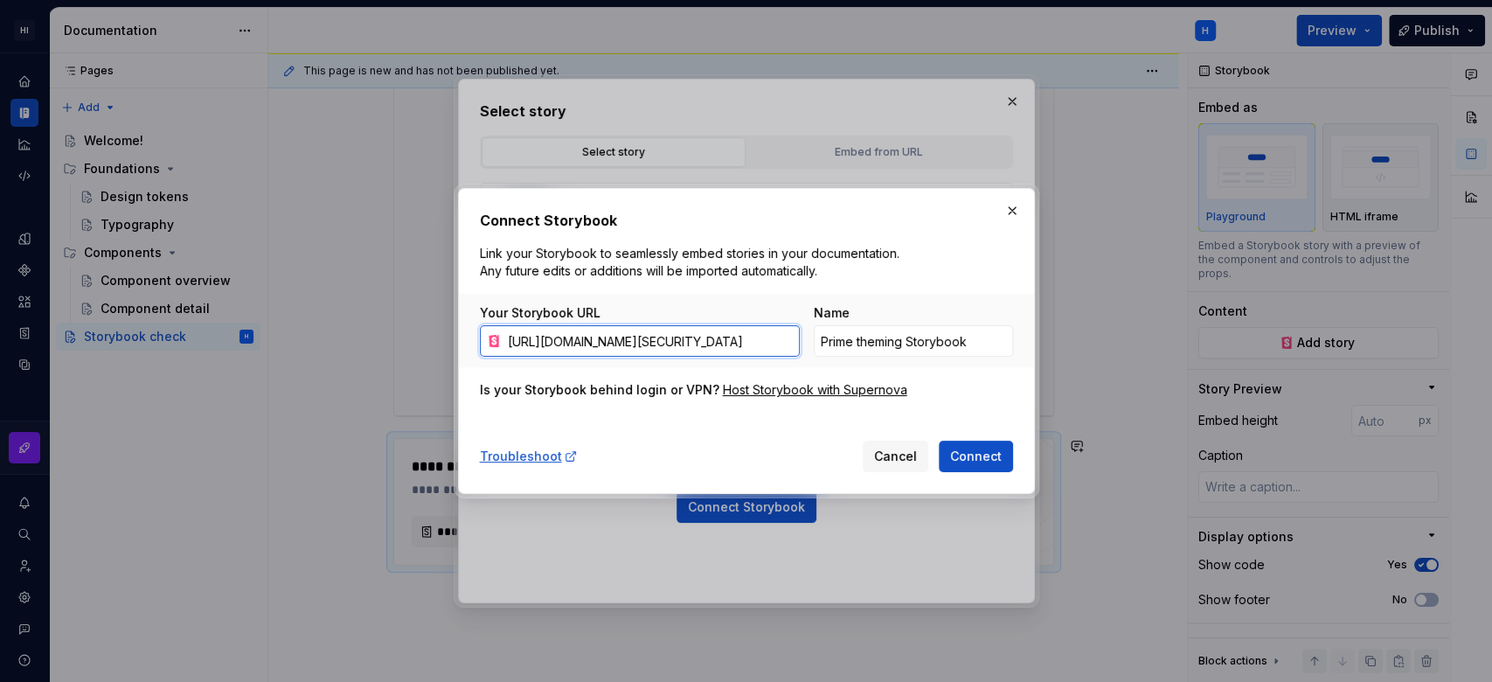
paste input "check/index.html?authorization=[SECURITY_DATA]"
type input "[URL][DOMAIN_NAME][SECURITY_DATA]"
click at [967, 444] on button "Connect" at bounding box center [976, 456] width 74 height 31
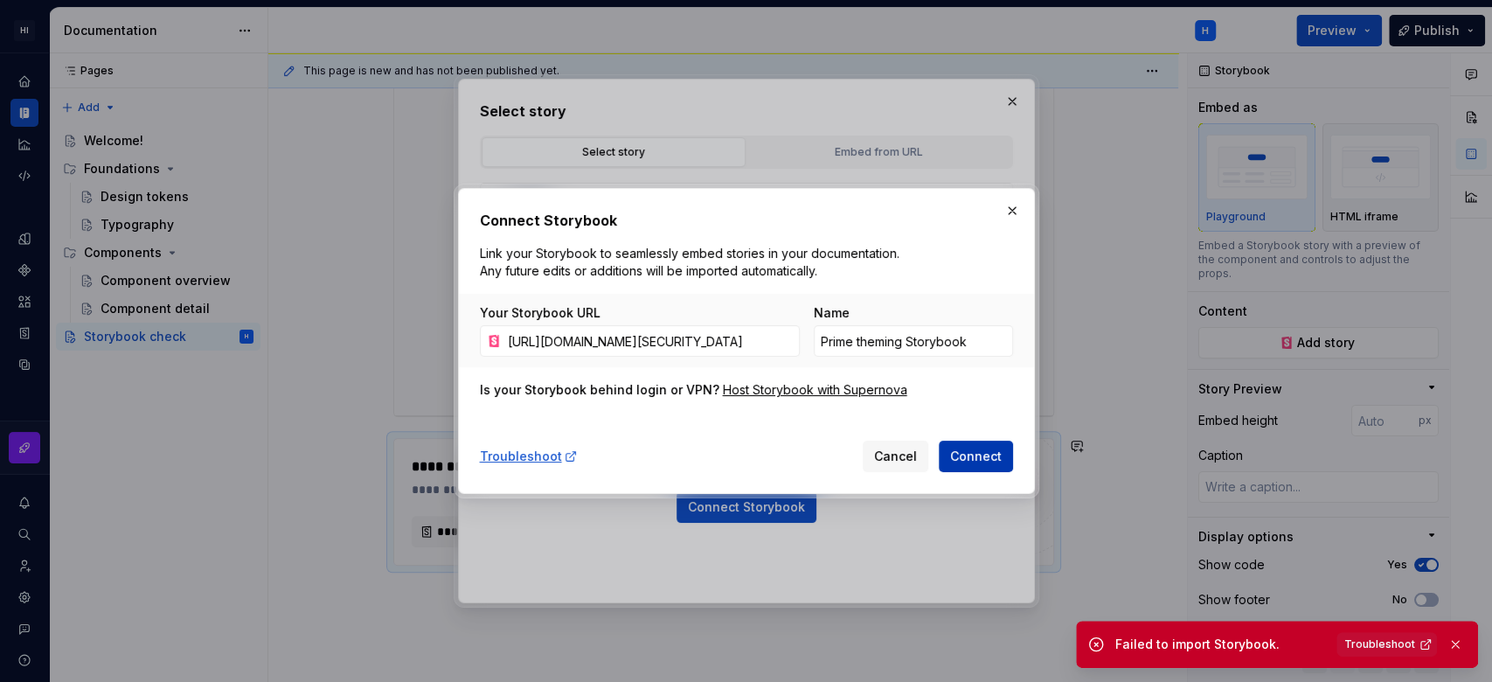
click at [975, 468] on button "Connect" at bounding box center [976, 456] width 74 height 31
click at [894, 456] on span "Cancel" at bounding box center [895, 456] width 43 height 17
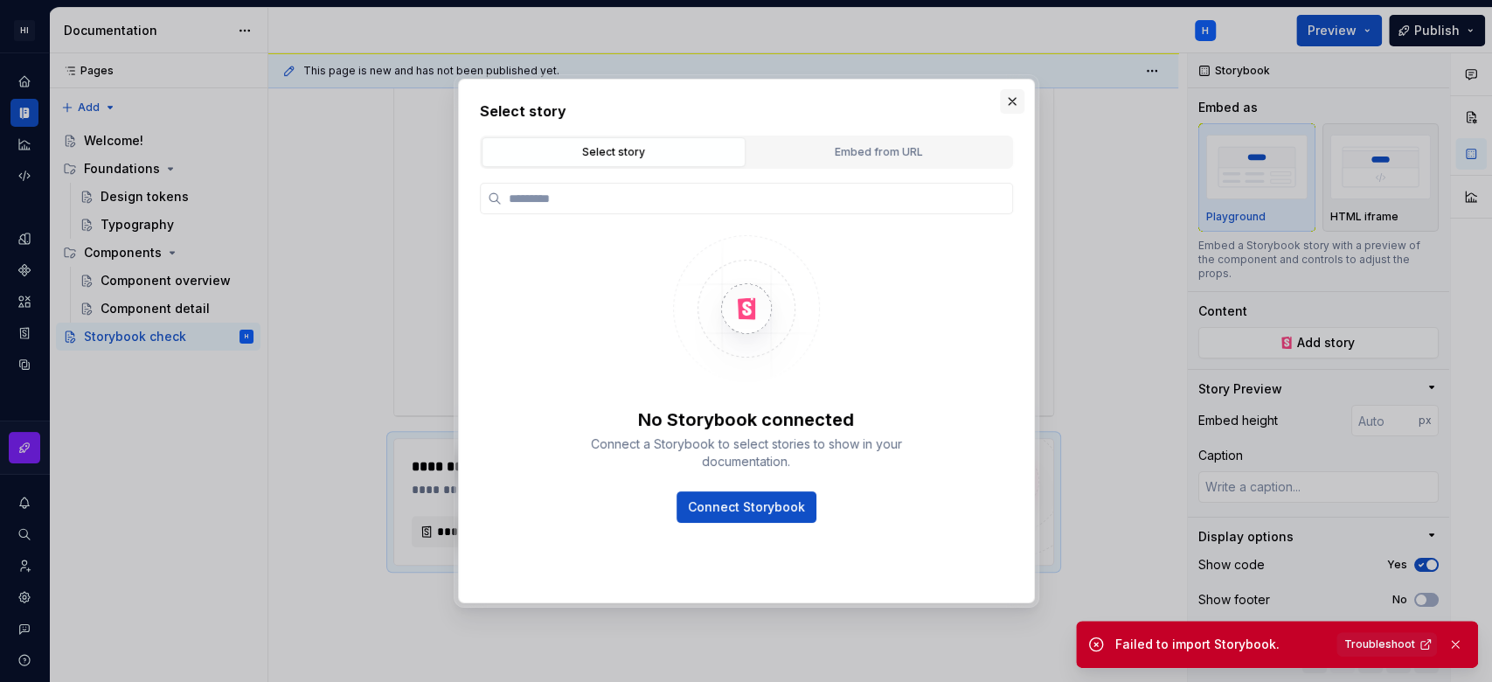
click at [1008, 108] on button "button" at bounding box center [1012, 101] width 24 height 24
type textarea "*"
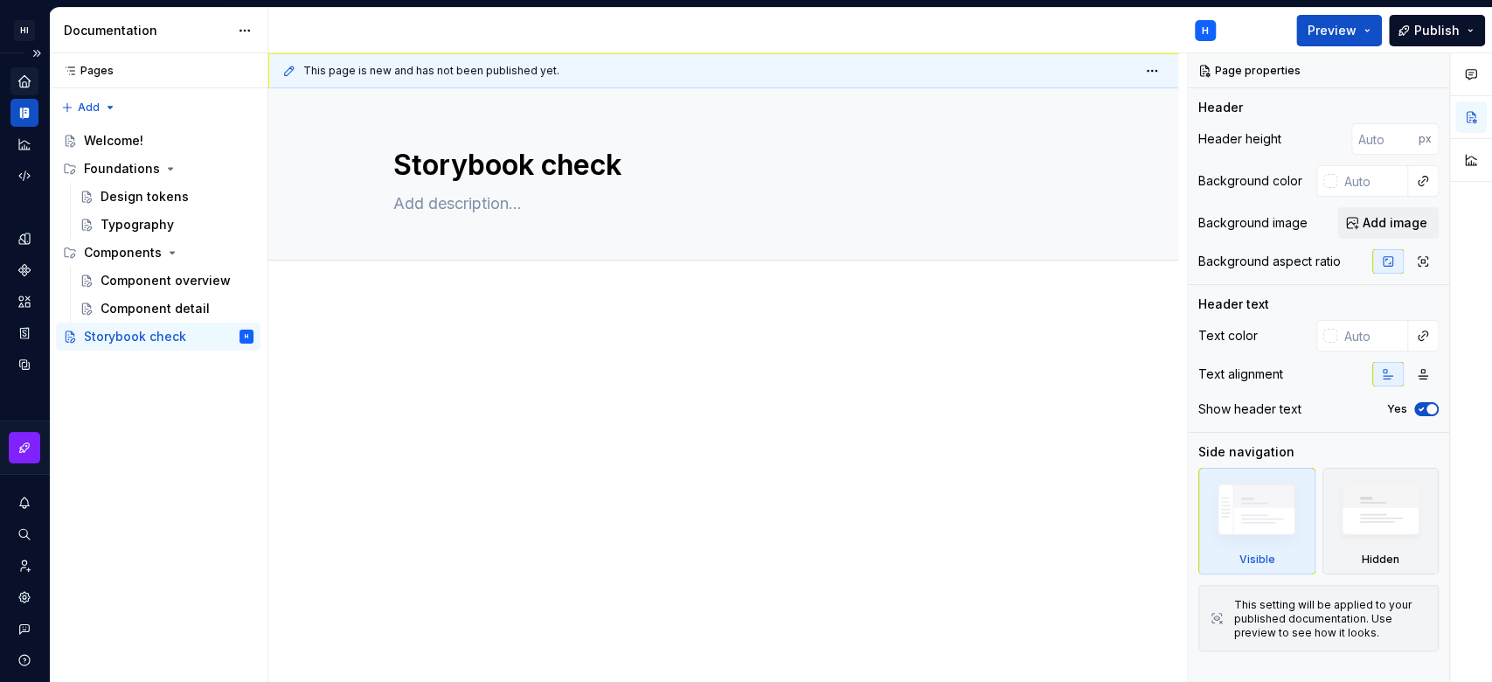
click at [19, 74] on icon "Home" at bounding box center [25, 81] width 16 height 16
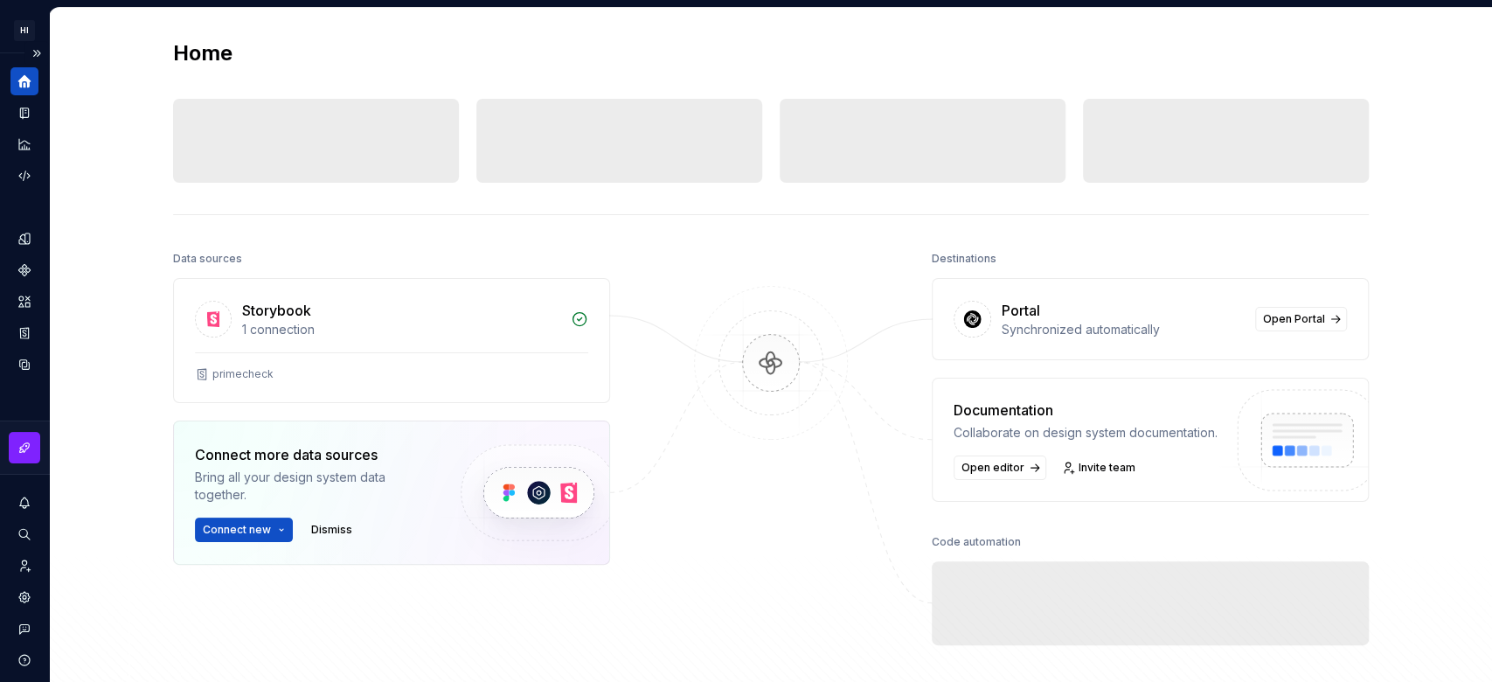
scroll to position [116, 0]
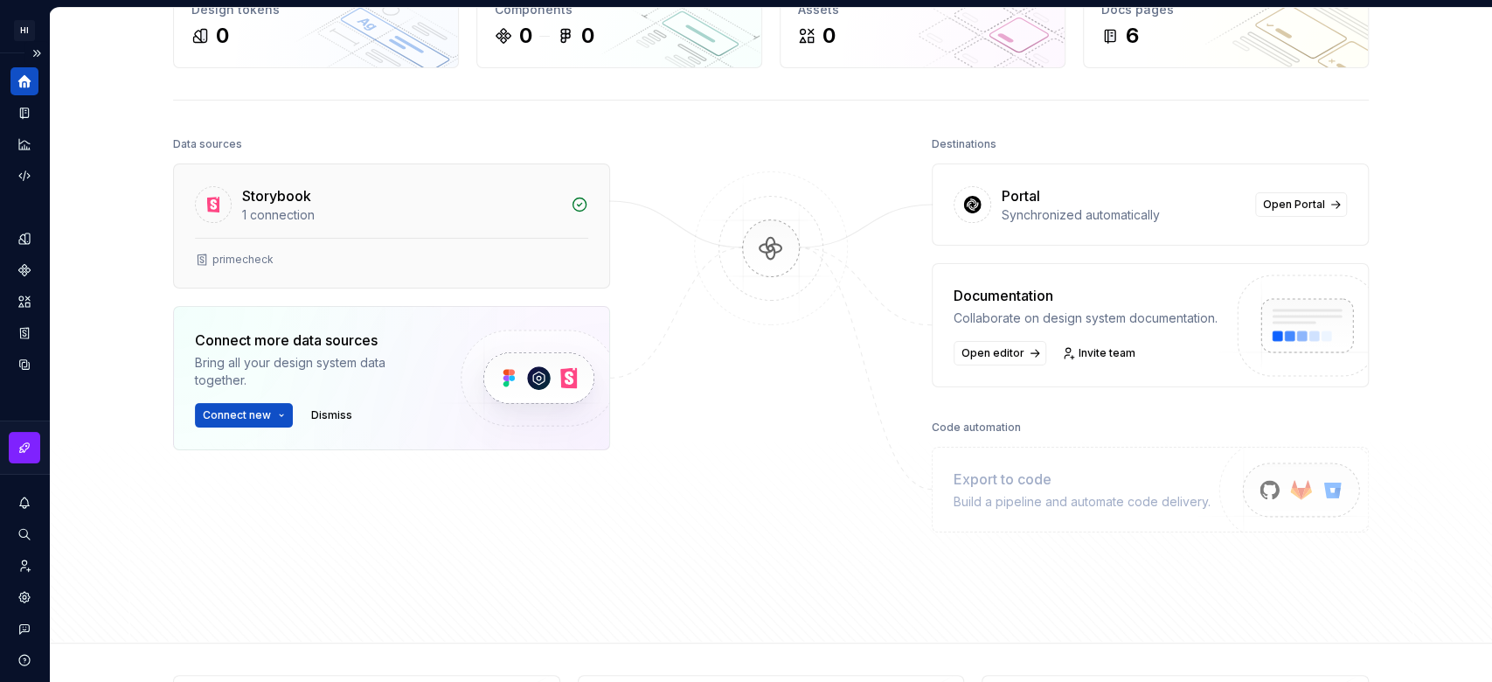
click at [406, 185] on div "Storybook" at bounding box center [401, 195] width 318 height 21
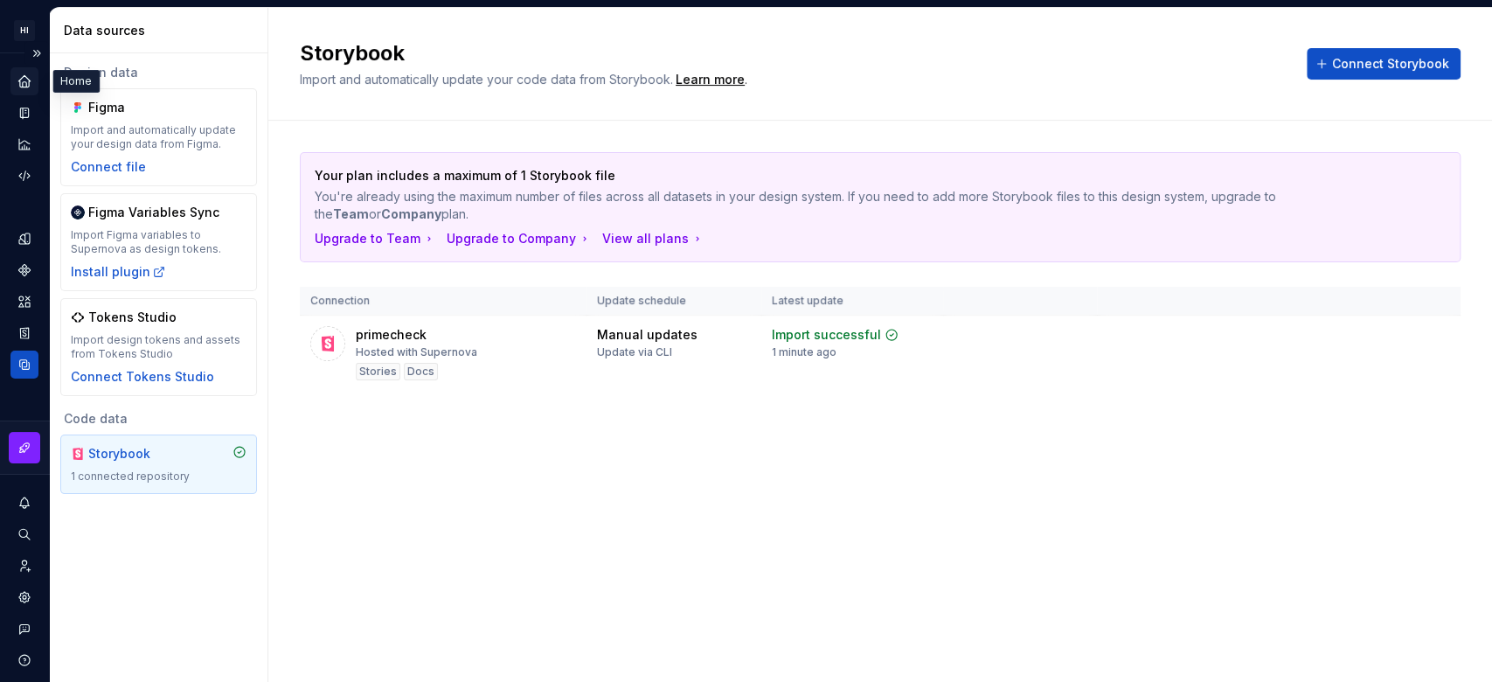
click at [21, 73] on icon "Home" at bounding box center [25, 81] width 16 height 16
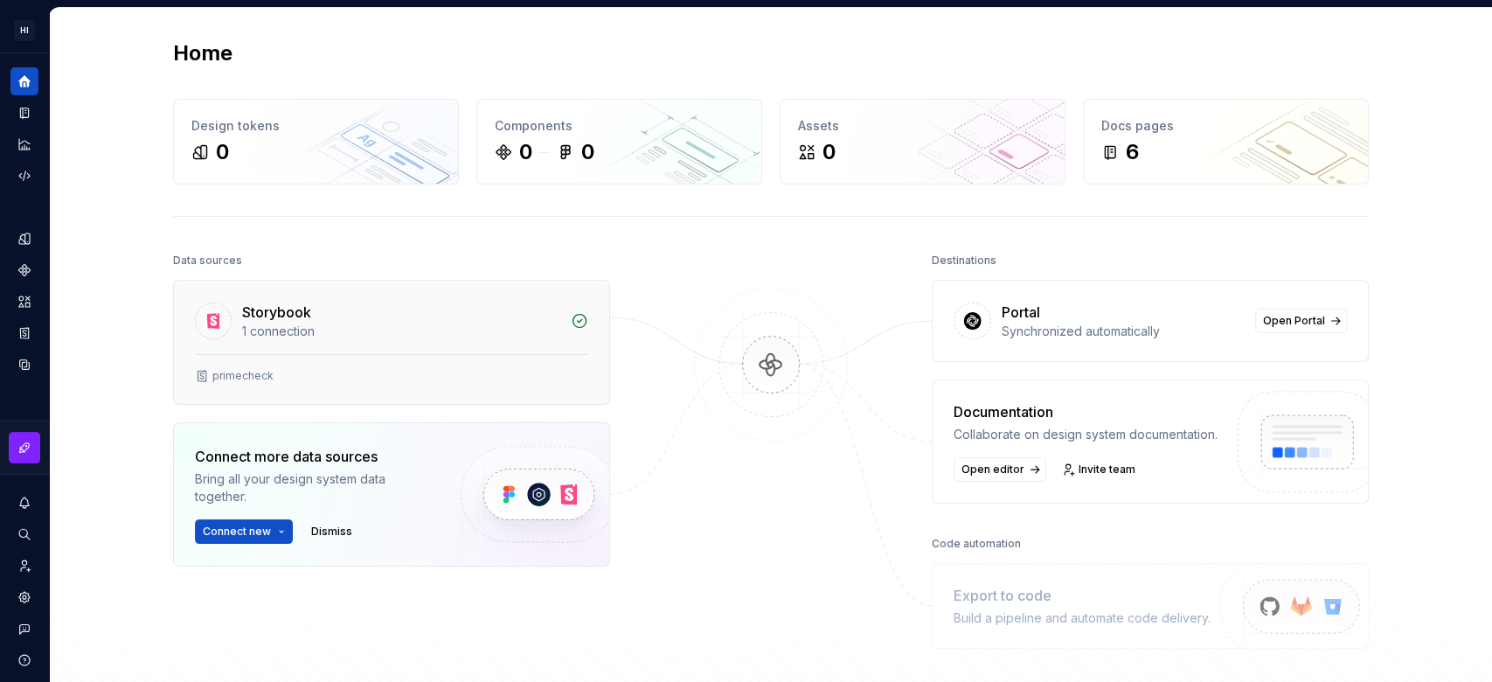
click at [338, 339] on div "1 connection" at bounding box center [401, 331] width 318 height 17
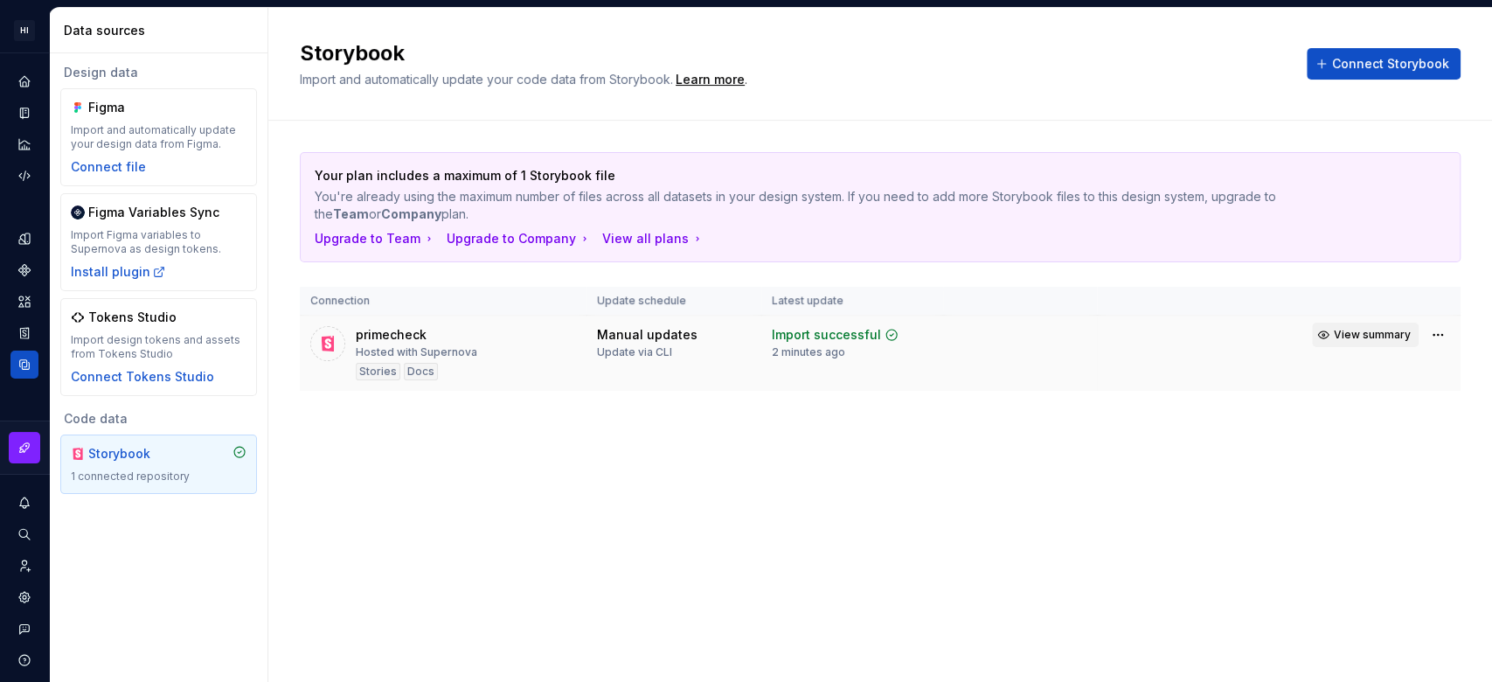
click at [1372, 330] on span "View summary" at bounding box center [1372, 335] width 77 height 14
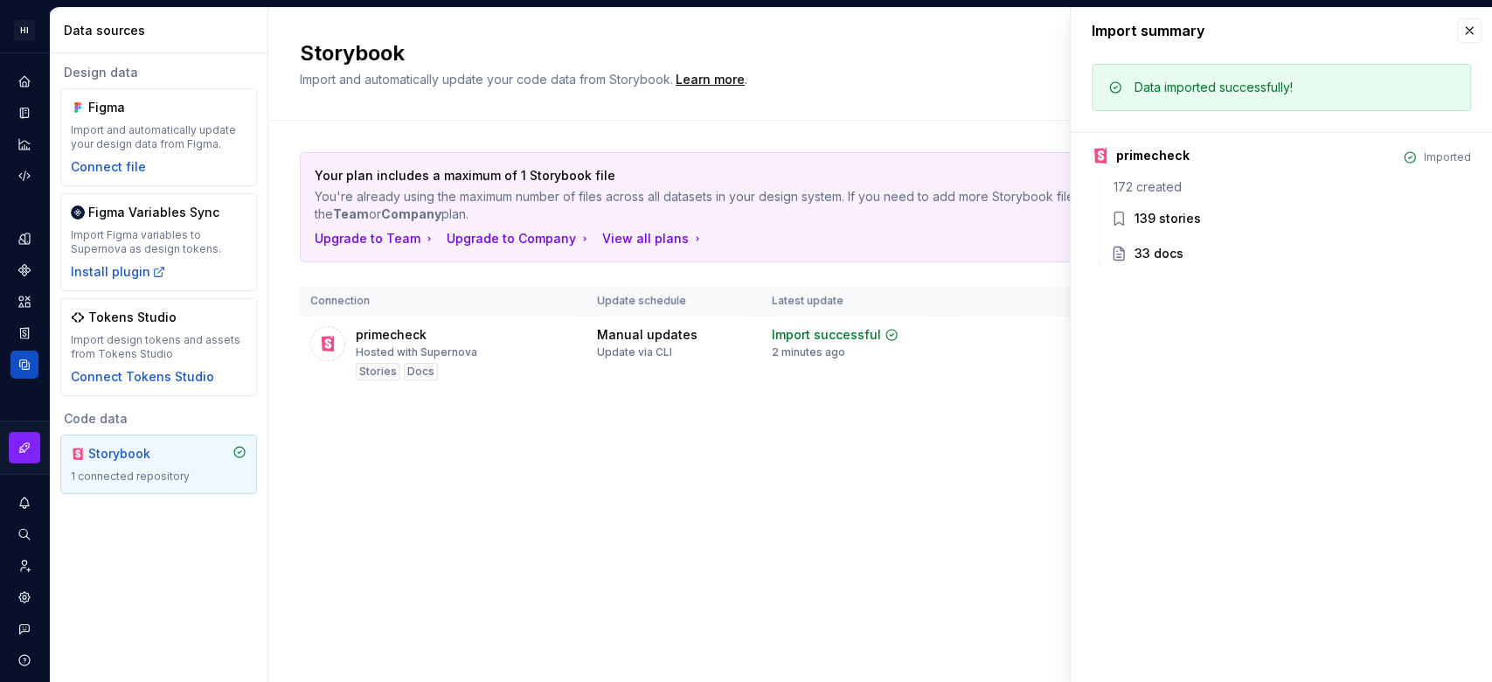
click at [890, 582] on div "Storybook Import and automatically update your code data from Storybook. Learn …" at bounding box center [880, 345] width 1224 height 674
click at [1468, 24] on button "button" at bounding box center [1469, 30] width 24 height 24
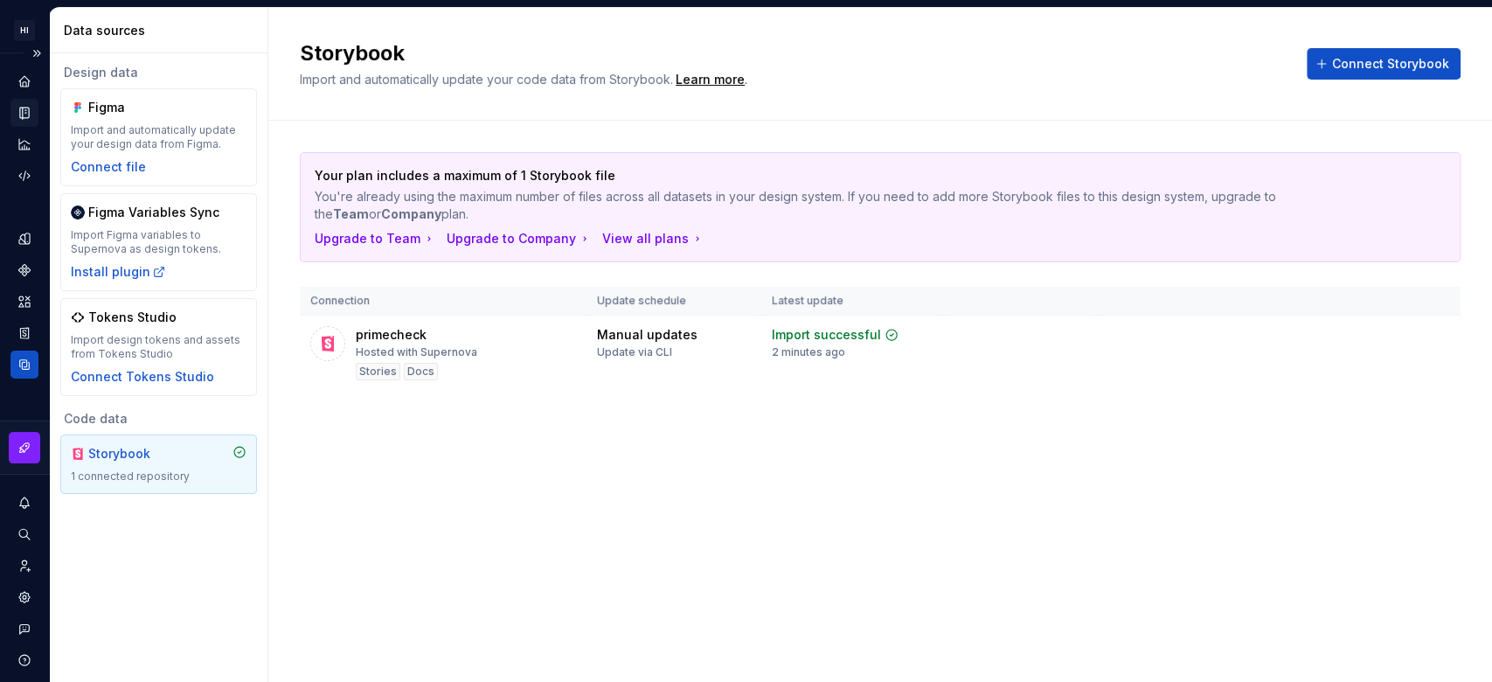
click at [31, 103] on div "Documentation" at bounding box center [24, 113] width 28 height 28
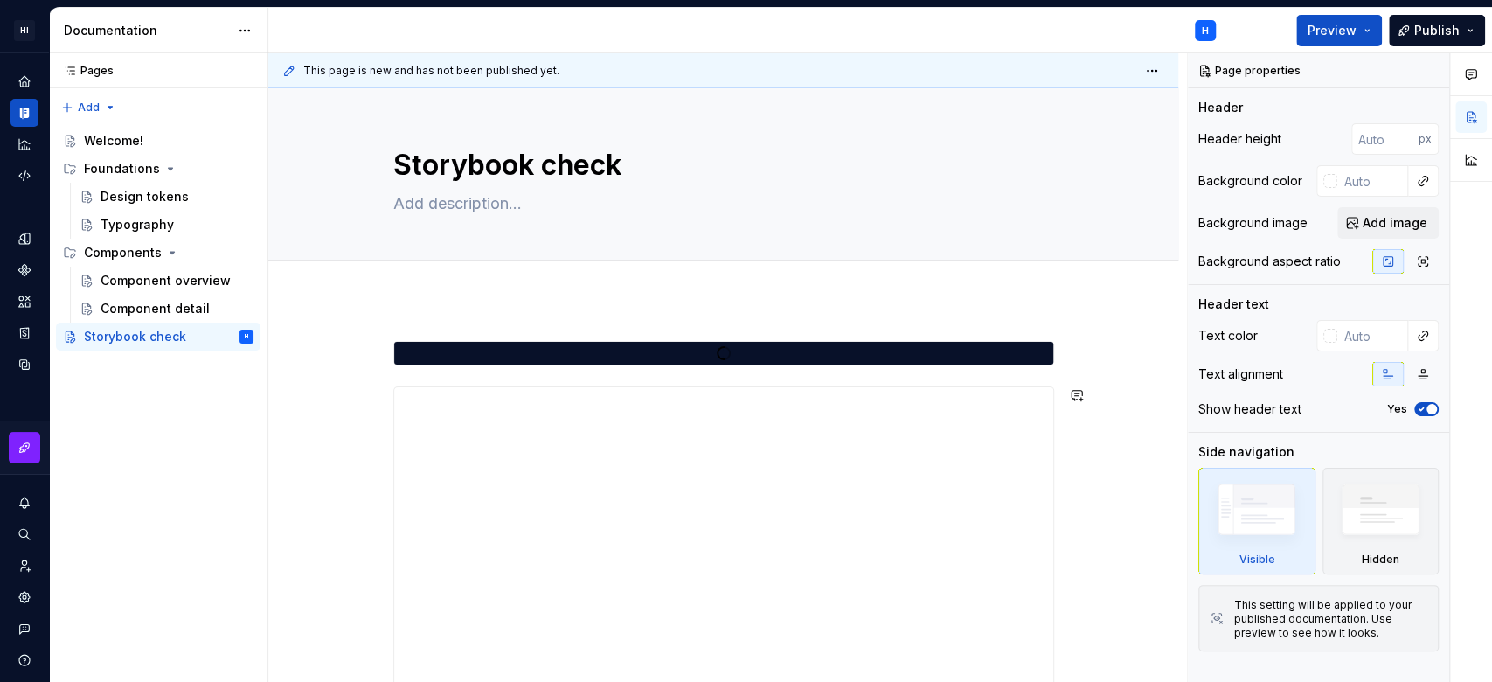
scroll to position [428, 0]
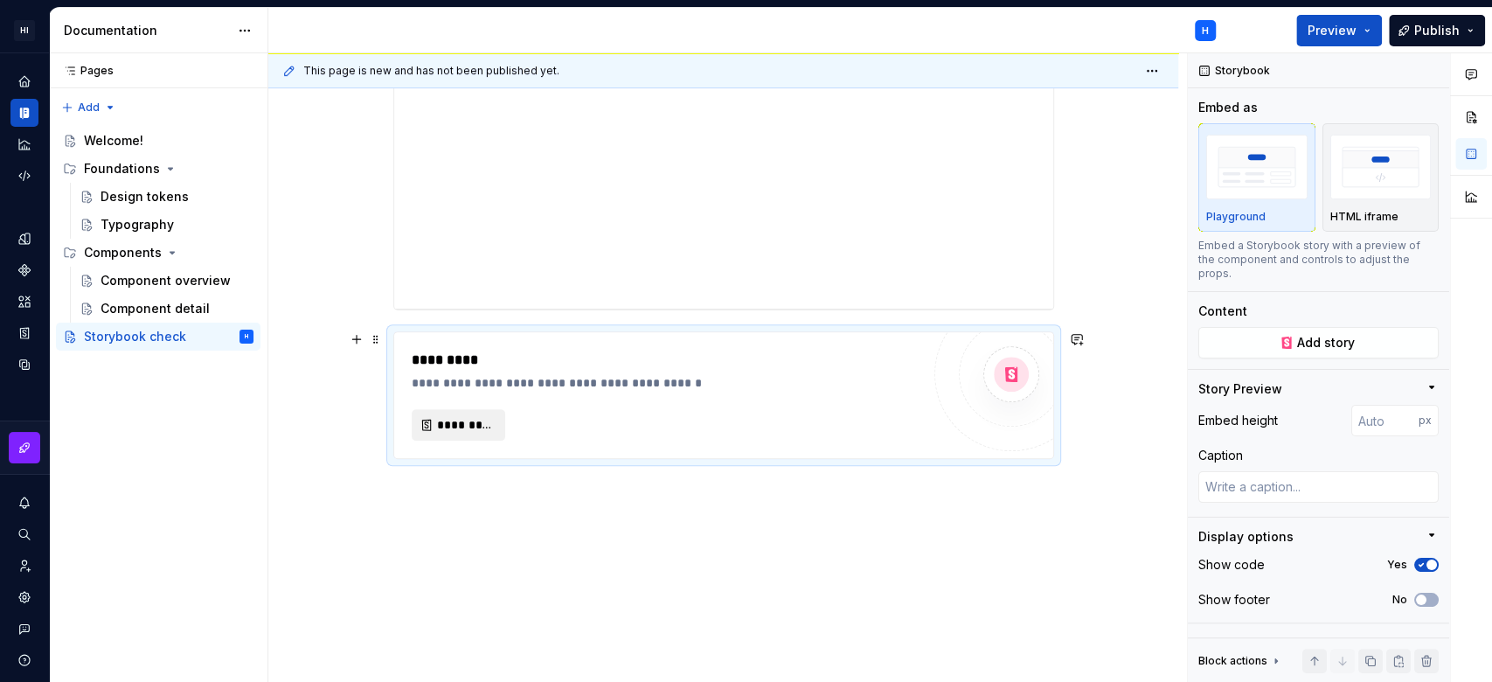
click at [437, 416] on span "*********" at bounding box center [465, 424] width 57 height 17
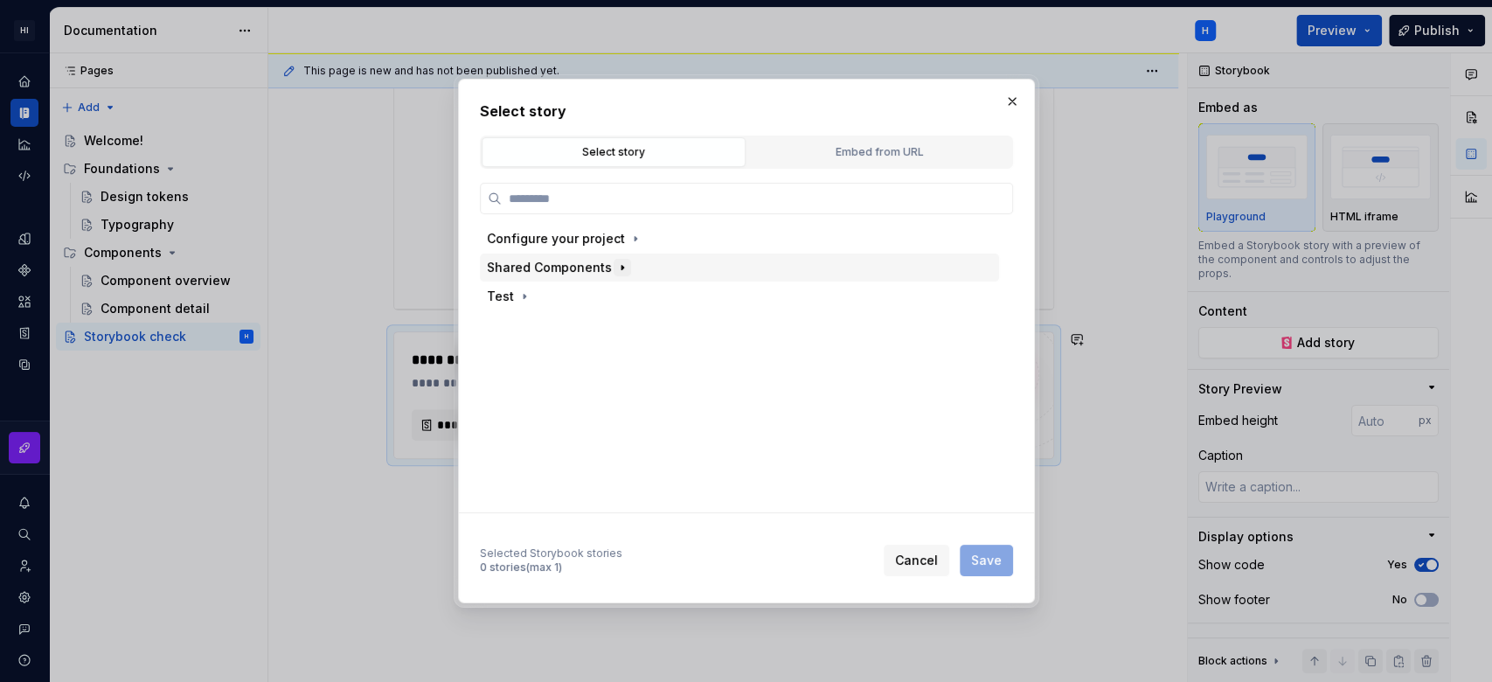
click at [623, 261] on icon "button" at bounding box center [623, 268] width 14 height 14
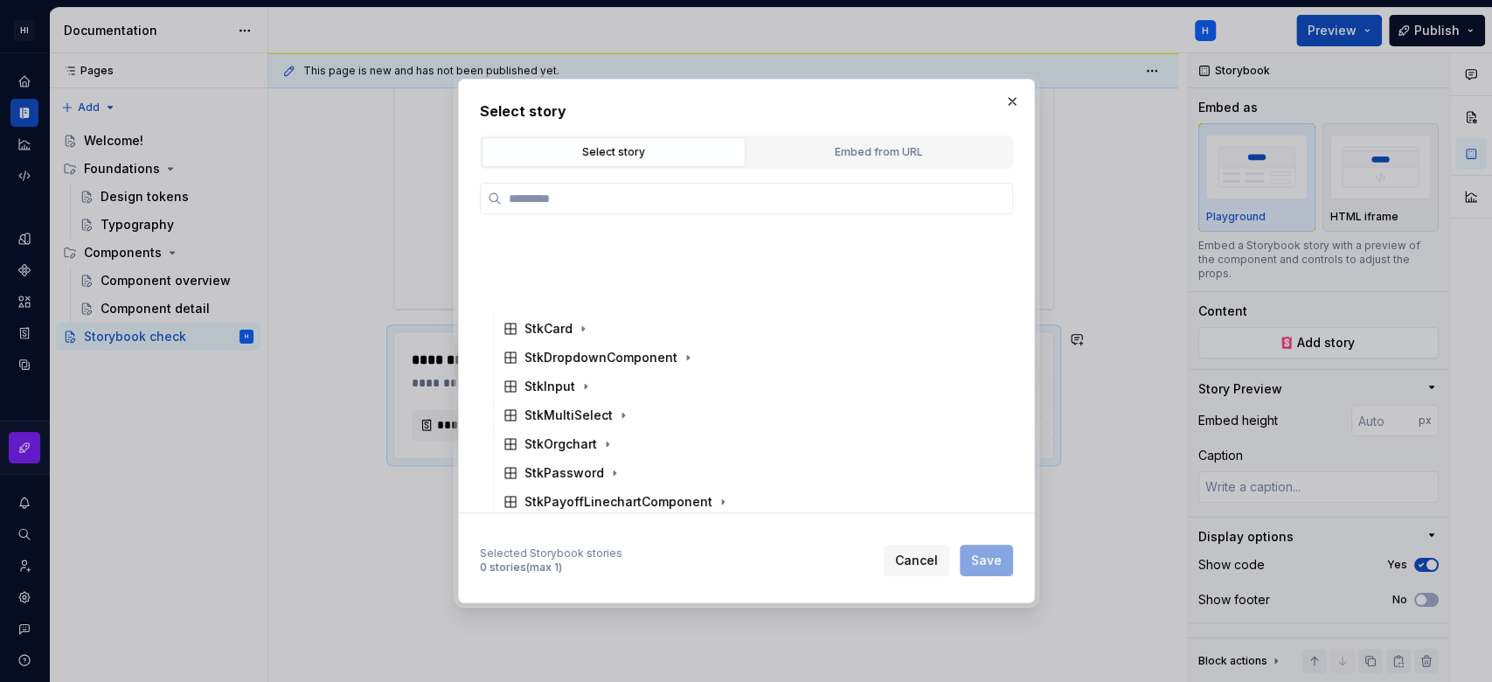
scroll to position [466, 0]
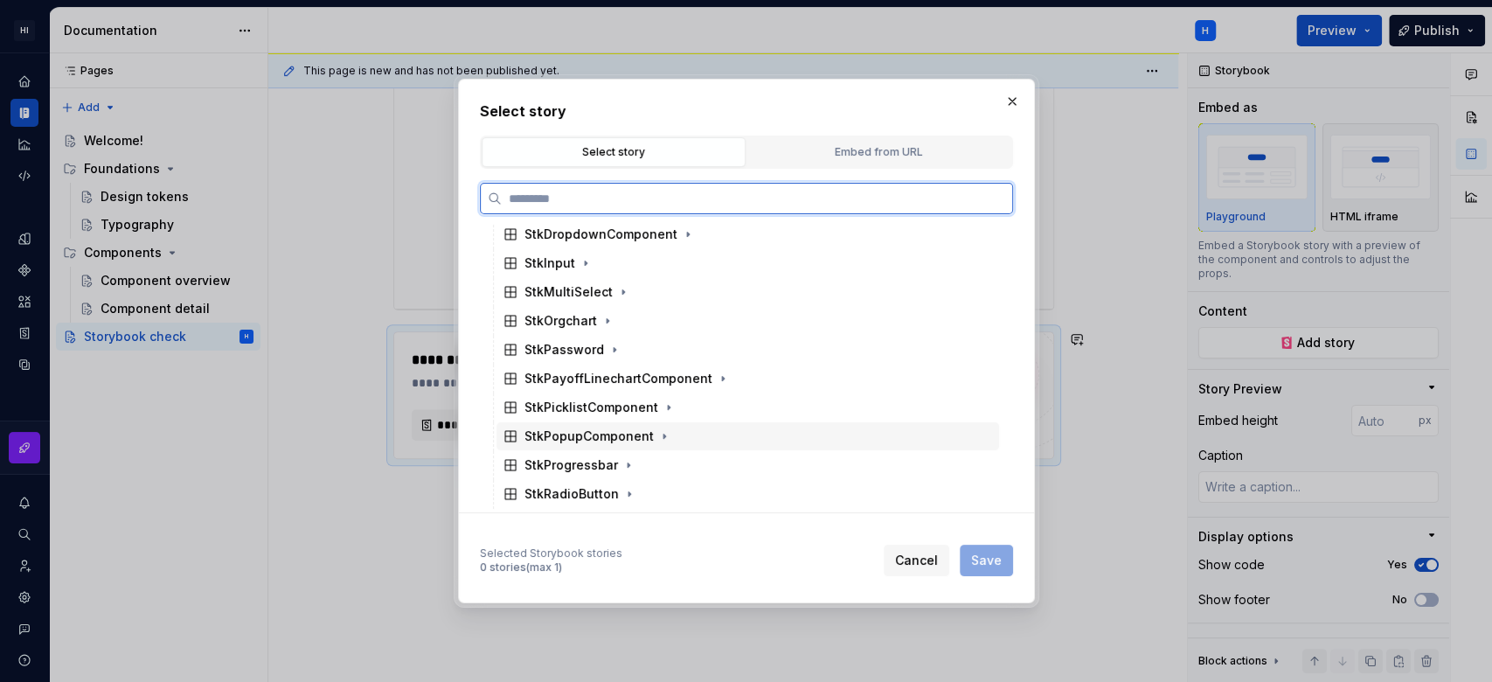
click at [609, 434] on div "StkPopupComponent" at bounding box center [589, 436] width 129 height 17
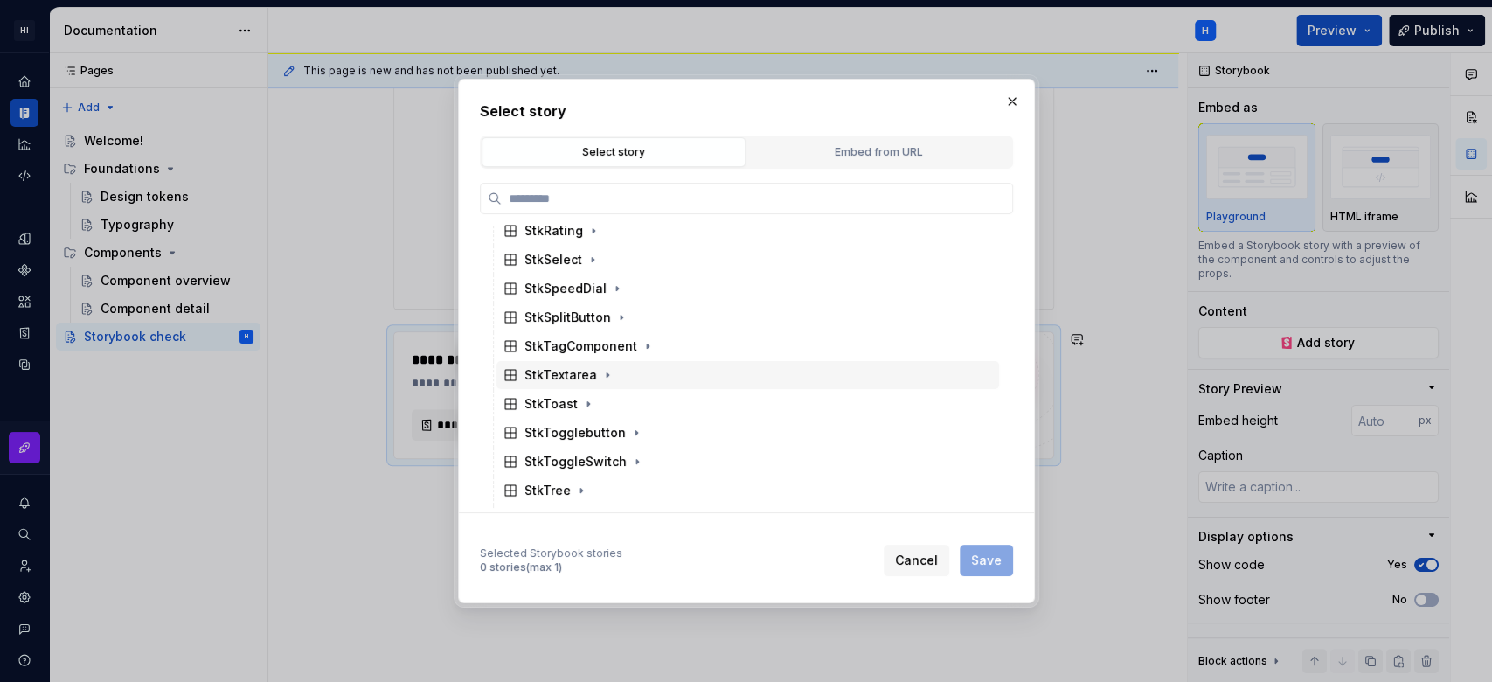
scroll to position [582, 0]
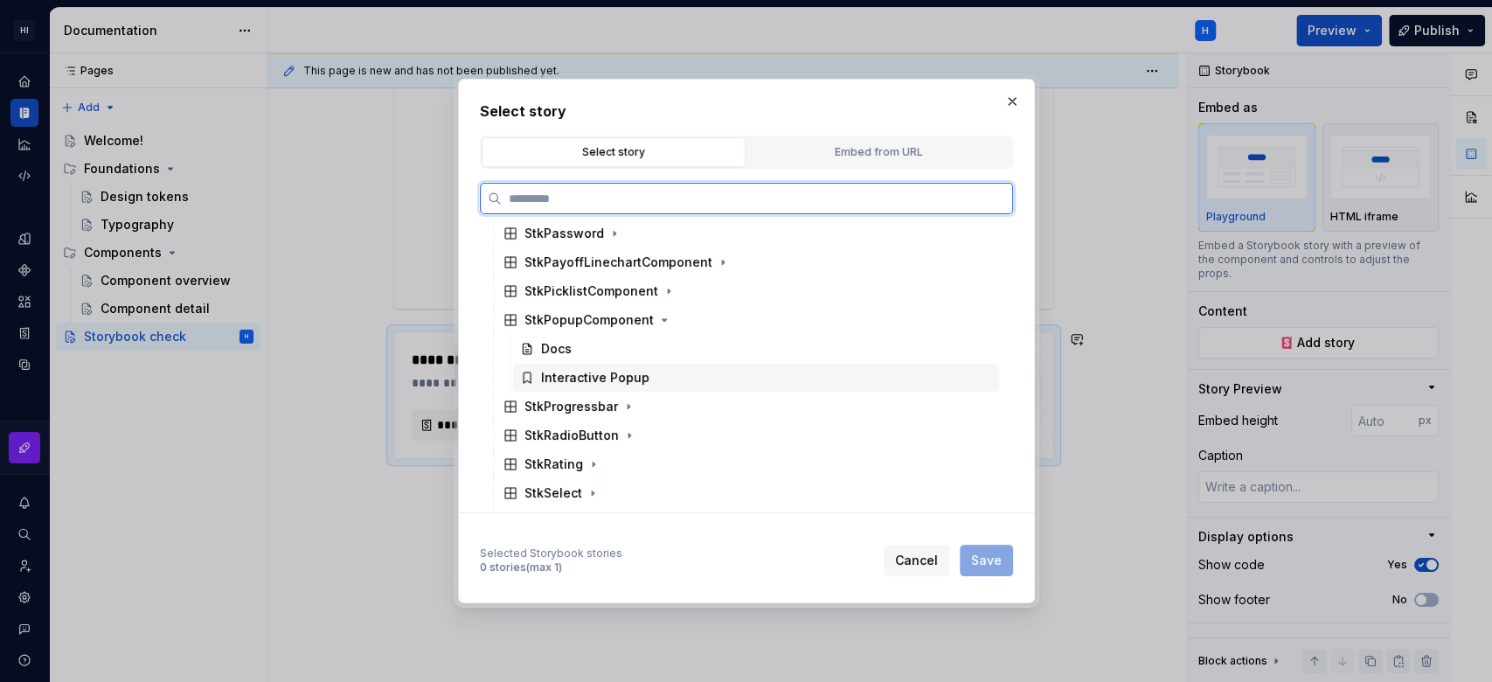
click at [619, 385] on div "Interactive Popup" at bounding box center [595, 377] width 108 height 17
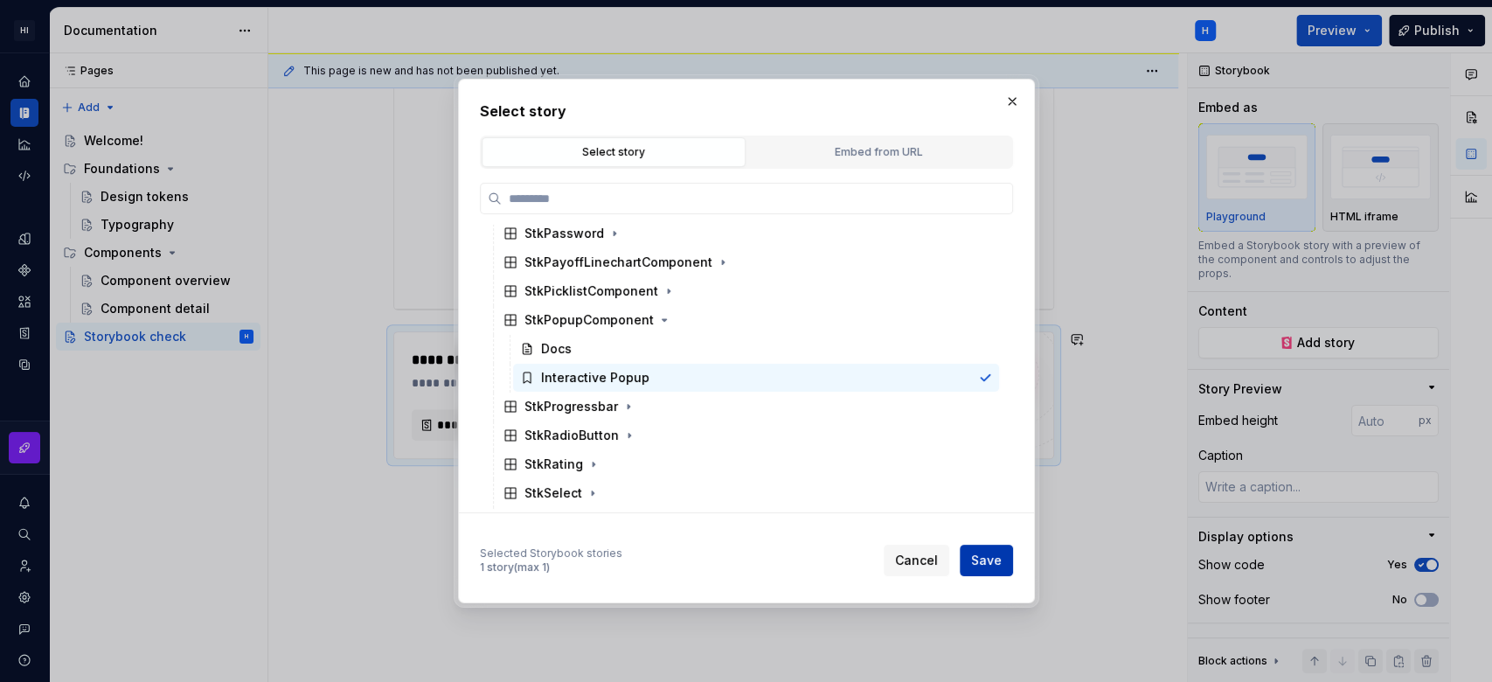
click at [980, 561] on span "Save" at bounding box center [986, 560] width 31 height 17
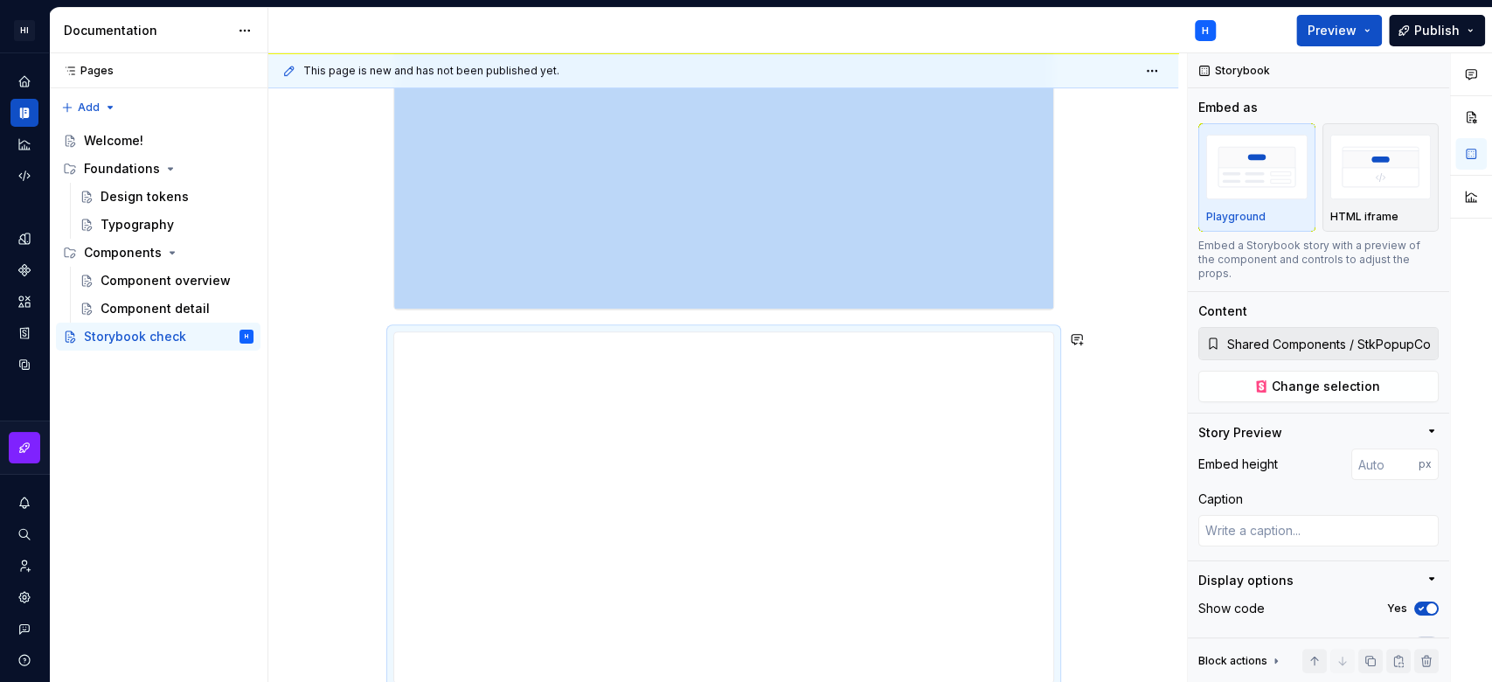
scroll to position [546, 0]
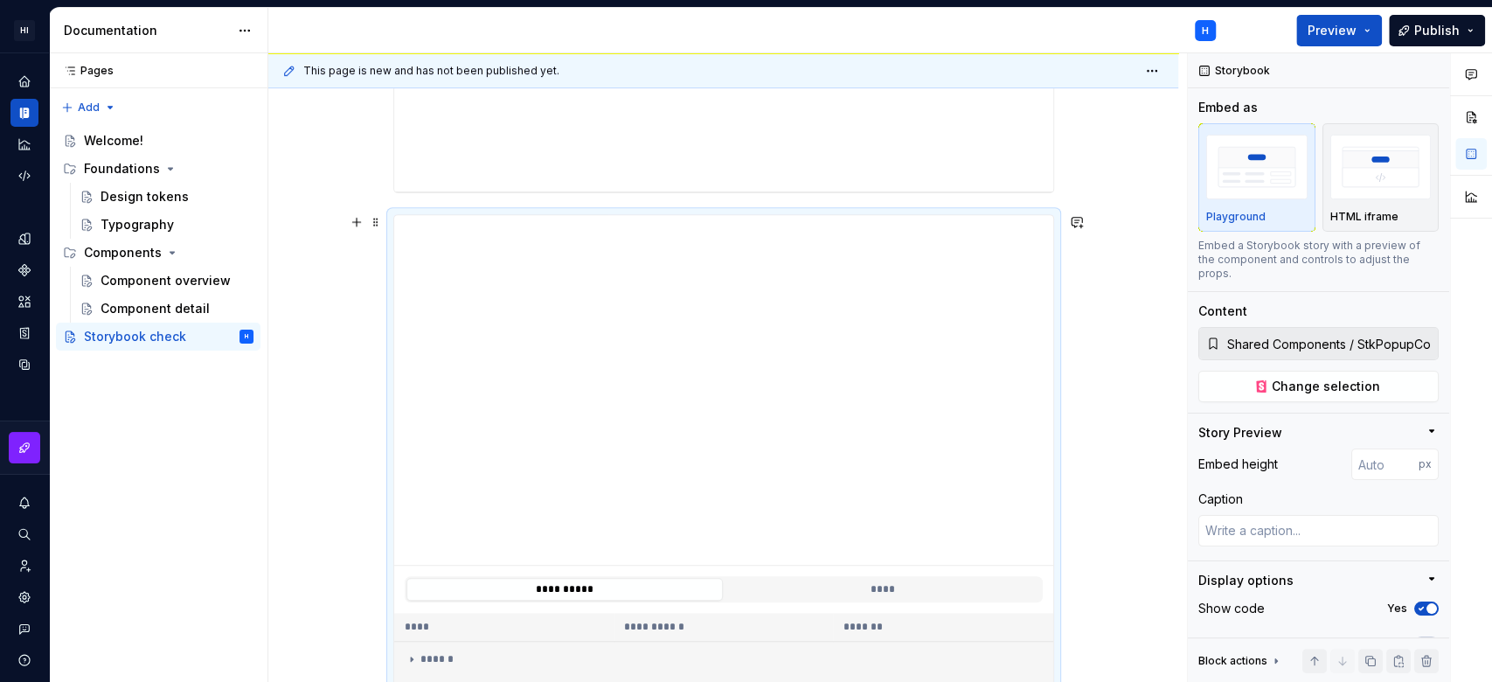
type textarea "*"
